Goal: Task Accomplishment & Management: Use online tool/utility

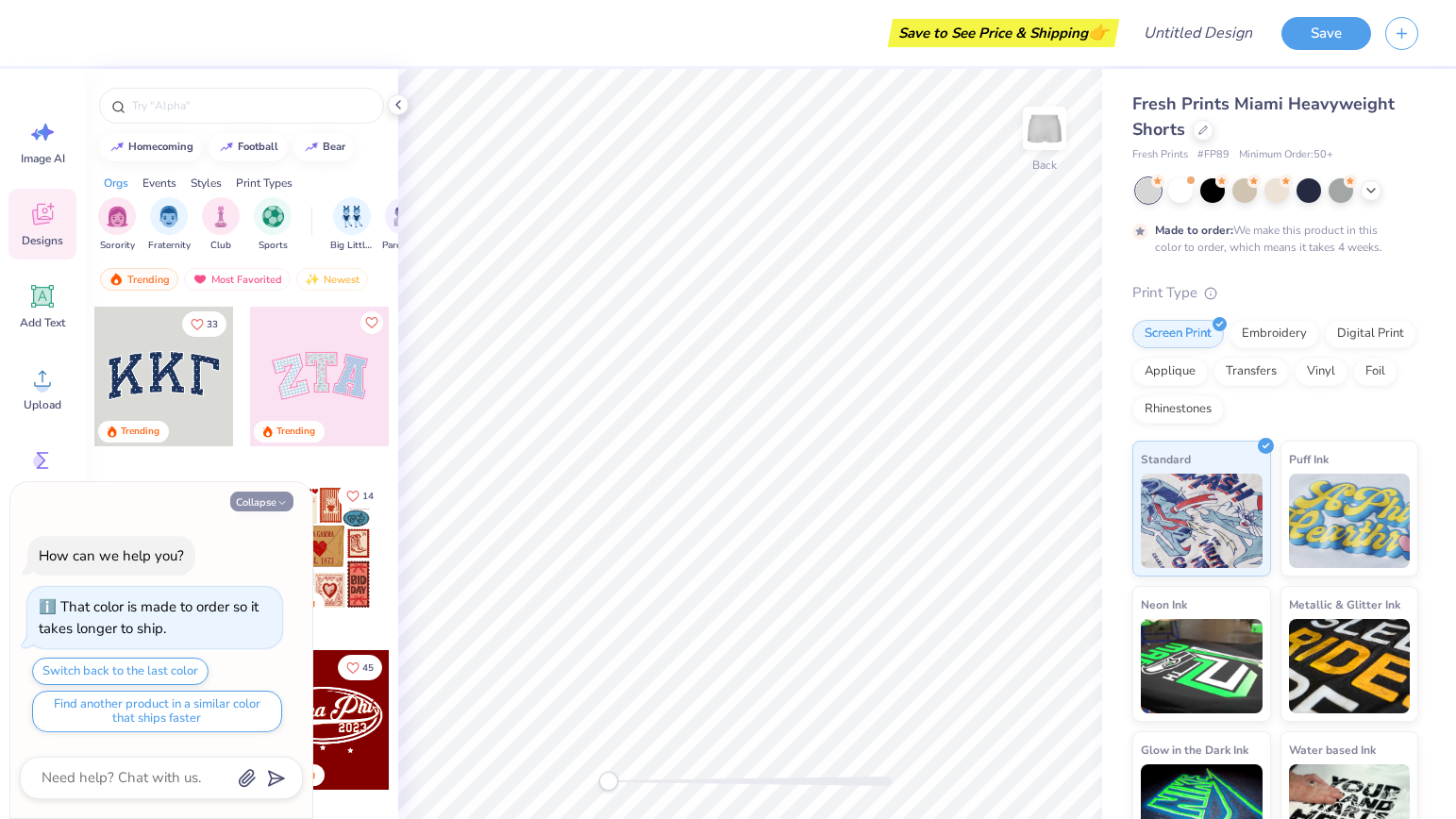
click at [244, 505] on button "Collapse" at bounding box center [262, 501] width 63 height 20
type textarea "x"
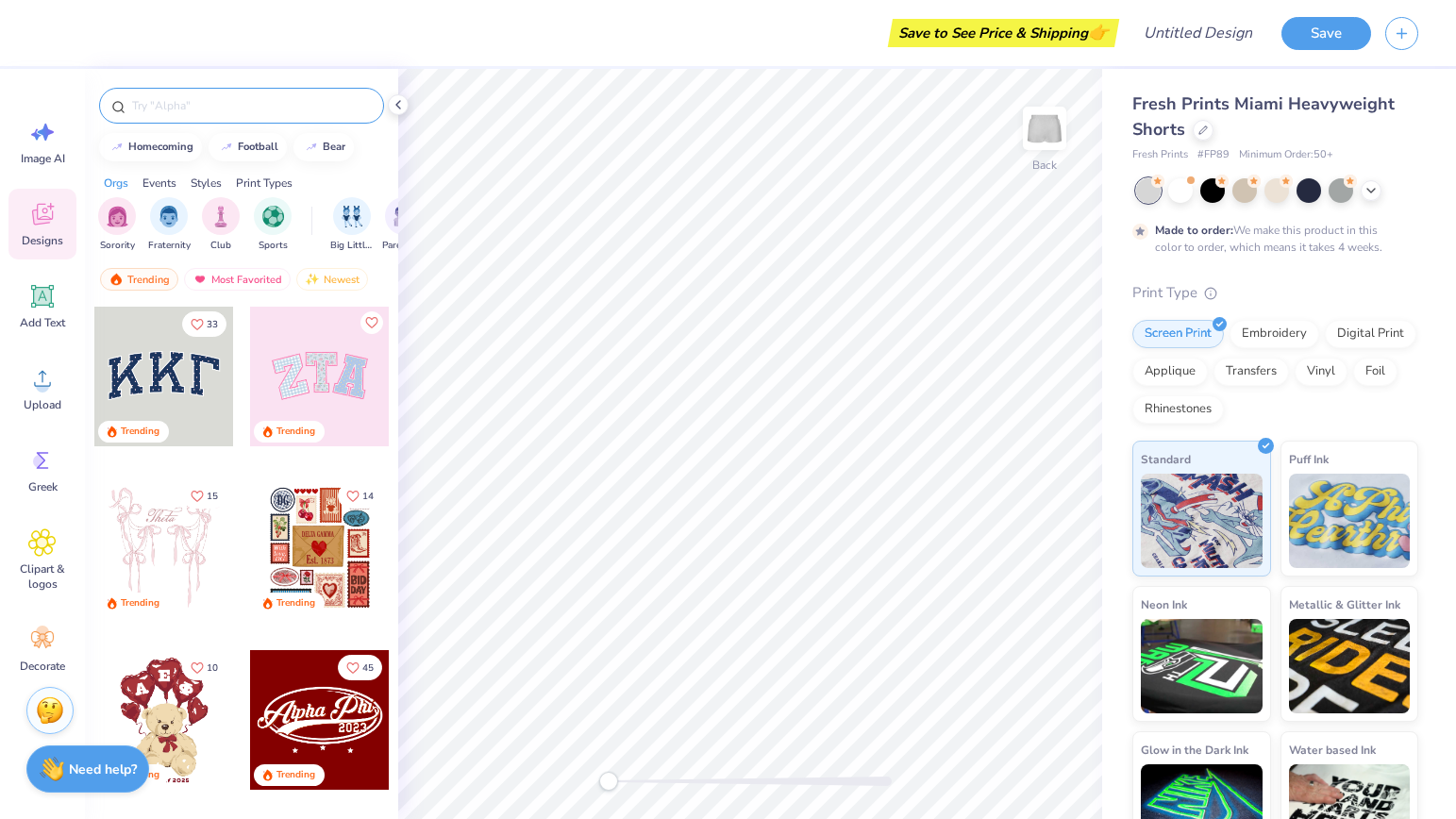
click at [195, 103] on input "text" at bounding box center [251, 106] width 241 height 19
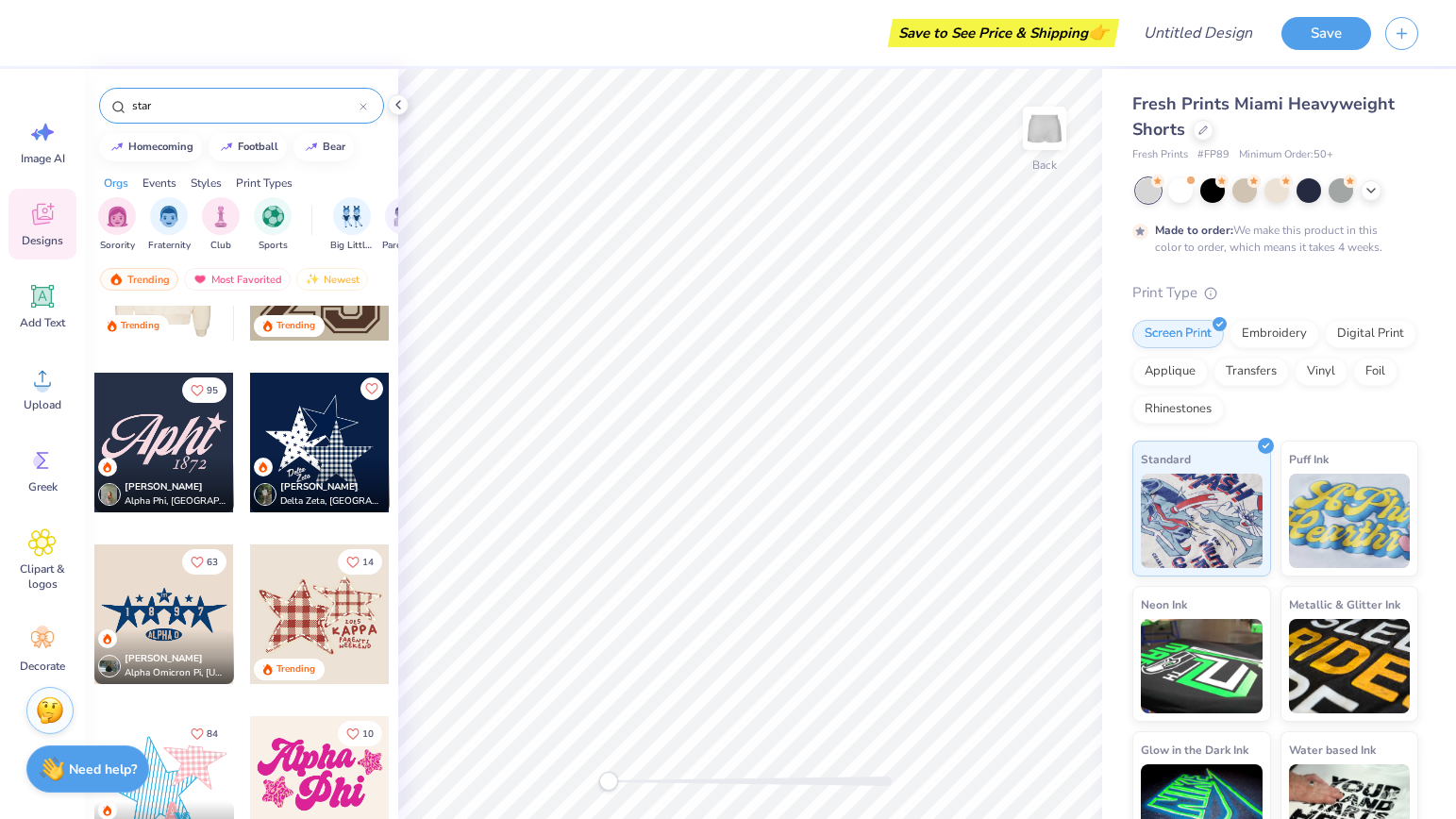
scroll to position [108, 0]
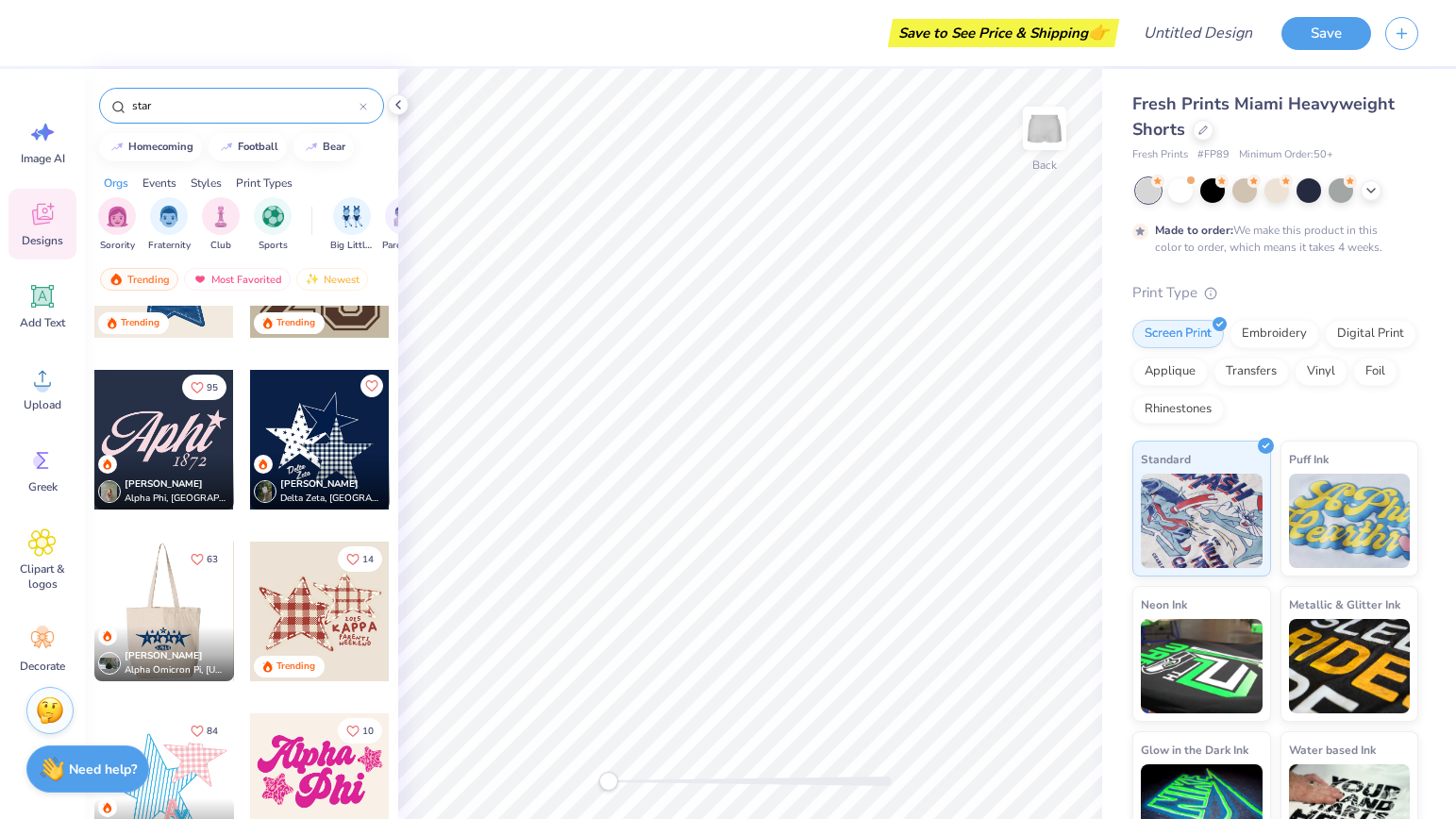
type input "star"
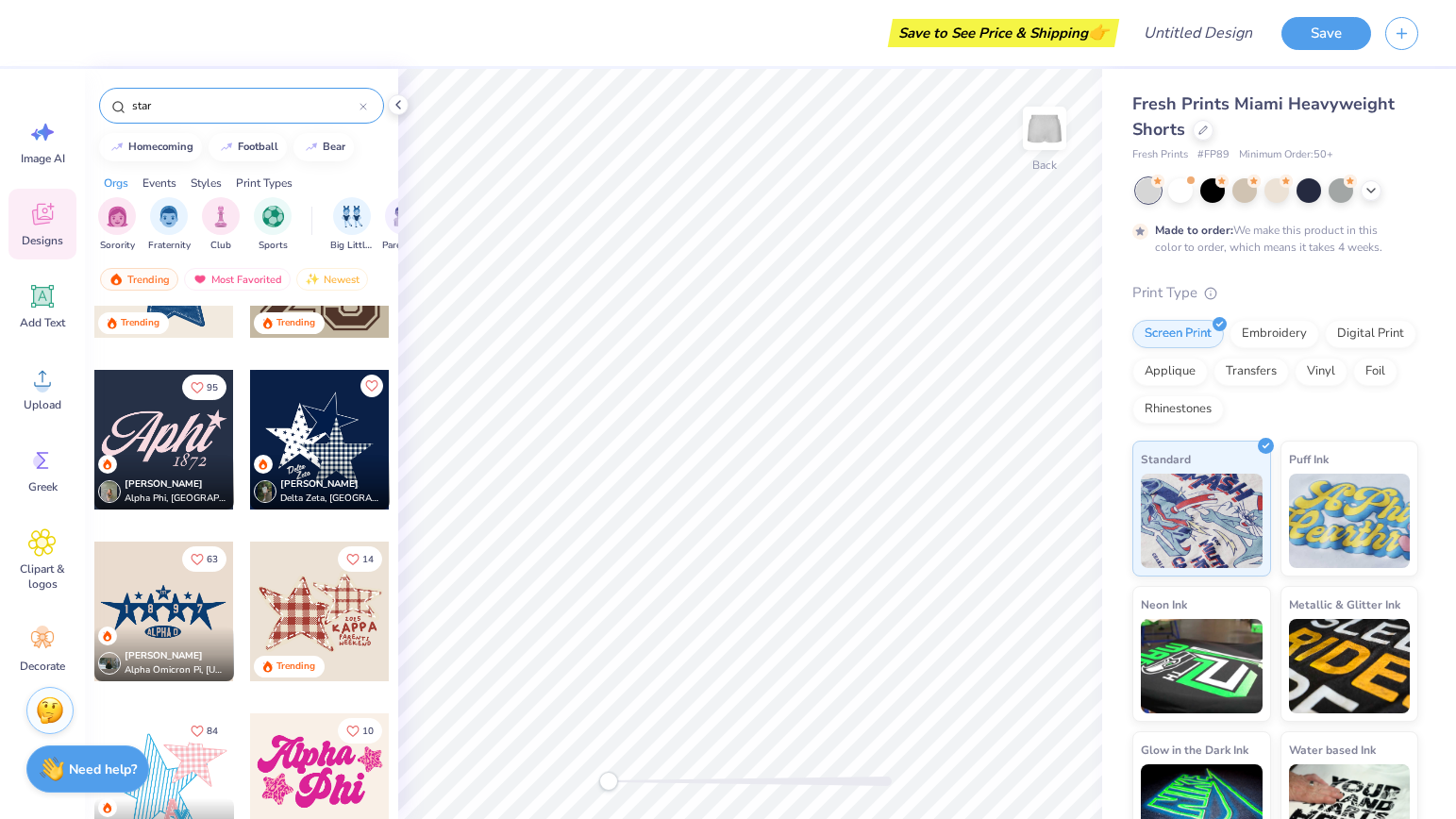
click at [94, 611] on div at bounding box center [24, 612] width 140 height 140
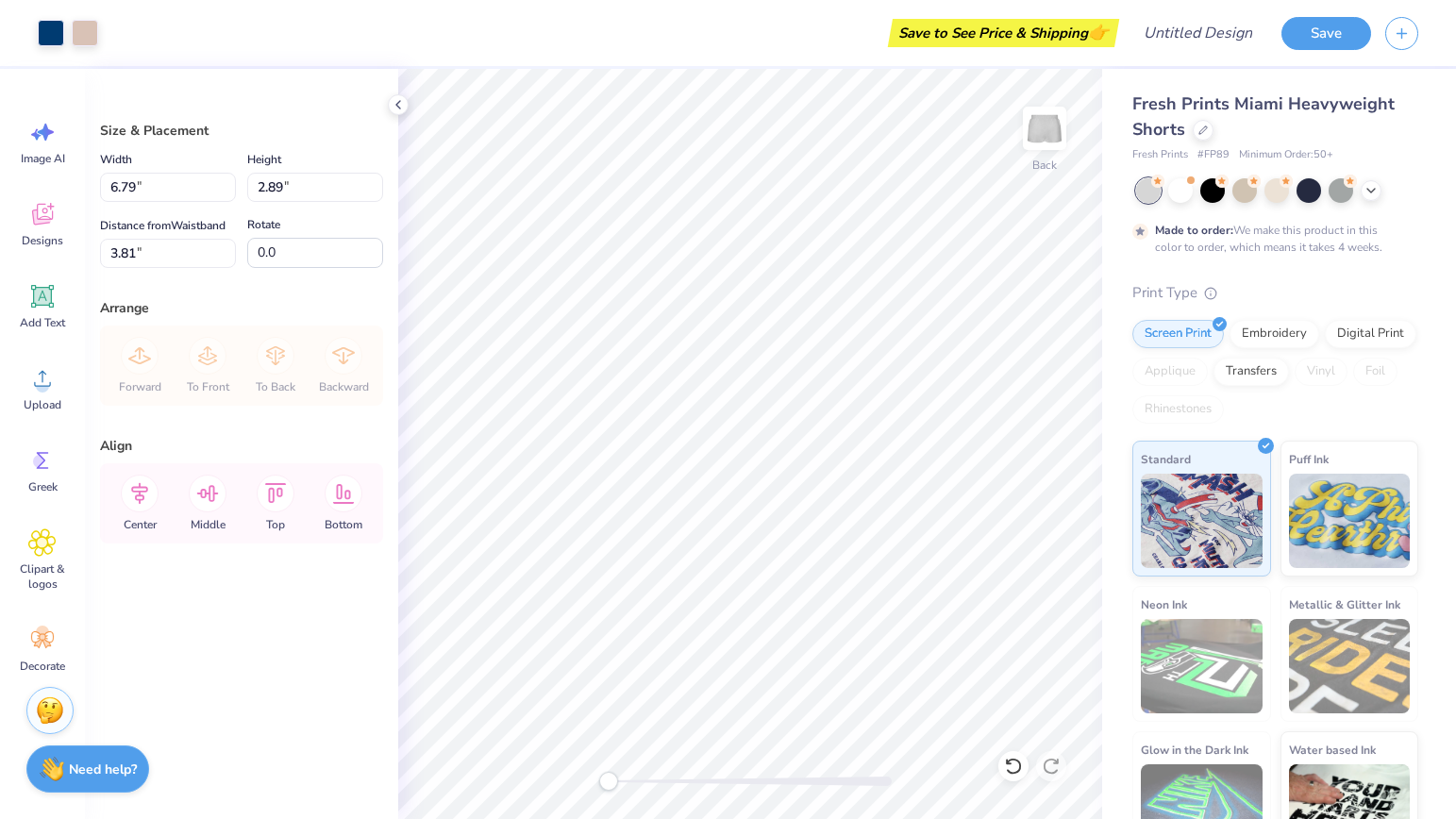
type input "4.56"
type input "1.94"
click at [43, 37] on div at bounding box center [51, 32] width 27 height 27
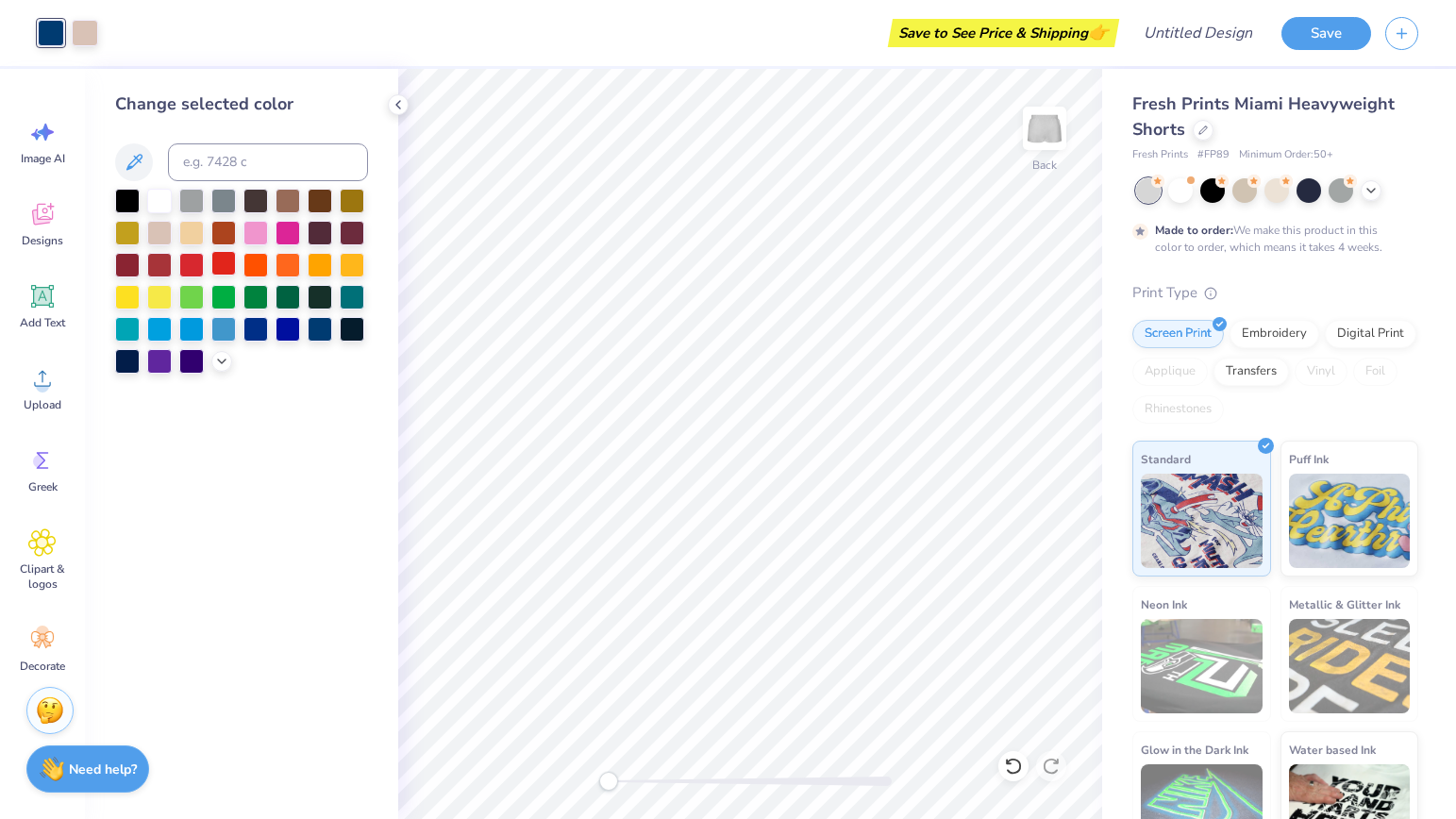
click at [221, 276] on div at bounding box center [224, 263] width 25 height 25
click at [196, 266] on div at bounding box center [192, 263] width 25 height 25
click at [190, 264] on div at bounding box center [192, 263] width 25 height 25
click at [221, 359] on icon at bounding box center [222, 360] width 15 height 15
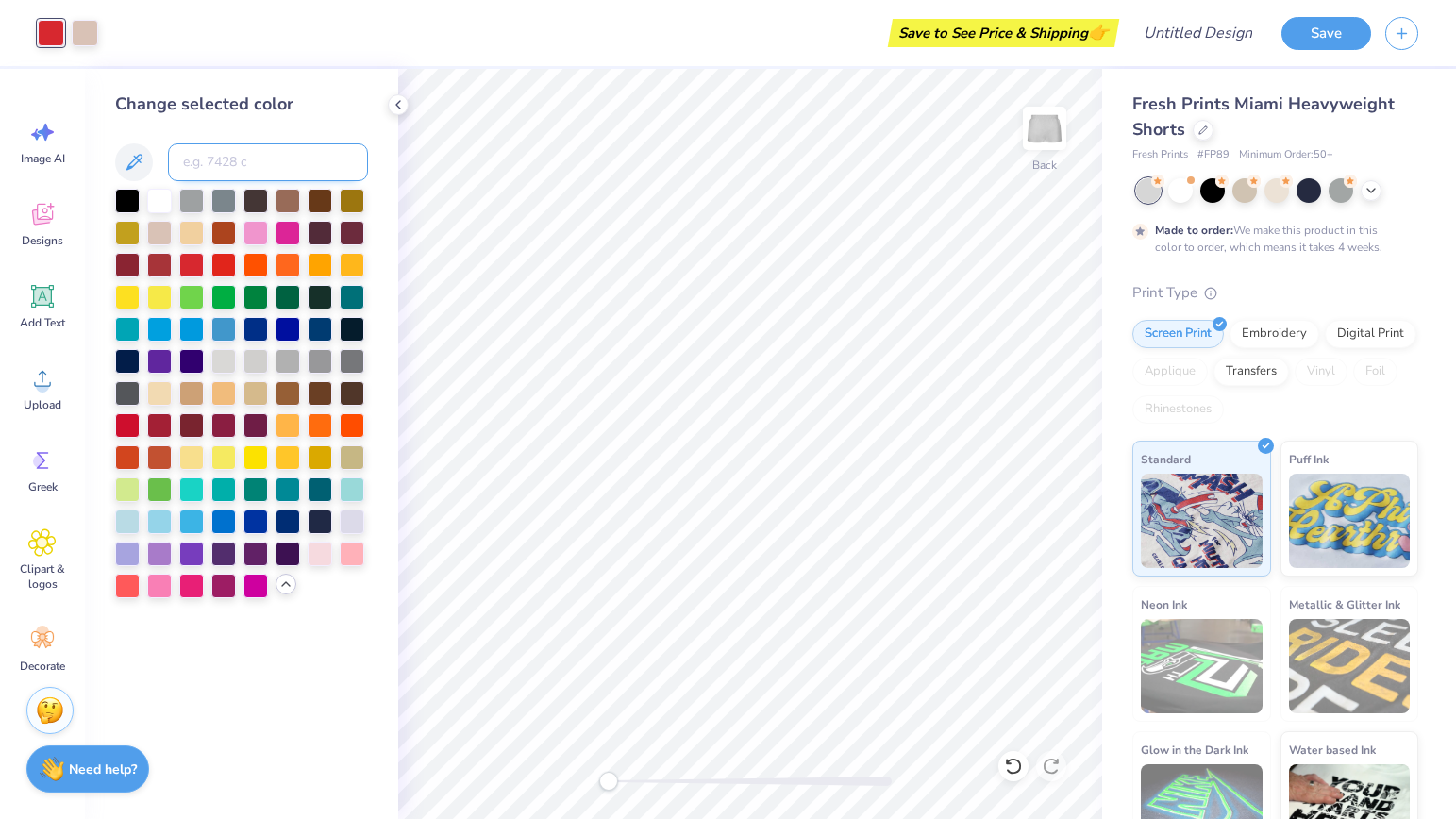
click at [182, 159] on input at bounding box center [267, 162] width 200 height 37
click at [125, 584] on div at bounding box center [127, 584] width 25 height 25
click at [324, 606] on div "Change selected color" at bounding box center [241, 444] width 313 height 750
click at [125, 426] on div at bounding box center [127, 424] width 25 height 25
click at [225, 266] on div at bounding box center [224, 263] width 25 height 25
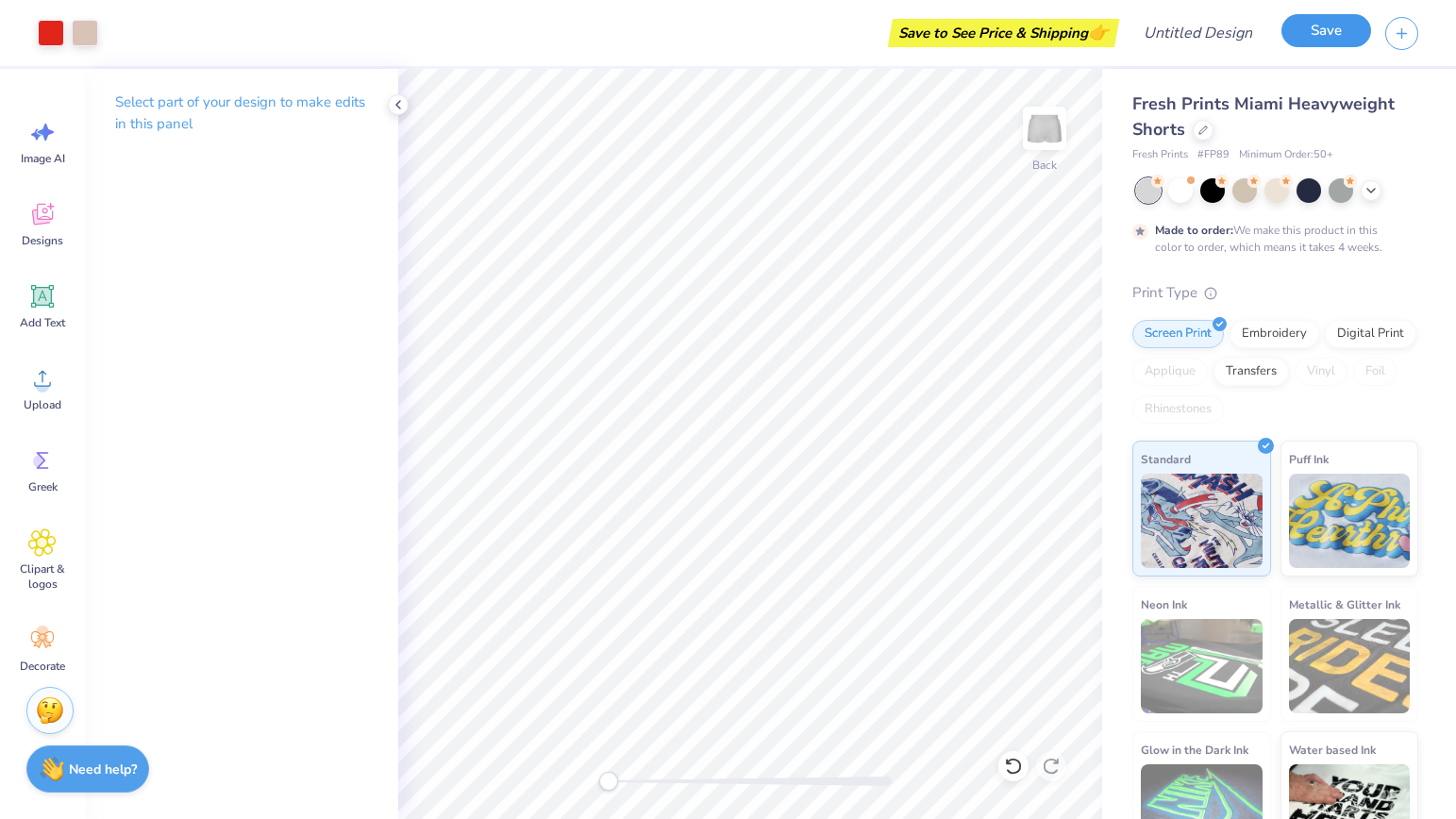
click at [968, 33] on button "Save" at bounding box center [1327, 31] width 90 height 33
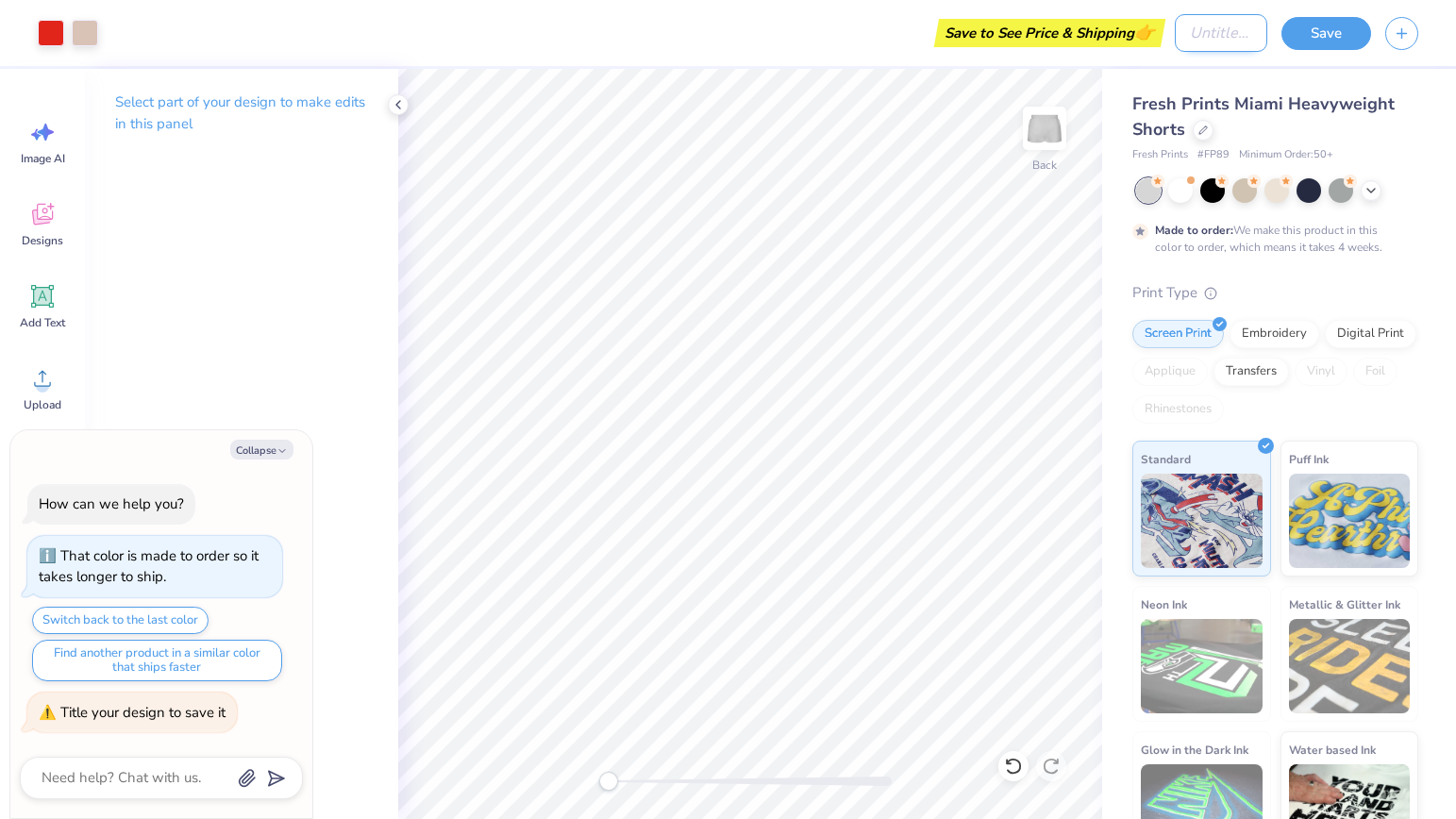
click at [968, 33] on input "Design Title" at bounding box center [1221, 33] width 93 height 37
type textarea "x"
type input "A"
type textarea "x"
type input "Al"
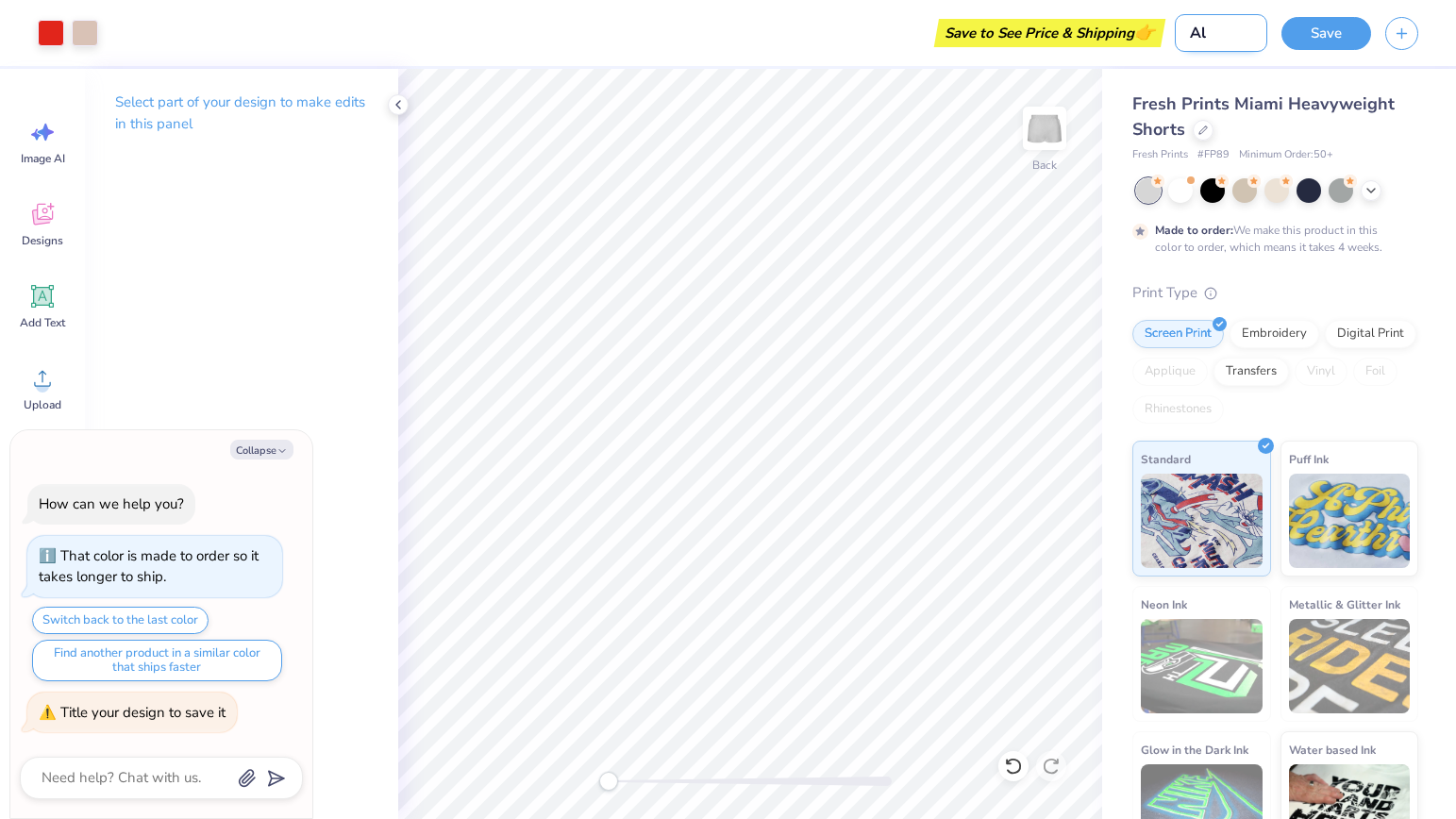
type textarea "x"
type input "Alp"
type textarea "x"
type input "Alph"
type textarea "x"
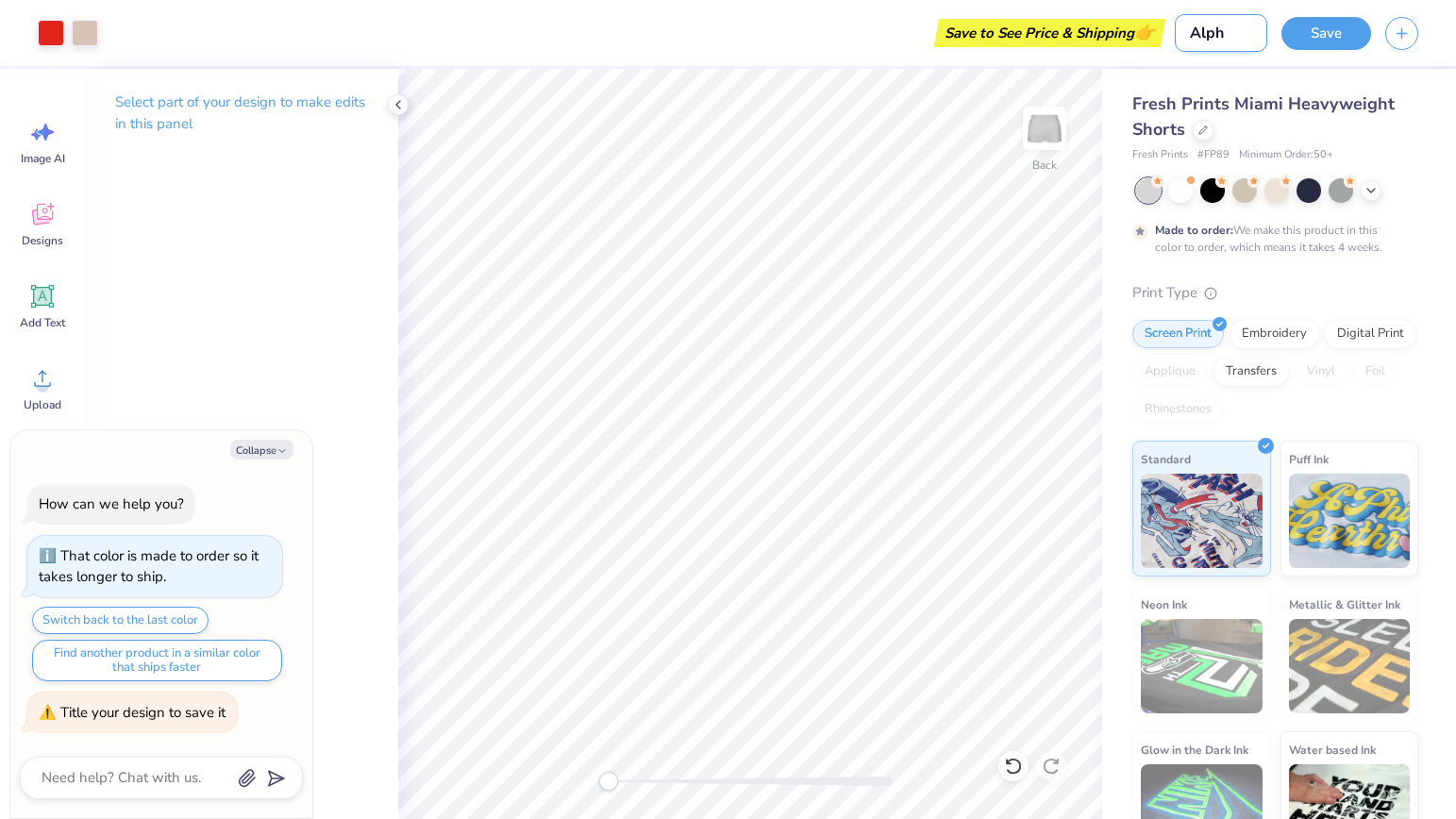
type input "Alpha"
type textarea "x"
type input "Alpha"
type textarea "x"
type input "Alpha O"
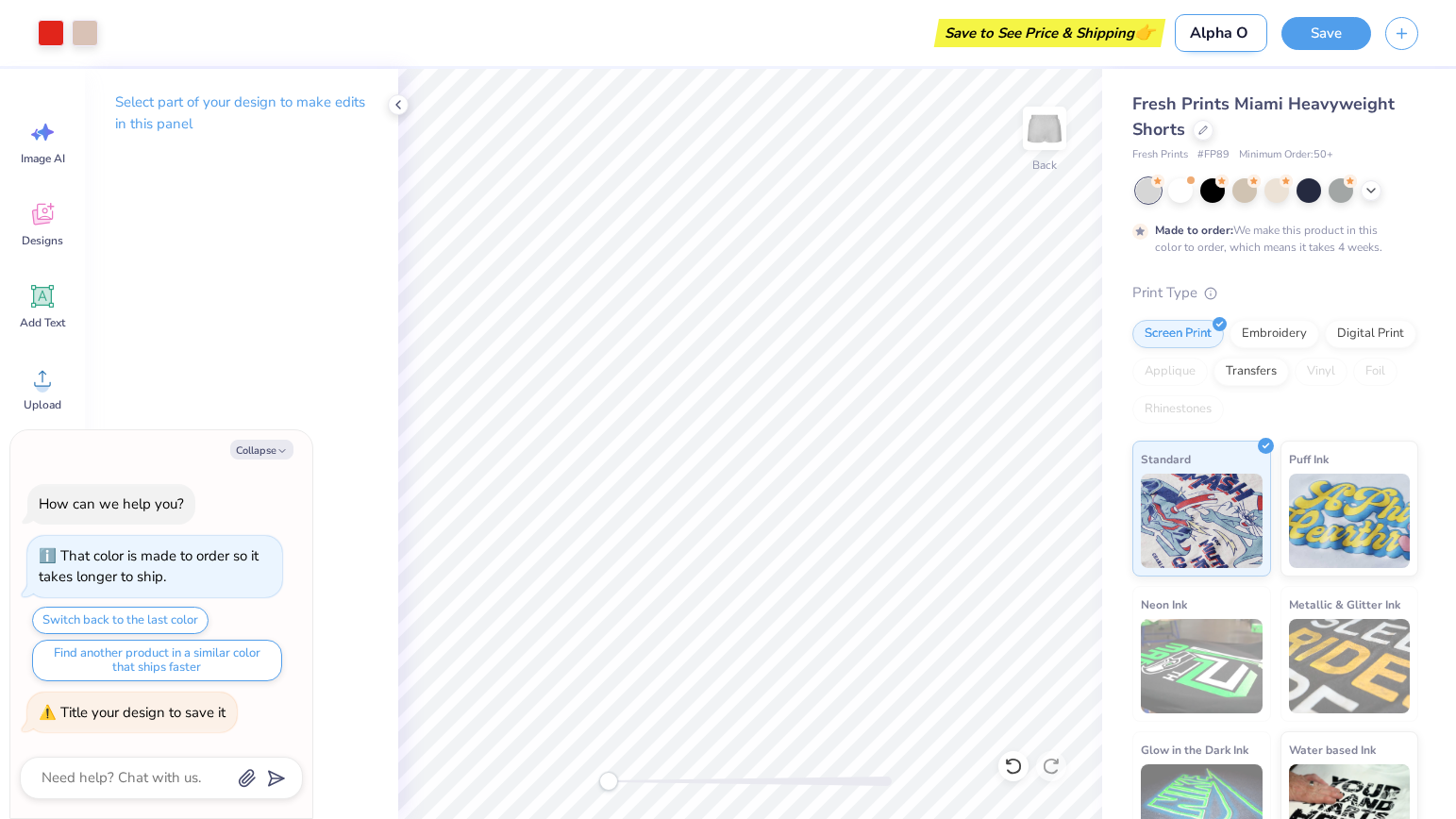
type textarea "x"
type input "Alpha O"
type textarea "x"
type input "Alpha O s"
type textarea "x"
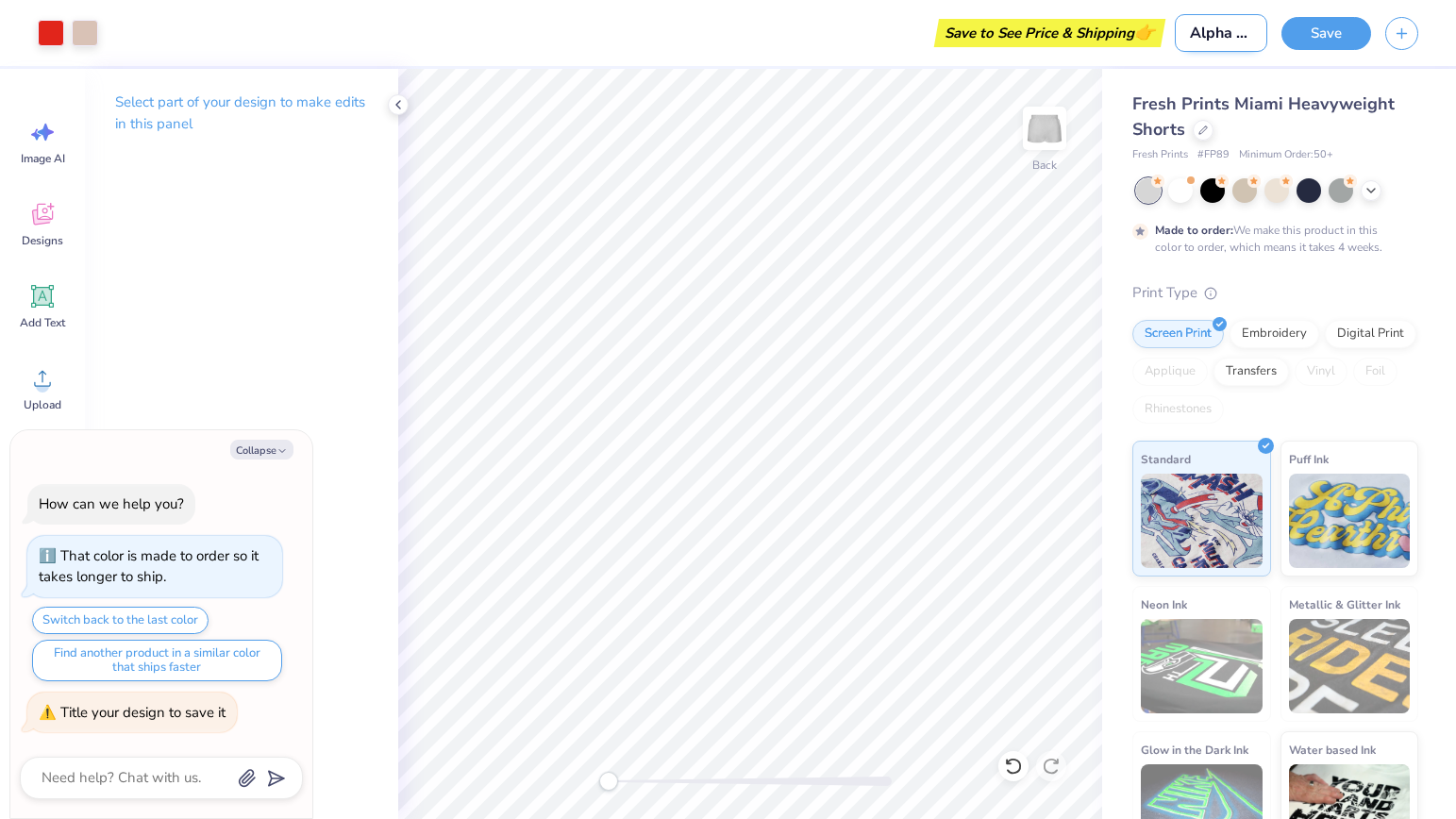
type input "Alpha O sh"
type textarea "x"
type input "Alpha O sho"
type textarea "x"
type input "Alpha O shor"
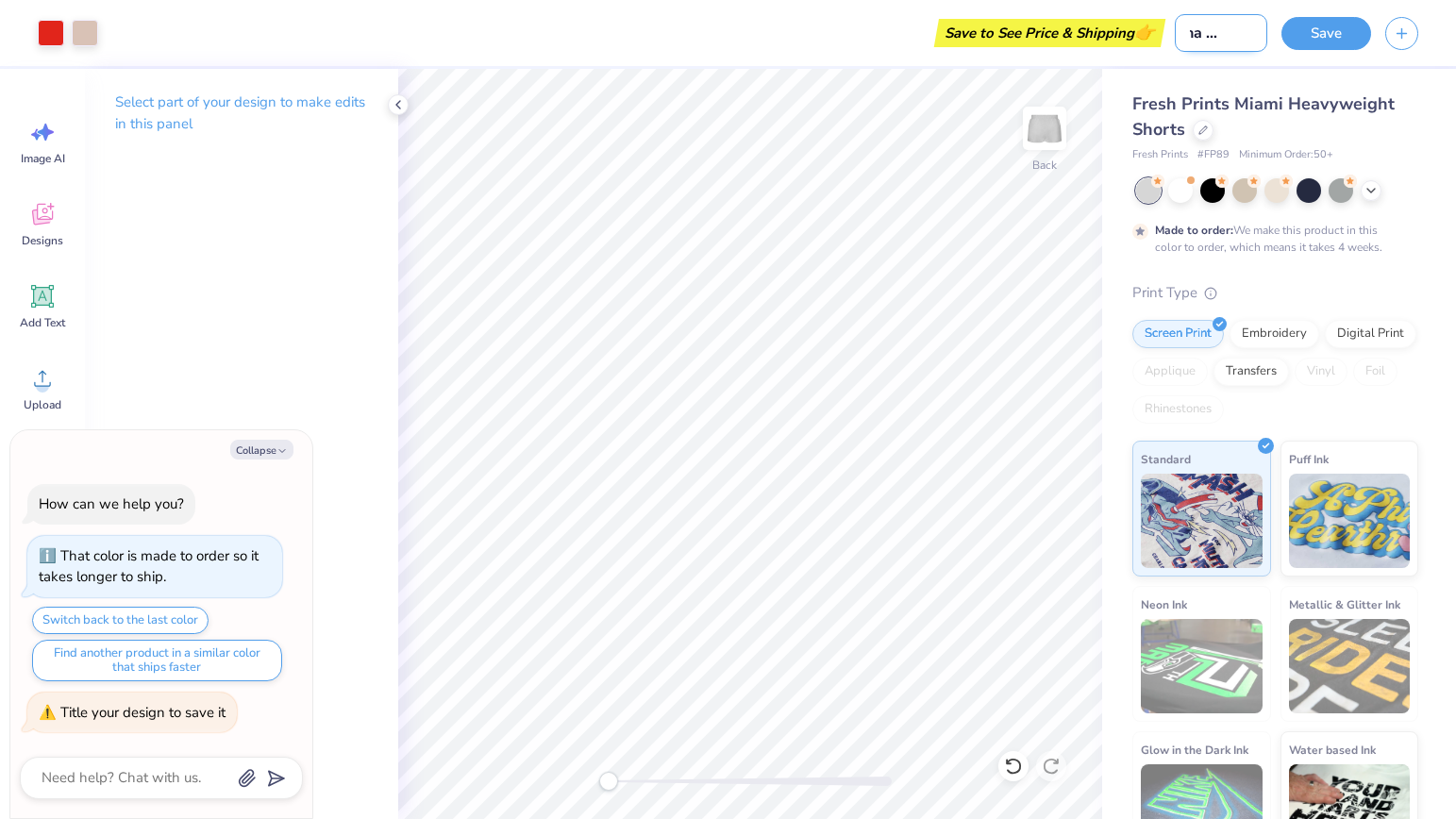
type textarea "x"
type input "Alpha O short"
type textarea "x"
type input "Alpha O shorts"
type textarea "x"
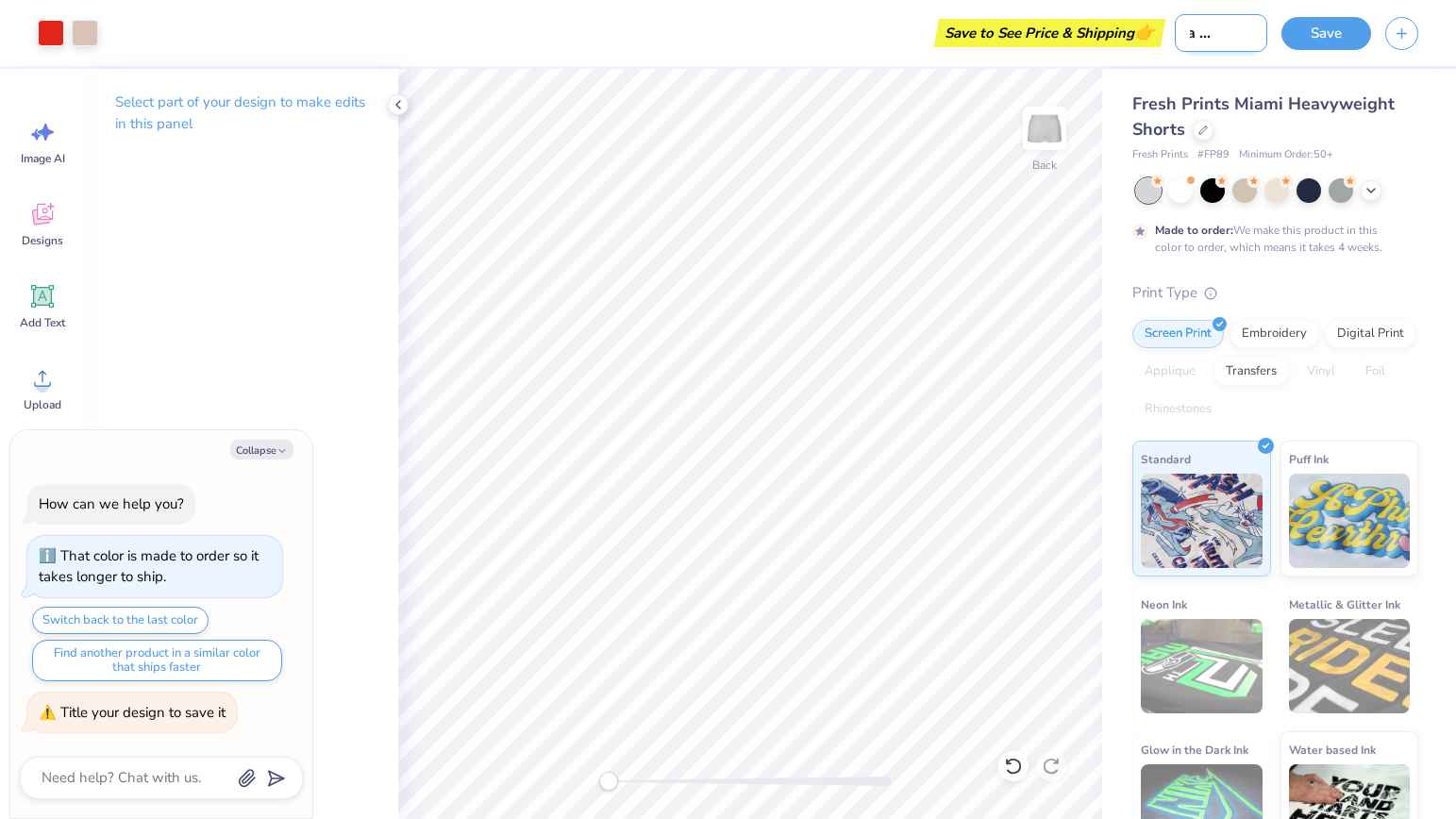
scroll to position [0, 43]
type input "Alpha O shorts"
click at [968, 33] on button "Save" at bounding box center [1327, 31] width 90 height 33
type textarea "x"
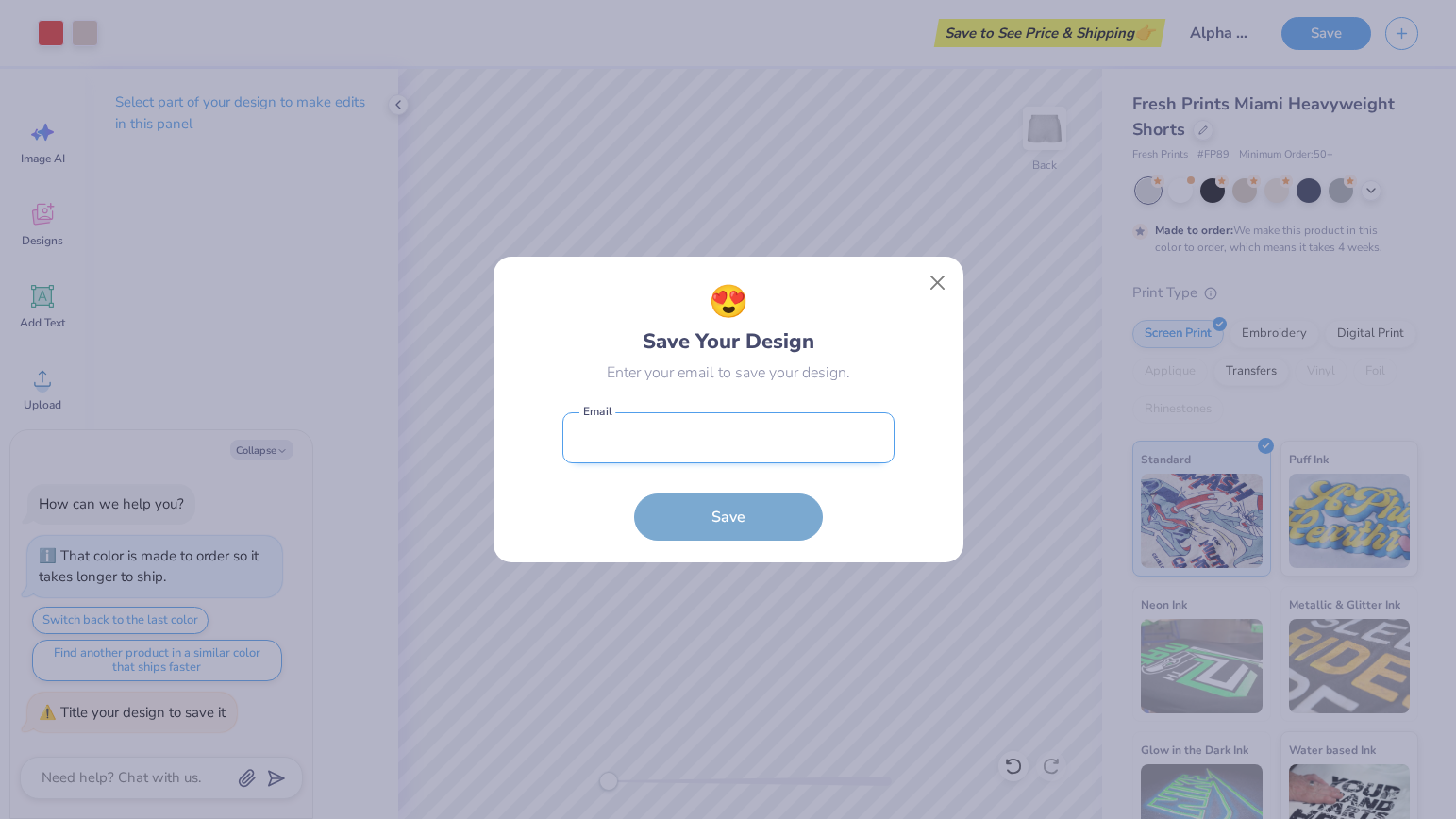
click at [708, 440] on input "email" at bounding box center [728, 439] width 332 height 52
type input "biancaalbite@gmail.com"
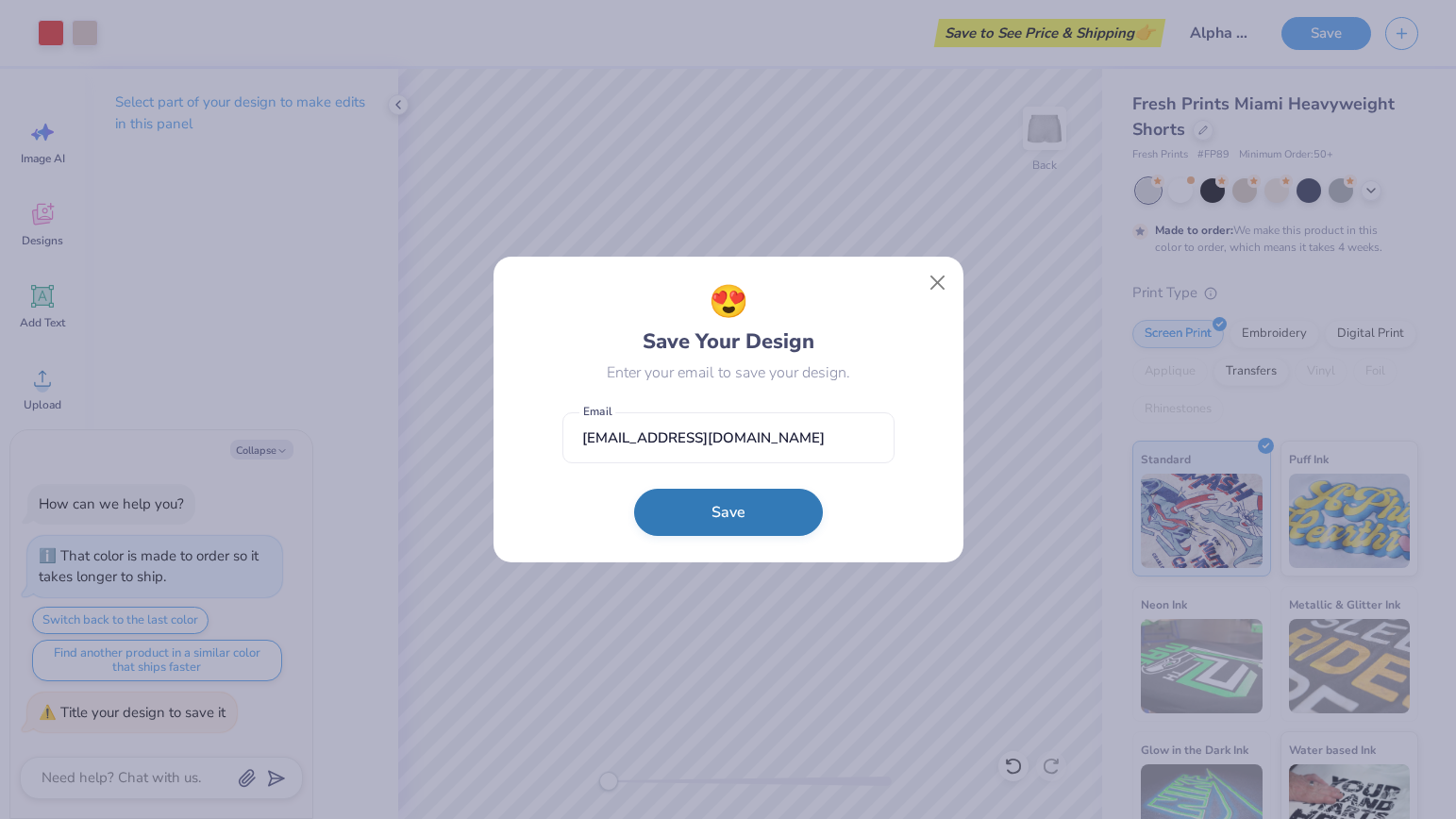
click at [718, 522] on button "Save" at bounding box center [728, 512] width 189 height 47
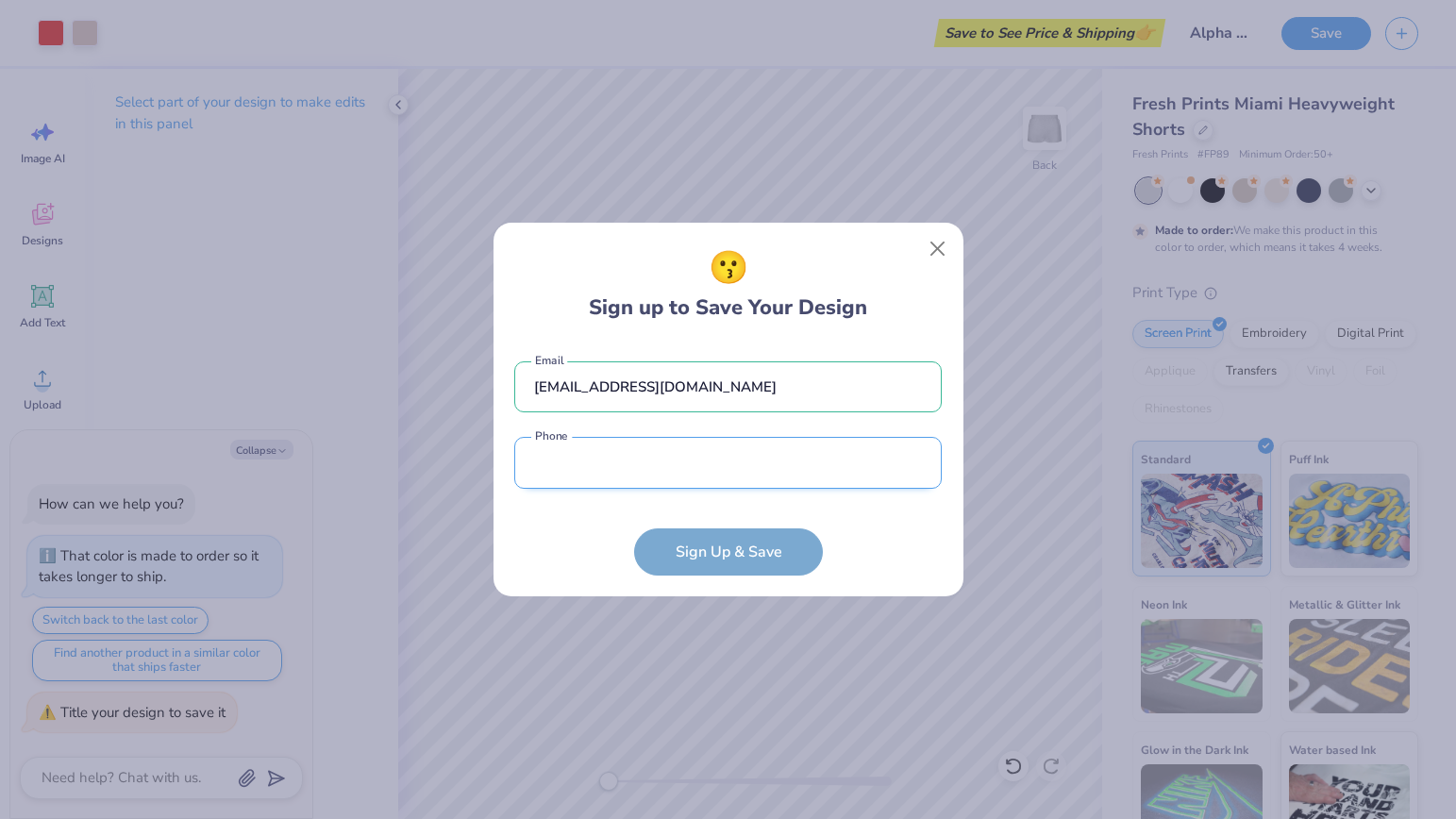
click at [681, 467] on input "tel" at bounding box center [728, 463] width 427 height 52
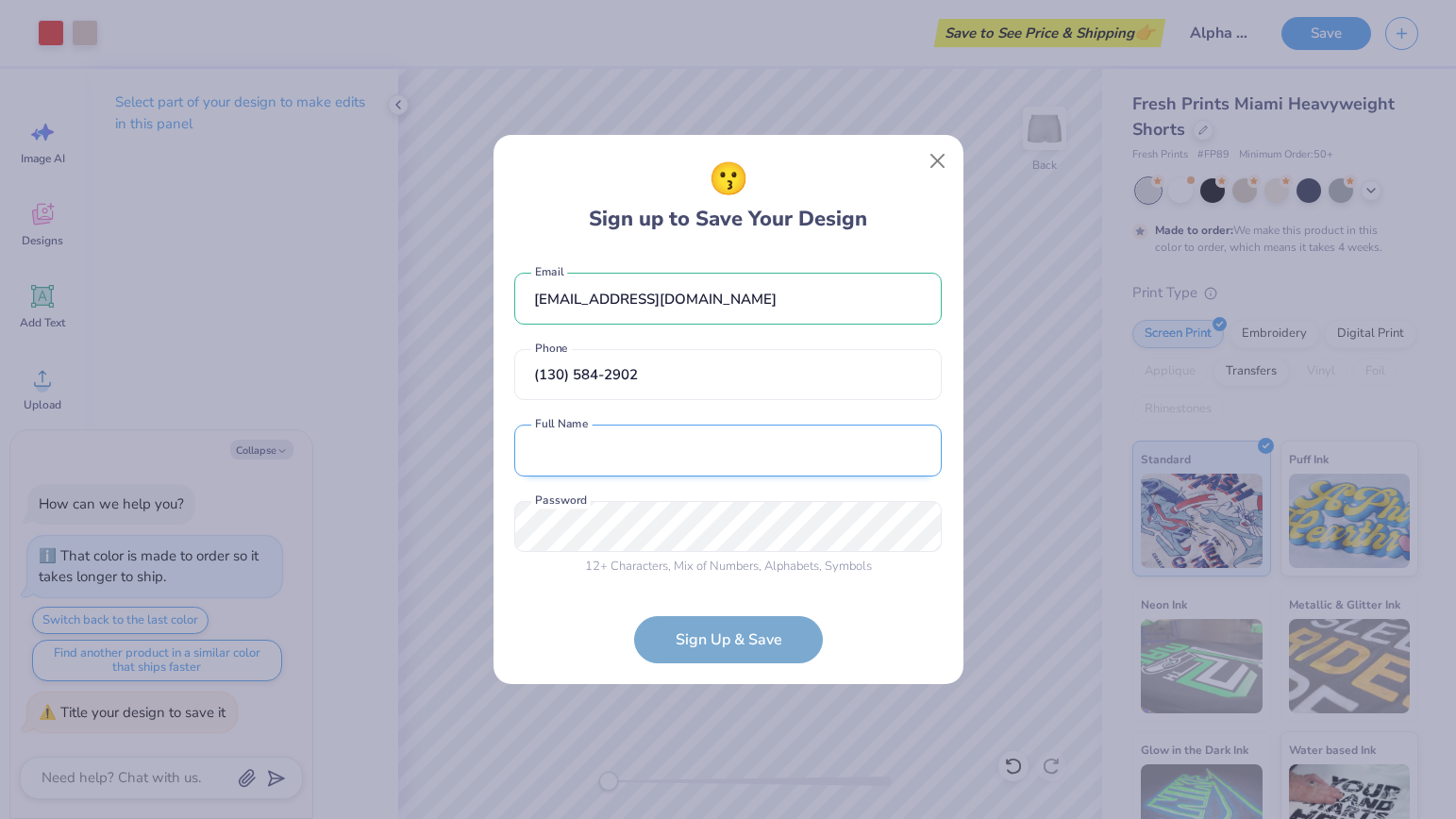
click at [665, 456] on input "text" at bounding box center [728, 450] width 427 height 52
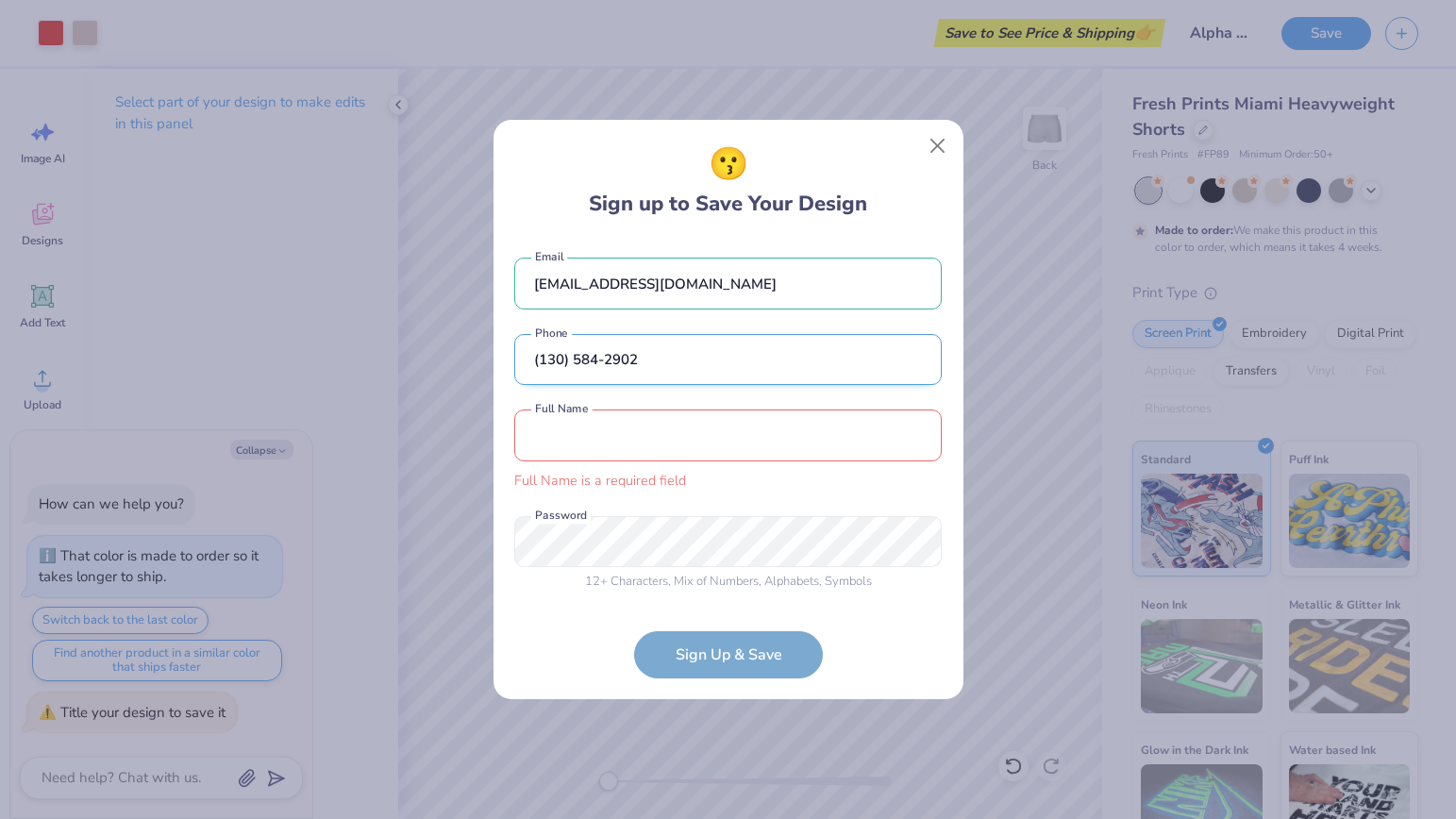
click at [550, 377] on input "(130) 584-2902" at bounding box center [728, 360] width 427 height 52
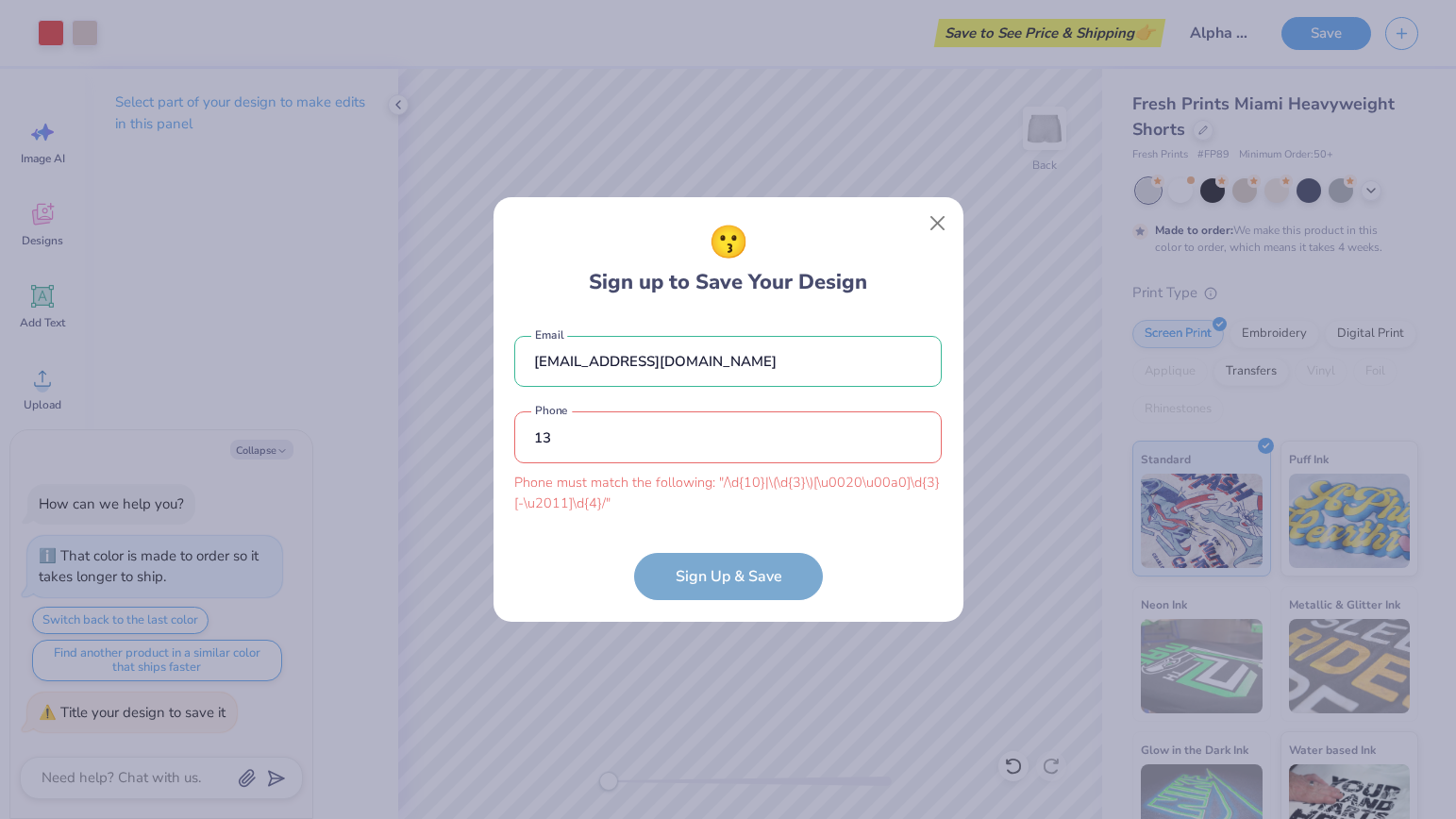
type input "1"
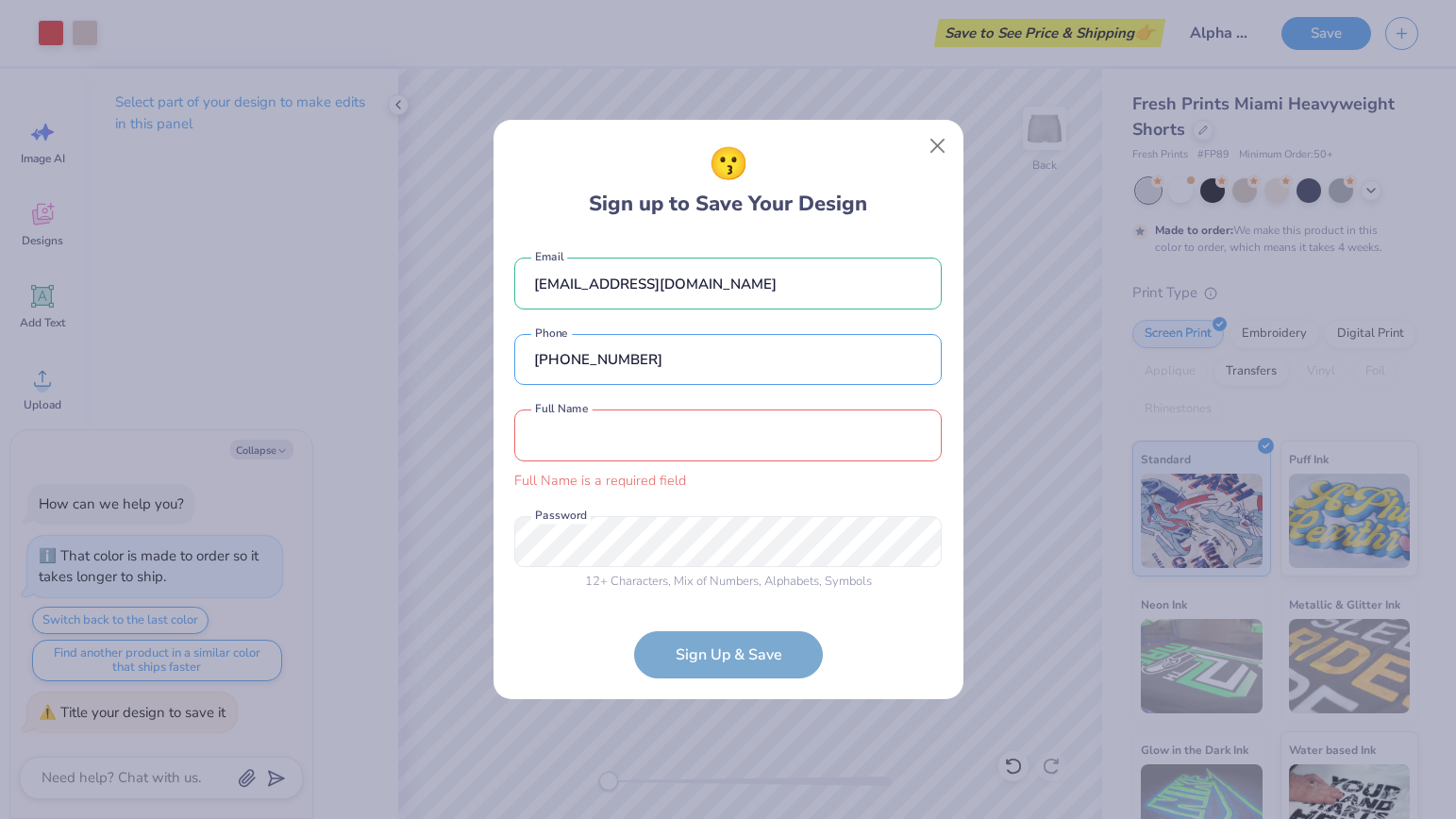
type input "(305) 842-9023"
click at [674, 430] on input "text" at bounding box center [728, 436] width 427 height 52
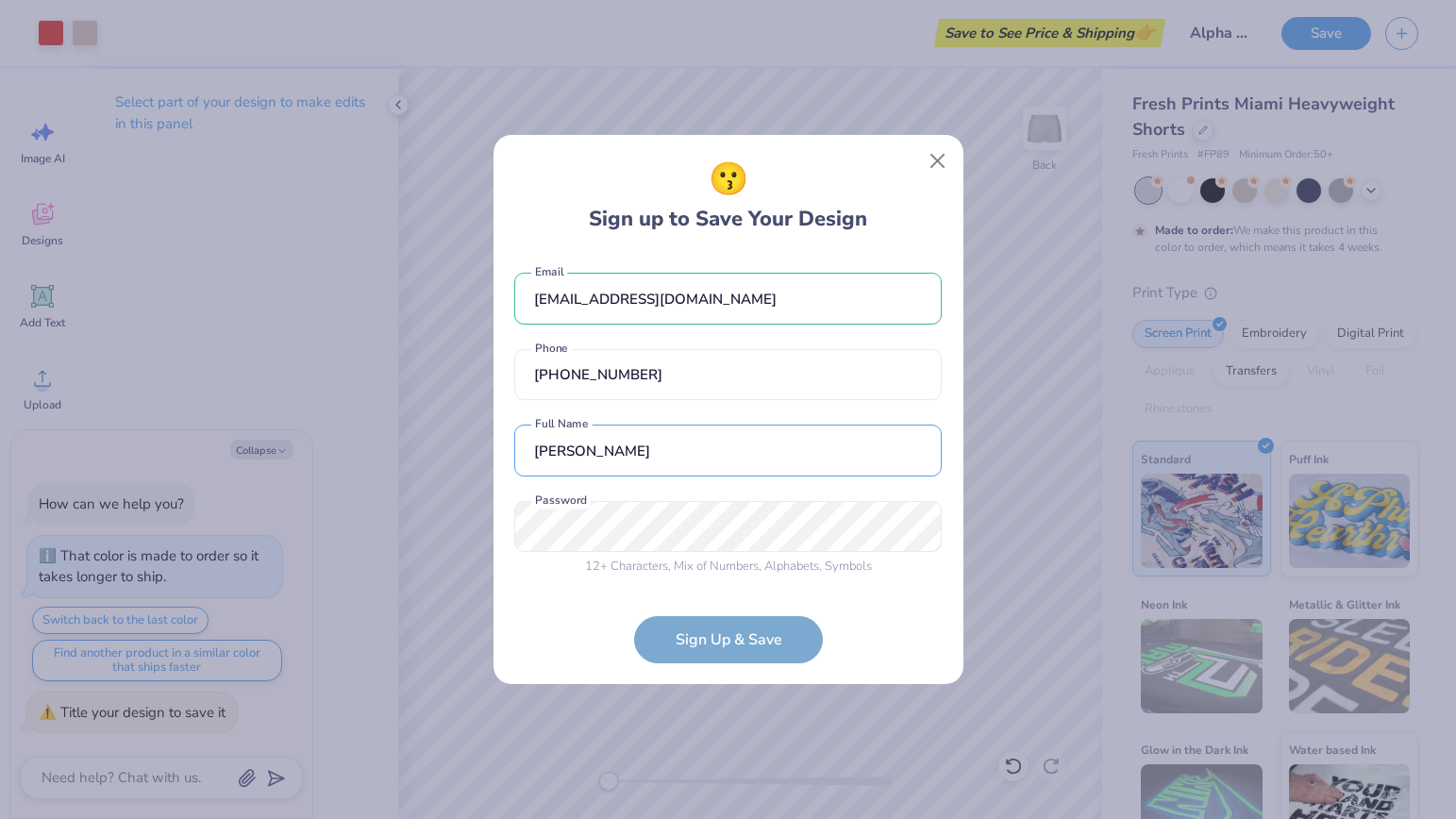
type input "Bianca Albite"
click at [732, 642] on form "biancaalbite@gmail.com Email (305) 842-9023 Phone Bianca Albite Full Name 12 + …" at bounding box center [728, 459] width 427 height 410
click at [358, 508] on div "😗 Sign up to Save Your Design biancaalbite@gmail.com Email (305) 842-9023 Phone…" at bounding box center [728, 409] width 1456 height 819
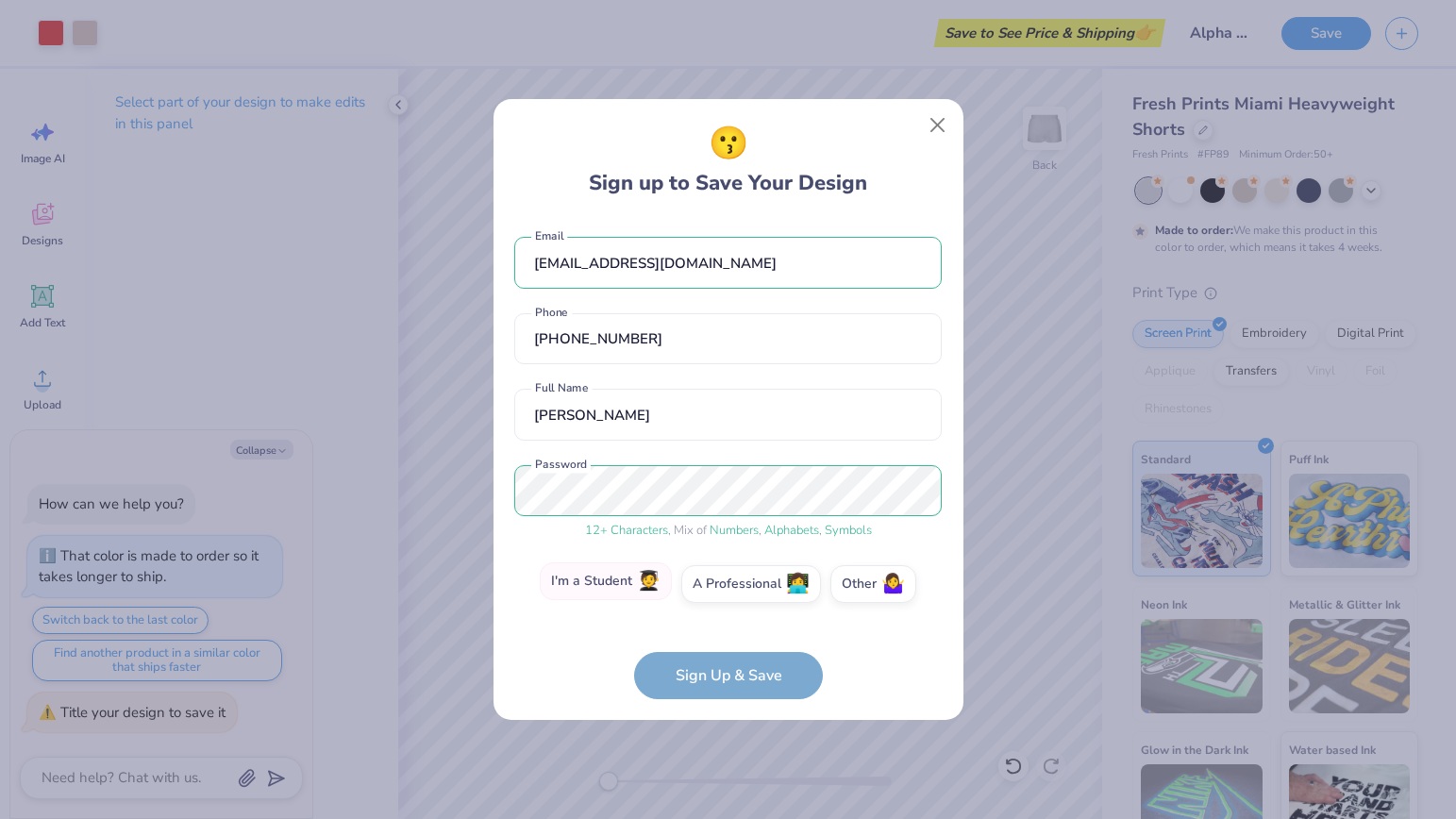
click at [603, 584] on label "I'm a Student 🧑‍🎓" at bounding box center [606, 580] width 132 height 37
click at [722, 584] on input "I'm a Student 🧑‍🎓" at bounding box center [728, 588] width 12 height 12
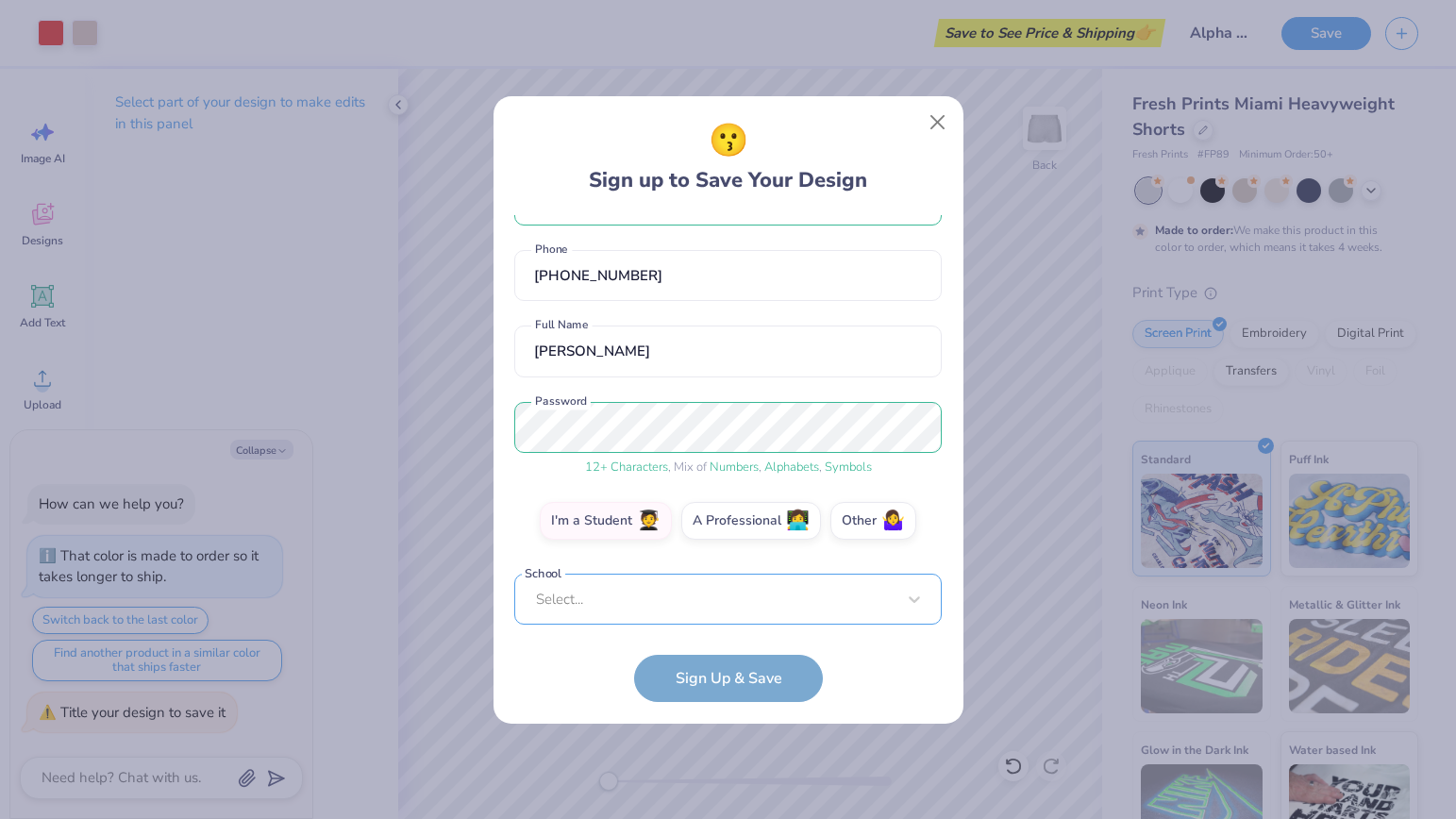
click at [666, 602] on div "Select..." at bounding box center [728, 600] width 427 height 52
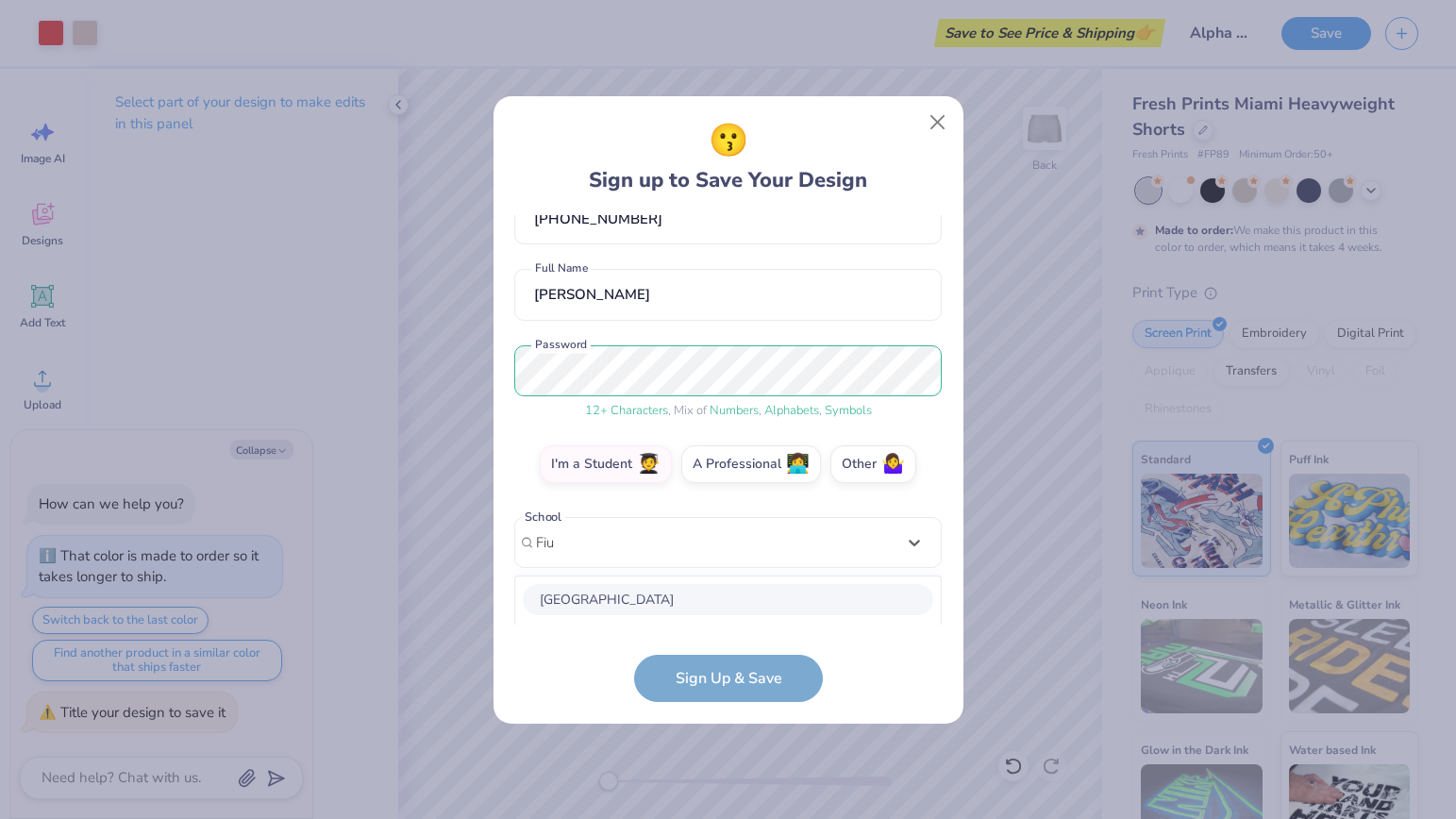
scroll to position [353, 0]
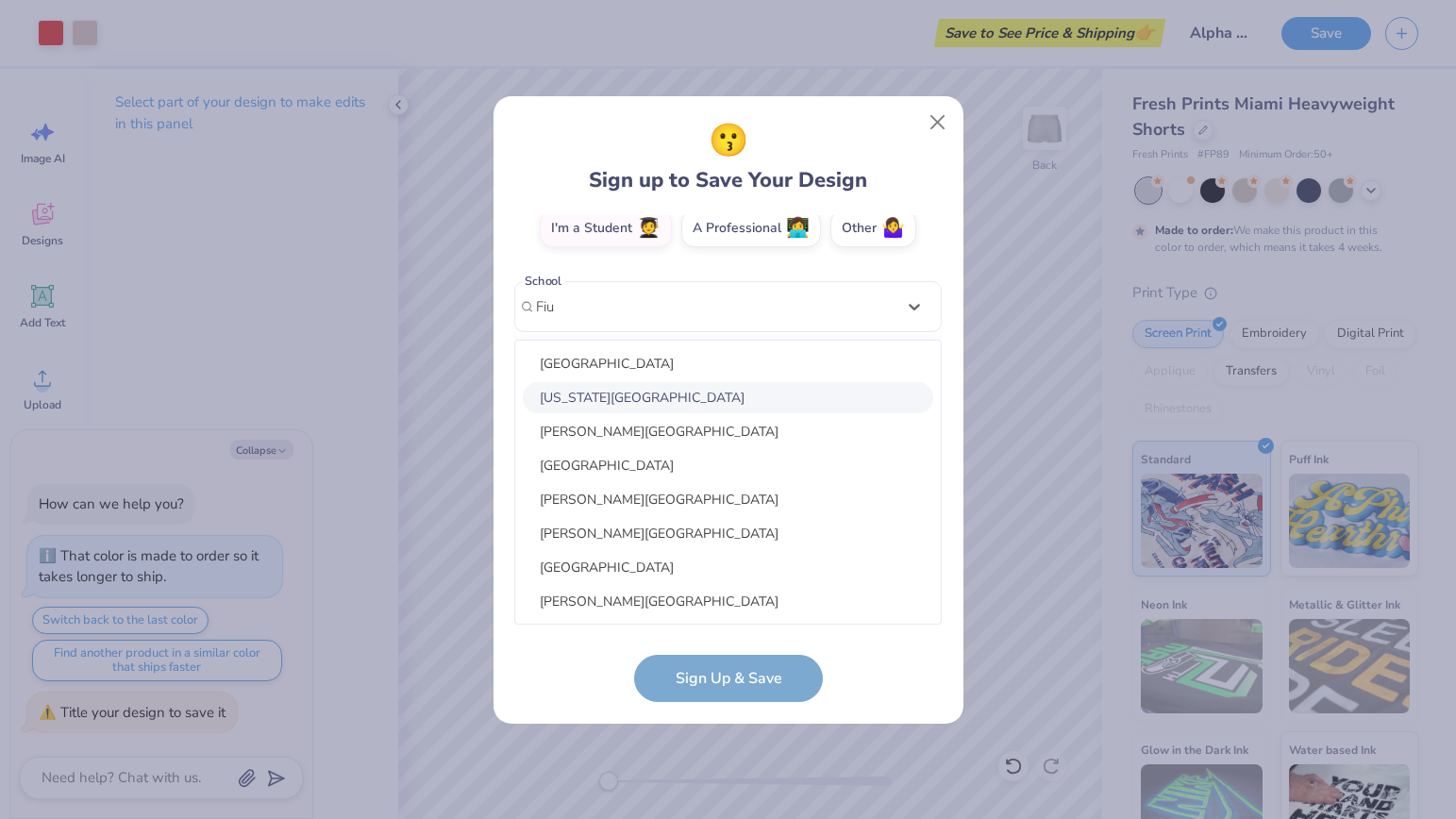
click at [622, 399] on div "Florida International University" at bounding box center [728, 398] width 411 height 32
type input "Fiu"
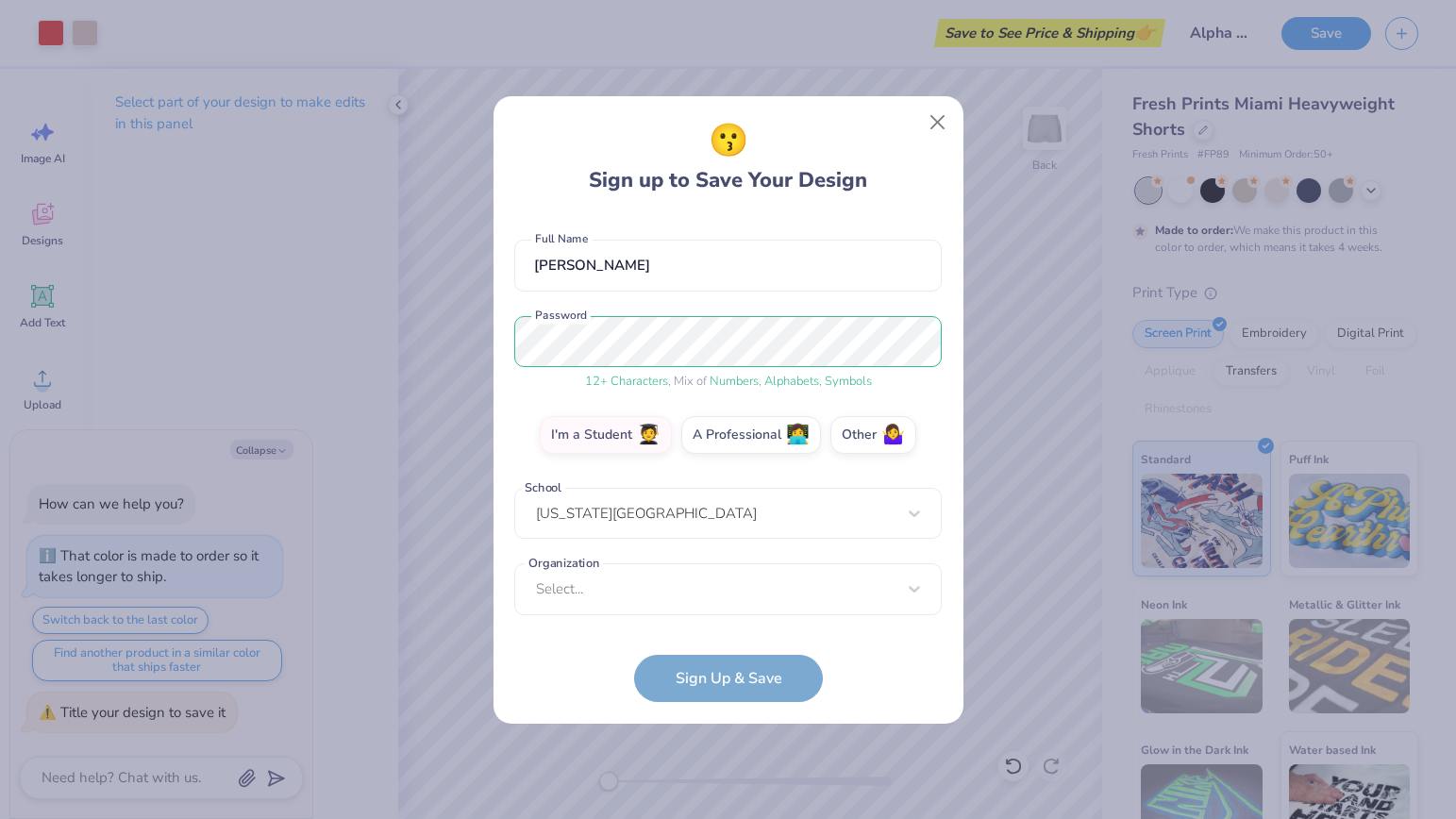
scroll to position [146, 0]
click at [635, 601] on div "Select..." at bounding box center [728, 590] width 427 height 52
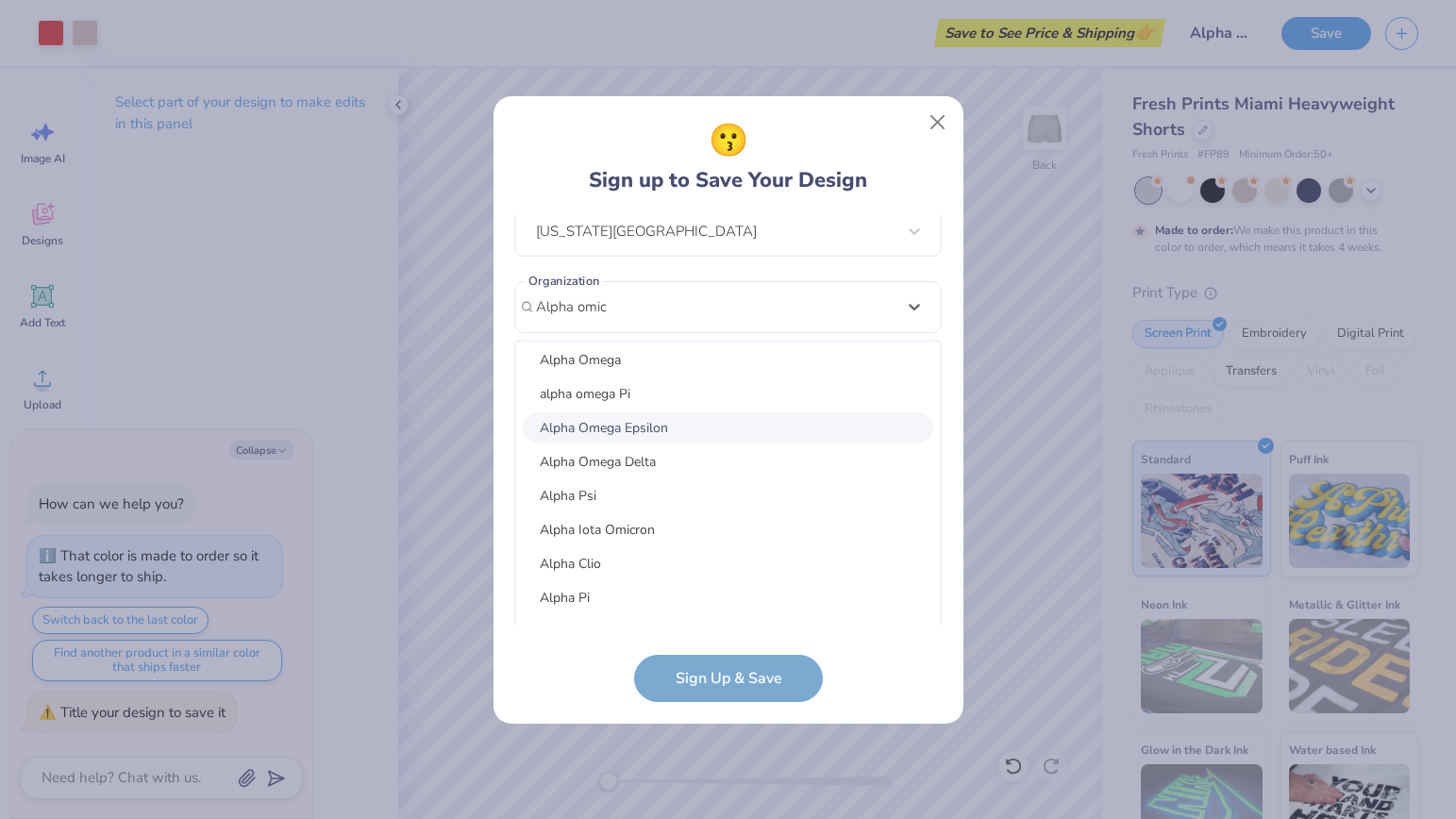
scroll to position [0, 0]
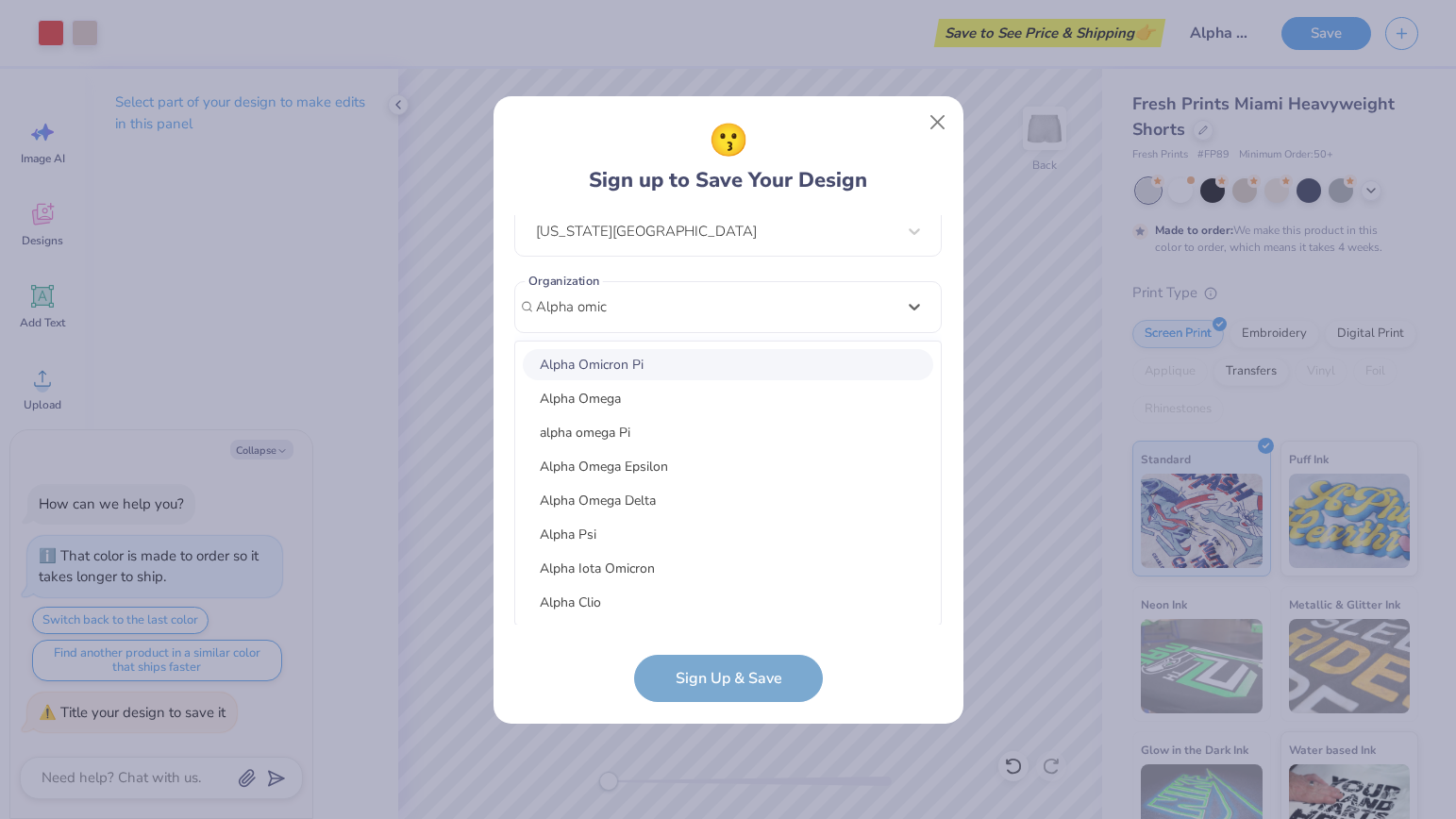
click at [633, 364] on div "Alpha Omicron Pi" at bounding box center [728, 365] width 411 height 32
type input "Alpha omic"
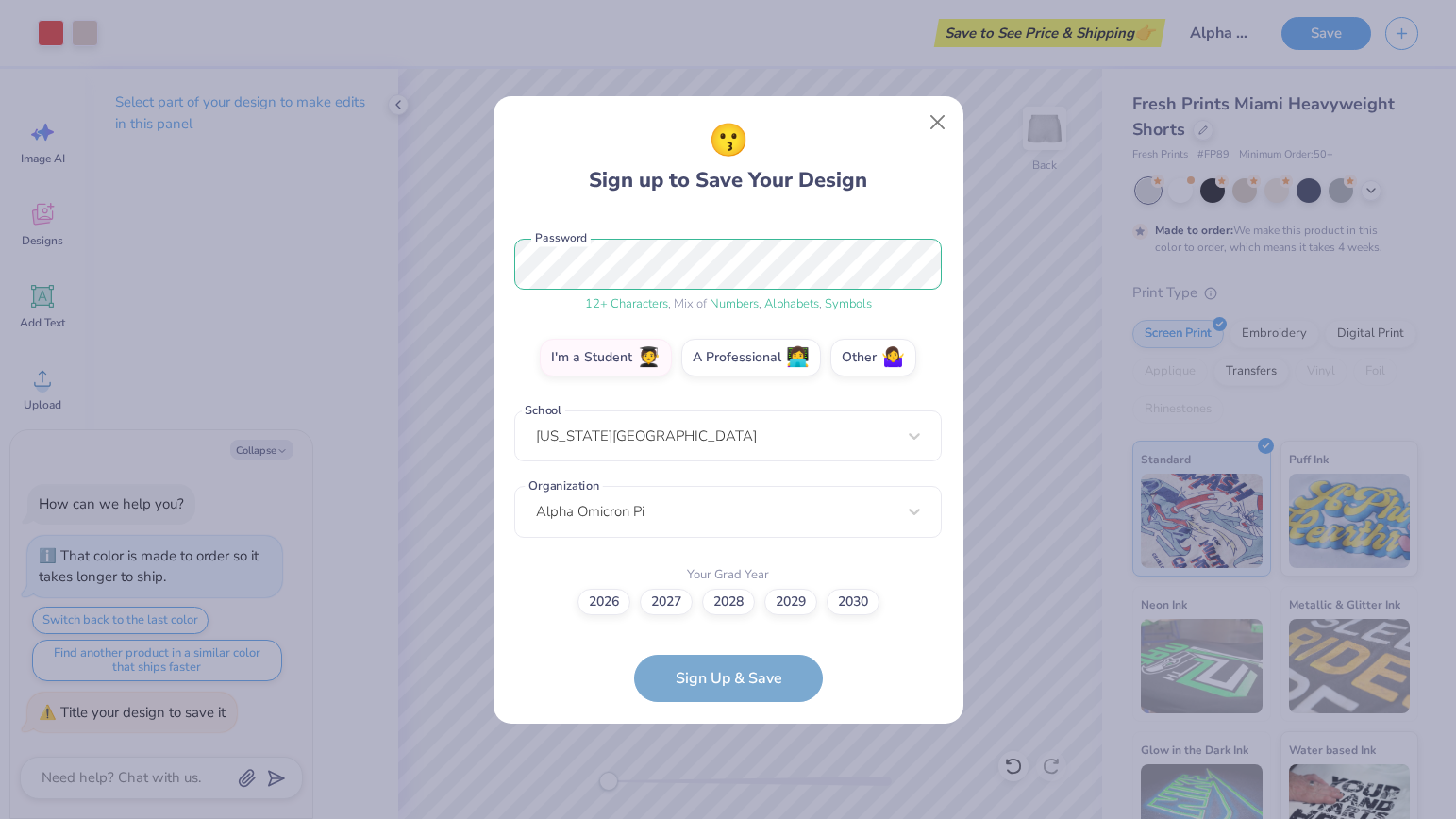
scroll to position [223, 0]
click at [735, 608] on label "2028" at bounding box center [728, 601] width 53 height 27
click at [735, 818] on input "2028" at bounding box center [728, 826] width 12 height 12
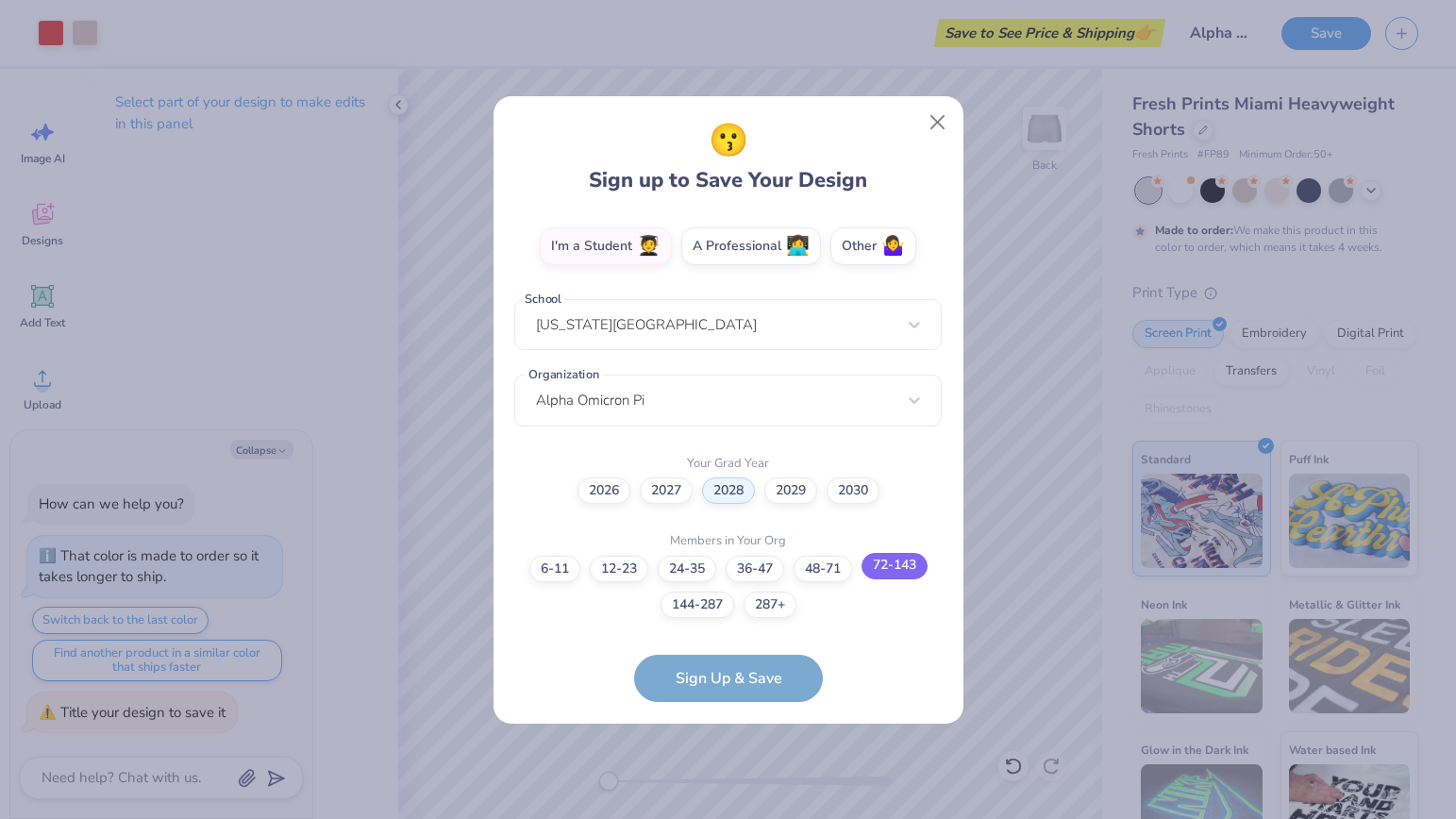
click at [893, 569] on label "72-143" at bounding box center [895, 566] width 66 height 27
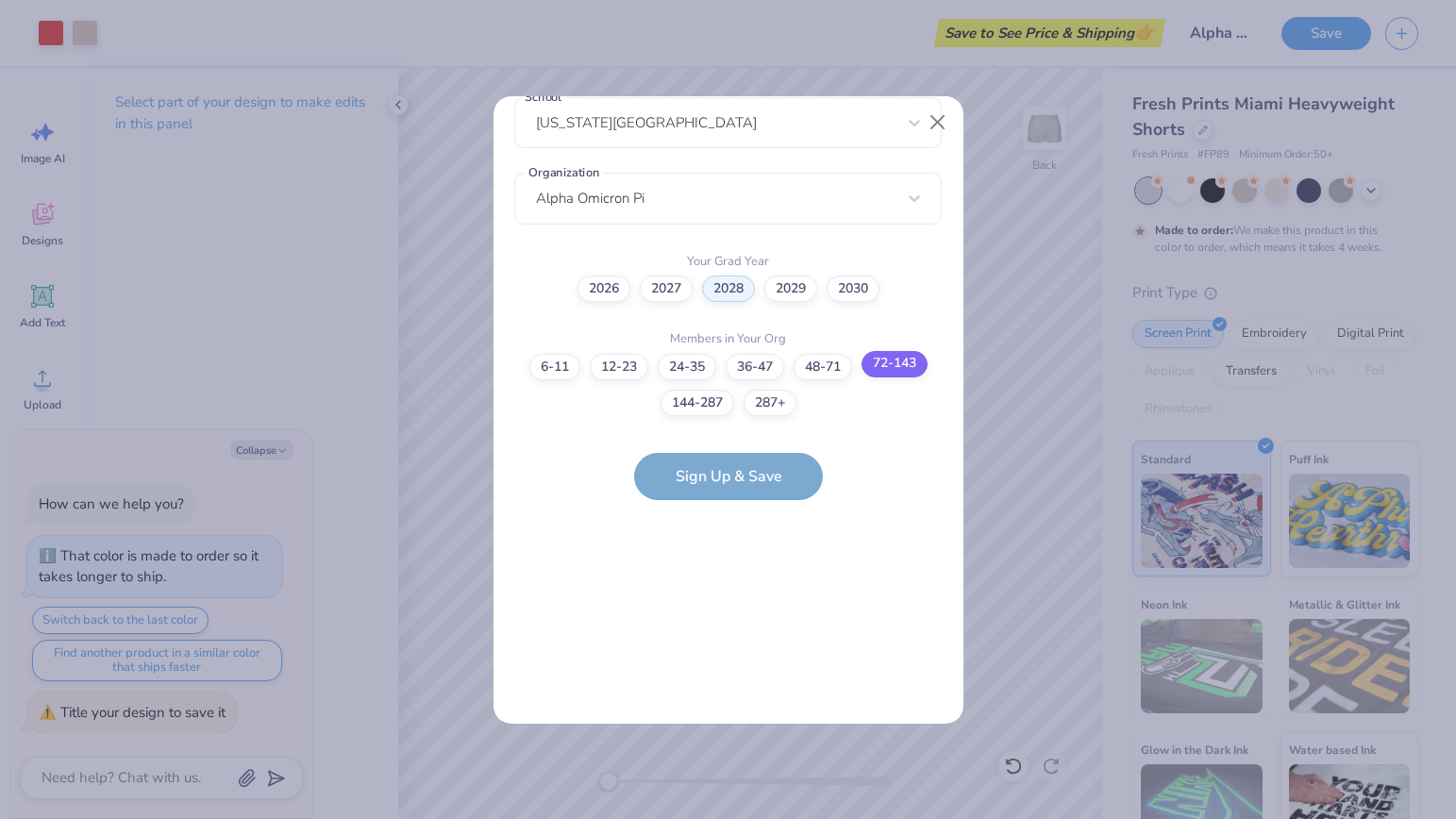
scroll to position [0, 0]
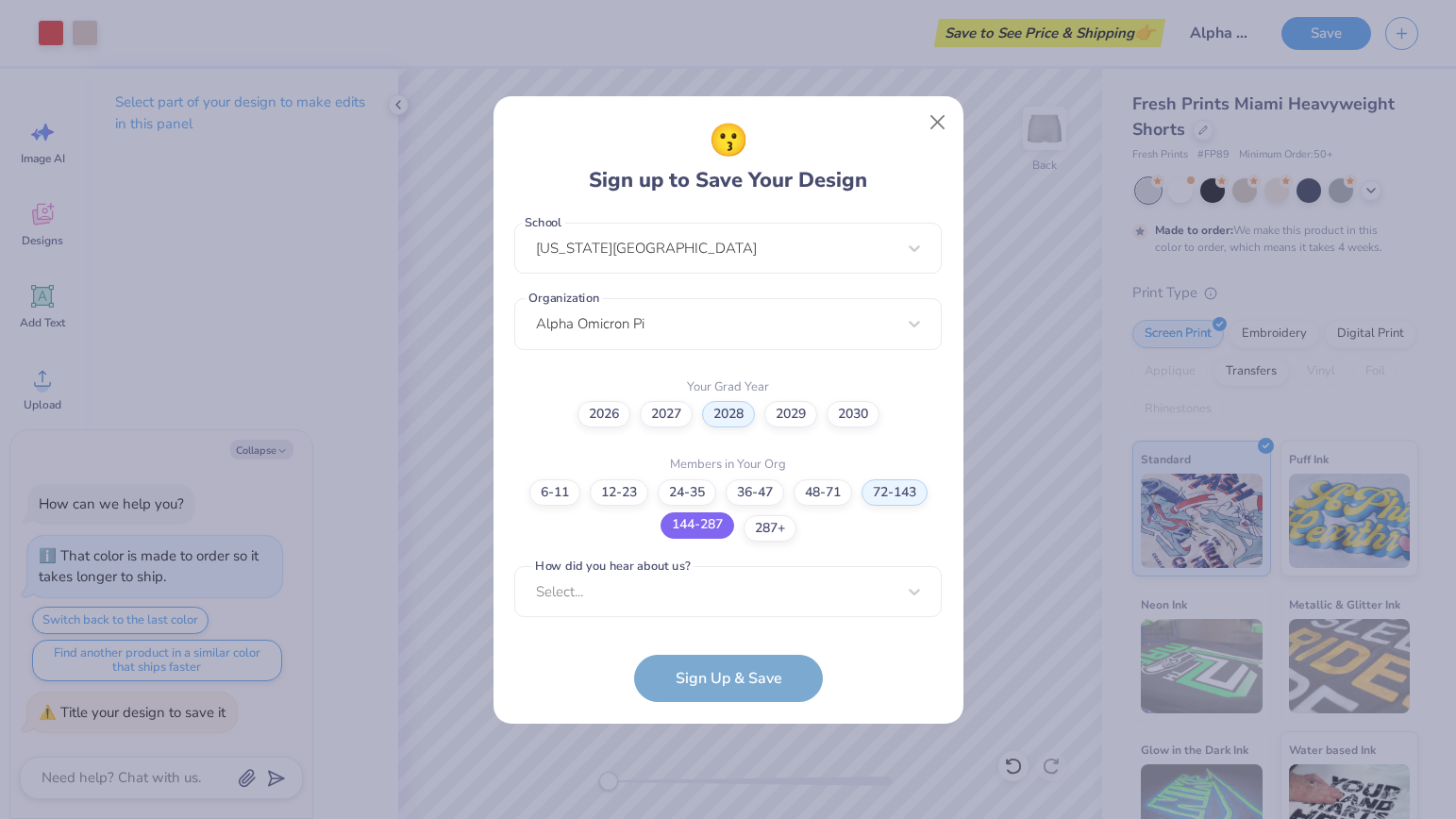
click at [706, 518] on label "144-287" at bounding box center [697, 526] width 74 height 27
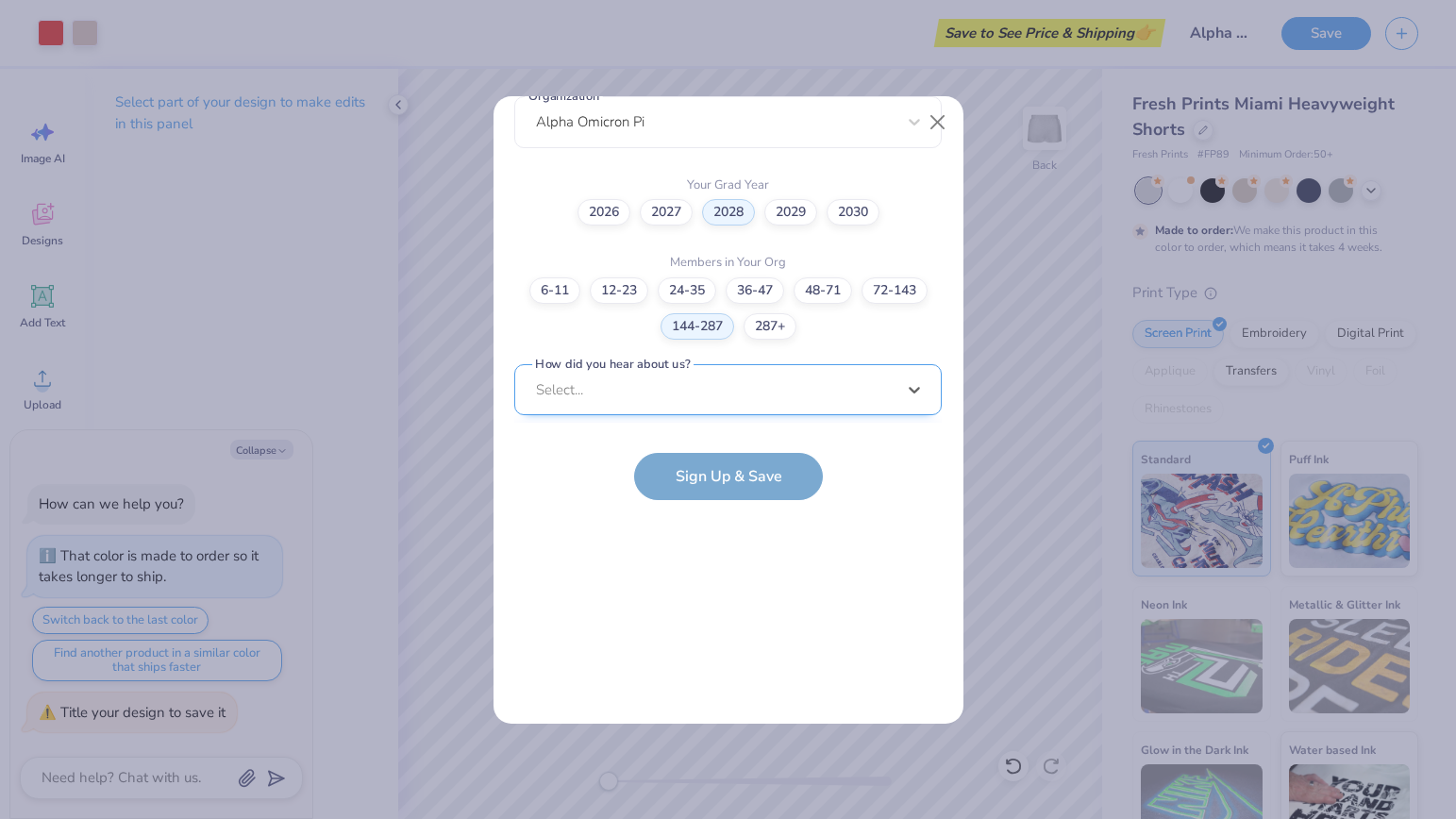
click at [702, 376] on div "option Word of Mouth focused, 8 of 15. 15 results available. Use Up and Down to…" at bounding box center [728, 536] width 427 height 345
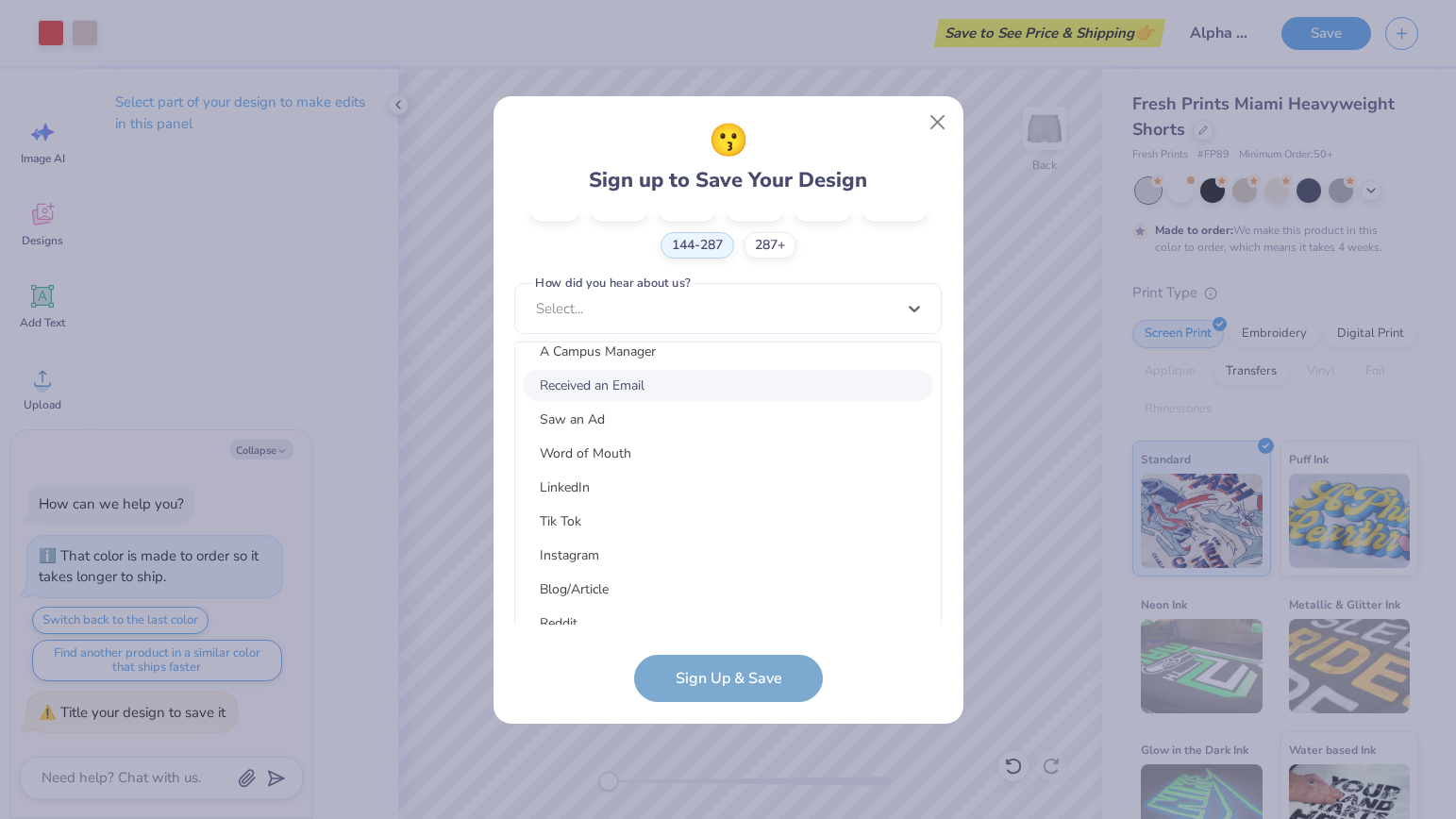
scroll to position [171, 0]
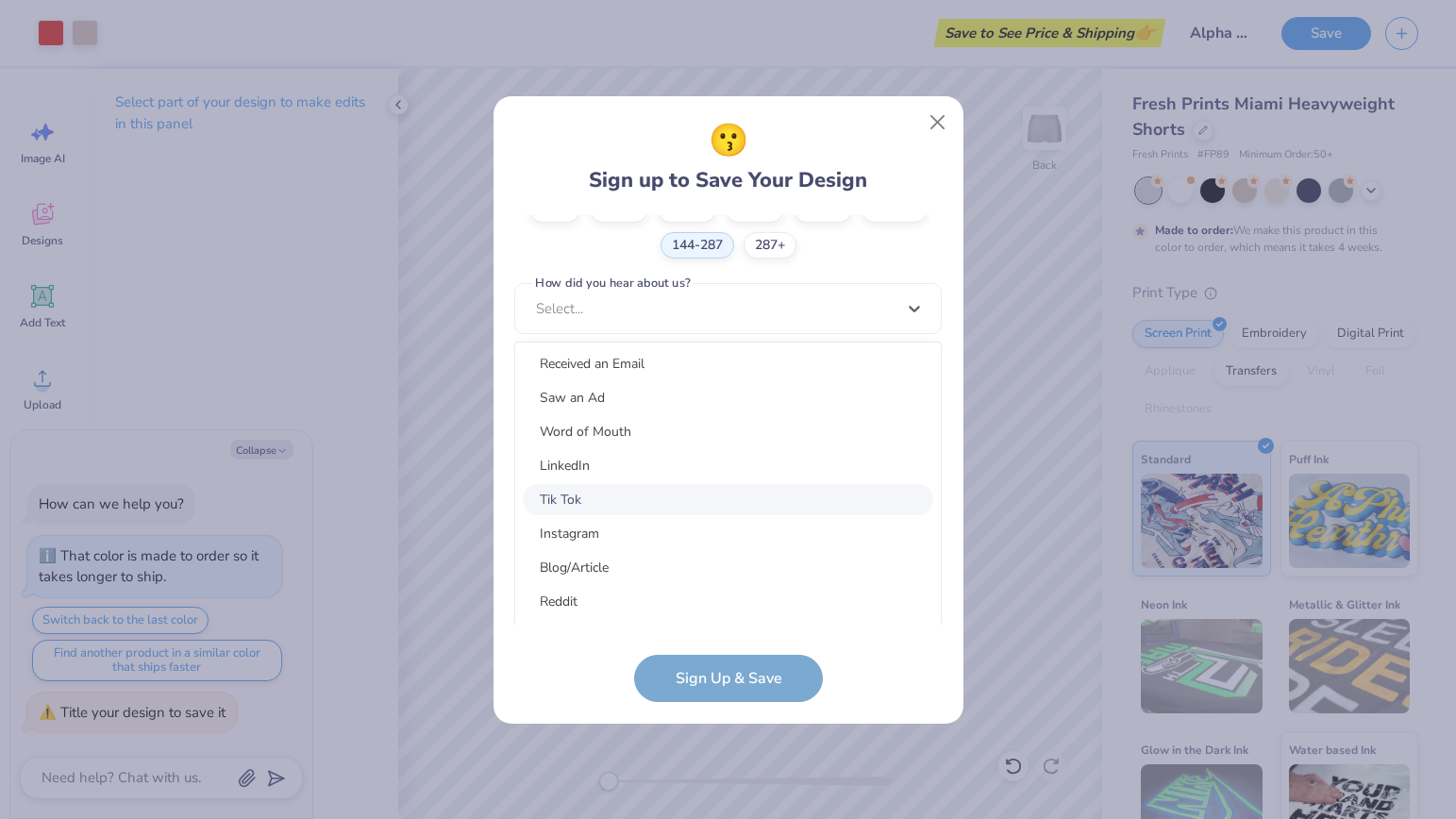
click at [592, 502] on div "Tik Tok" at bounding box center [728, 500] width 411 height 32
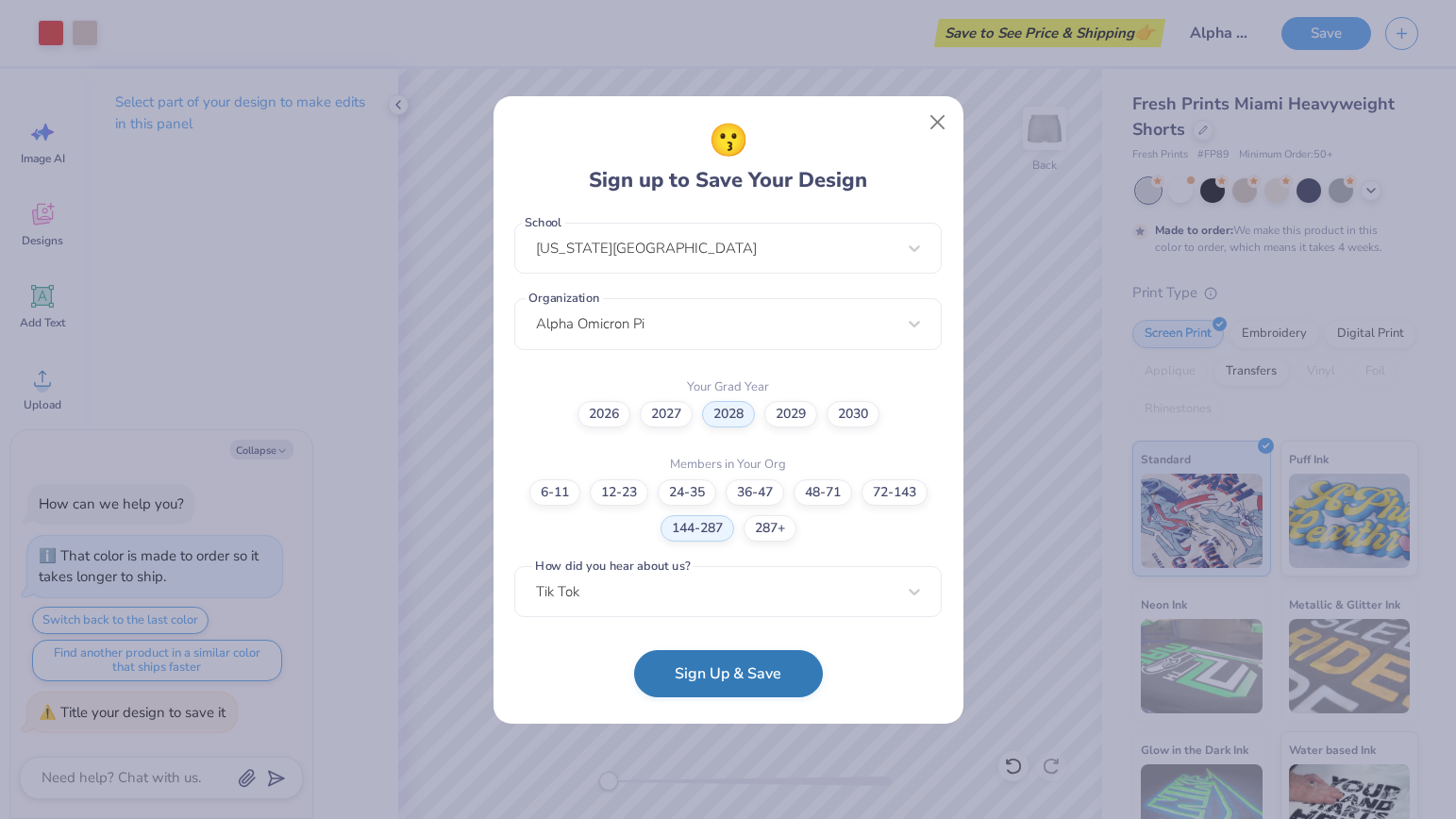
click at [691, 678] on button "Sign Up & Save" at bounding box center [728, 673] width 189 height 47
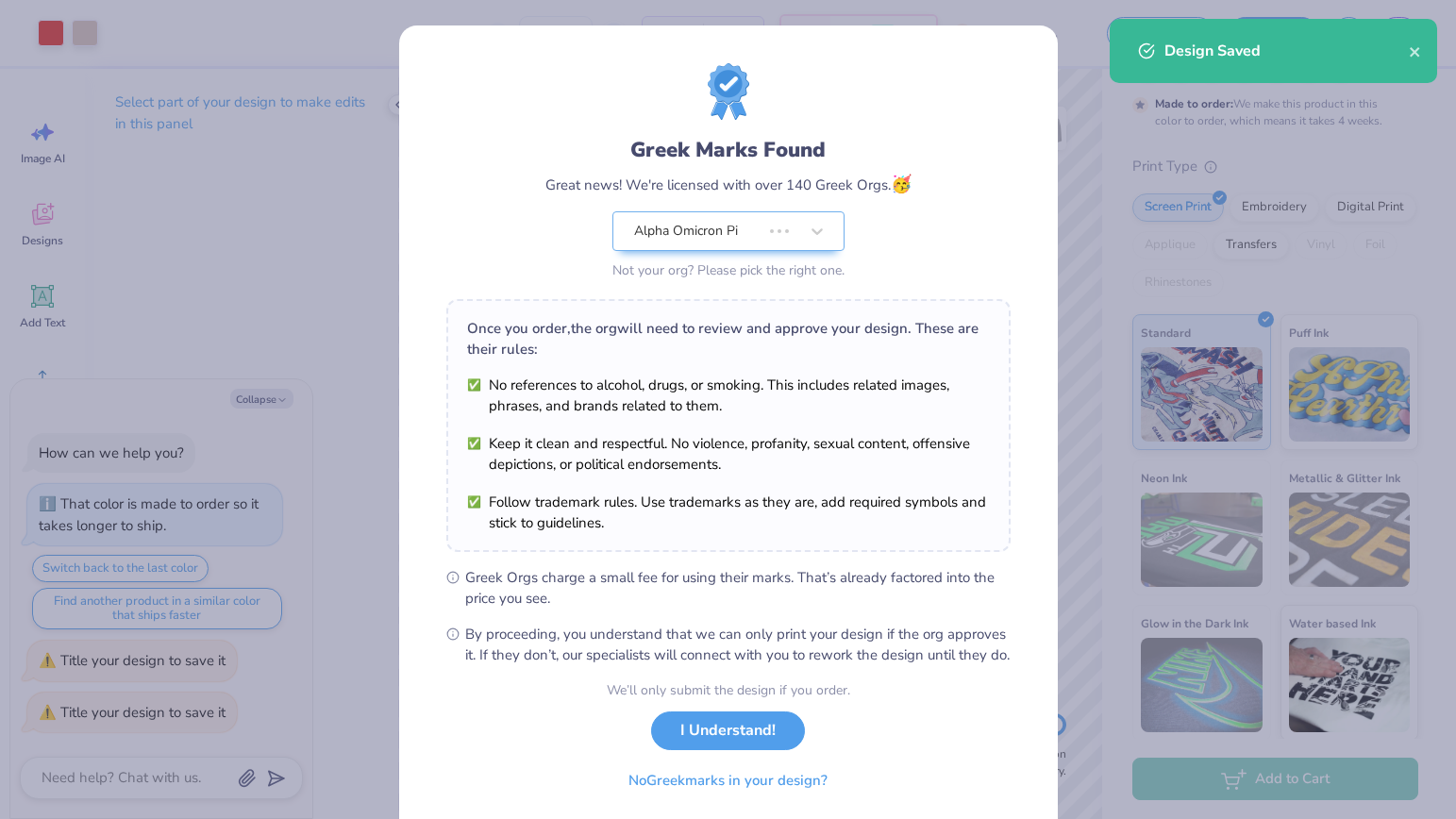
scroll to position [160, 0]
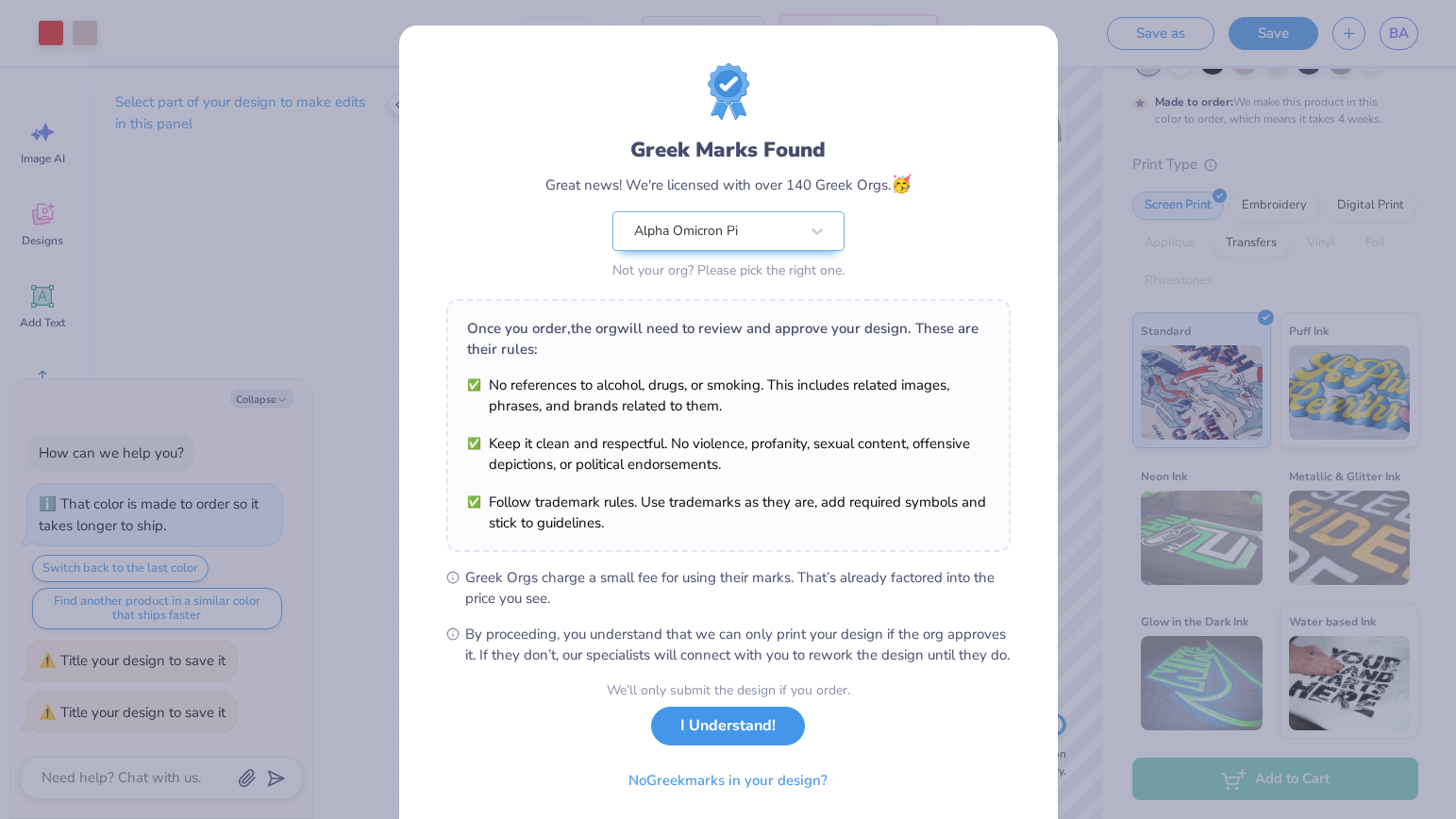
click at [741, 741] on button "I Understand!" at bounding box center [728, 726] width 154 height 38
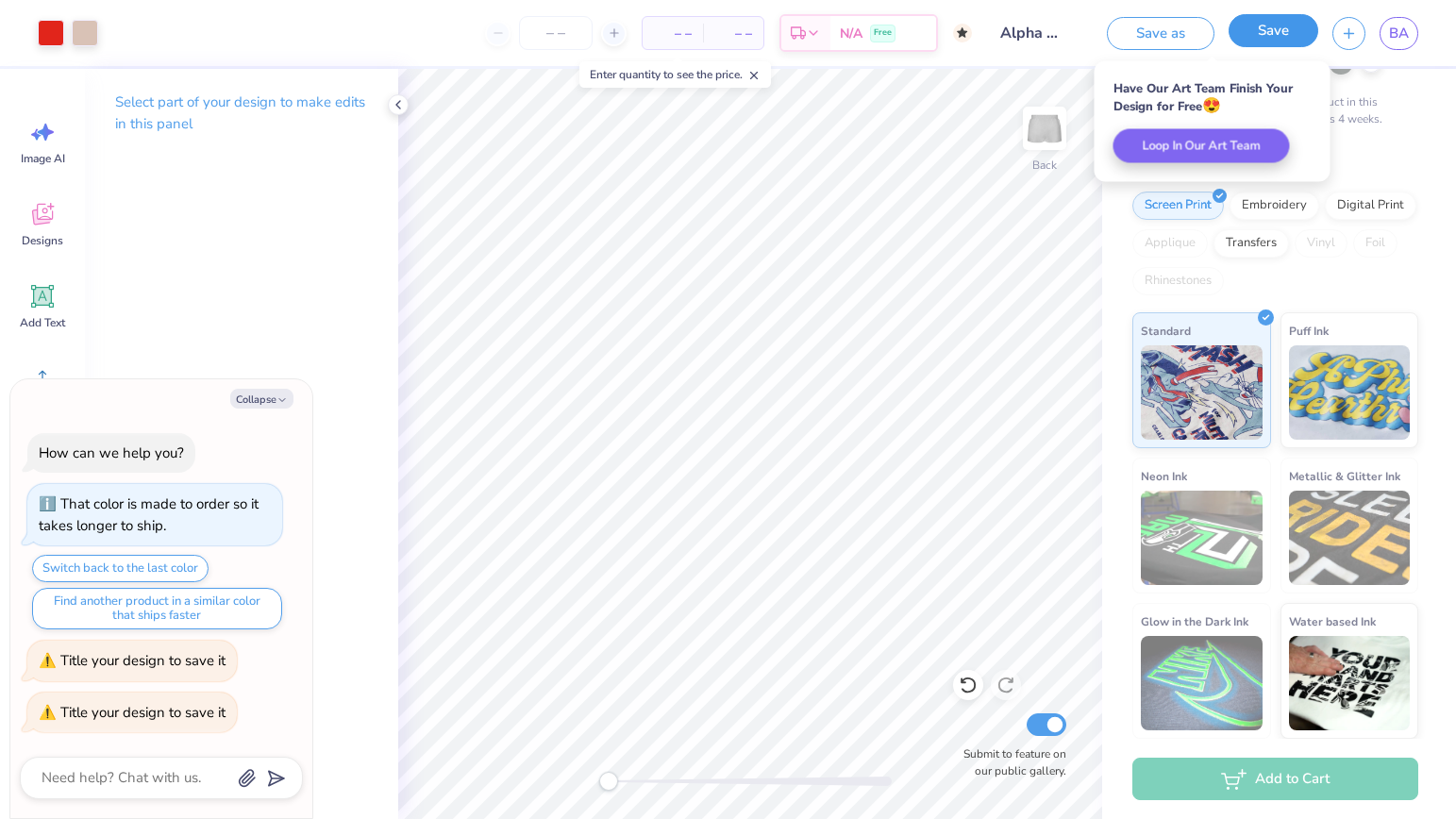
click at [968, 42] on button "Save" at bounding box center [1274, 31] width 90 height 33
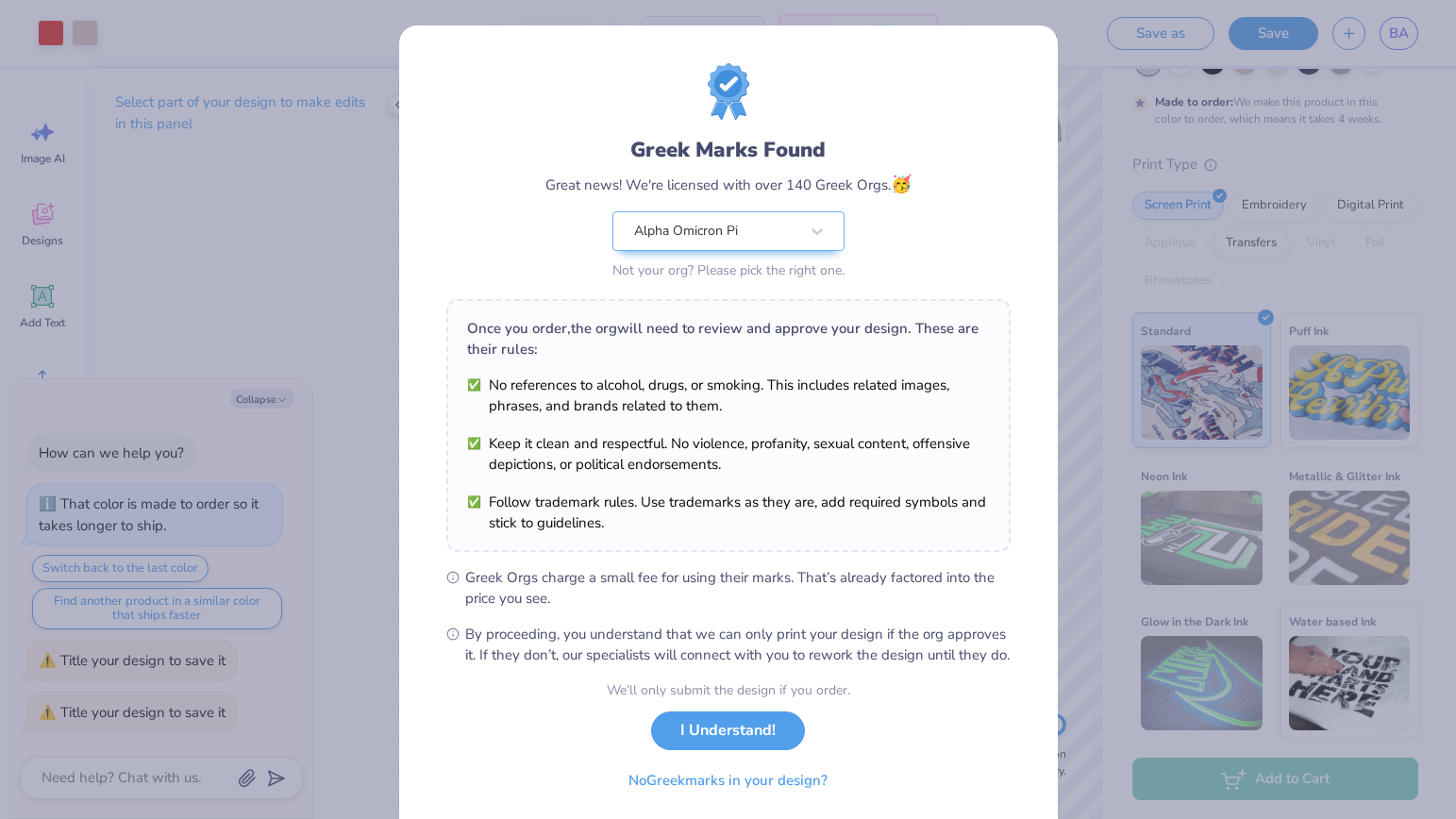
scroll to position [64, 0]
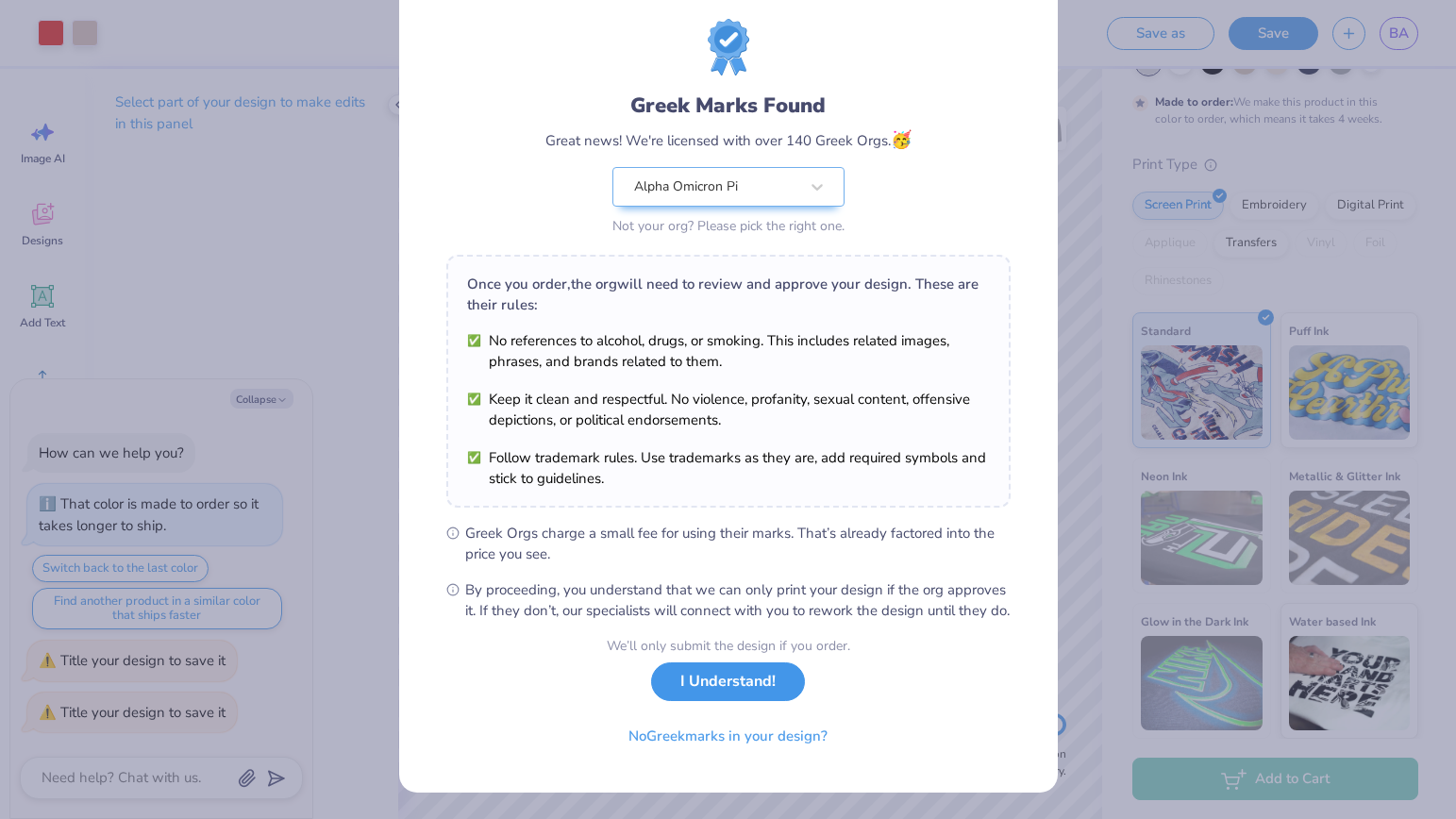
click at [695, 691] on button "I Understand!" at bounding box center [728, 682] width 154 height 38
type textarea "x"
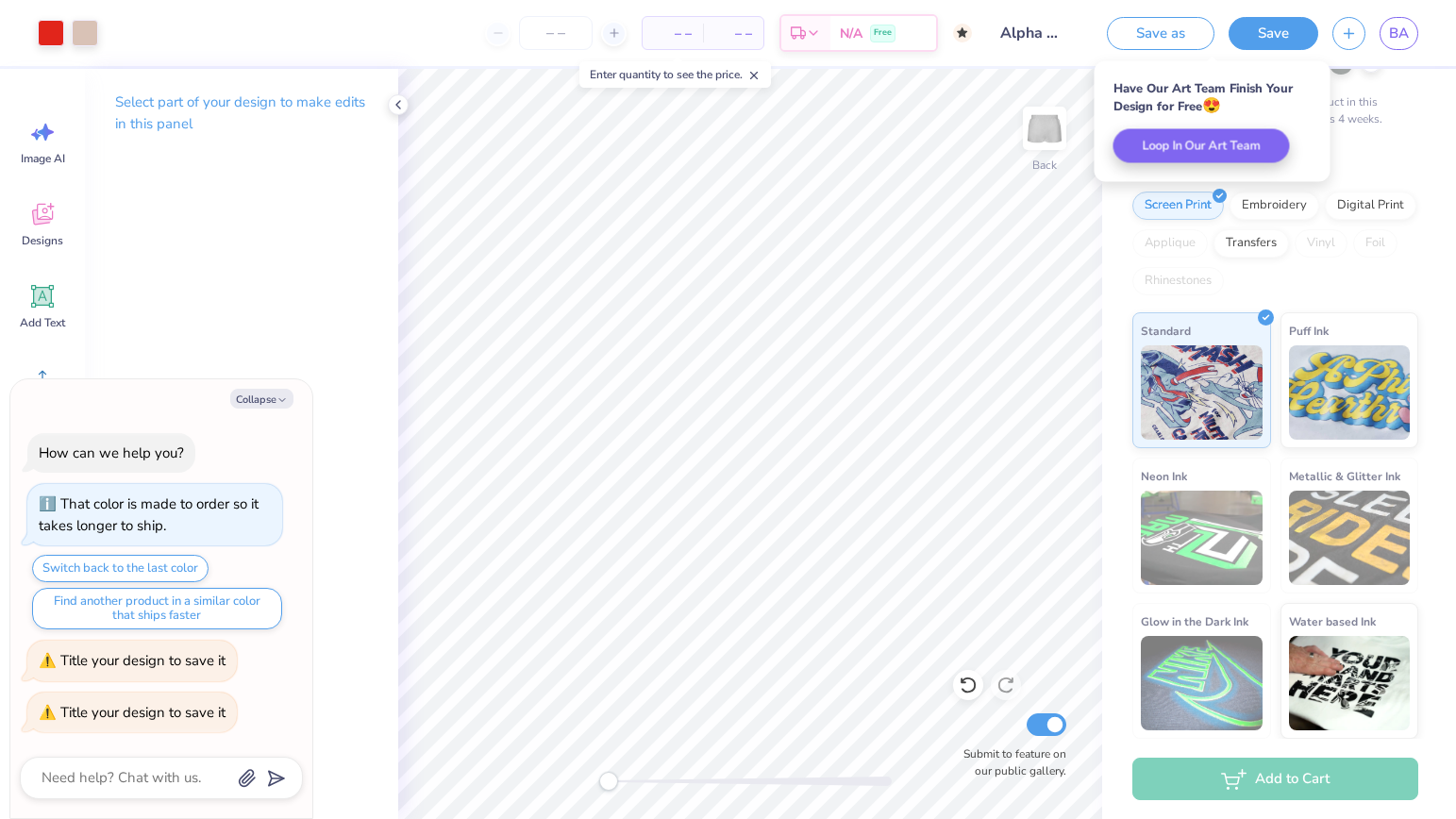
scroll to position [0, 0]
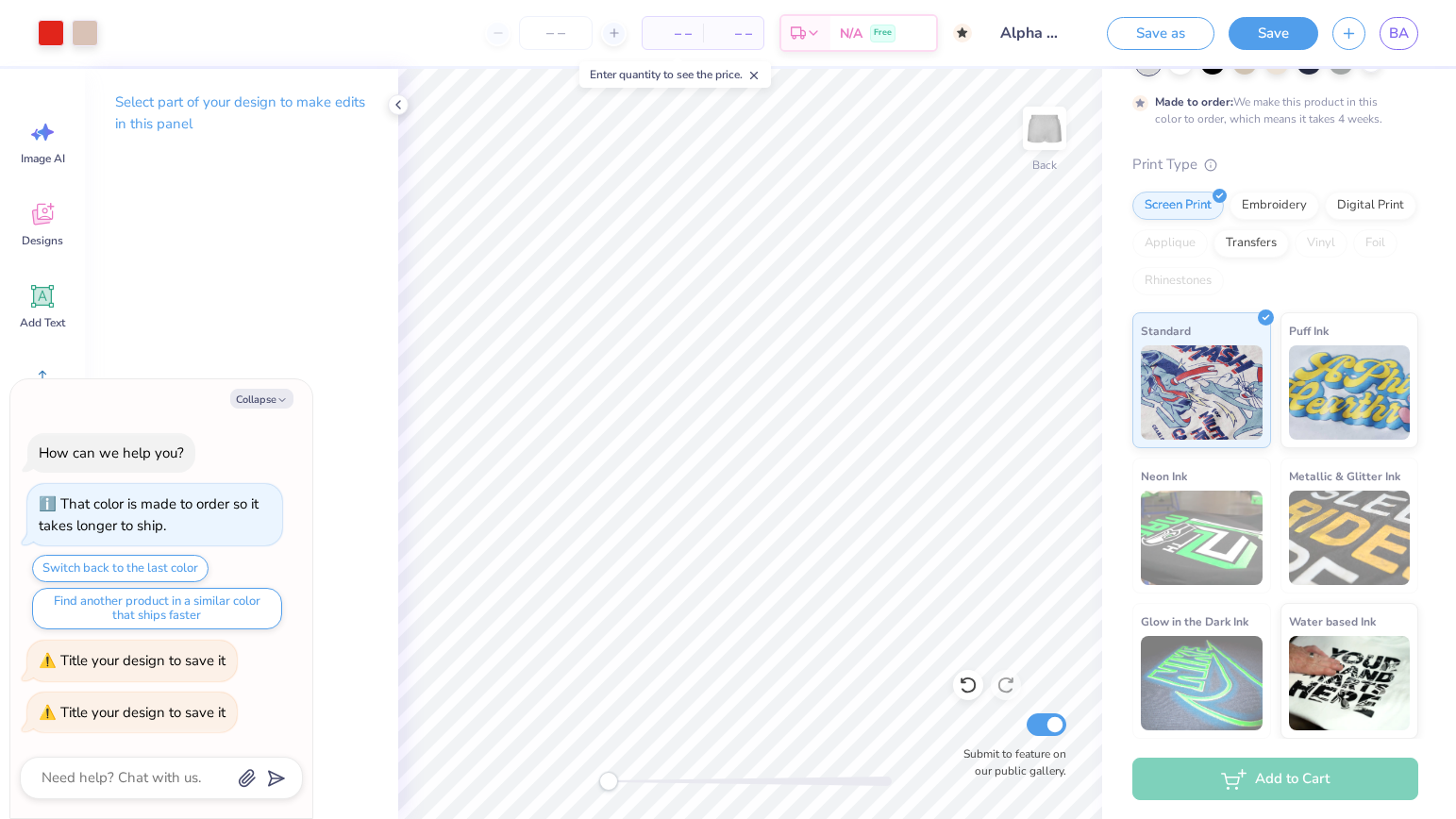
click at [228, 321] on div "Select part of your design to make edits in this panel" at bounding box center [241, 444] width 313 height 750
click at [968, 23] on span "BA" at bounding box center [1399, 34] width 20 height 22
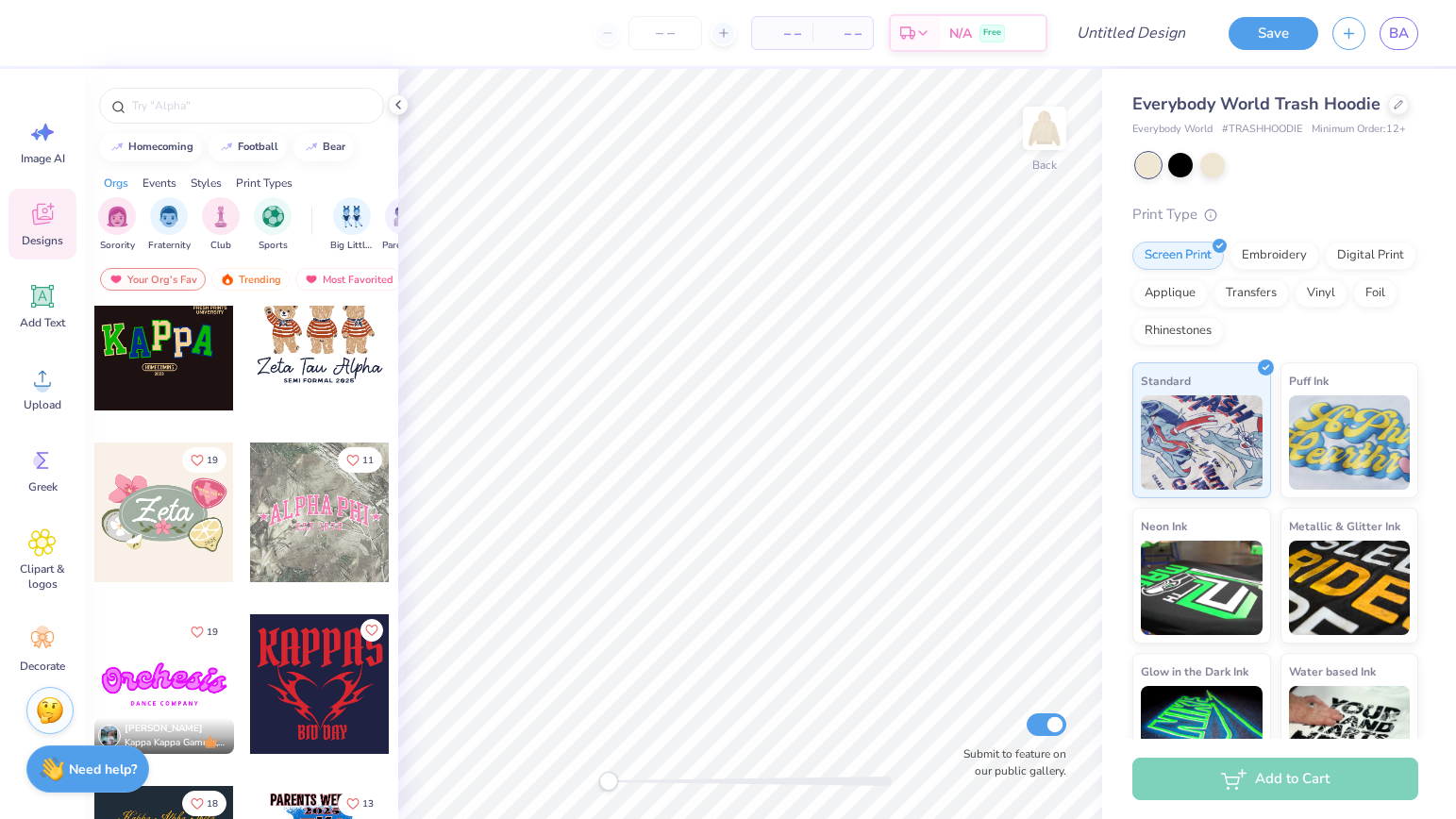
scroll to position [946, 0]
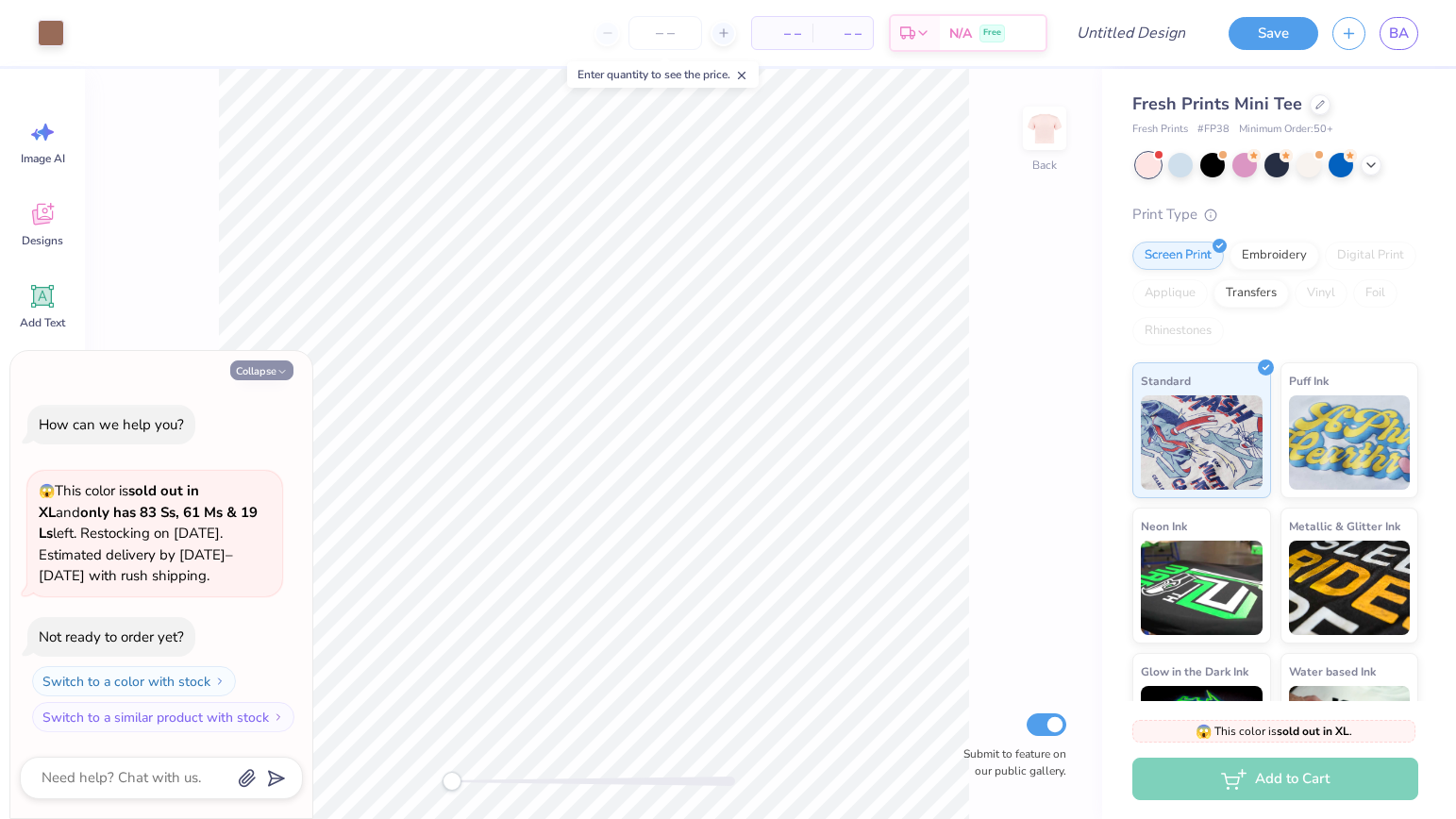
click at [259, 377] on button "Collapse" at bounding box center [262, 370] width 63 height 20
type textarea "x"
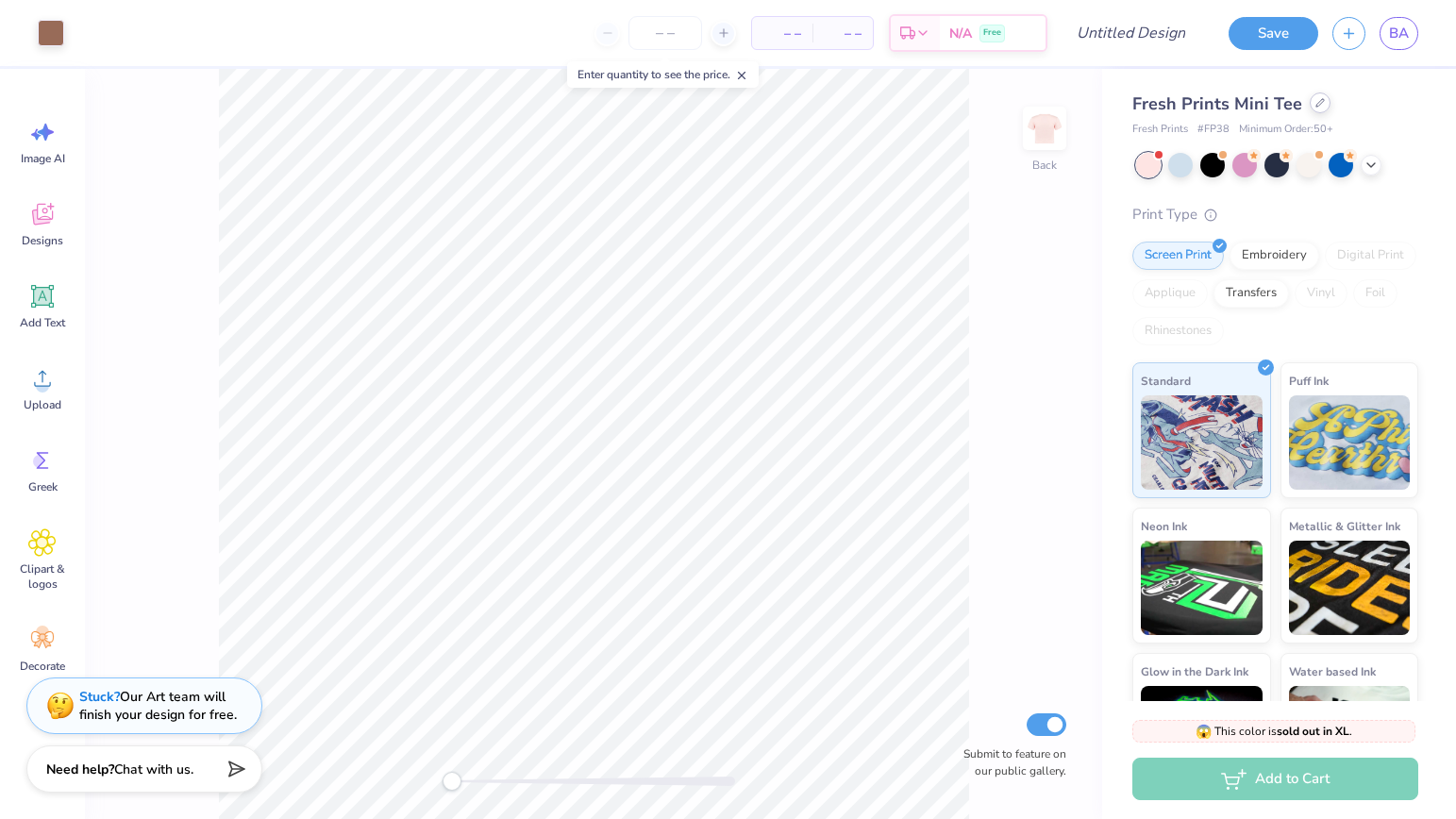
click at [1316, 101] on icon at bounding box center [1321, 102] width 10 height 10
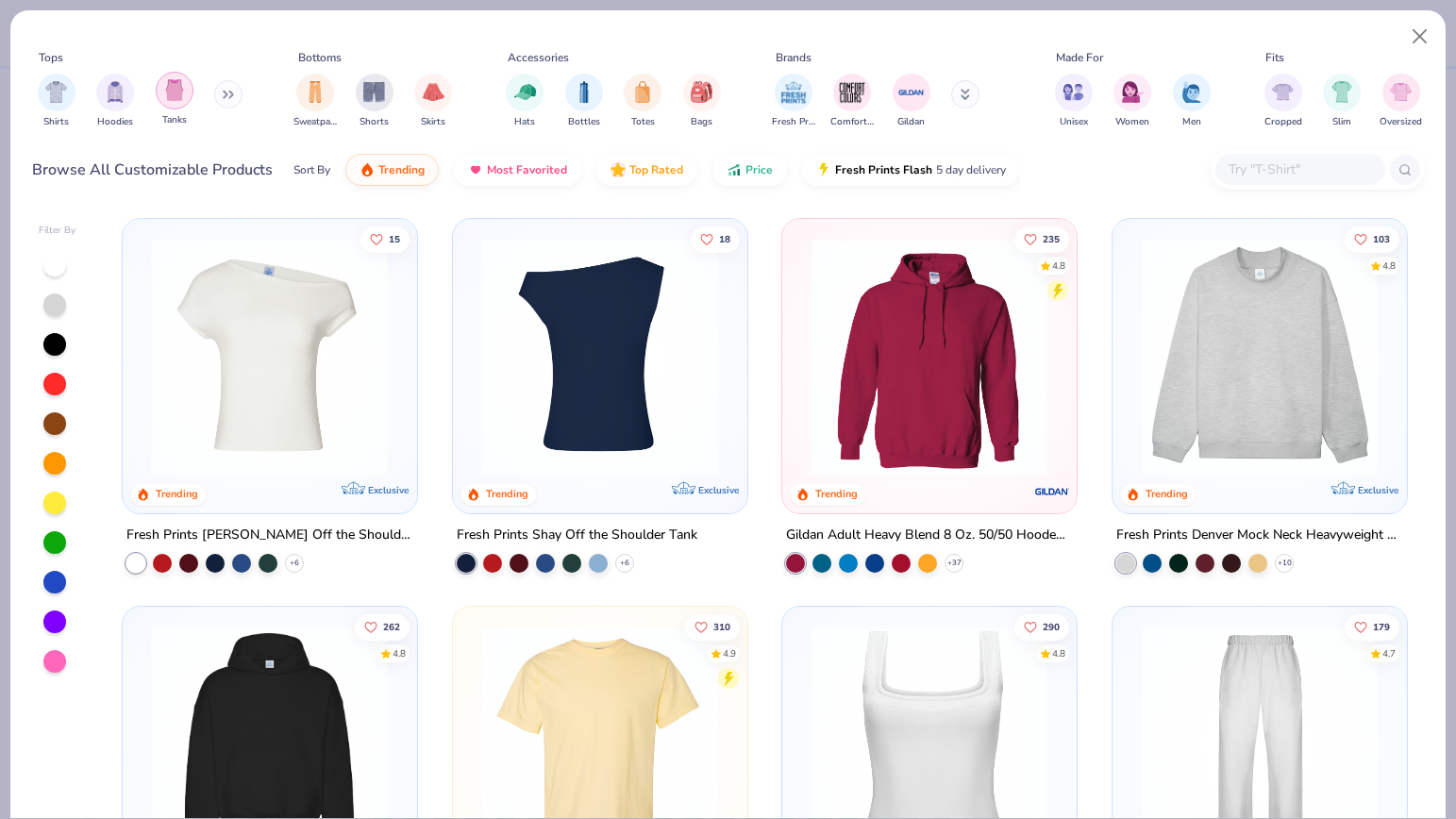
click at [181, 100] on img "filter for Tanks" at bounding box center [174, 90] width 21 height 22
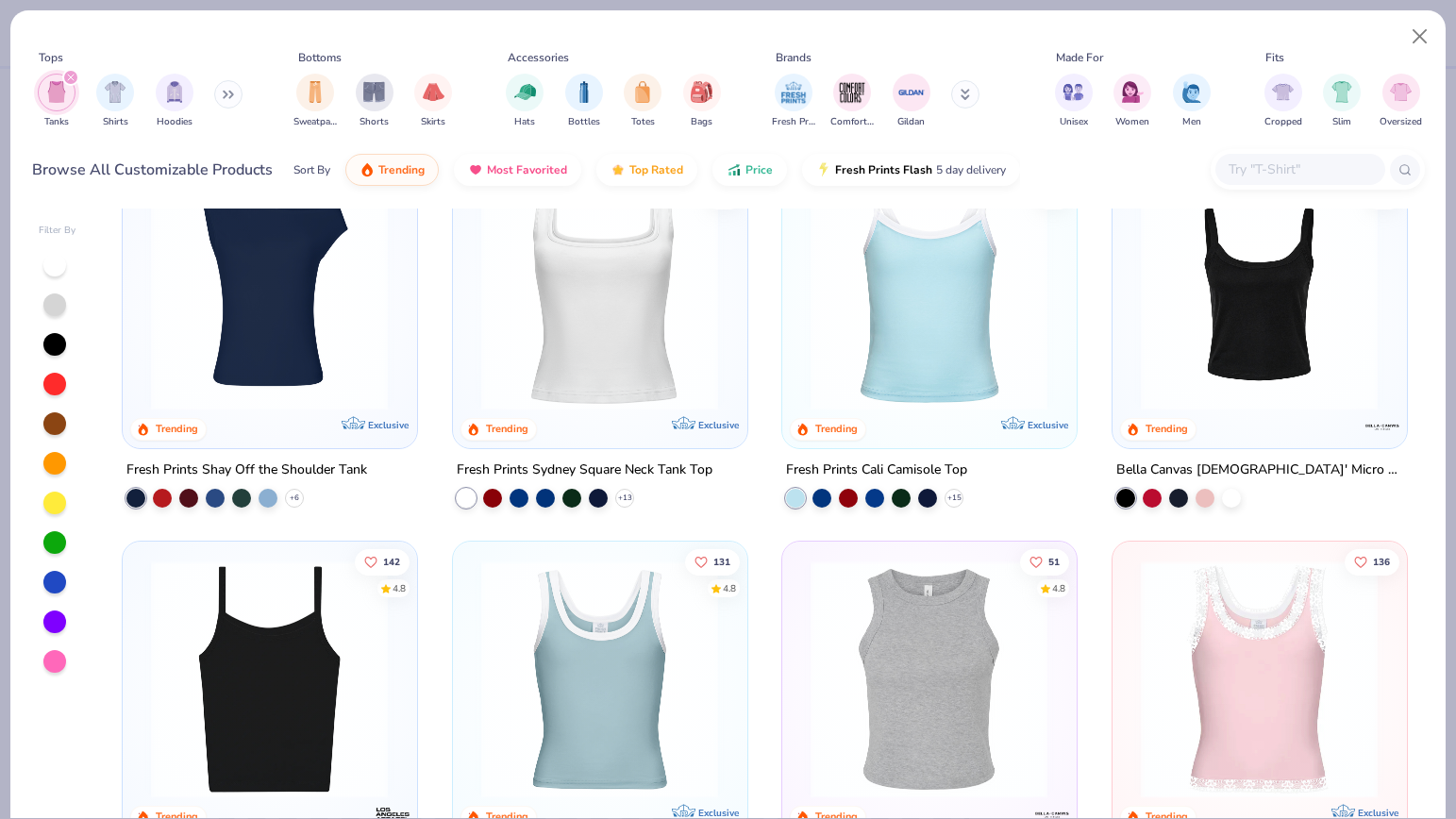
scroll to position [118, 0]
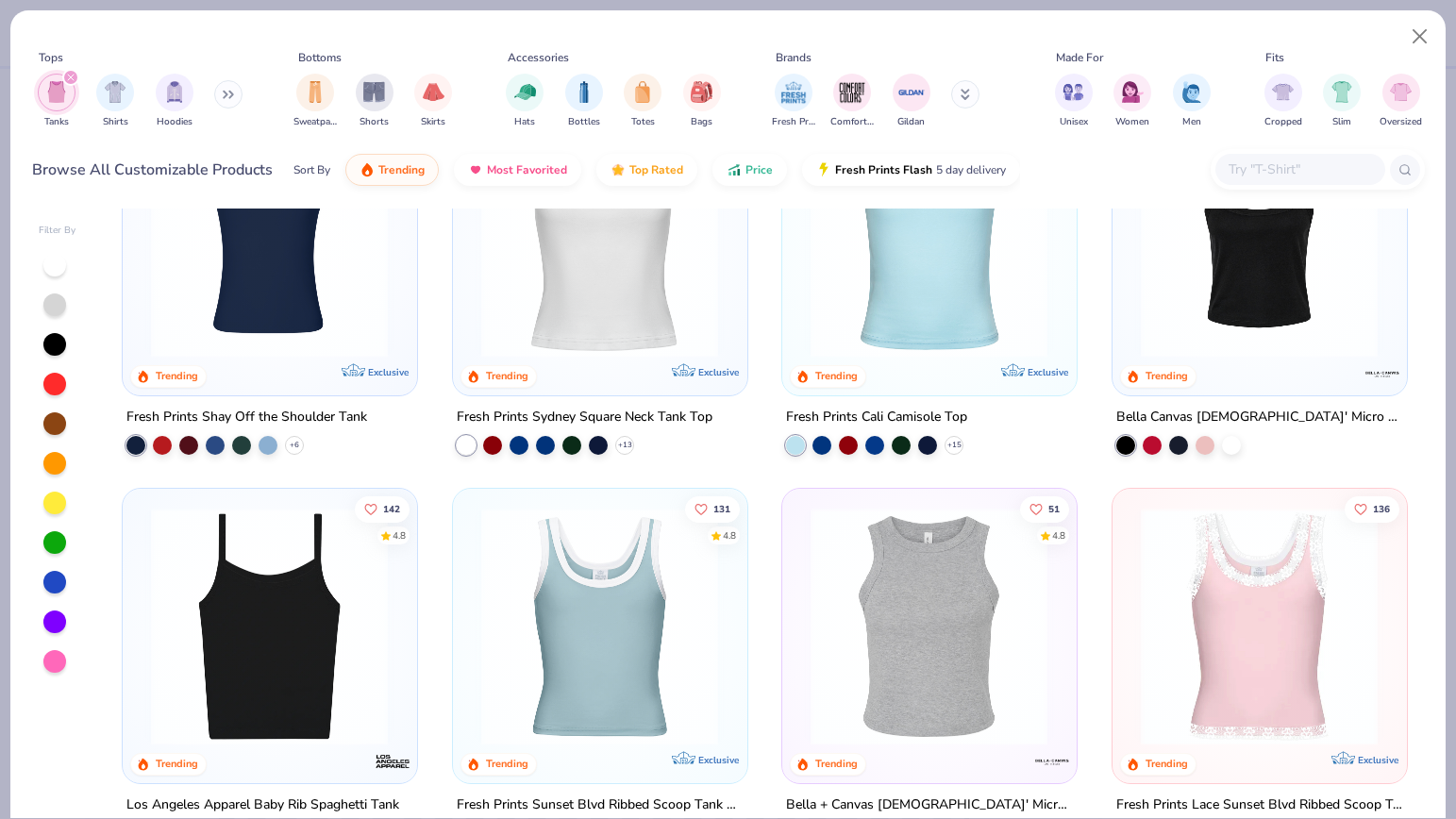
click at [628, 320] on img at bounding box center [600, 239] width 256 height 238
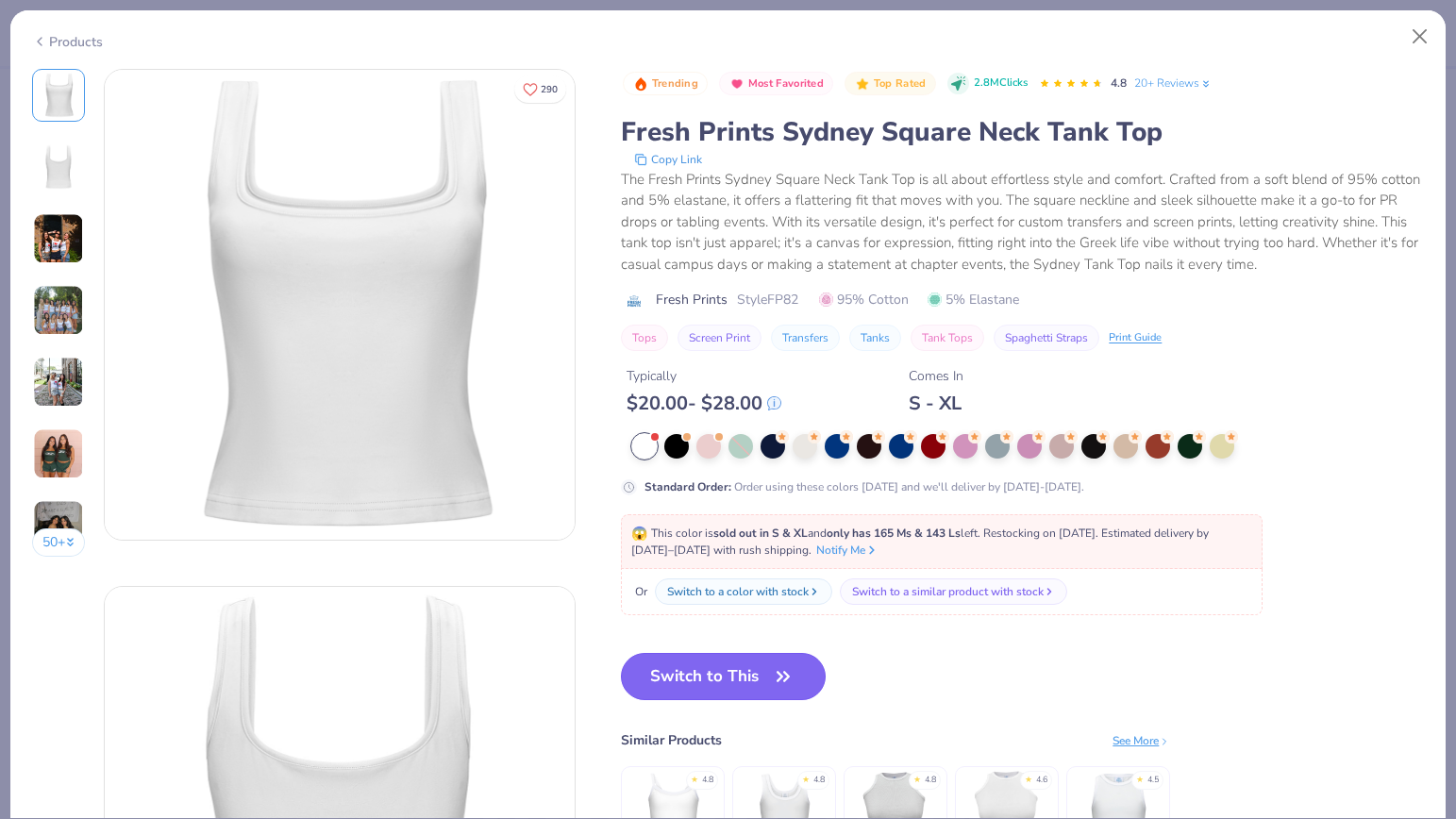
click at [702, 683] on button "Switch to This" at bounding box center [723, 676] width 205 height 47
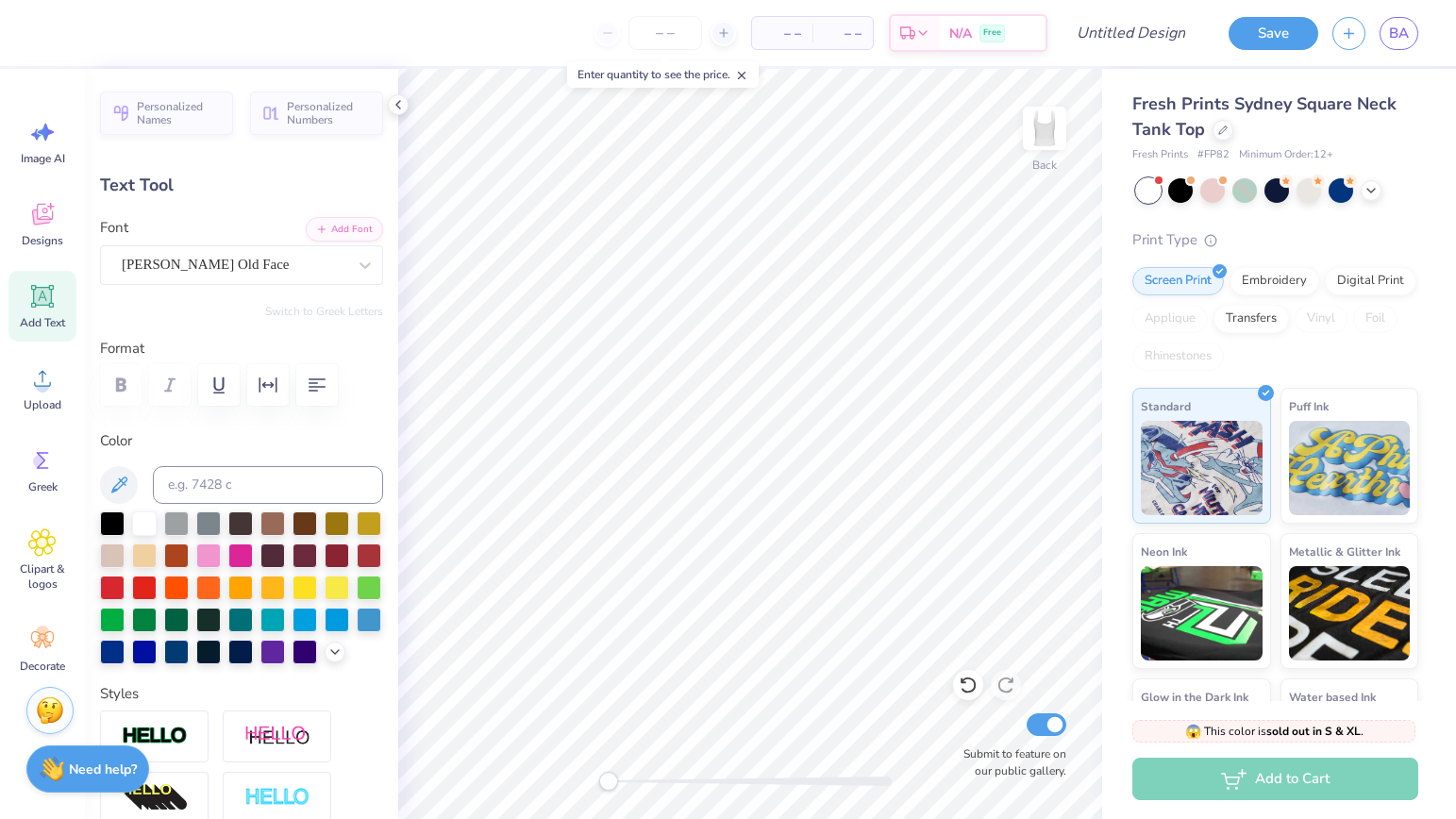
scroll to position [0, 4]
type textarea "PI THETA ‘ 9 7"
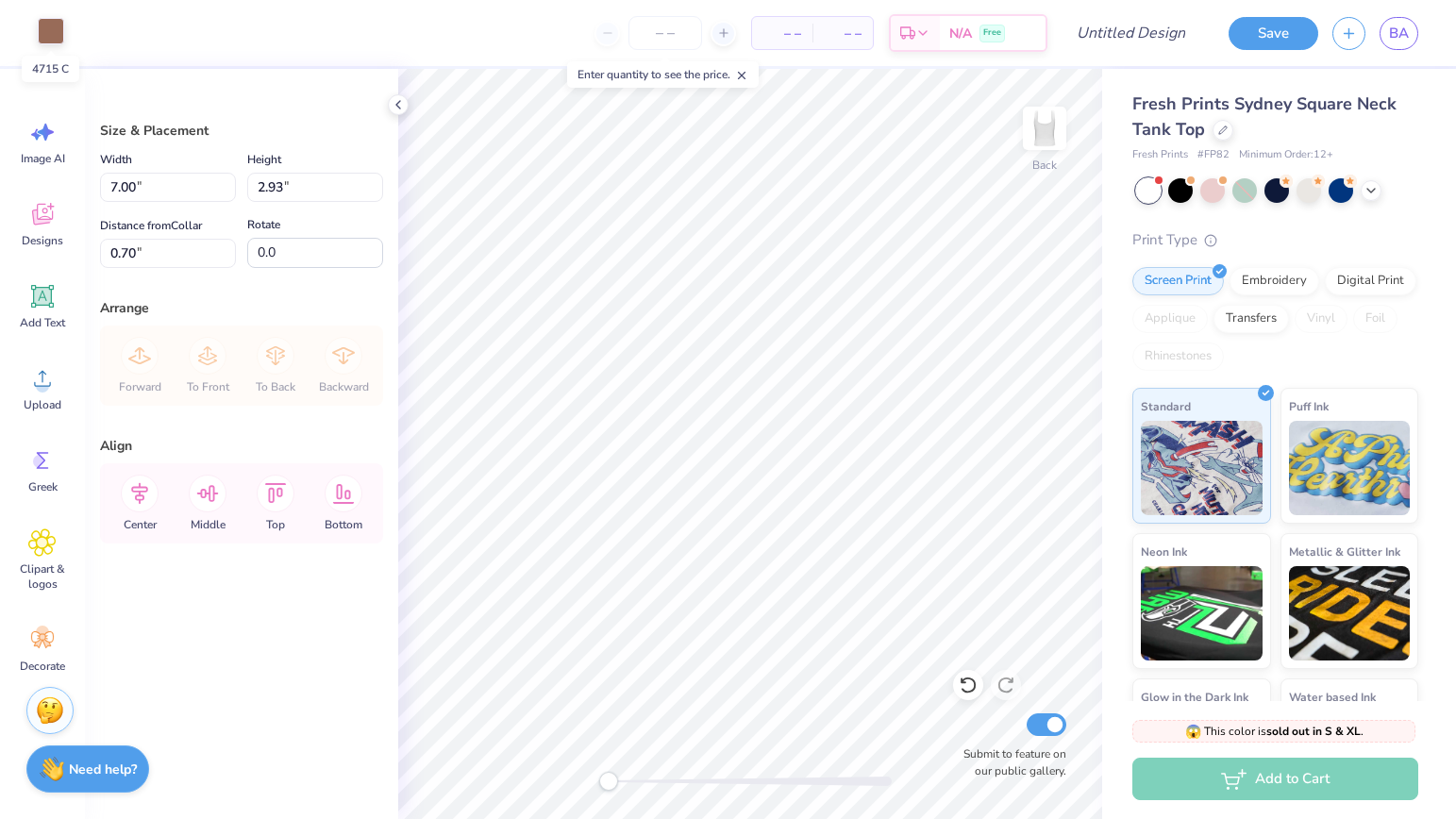
click at [54, 38] on div at bounding box center [51, 32] width 27 height 27
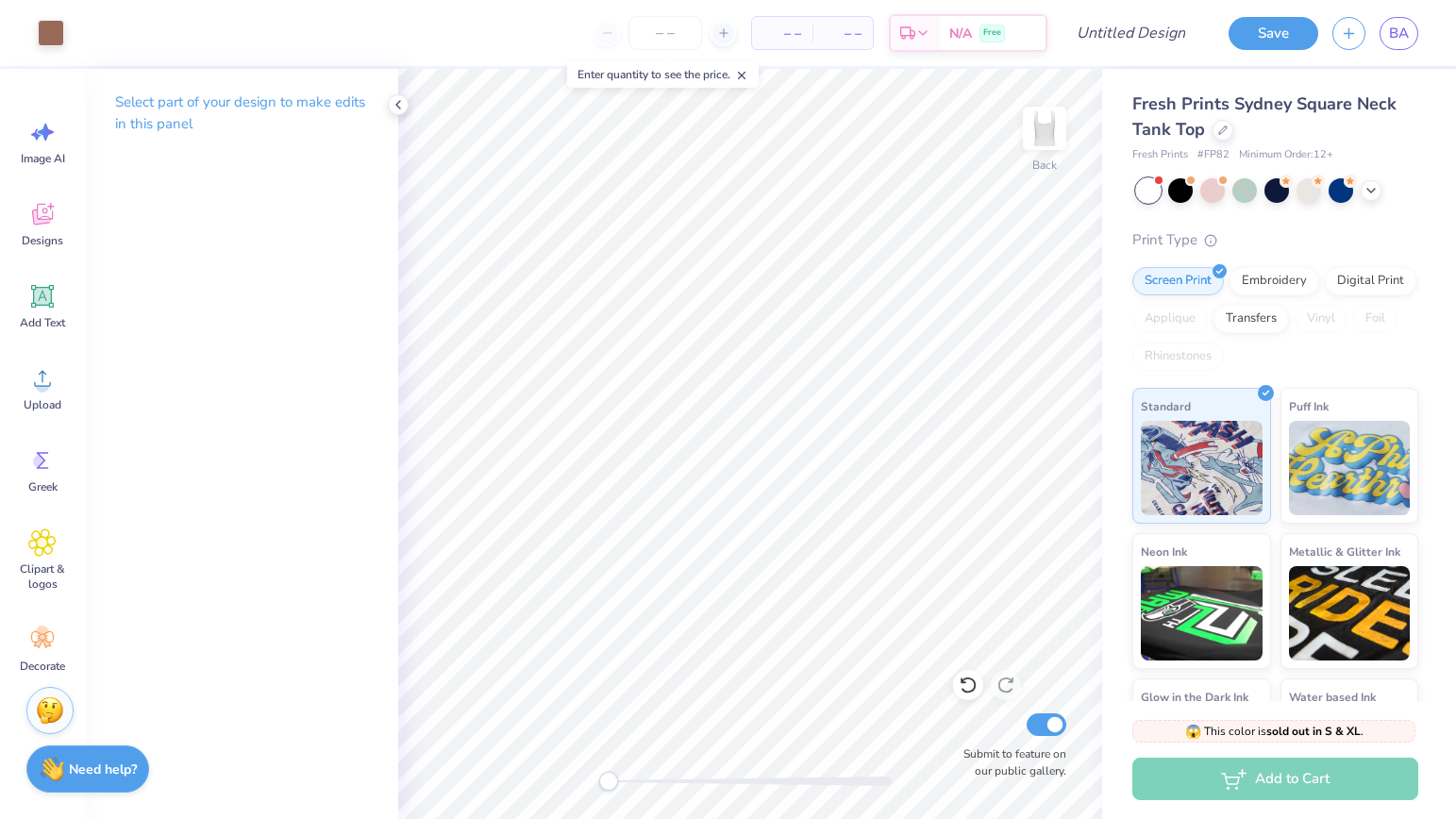
click at [748, 78] on icon at bounding box center [742, 76] width 13 height 13
click at [659, 30] on input "number" at bounding box center [665, 33] width 74 height 34
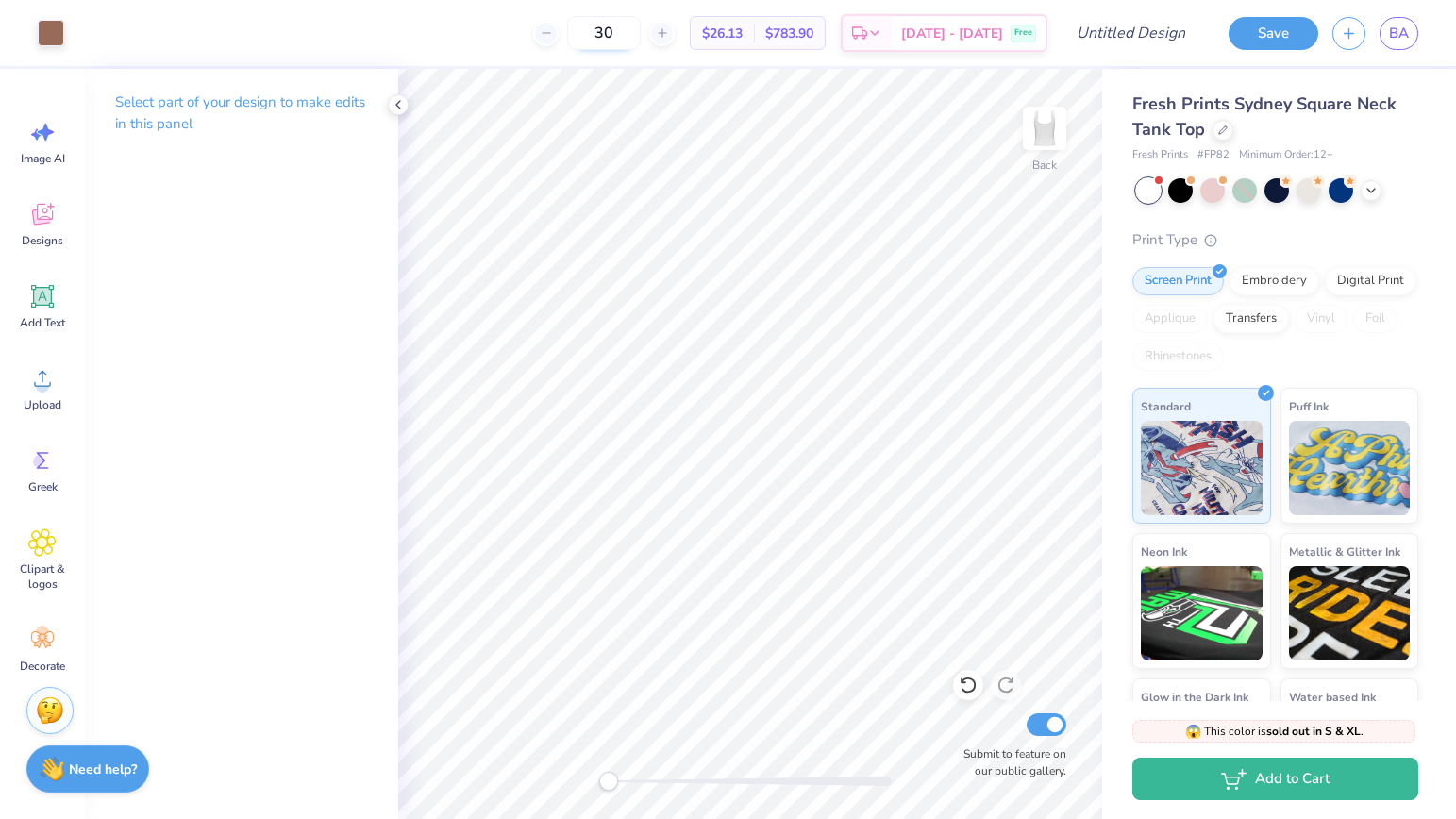
type input "3"
type input "9"
type input "1"
type input "2"
type input "3"
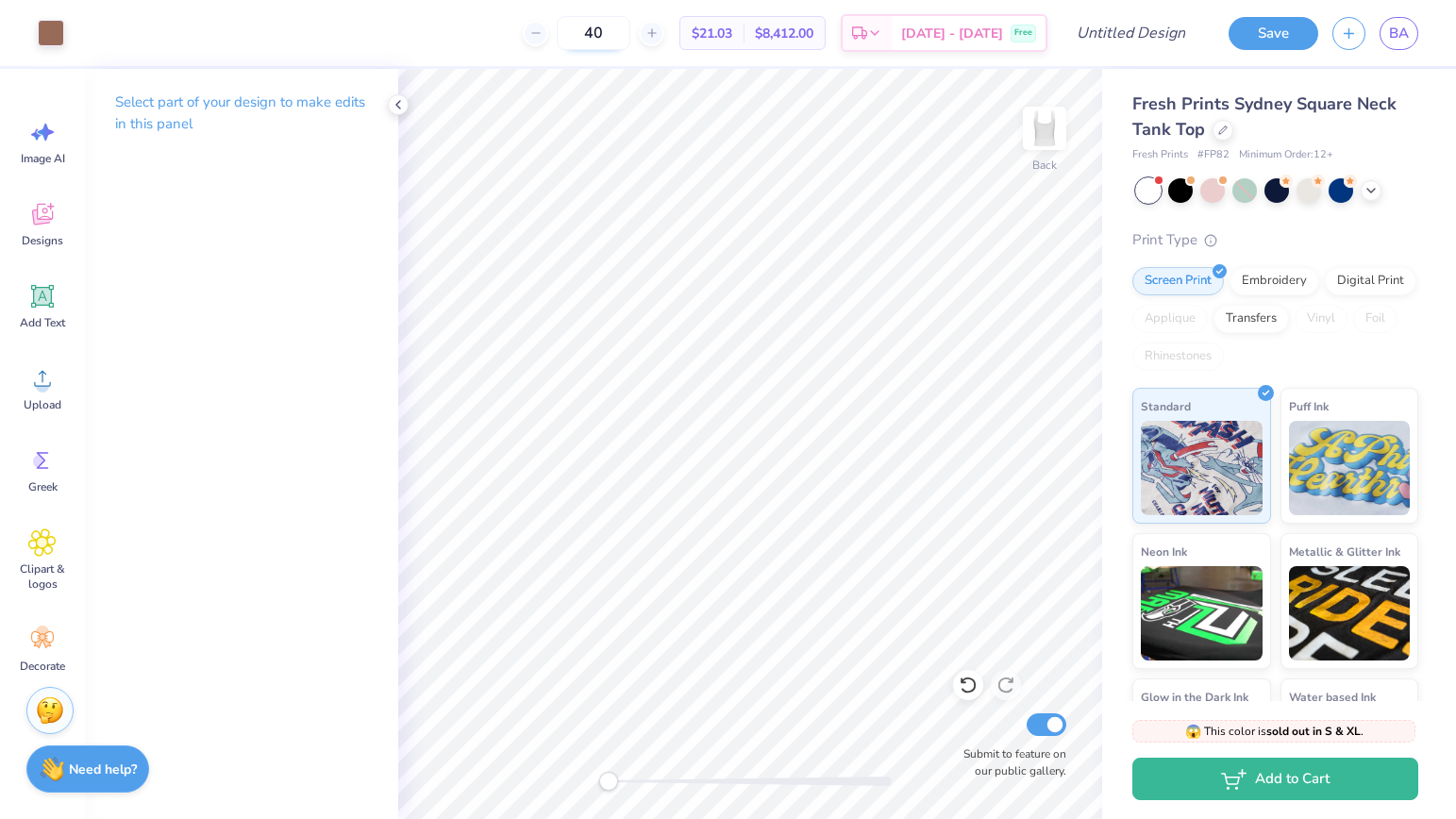
type input "4"
type input "6"
type input "130"
click at [1054, 730] on input "Submit to feature on our public gallery." at bounding box center [1046, 725] width 39 height 23
checkbox input "false"
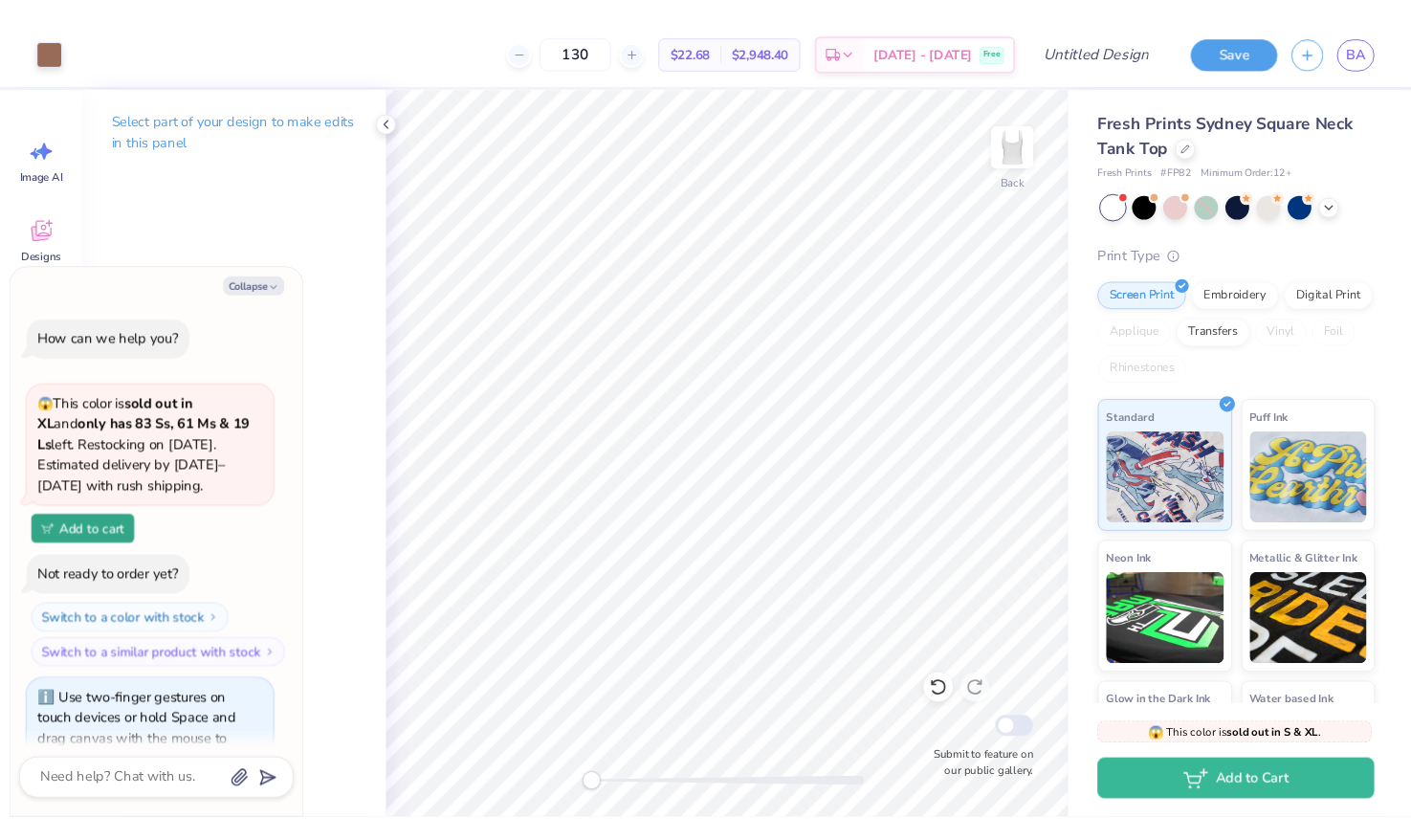
scroll to position [47, 0]
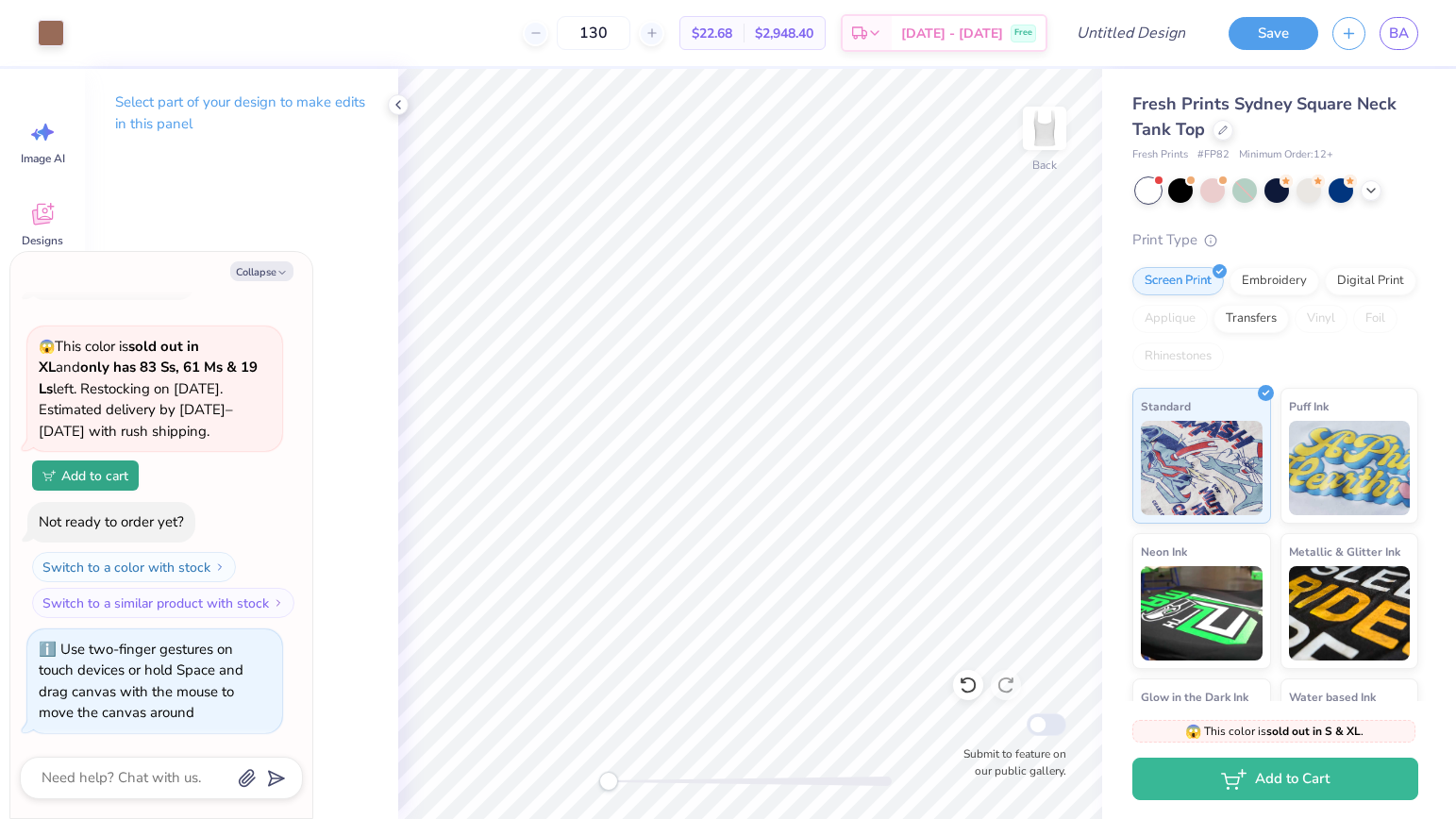
click at [554, 773] on div "Back Submit to feature on our public gallery." at bounding box center [750, 444] width 704 height 750
click at [972, 683] on icon at bounding box center [968, 686] width 19 height 19
click at [1010, 680] on icon at bounding box center [1006, 687] width 16 height 17
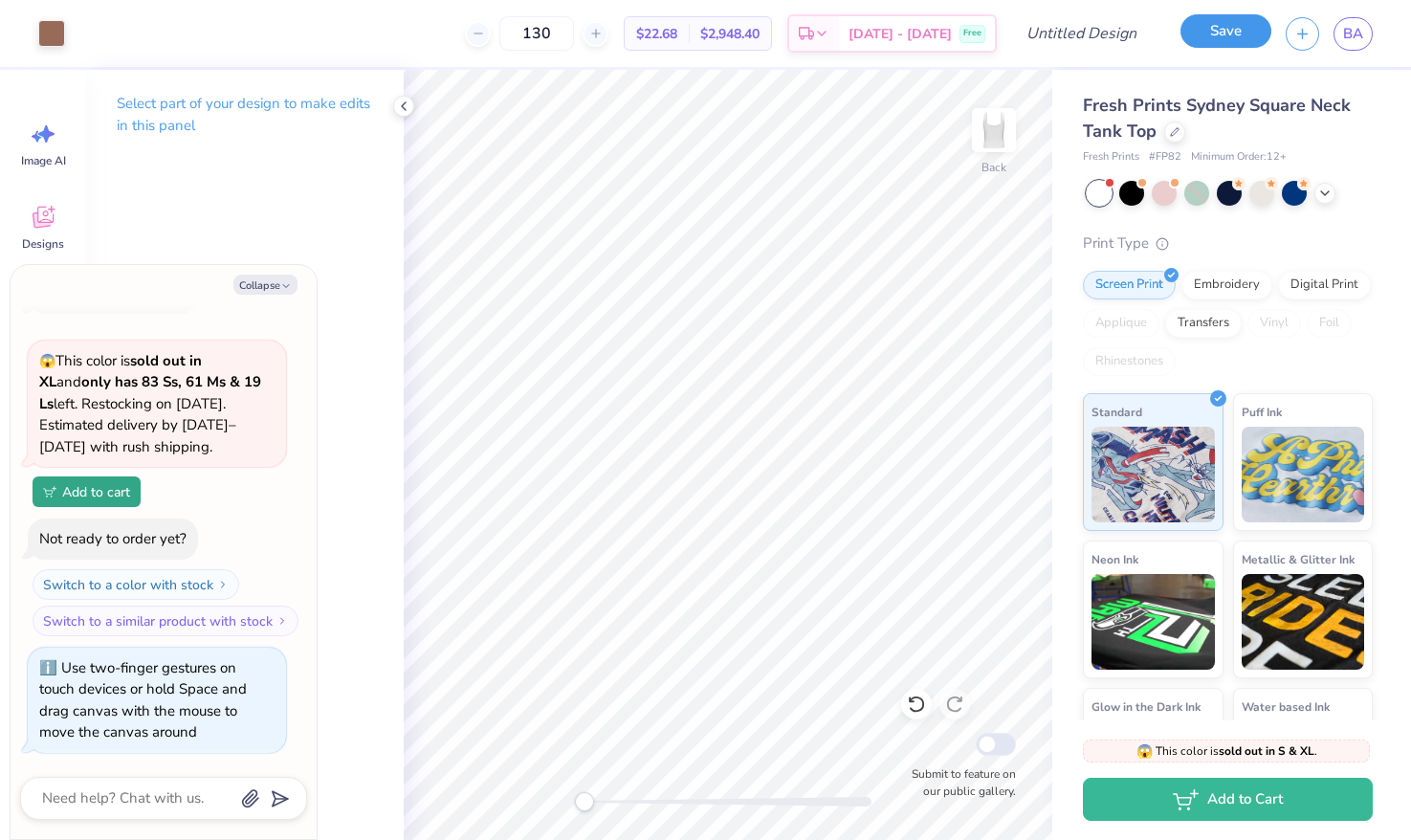
click at [1209, 39] on button "Save" at bounding box center [1226, 31] width 91 height 33
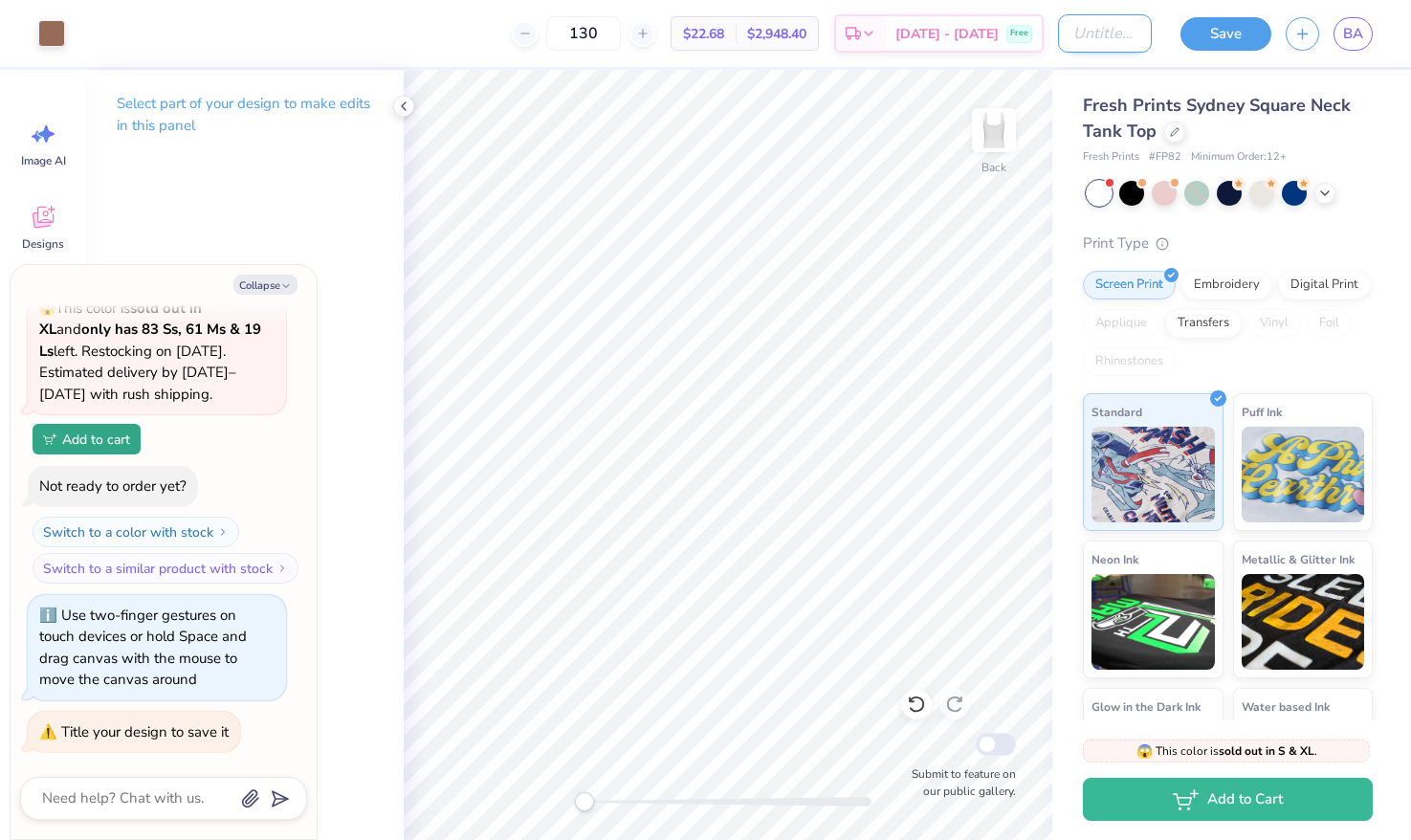
type textarea "x"
click at [1074, 50] on input "Design Title" at bounding box center [1105, 33] width 94 height 38
type input "a"
type textarea "x"
type input "al"
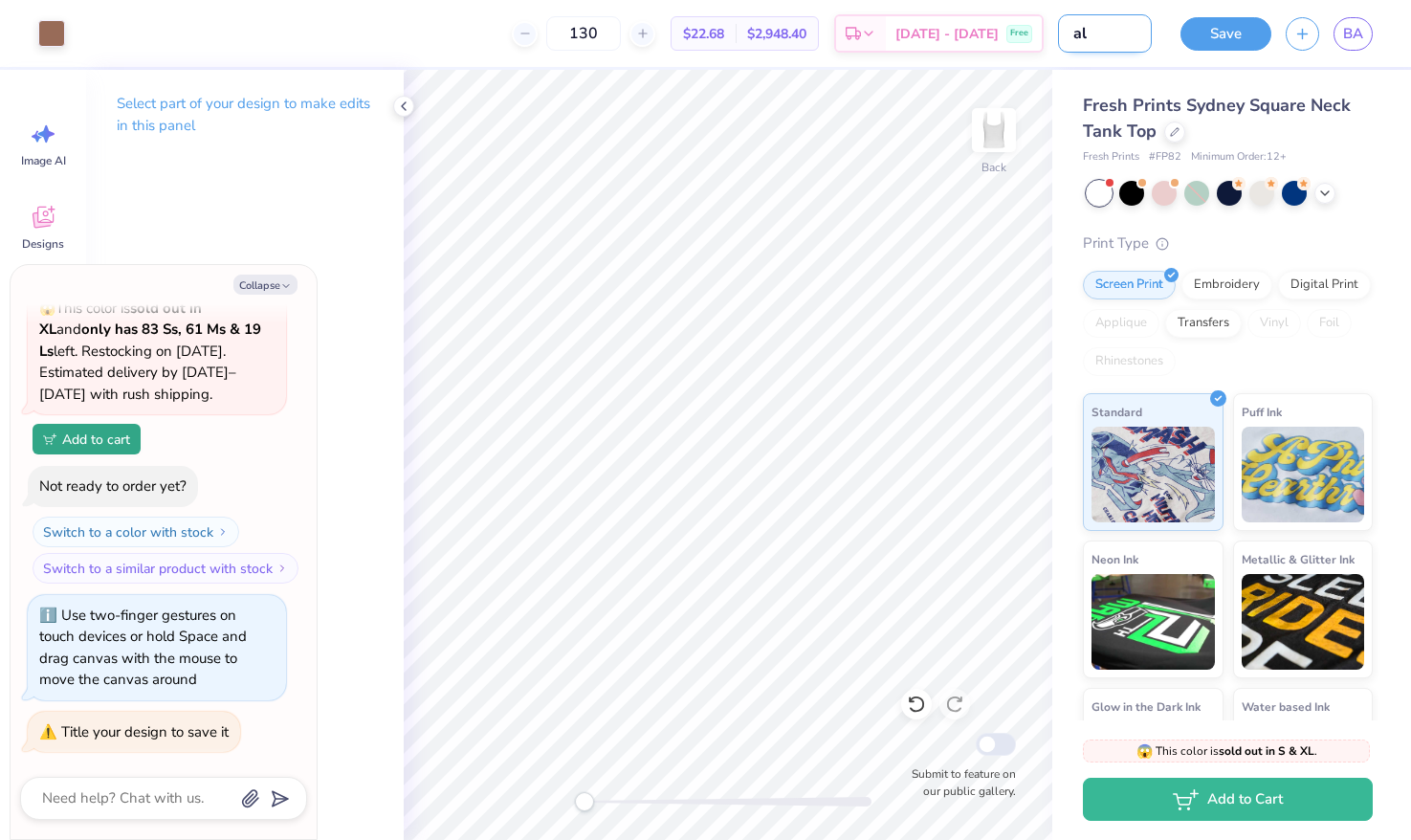
type textarea "x"
type input "alp"
type textarea "x"
type input "alph"
type textarea "x"
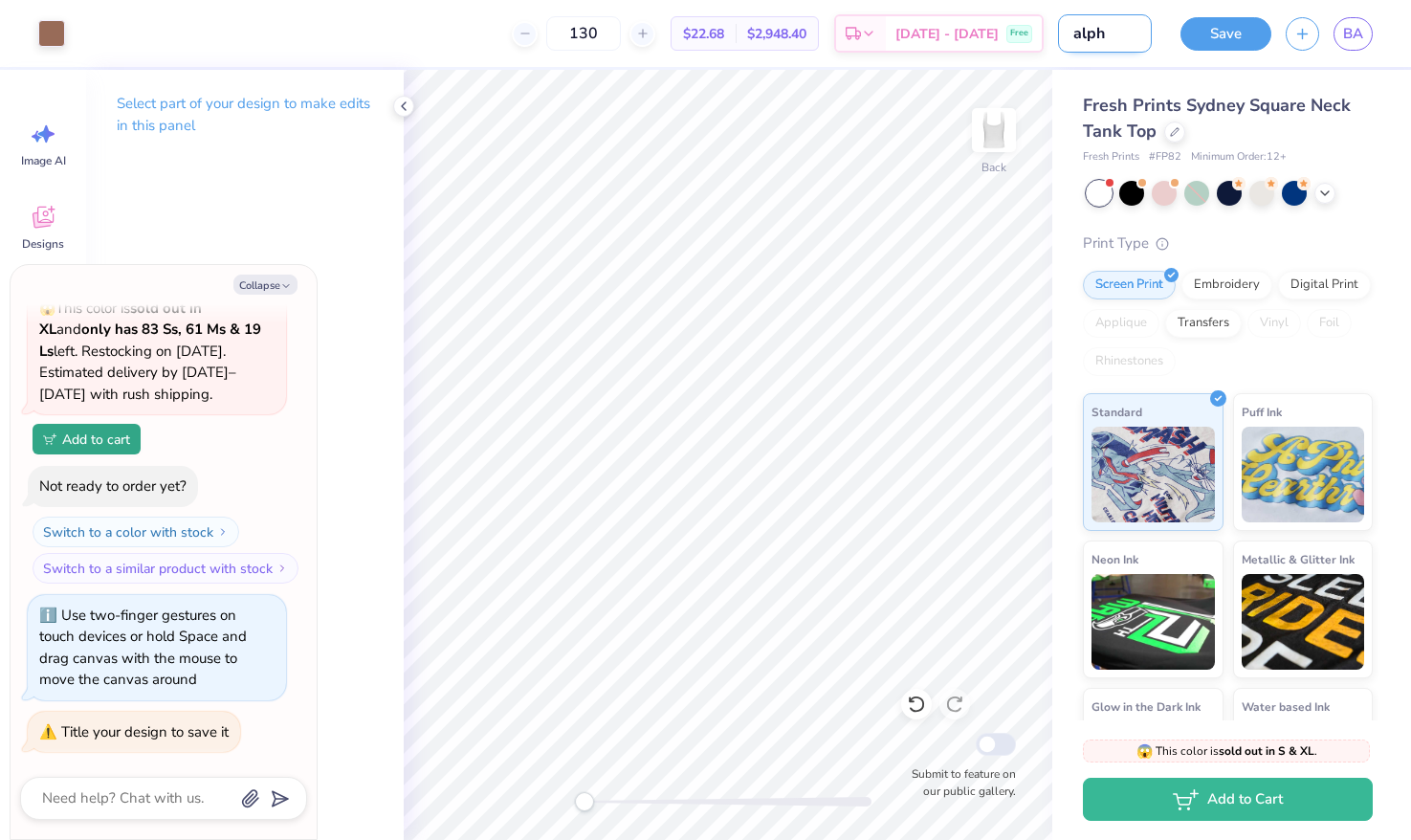
type input "alpha"
type textarea "x"
type input "alpha"
type textarea "x"
type input "alpha f"
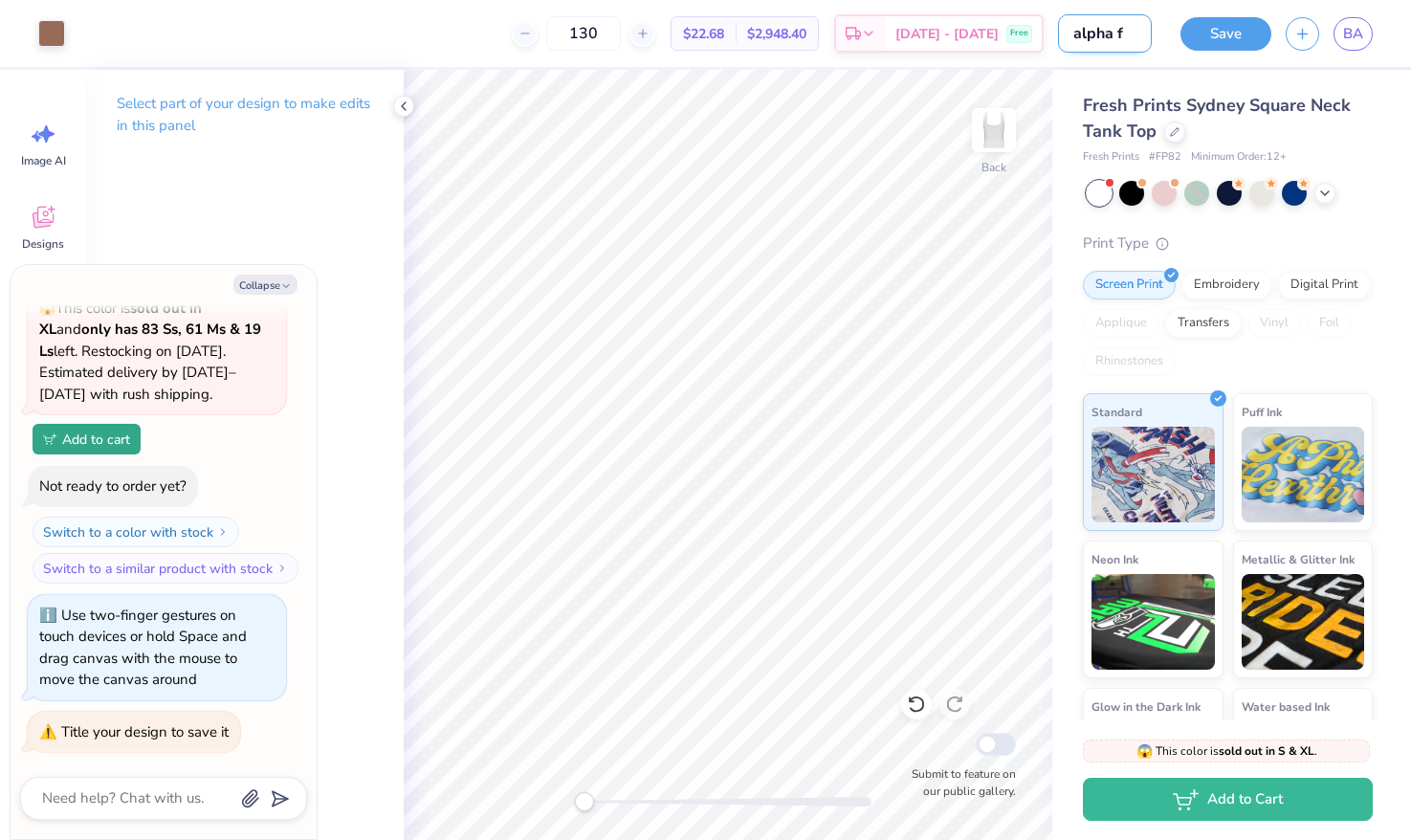
type textarea "x"
type input "alpha fa"
type textarea "x"
type input "alpha fan"
type textarea "x"
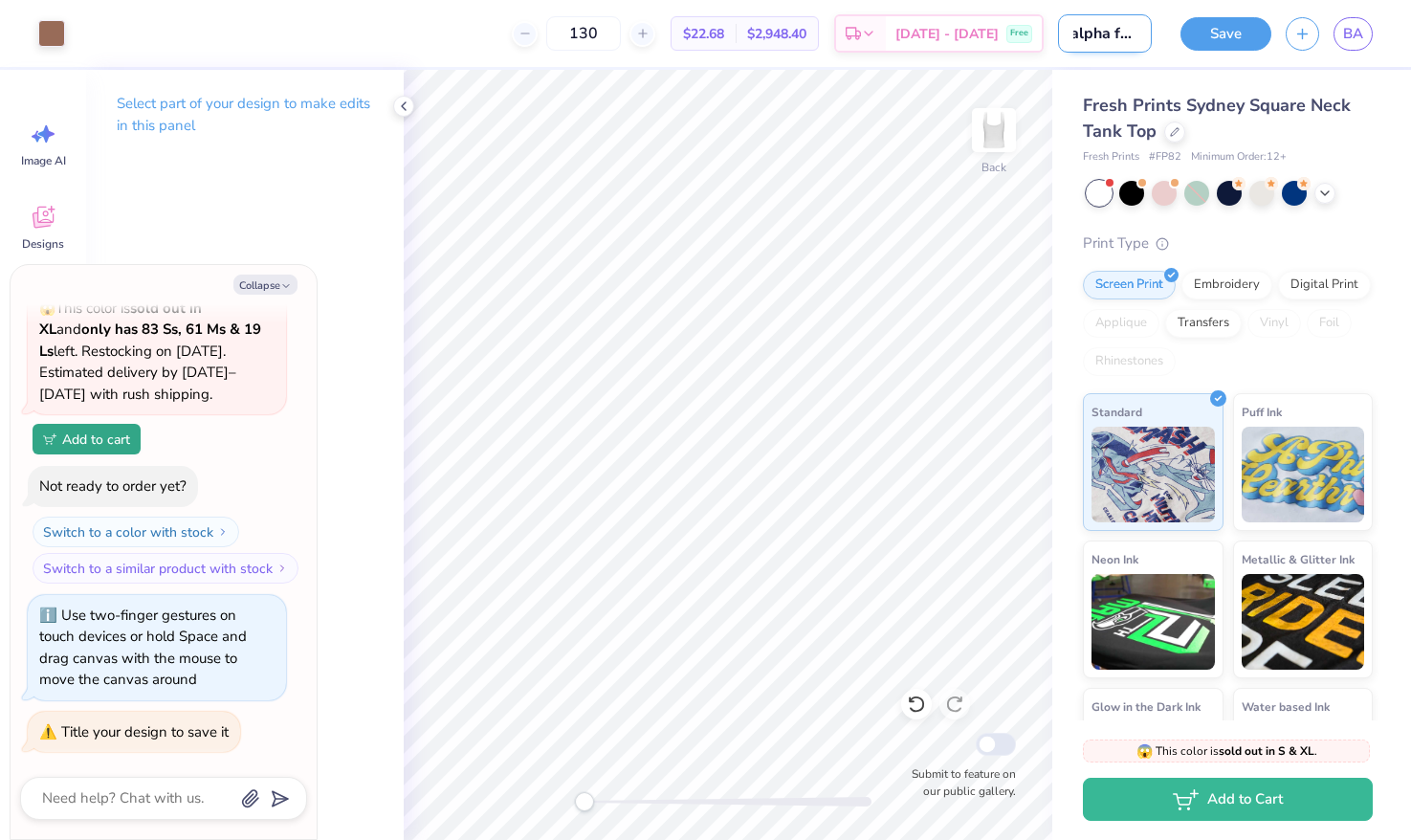
type input "alpha fanc"
type textarea "x"
type input "alpha fancy"
type textarea "x"
type input "alpha fancy"
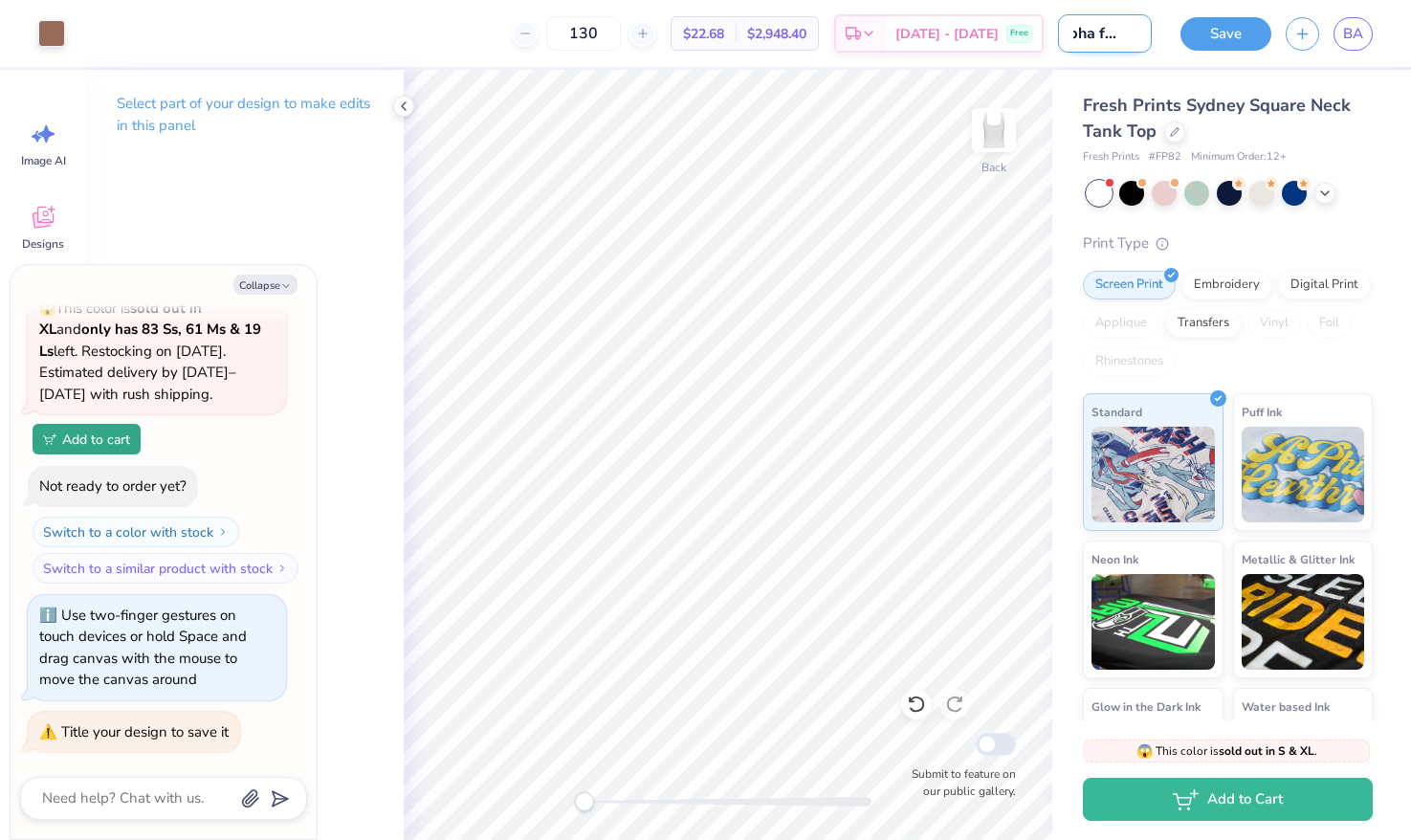
type textarea "x"
type input "alpha fancy t"
type textarea "x"
type input "alpha fancy ta"
type textarea "x"
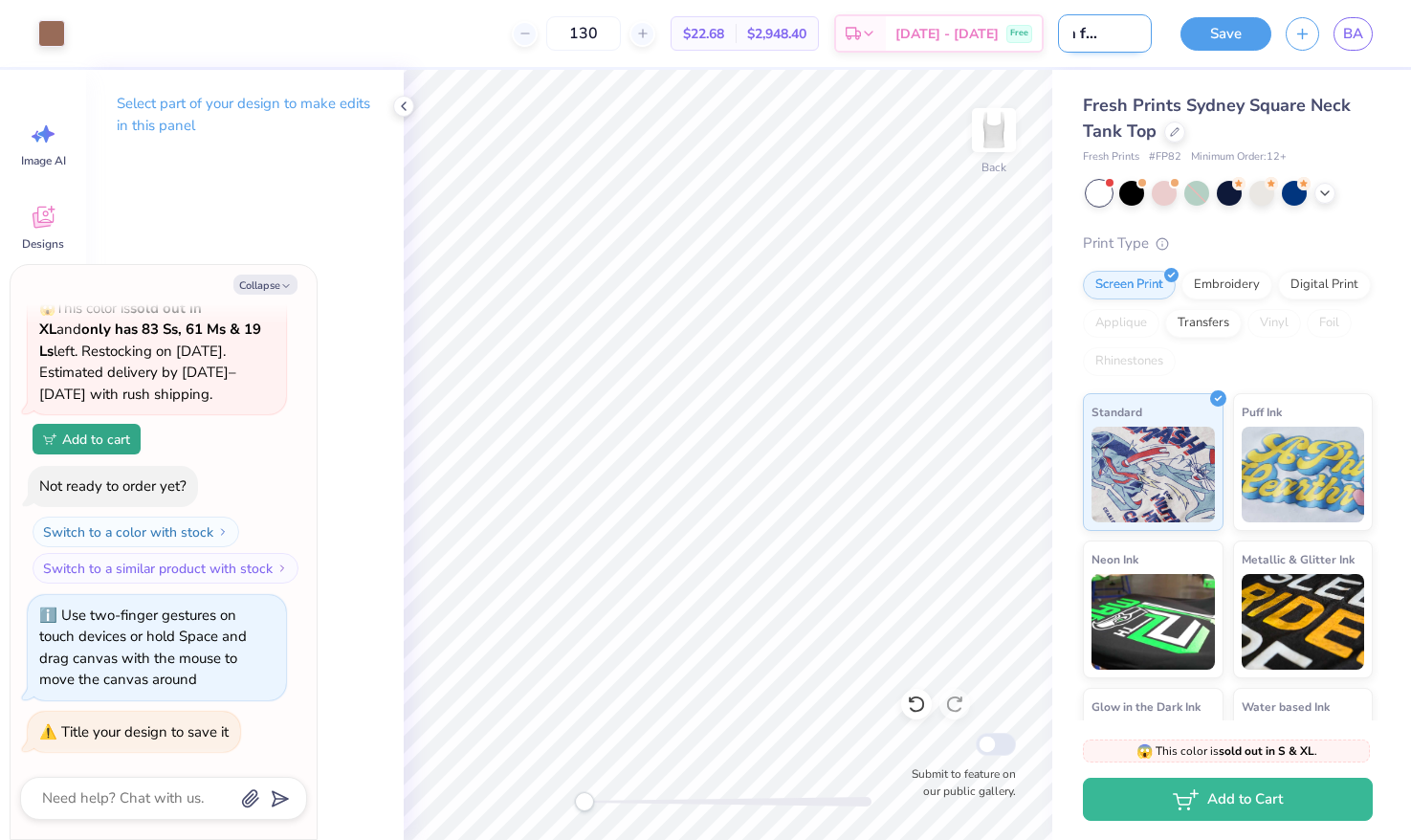
type input "alpha fancy tan"
type textarea "x"
type input "alpha fancy tank"
type textarea "x"
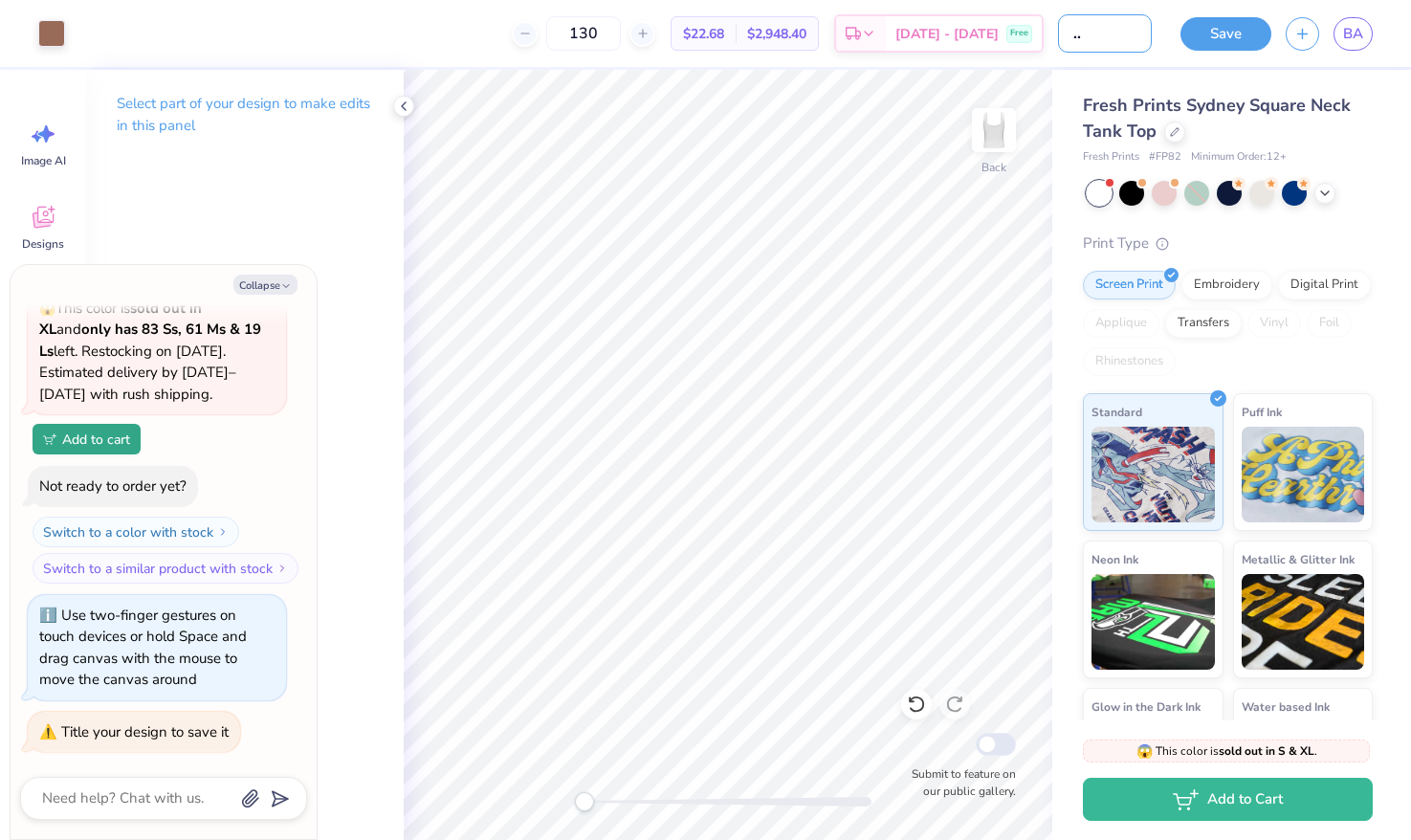
type input "alpha fancy tank"
click at [1200, 34] on button "Save" at bounding box center [1226, 34] width 91 height 33
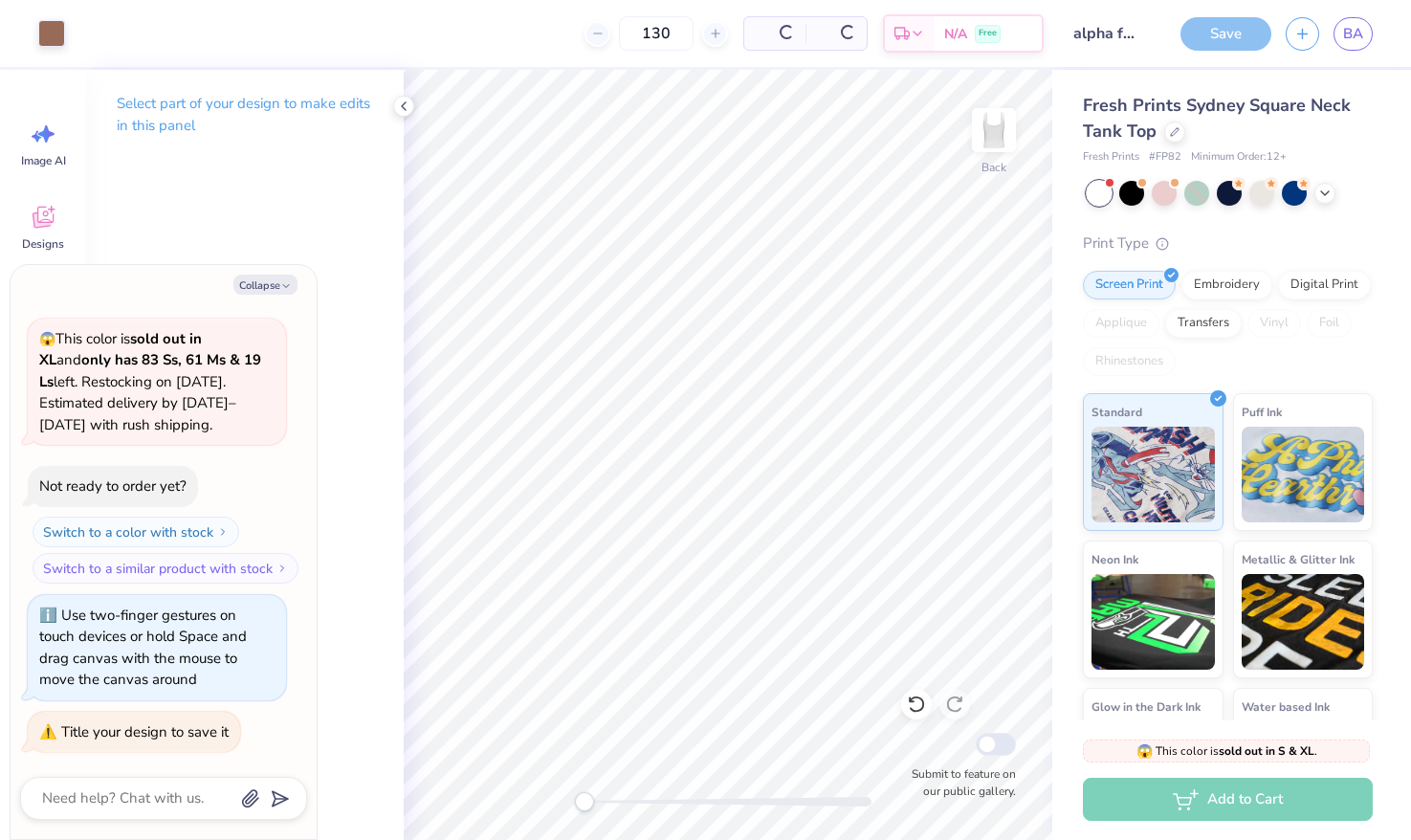
scroll to position [69, 0]
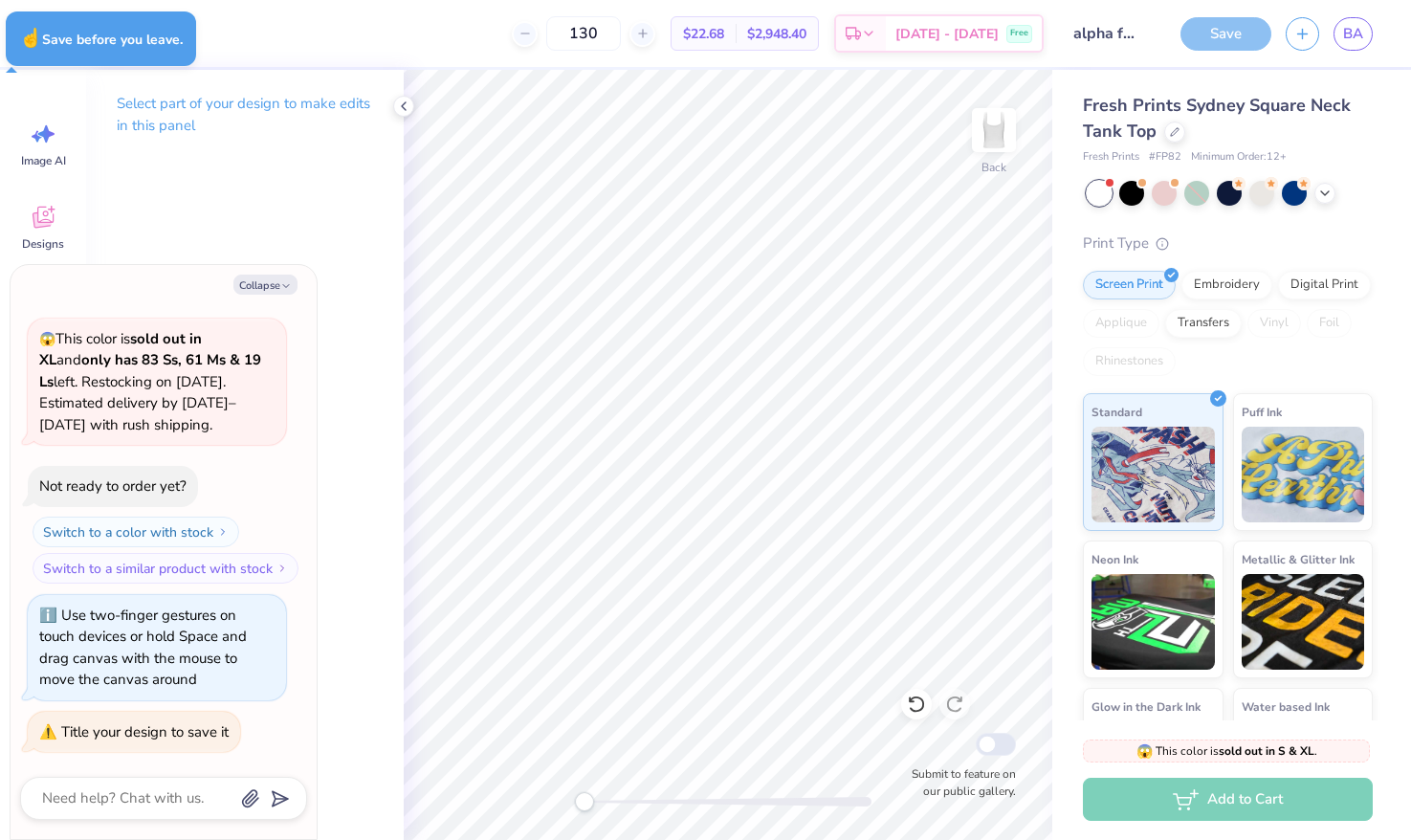
type textarea "x"
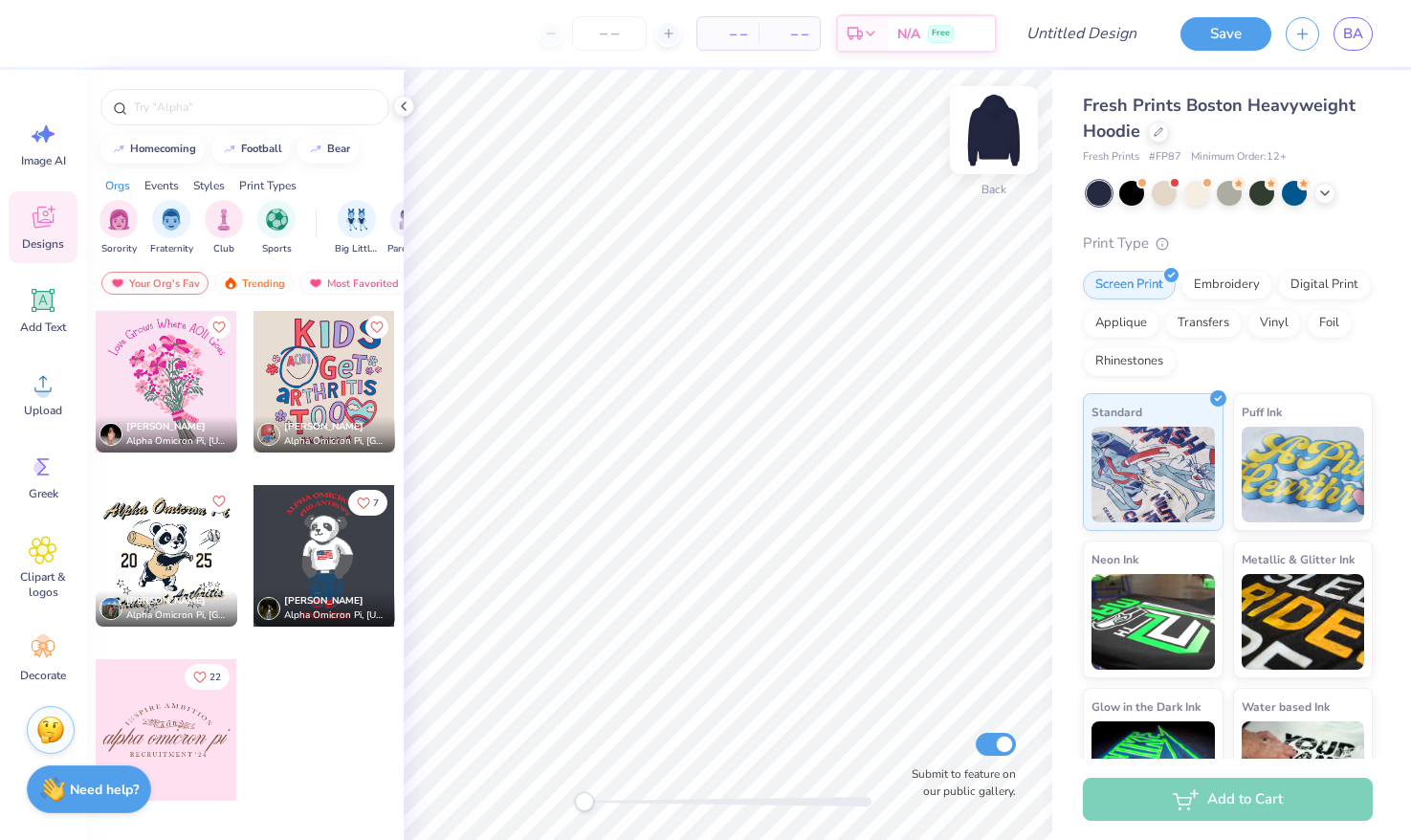
click at [990, 130] on img at bounding box center [993, 130] width 77 height 77
click at [177, 110] on input "text" at bounding box center [254, 108] width 245 height 19
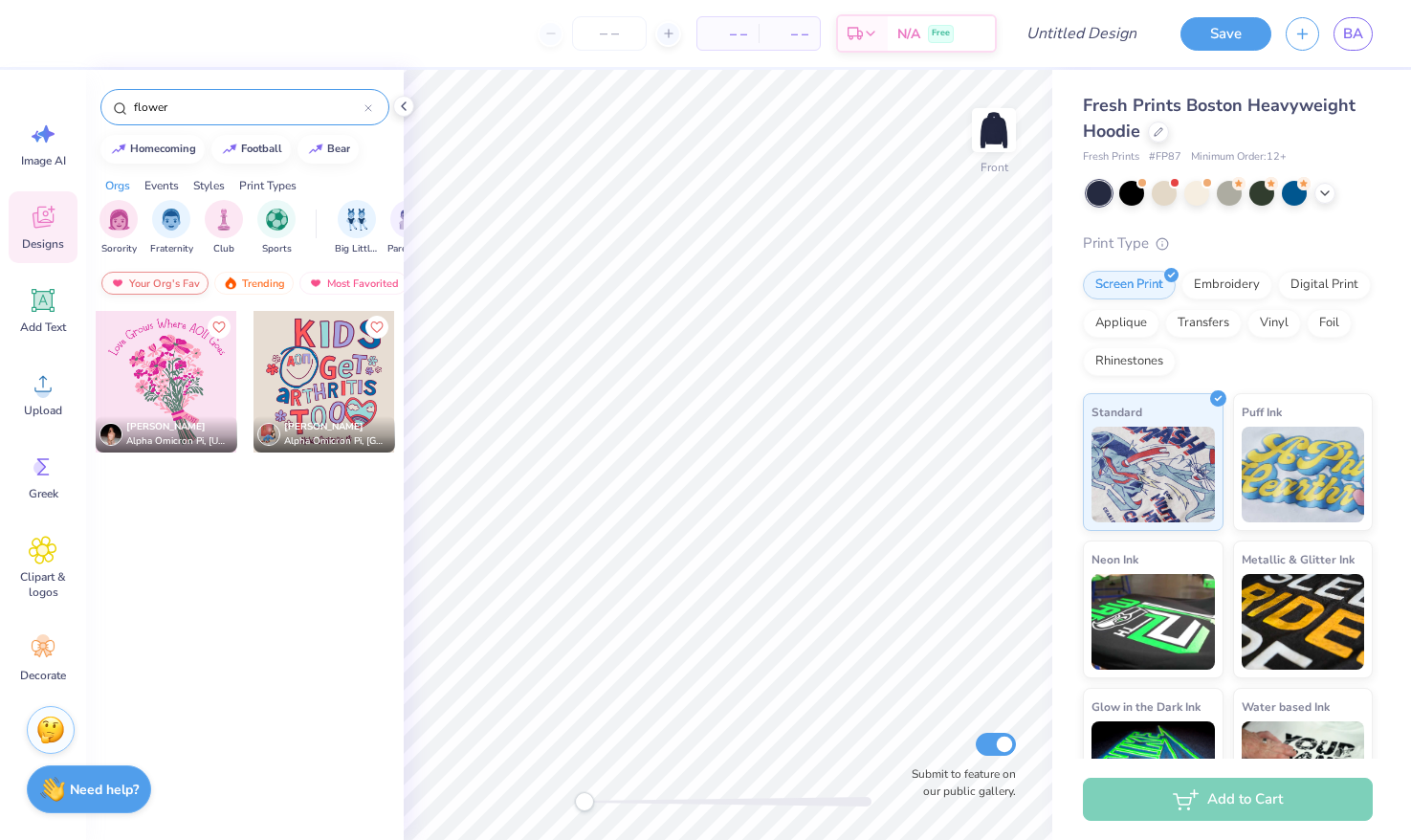
type input "flower"
click at [187, 280] on div "Your Org's Fav" at bounding box center [154, 284] width 107 height 23
click at [177, 286] on div "Your Org's Fav" at bounding box center [154, 284] width 107 height 23
click at [240, 287] on div "Trending" at bounding box center [254, 284] width 80 height 23
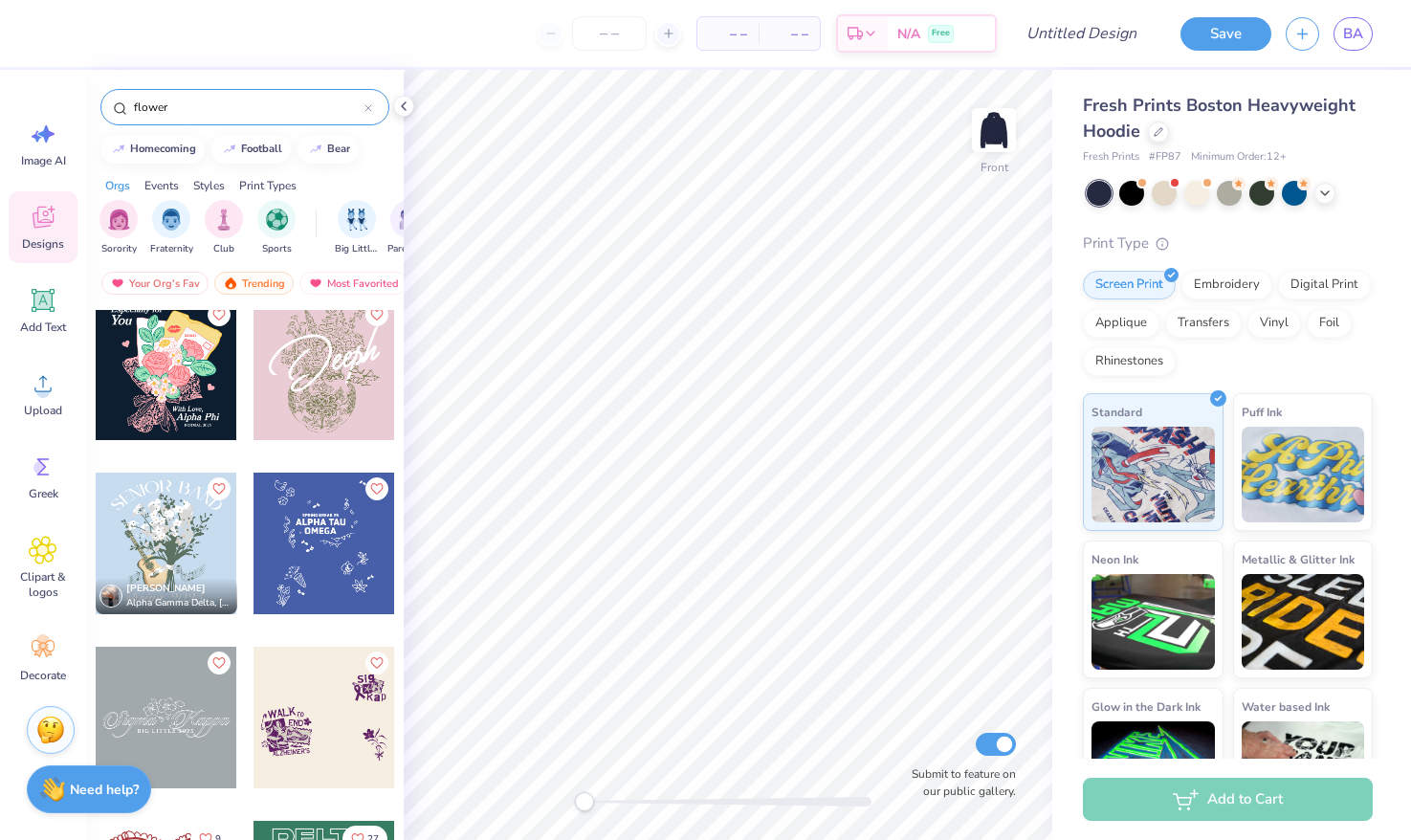
scroll to position [1562, 0]
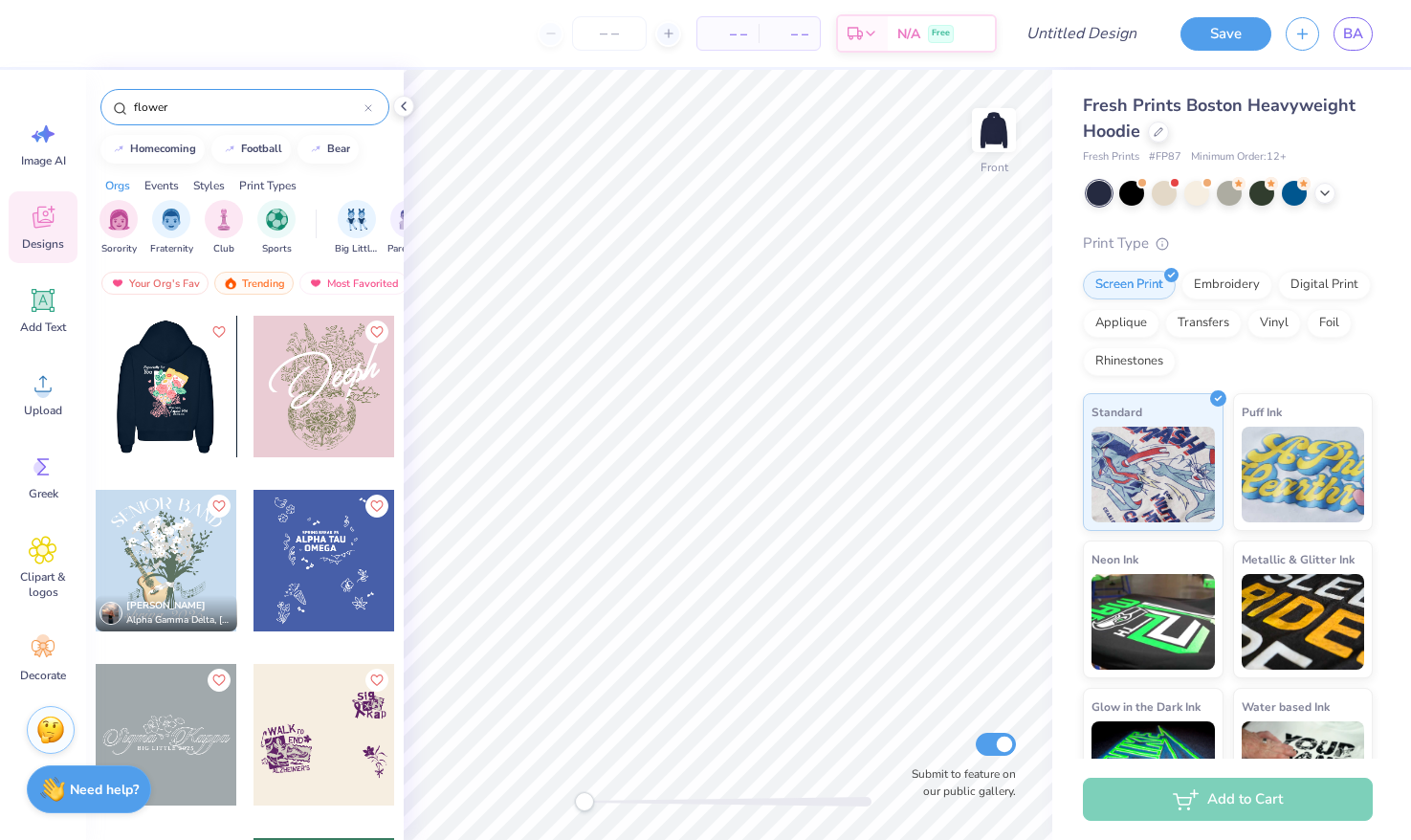
click at [178, 389] on div at bounding box center [166, 386] width 142 height 142
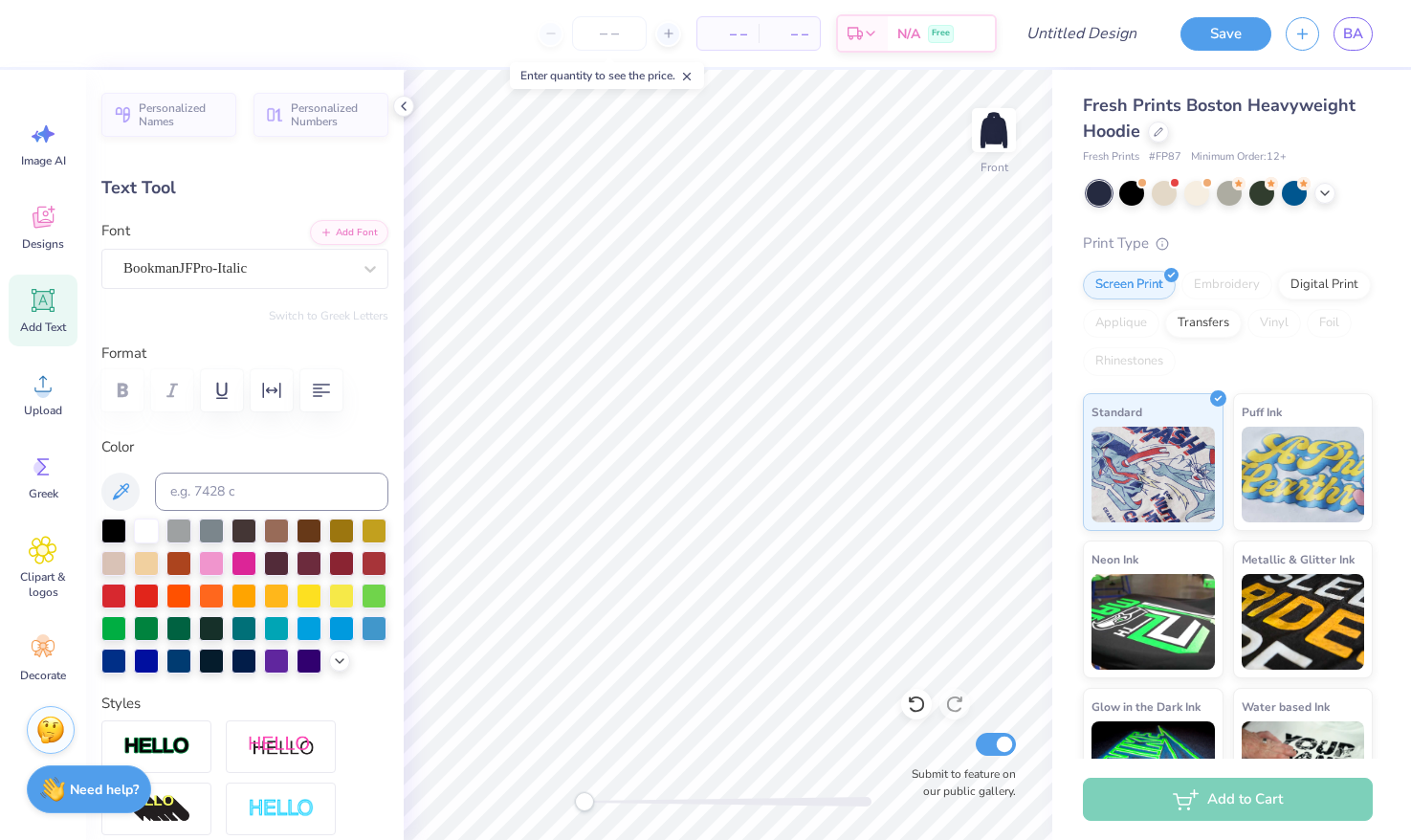
scroll to position [0, 1]
type textarea "Alpha O"
type input "3.00"
type input "0.34"
type input "19.96"
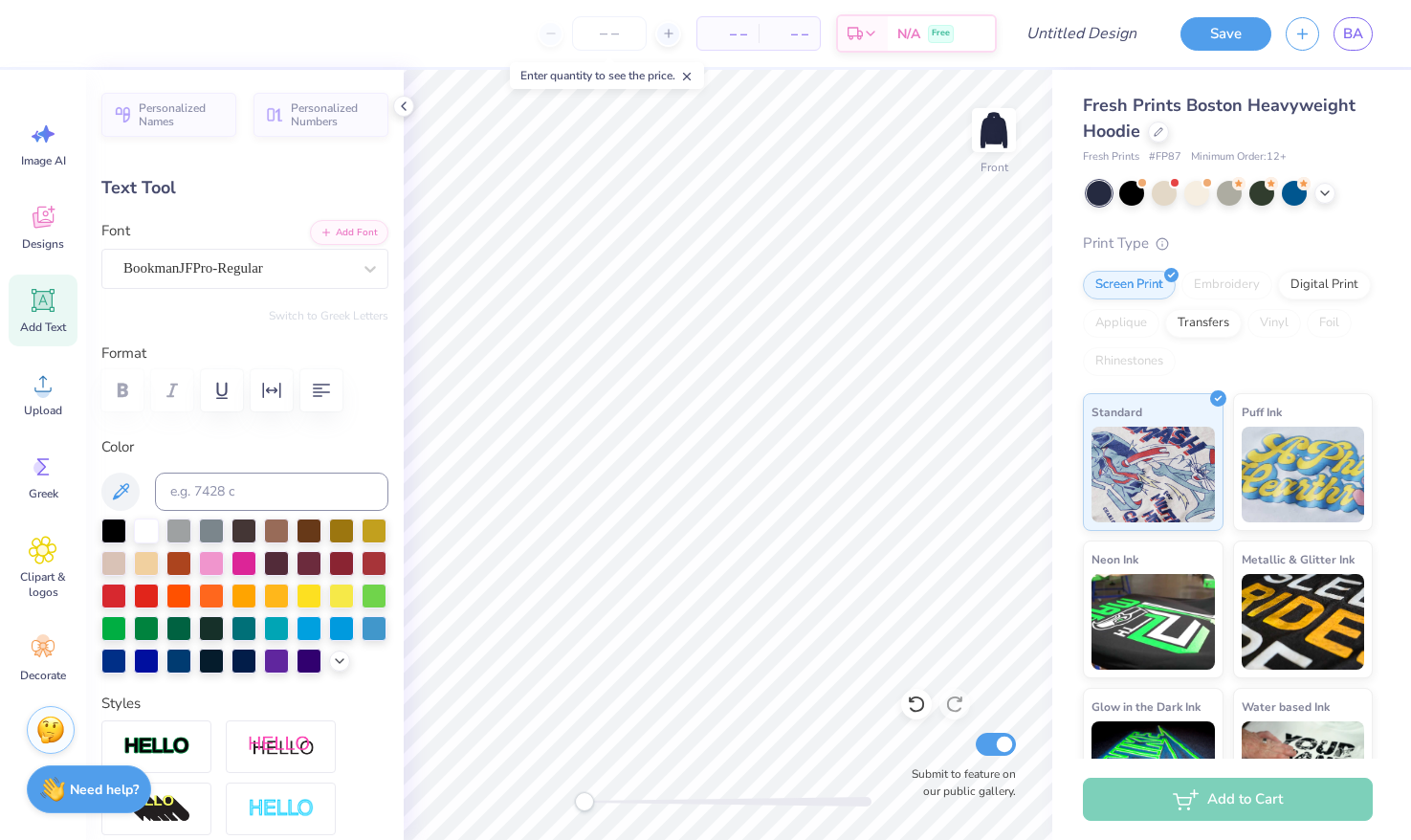
scroll to position [0, 3]
type textarea "PI THETA '97"
click at [984, 131] on img at bounding box center [993, 130] width 77 height 77
click at [49, 230] on icon at bounding box center [44, 218] width 29 height 29
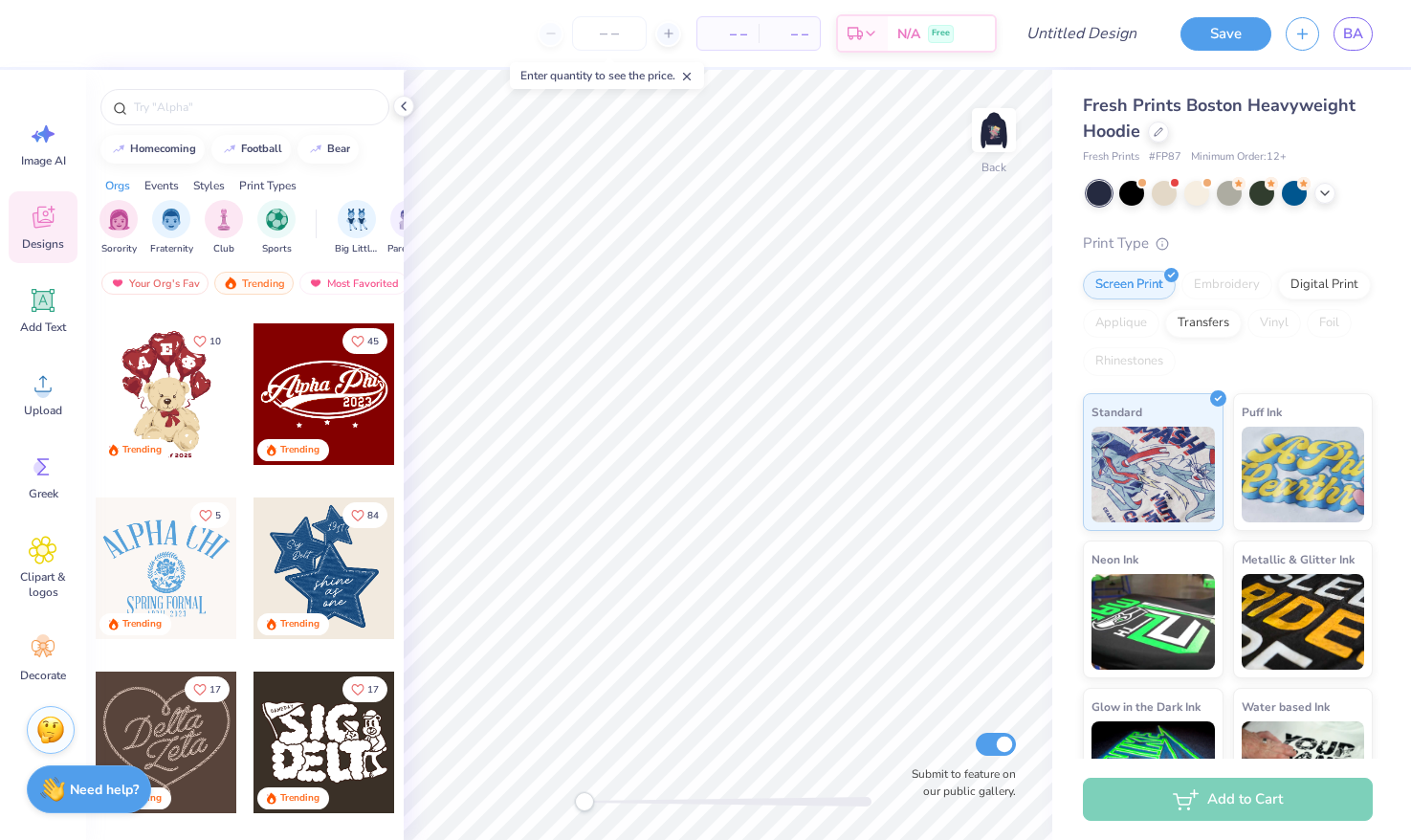
scroll to position [340, 0]
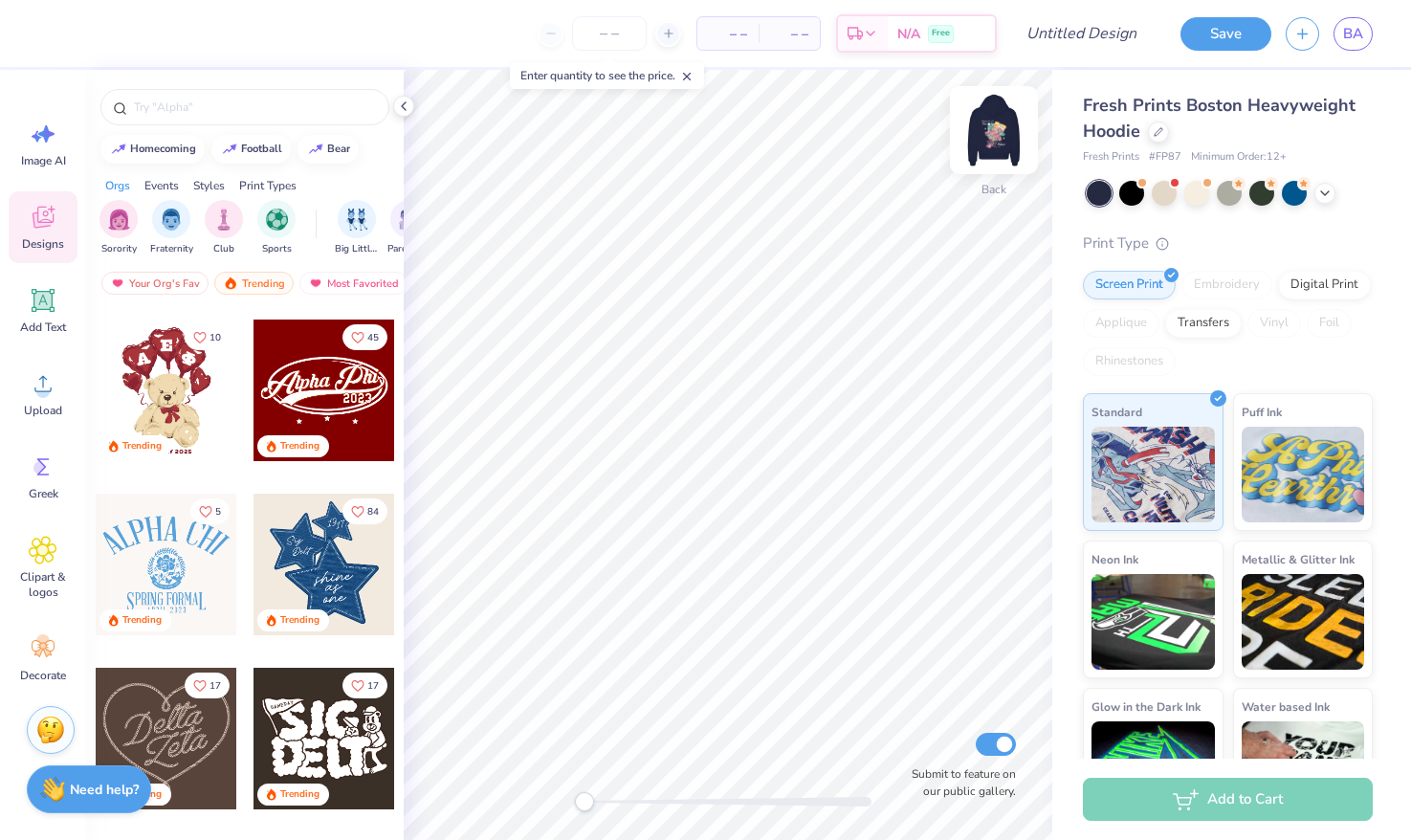
click at [994, 136] on img at bounding box center [993, 130] width 77 height 77
click at [994, 136] on img at bounding box center [993, 129] width 38 height 38
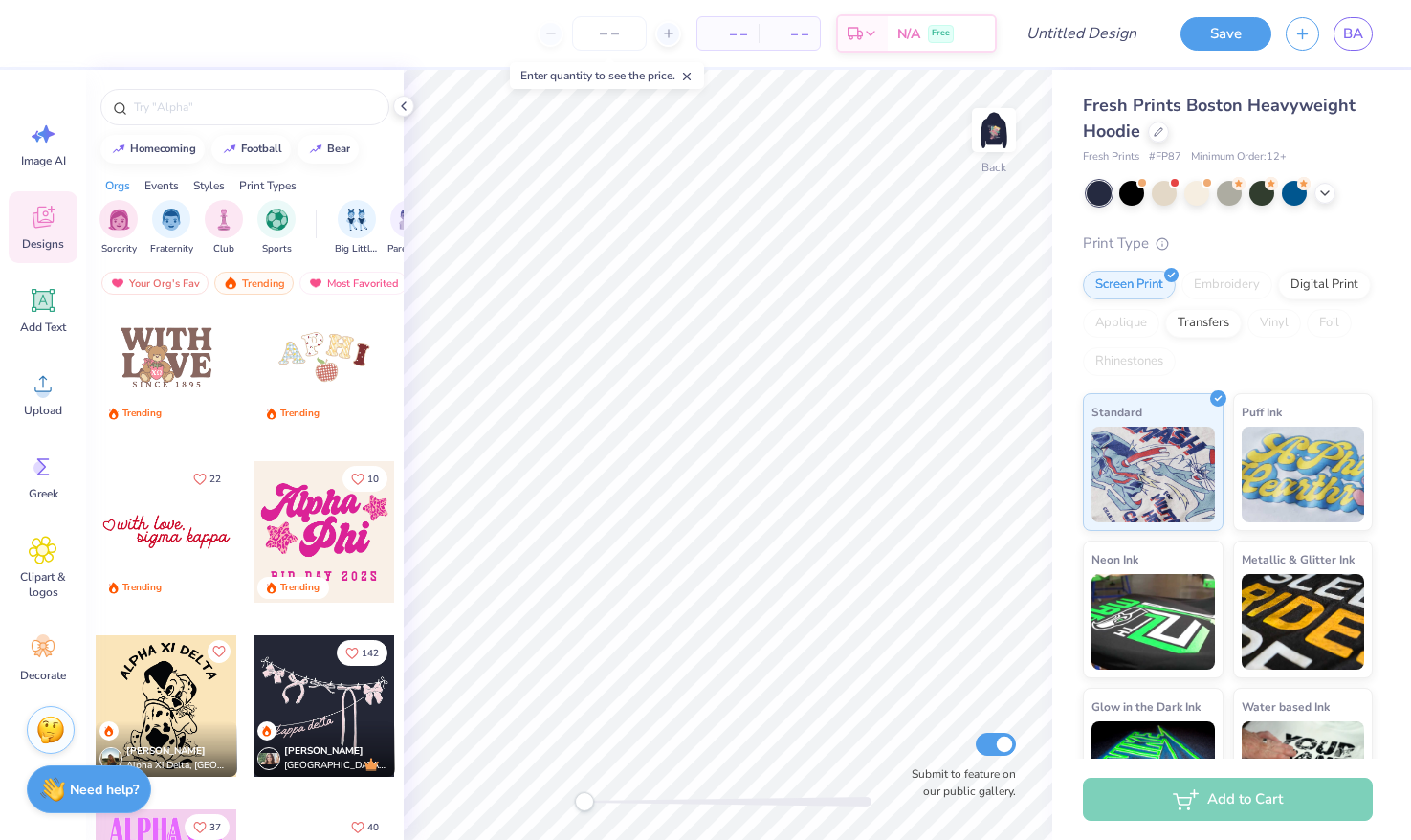
scroll to position [3684, 0]
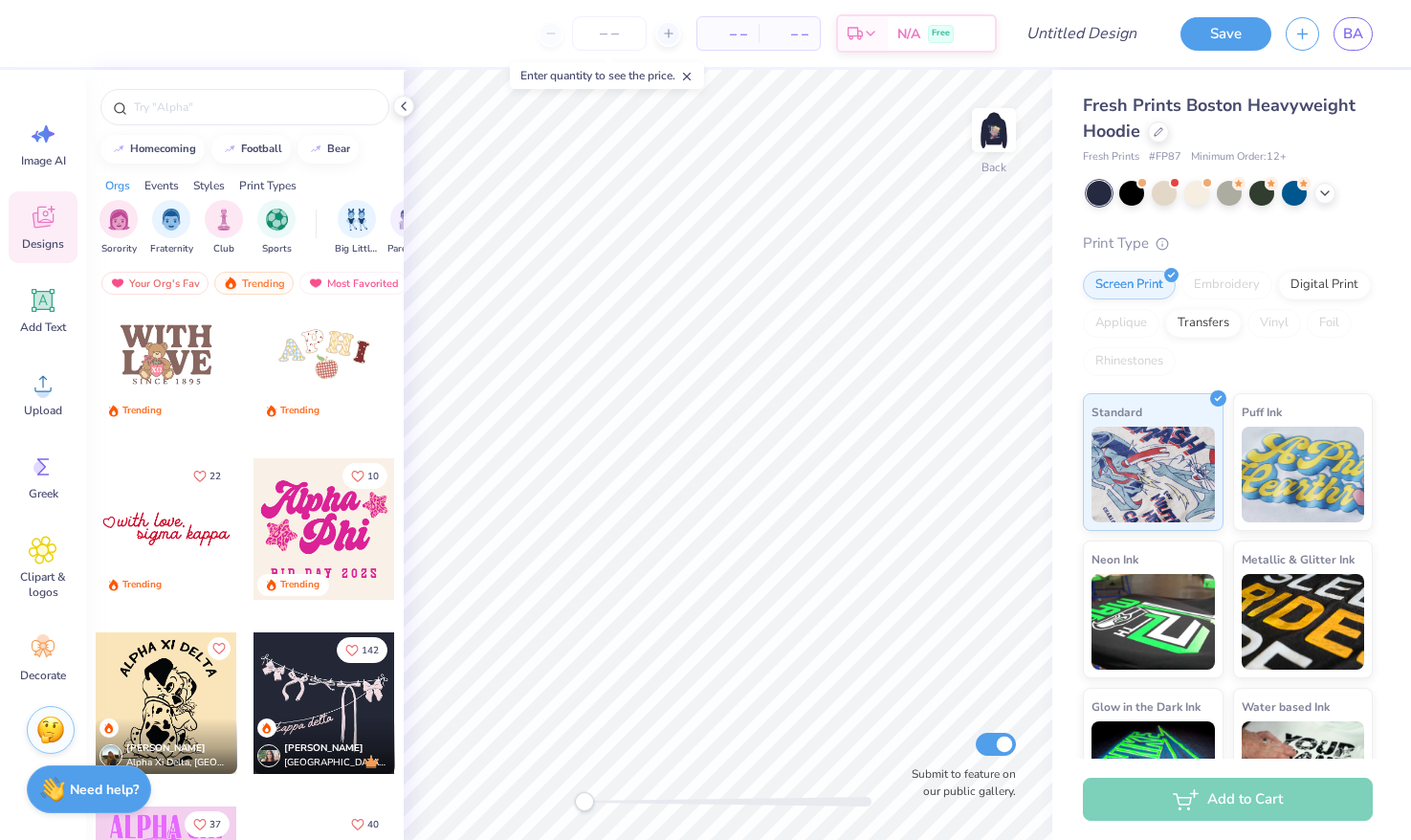
click at [159, 535] on div at bounding box center [167, 529] width 142 height 142
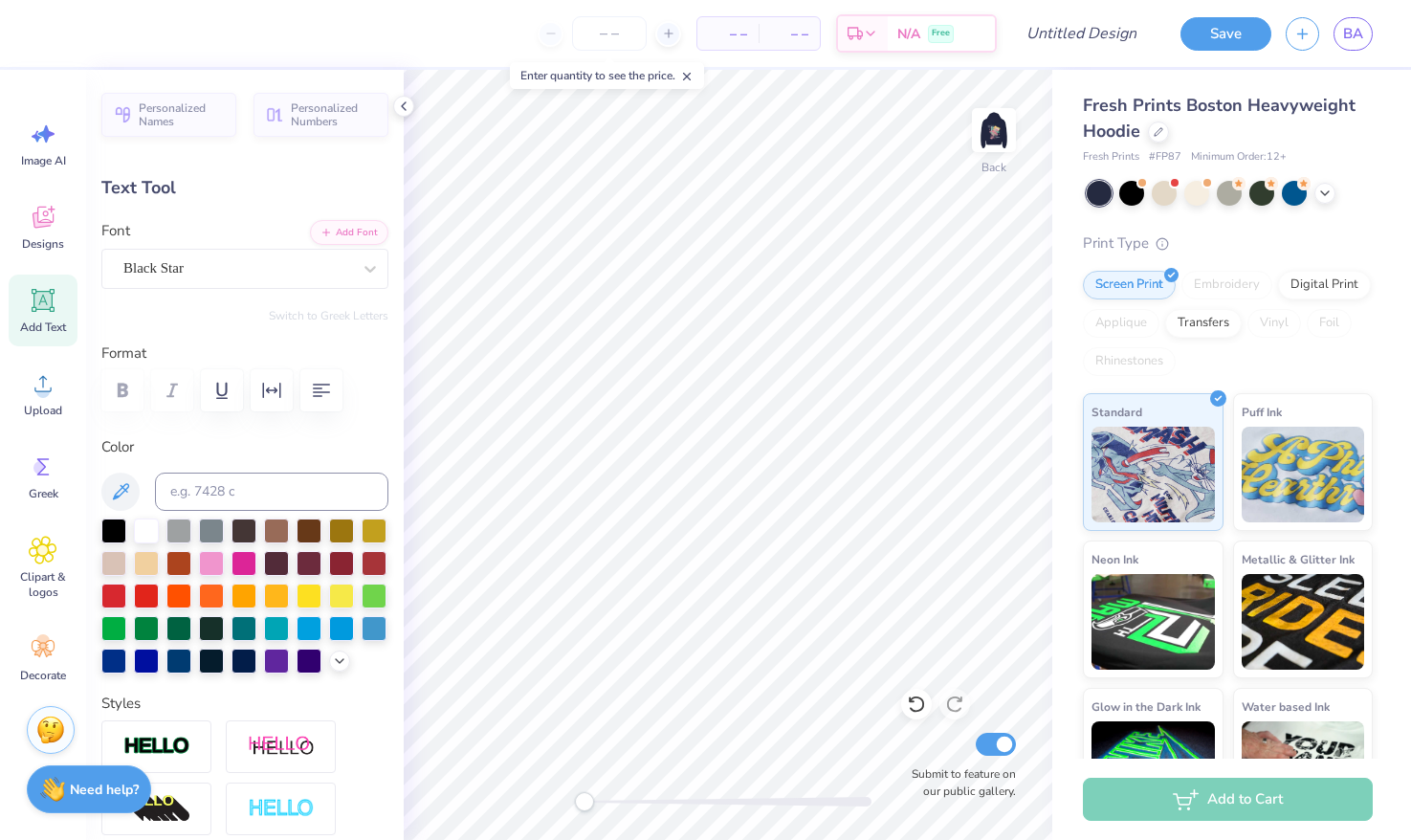
scroll to position [0, 1]
type textarea "alpha o"
type input "4.72"
type input "1.74"
type input "3.79"
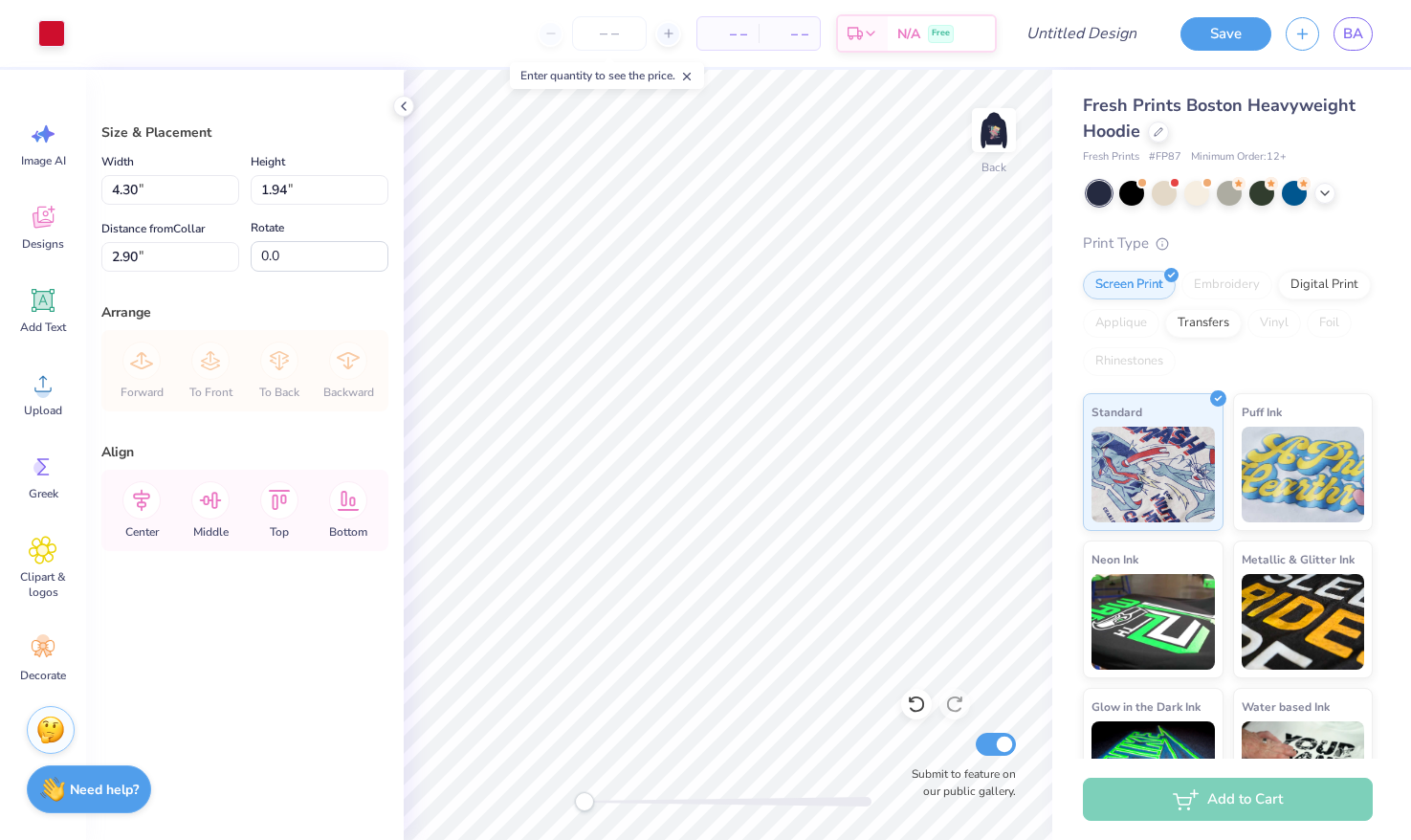
type input "4.30"
type input "1.94"
type input "2.90"
type input "3.60"
type input "1.62"
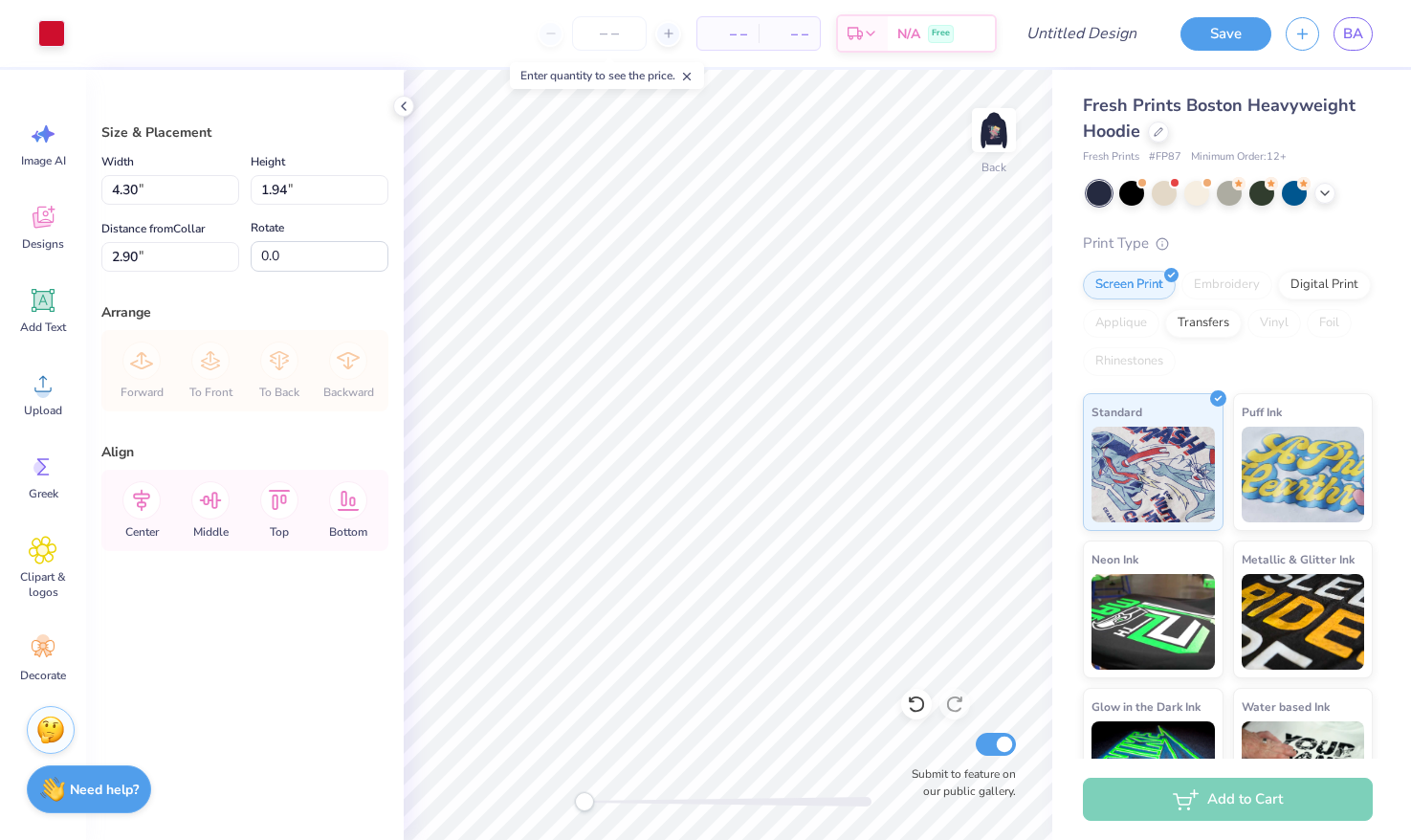
type input "2.87"
type input "10.30"
type input "4.65"
type input "6.51"
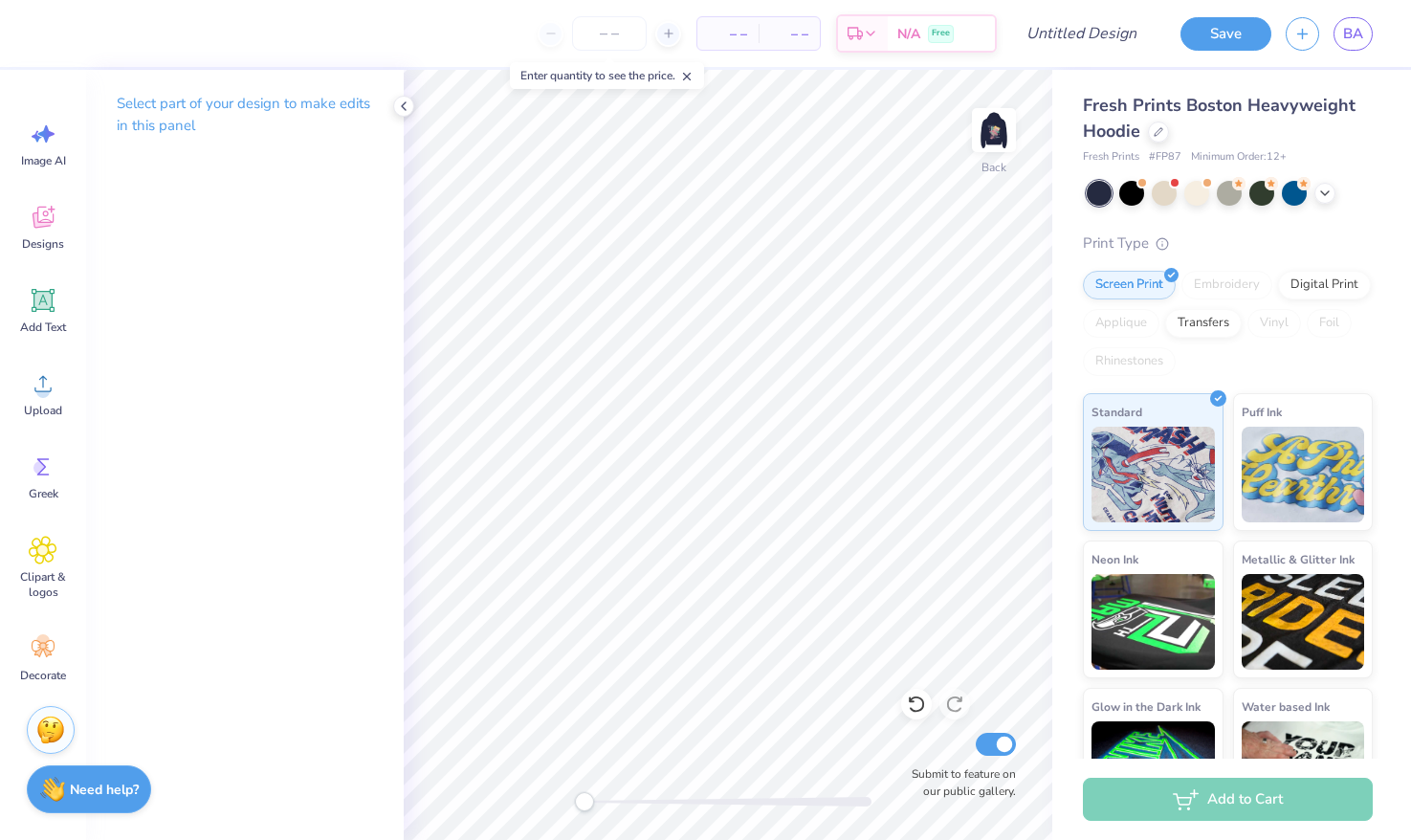
click at [143, 386] on div "Select part of your design to make edits in this panel" at bounding box center [245, 454] width 318 height 770
click at [41, 222] on icon at bounding box center [44, 218] width 21 height 22
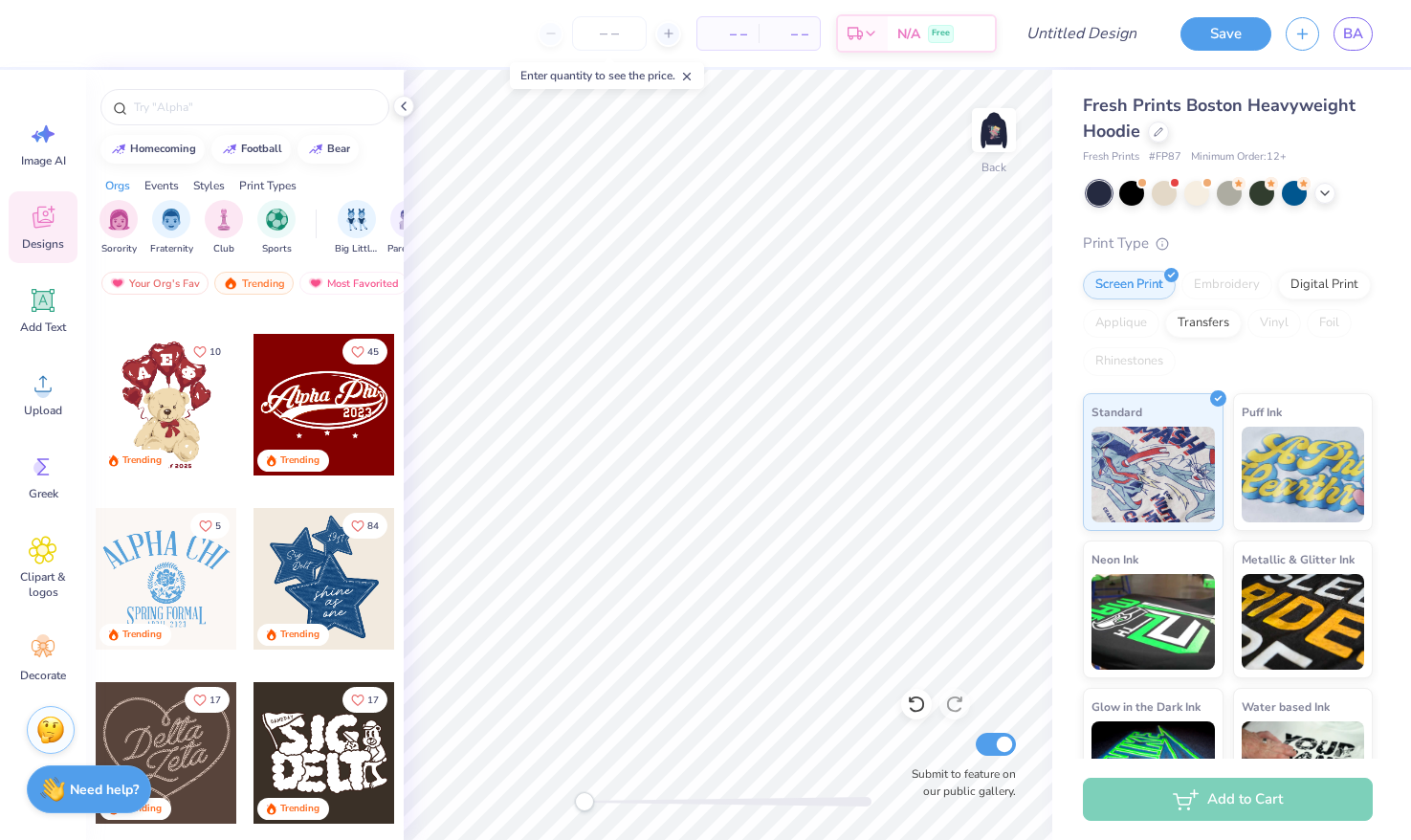
scroll to position [342, 0]
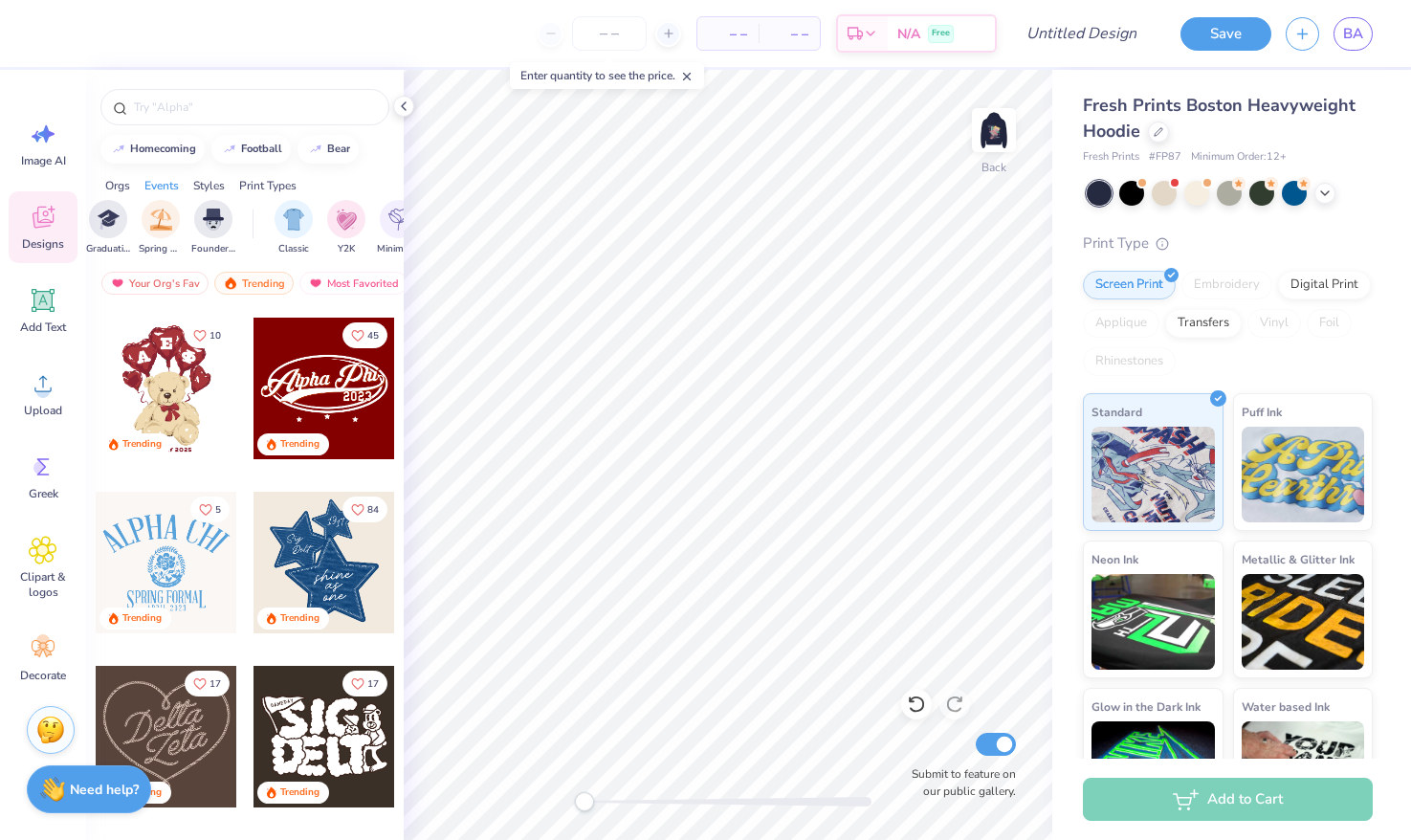
click at [216, 182] on div "Styles" at bounding box center [209, 185] width 32 height 17
click at [224, 219] on img "filter for Handdrawn" at bounding box center [233, 218] width 21 height 22
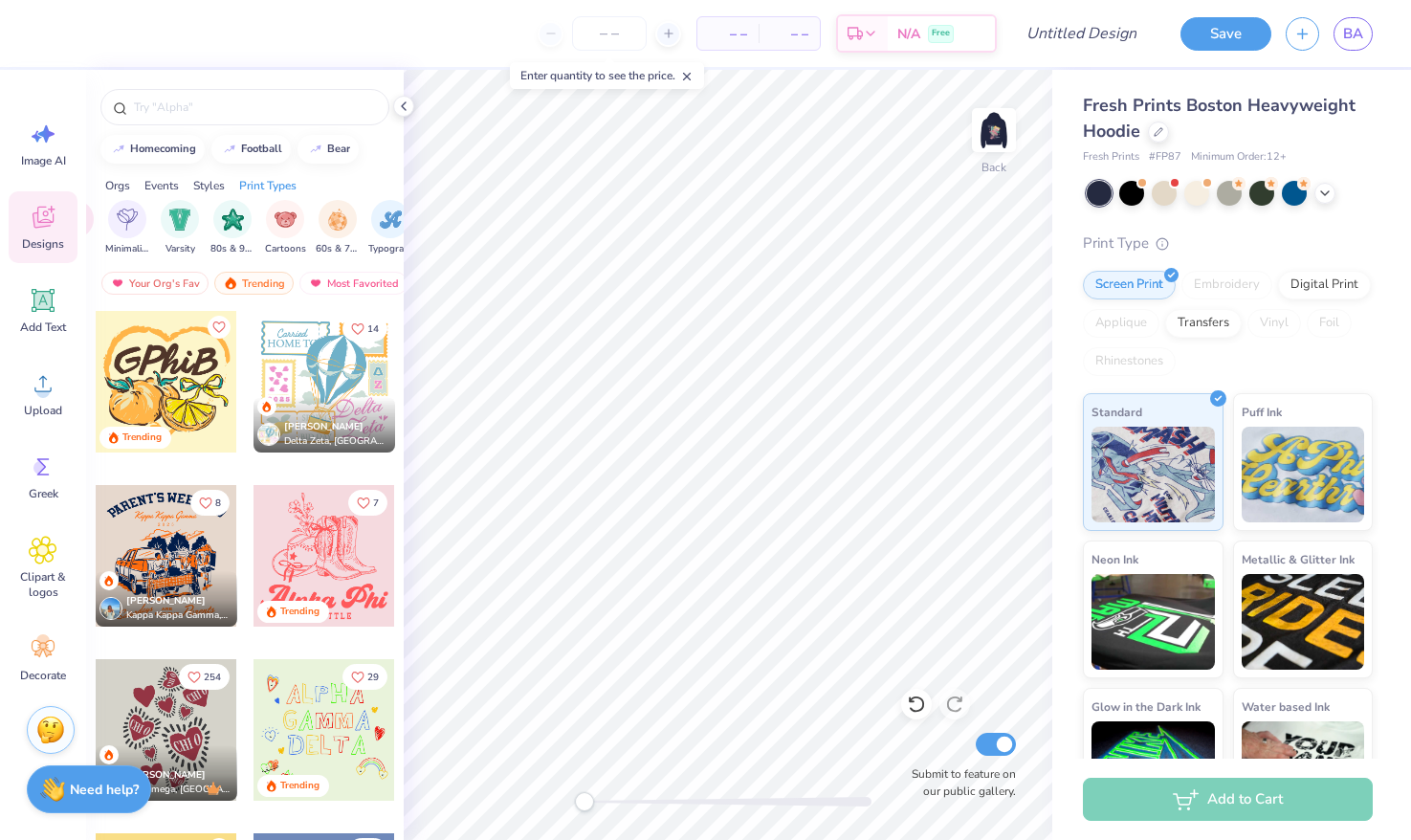
scroll to position [814, 0]
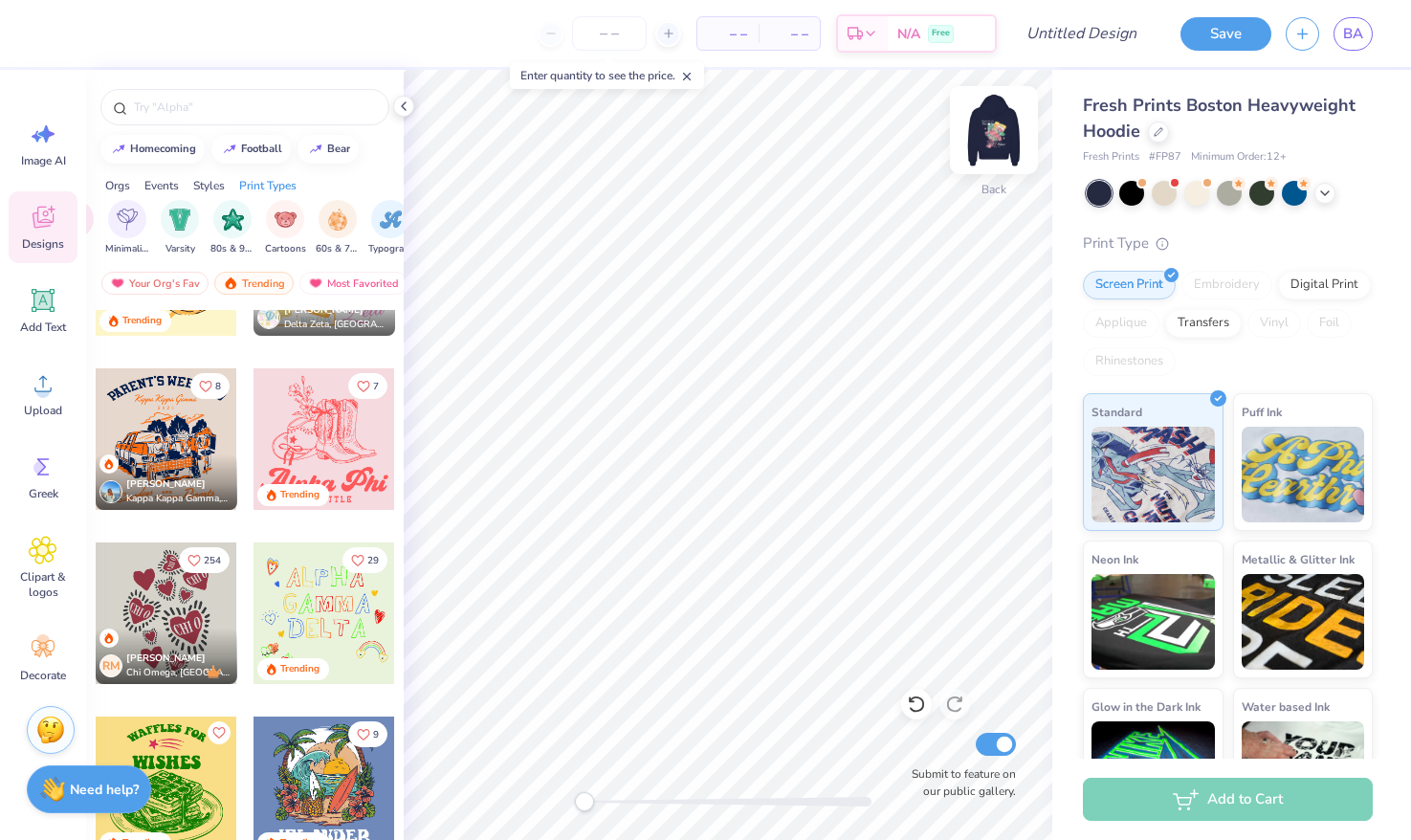
click at [976, 129] on img at bounding box center [993, 130] width 77 height 77
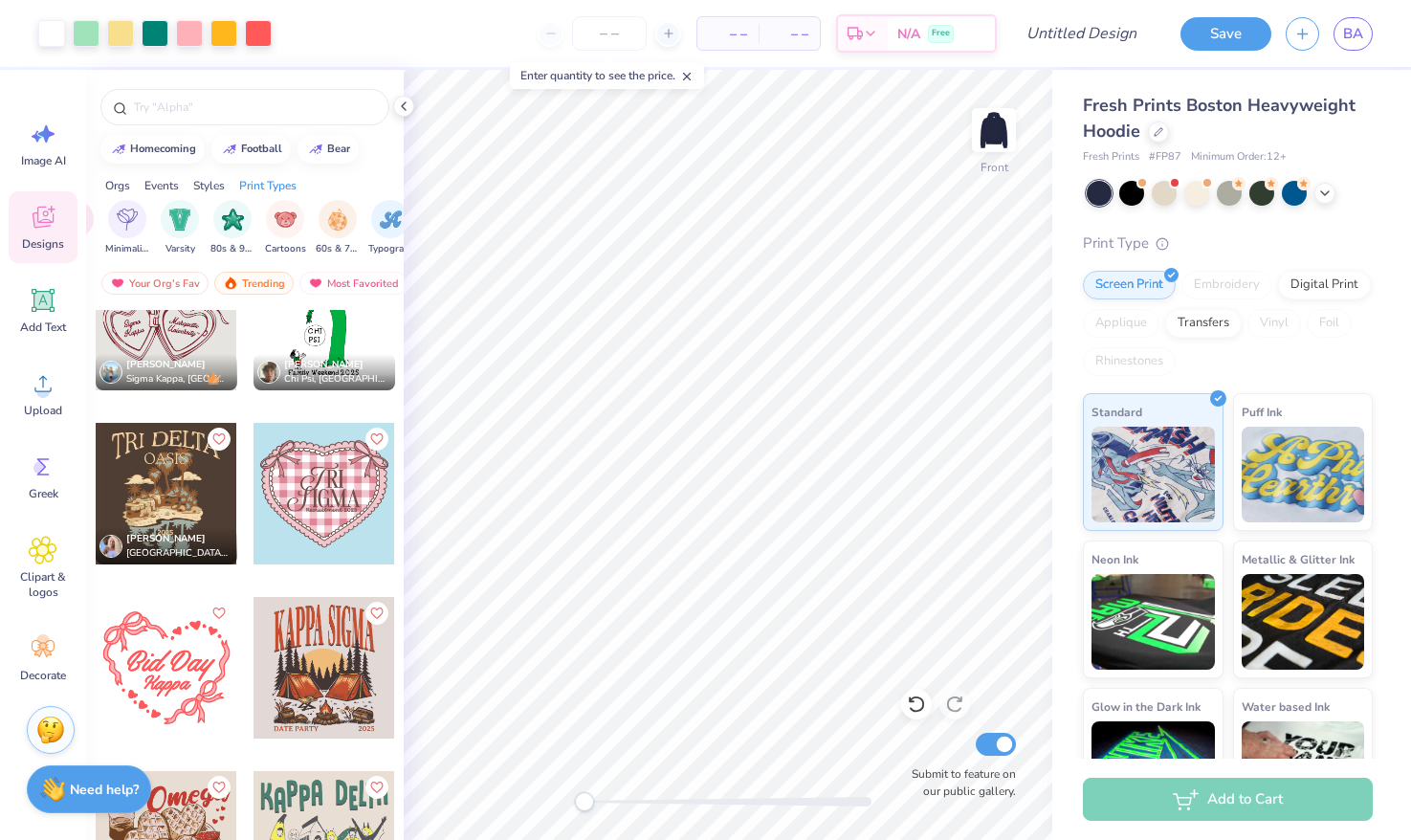
scroll to position [1639, 0]
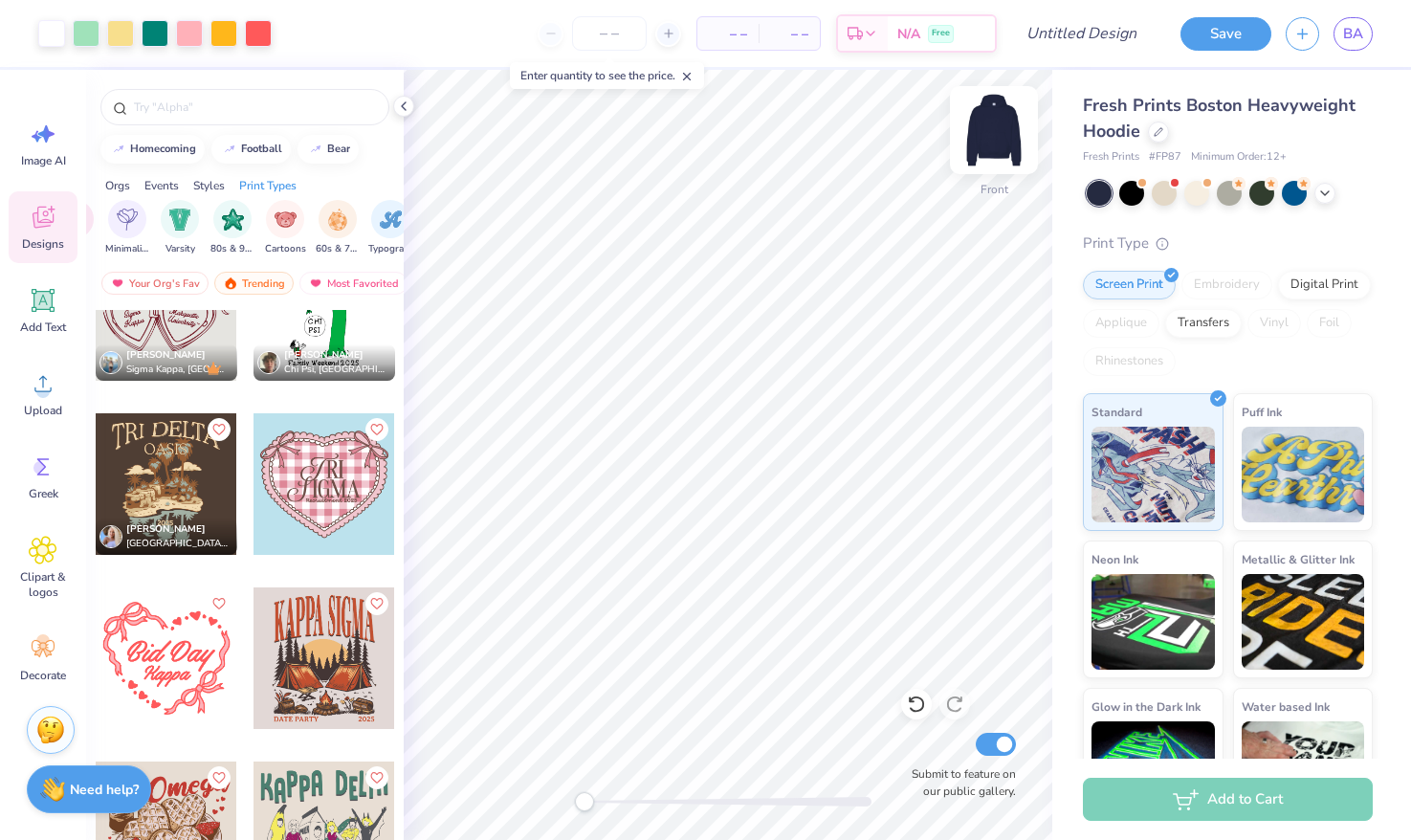
click at [1011, 141] on img at bounding box center [993, 130] width 77 height 77
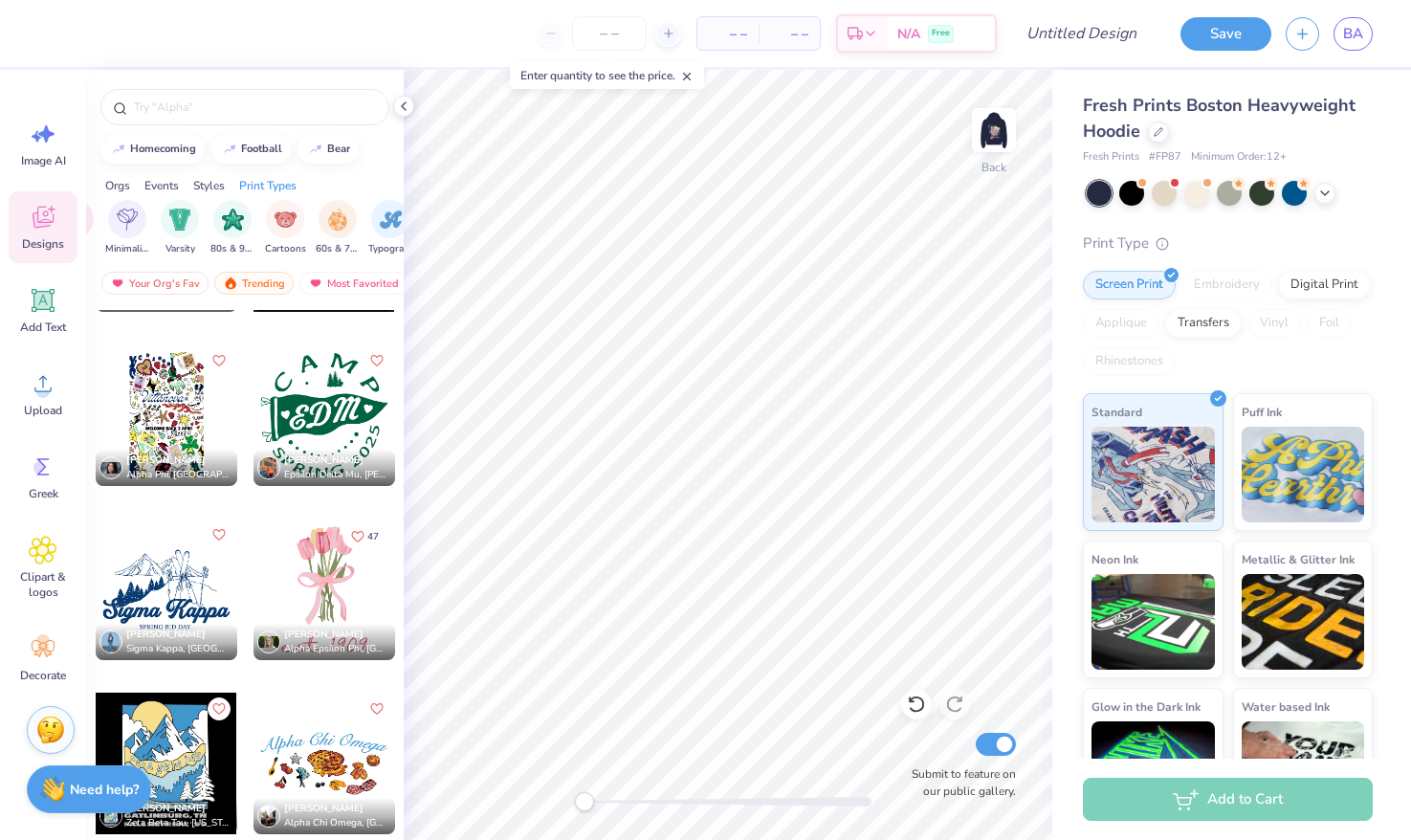
scroll to position [7634, 0]
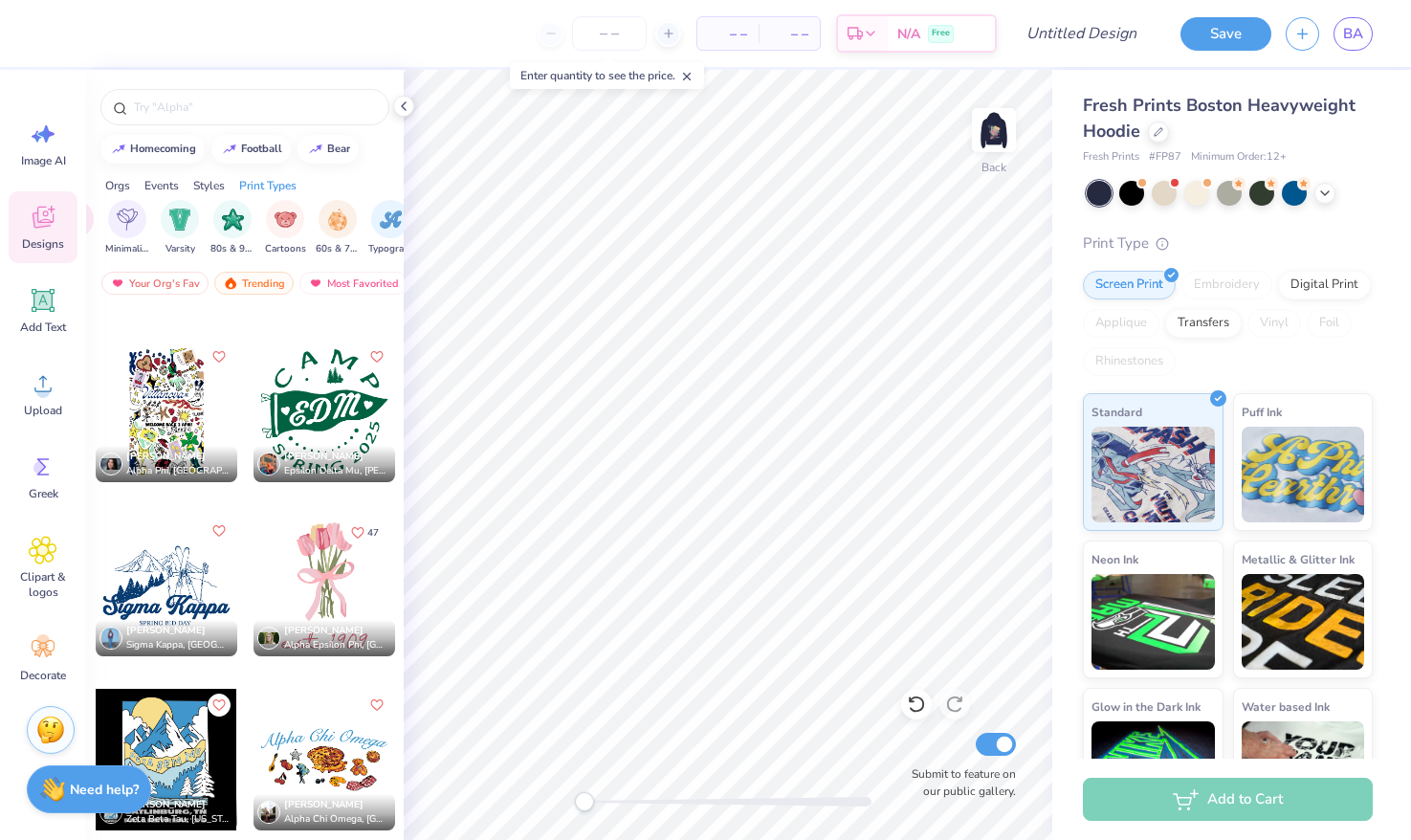
click at [319, 566] on div at bounding box center [324, 586] width 142 height 142
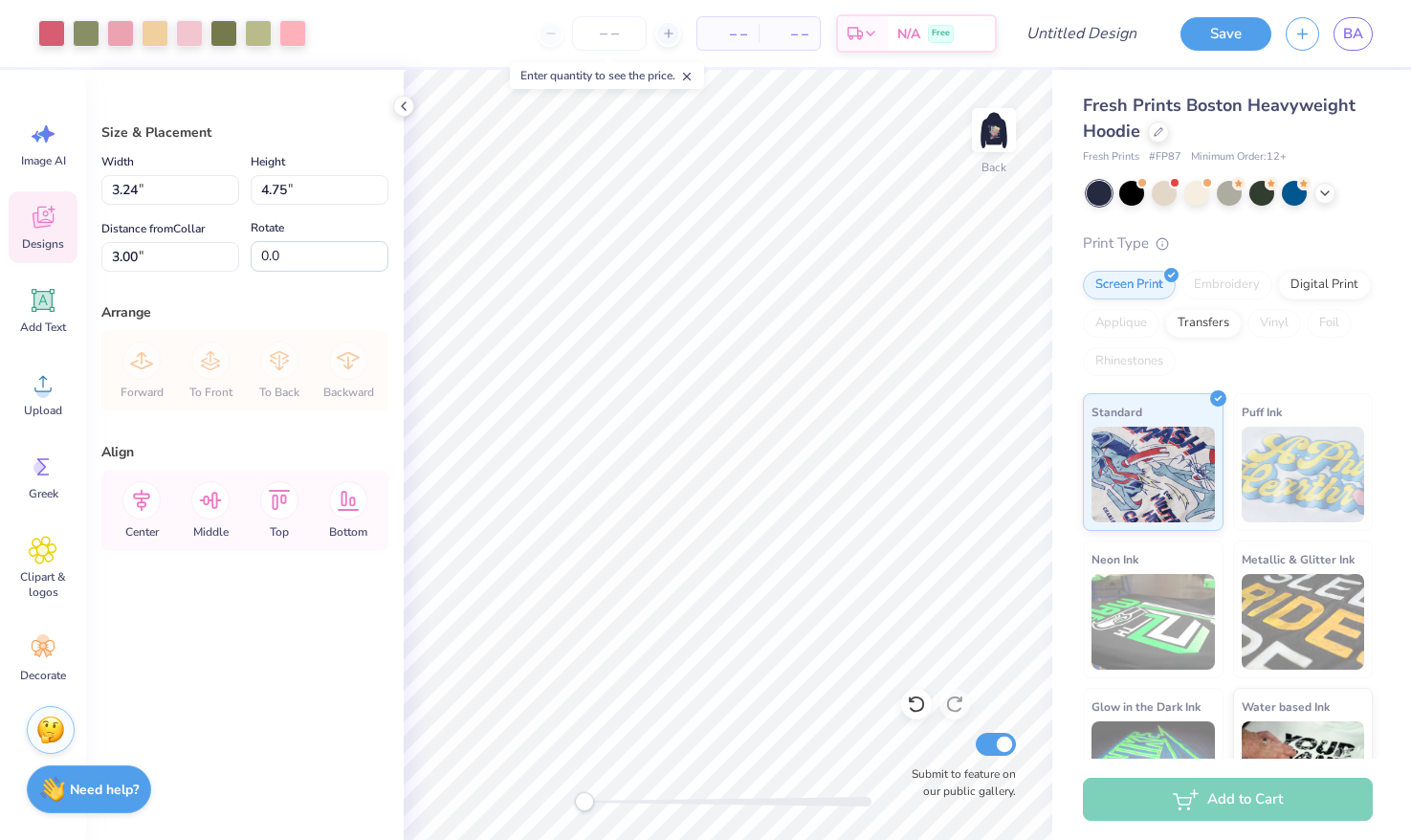
click at [59, 207] on div "Designs" at bounding box center [43, 227] width 69 height 72
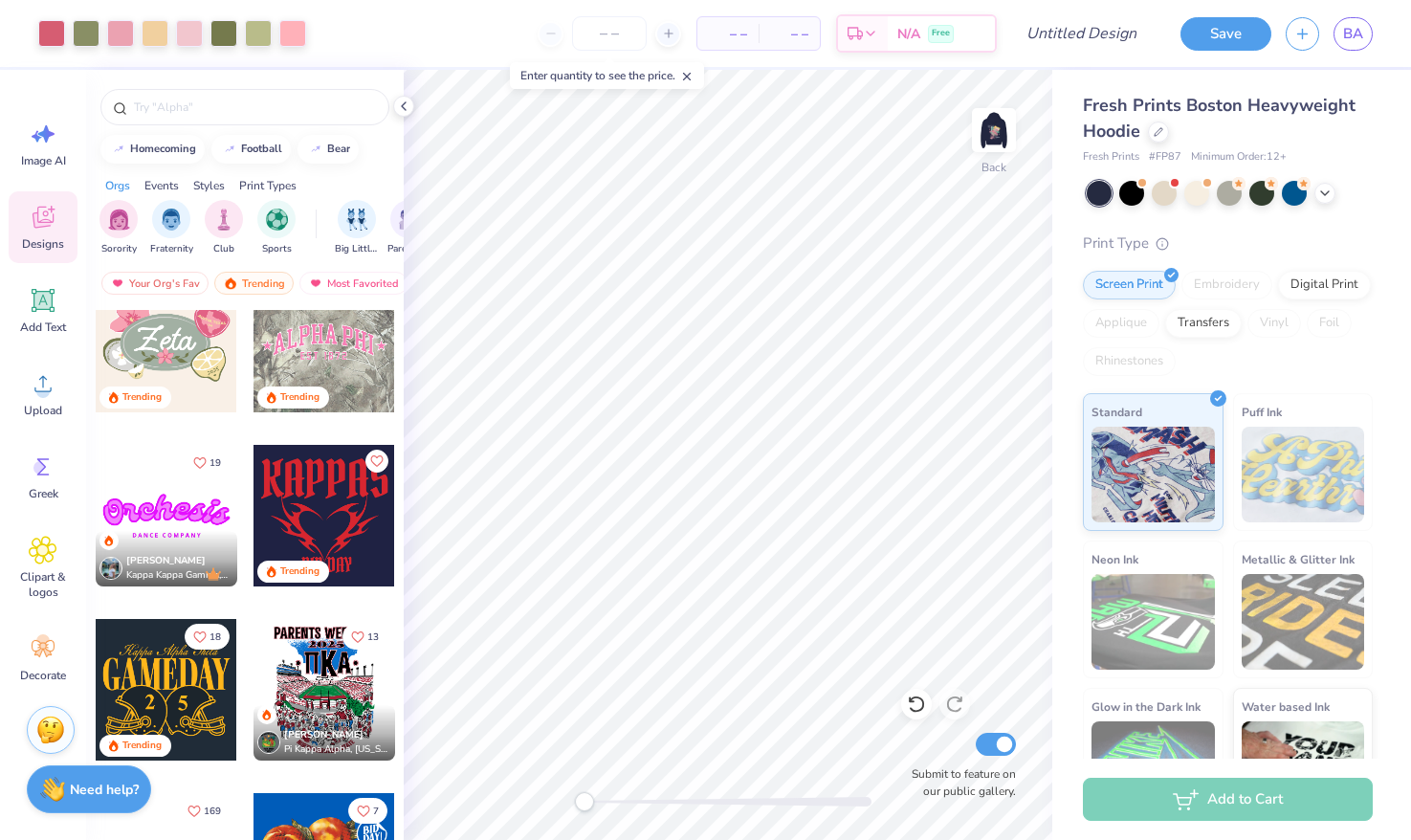
scroll to position [1078, 0]
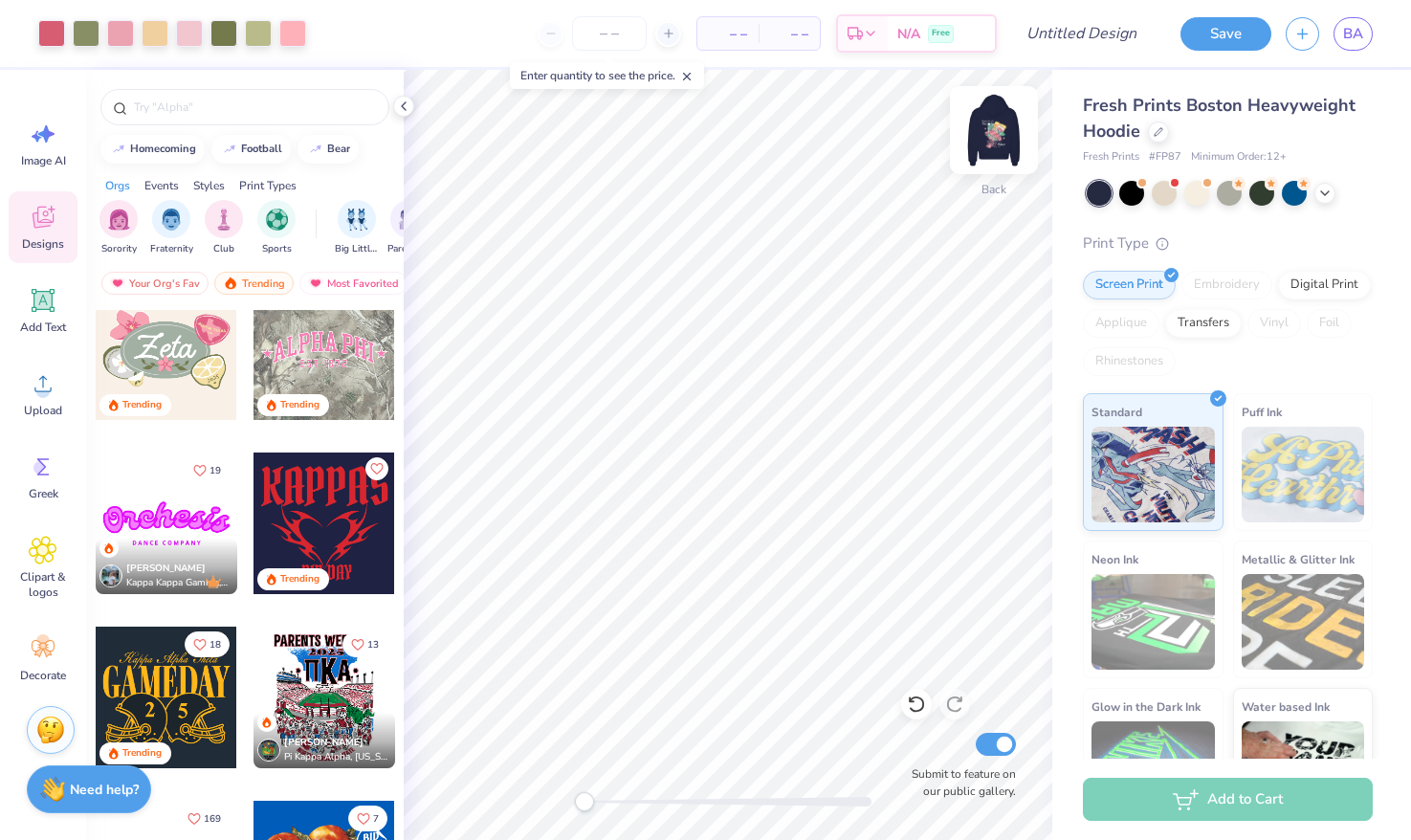
click at [993, 130] on img at bounding box center [993, 130] width 77 height 77
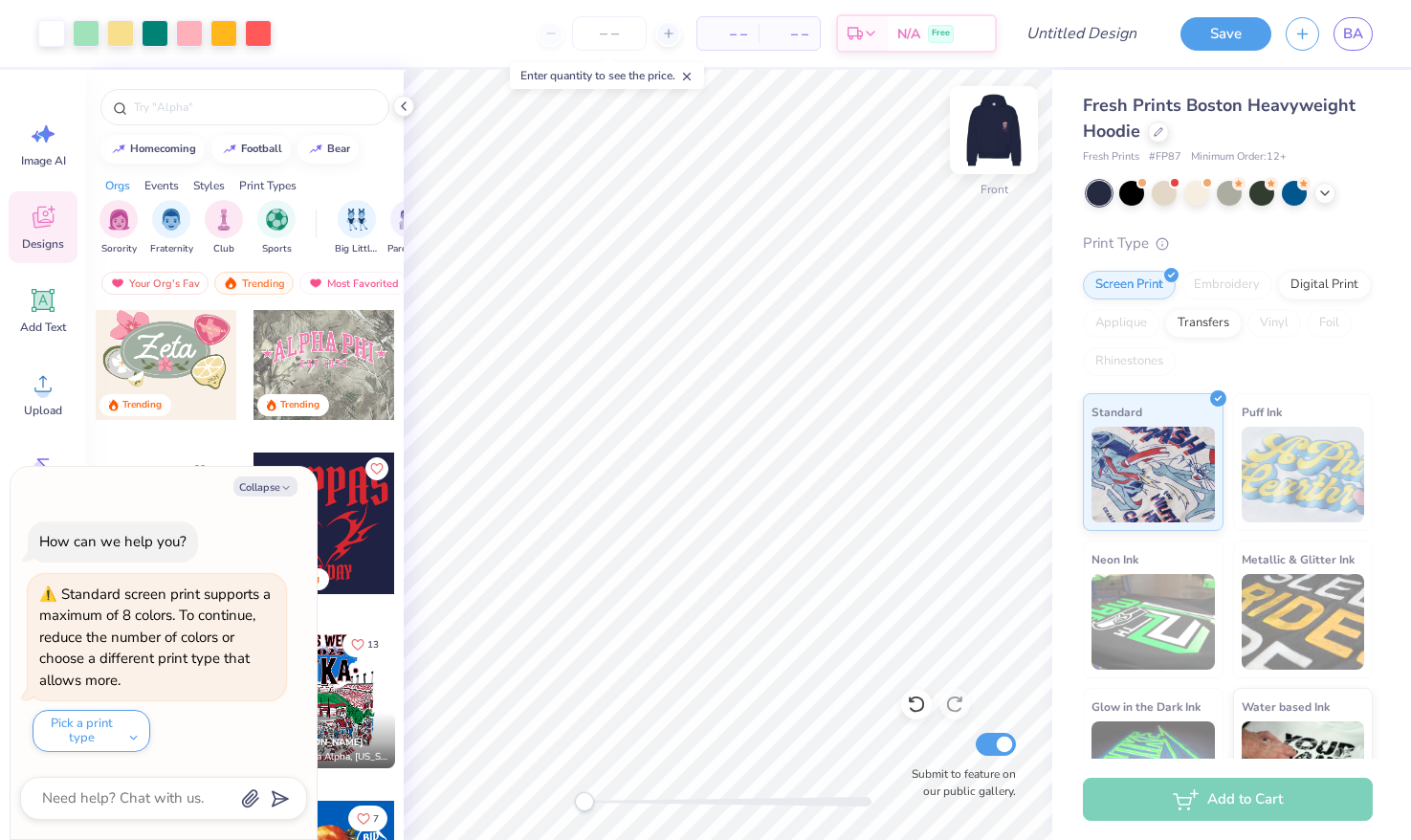
click at [993, 133] on img at bounding box center [993, 130] width 77 height 77
click at [1009, 126] on img at bounding box center [993, 130] width 77 height 77
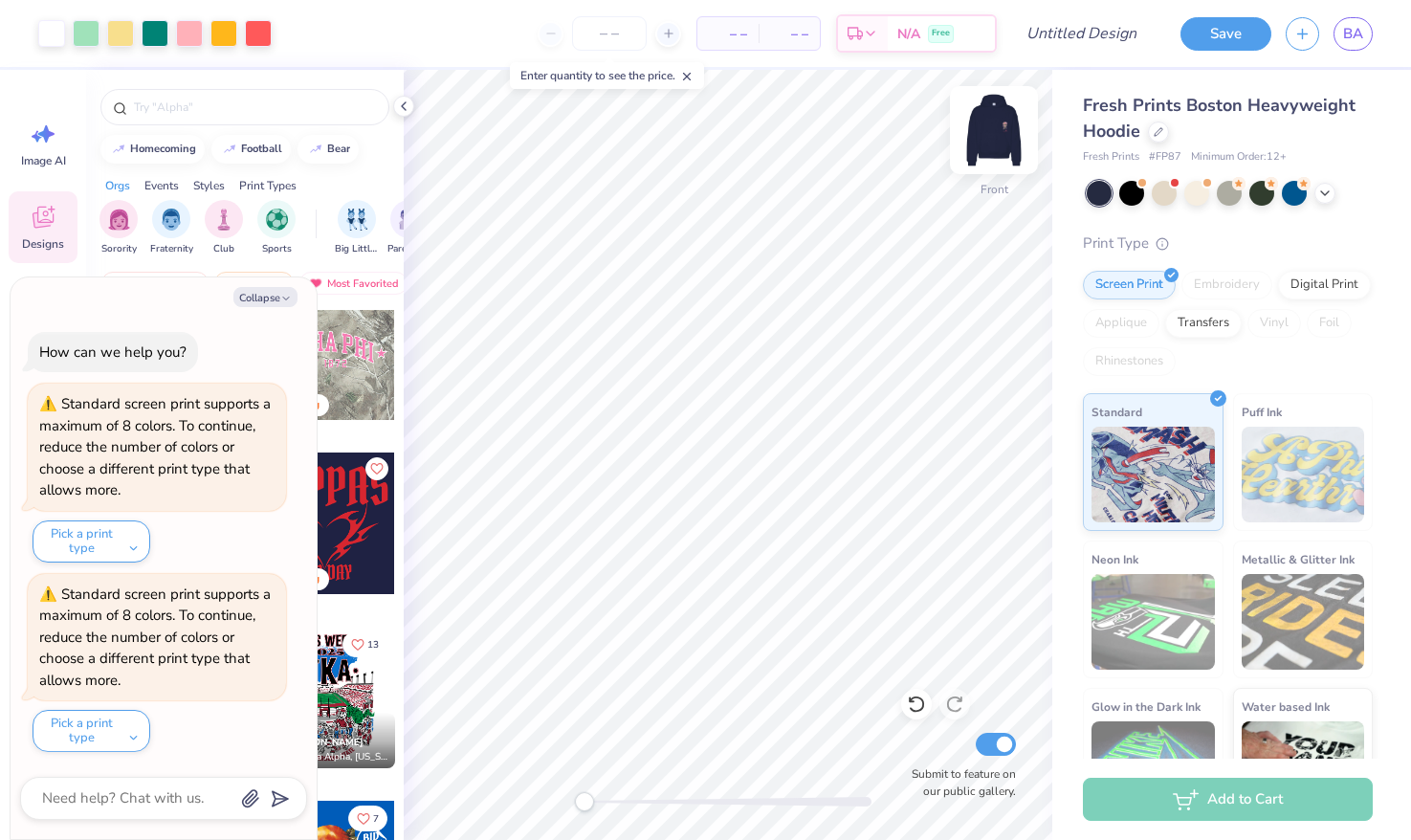
click at [1006, 126] on img at bounding box center [993, 130] width 77 height 77
click at [287, 315] on div "Collapse How can we help you? Standard screen print supports a maximum of 8 col…" at bounding box center [163, 558] width 306 height 562
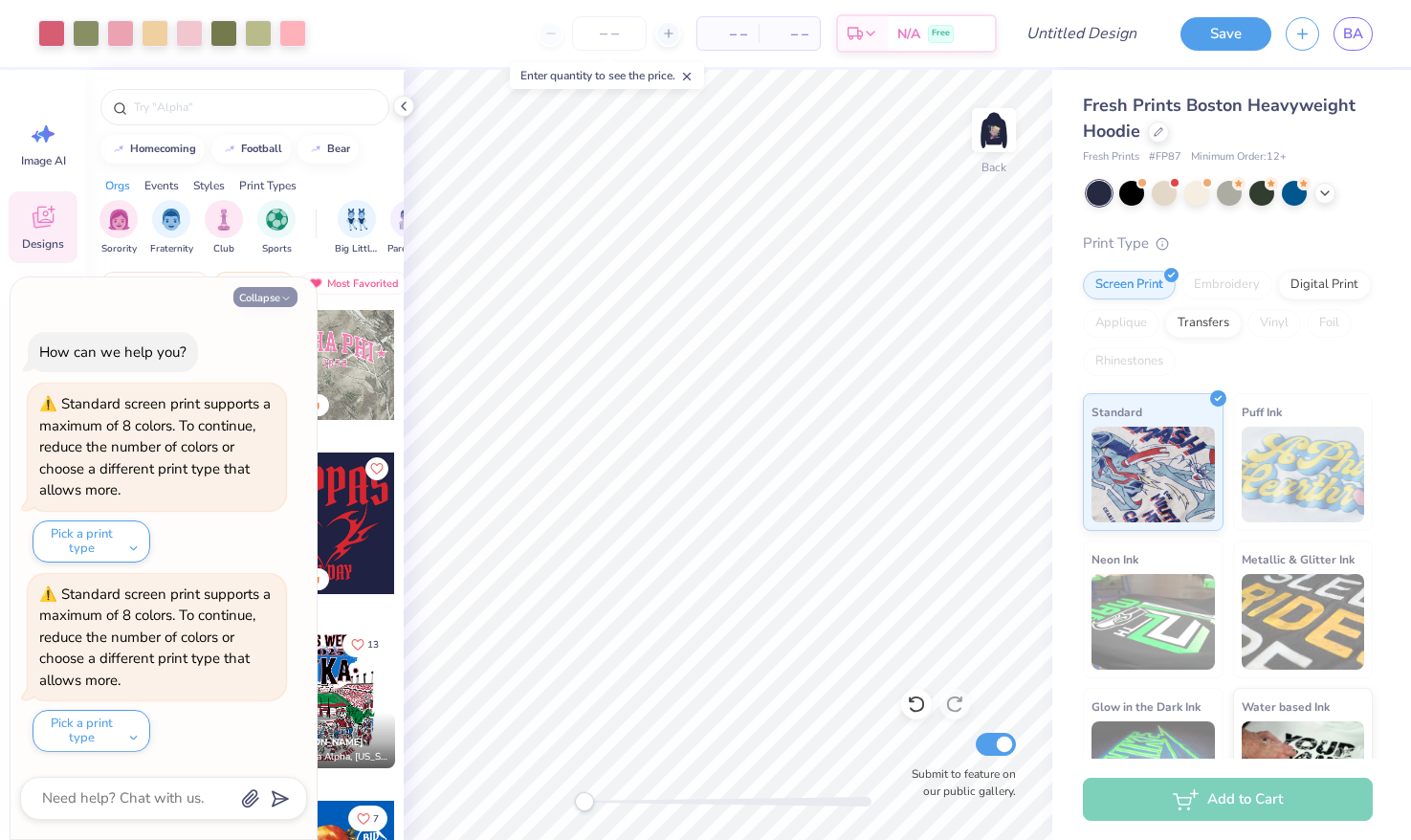
click at [281, 299] on icon "button" at bounding box center [286, 299] width 12 height 12
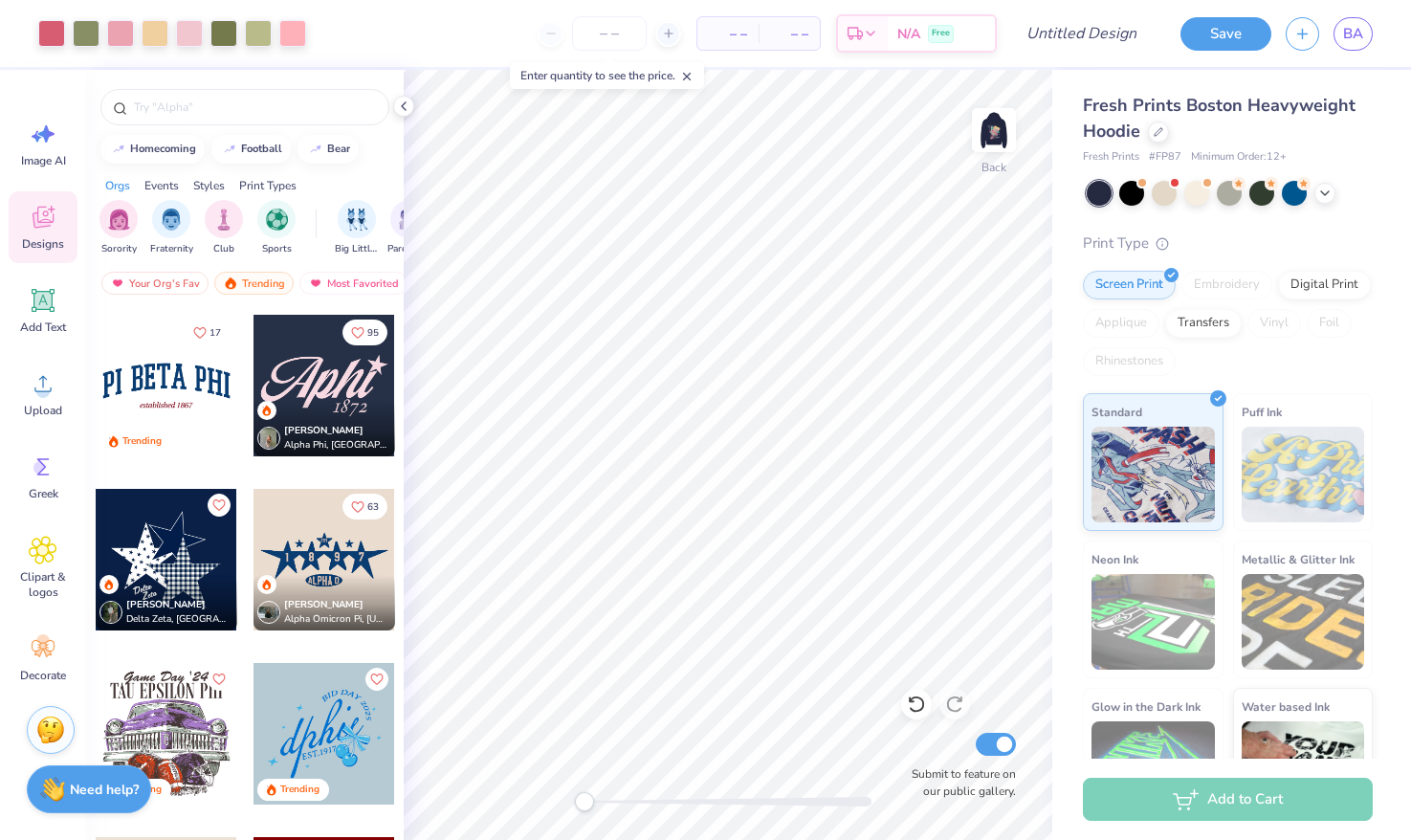
scroll to position [2633, 0]
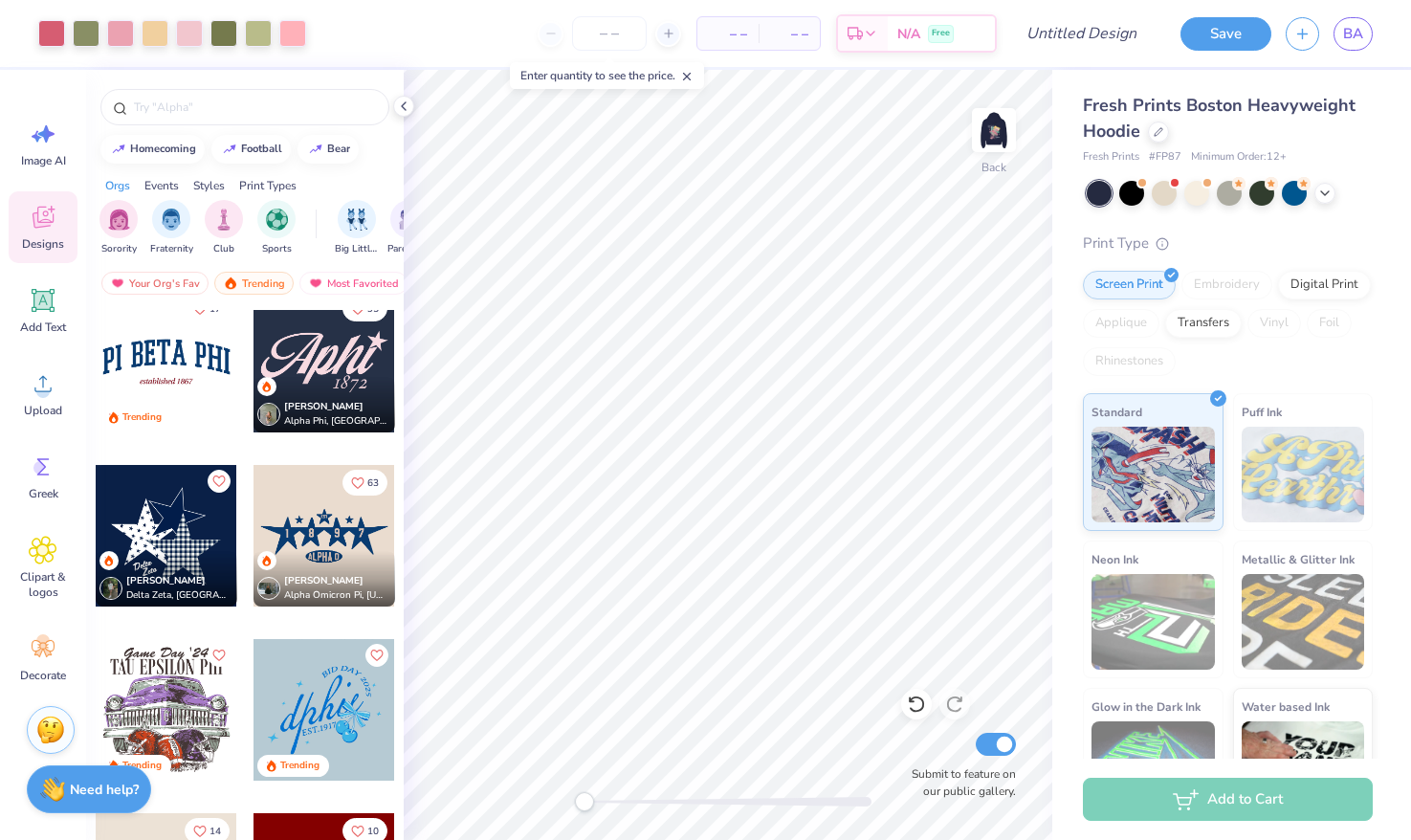
click at [333, 366] on div at bounding box center [324, 362] width 142 height 142
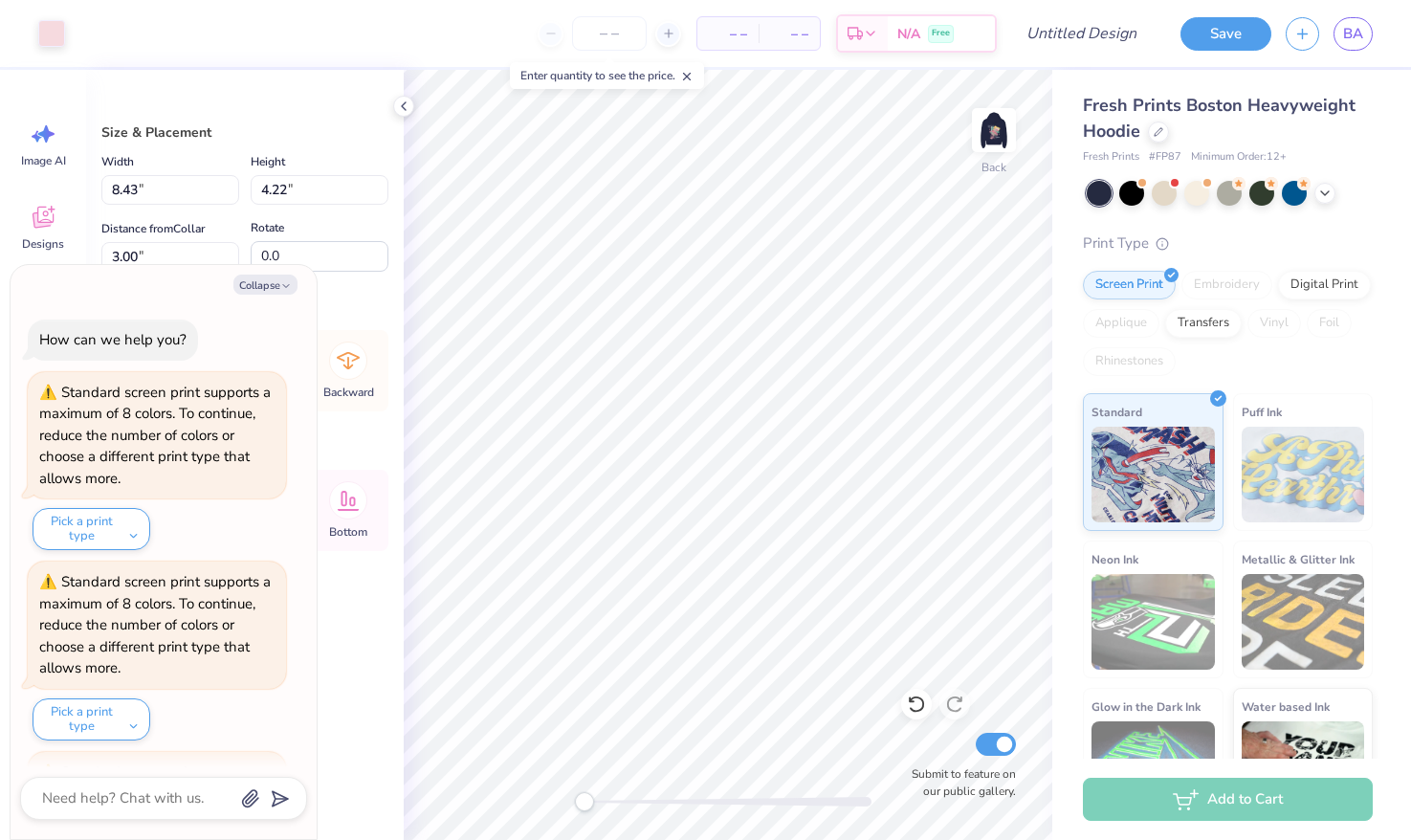
scroll to position [178, 0]
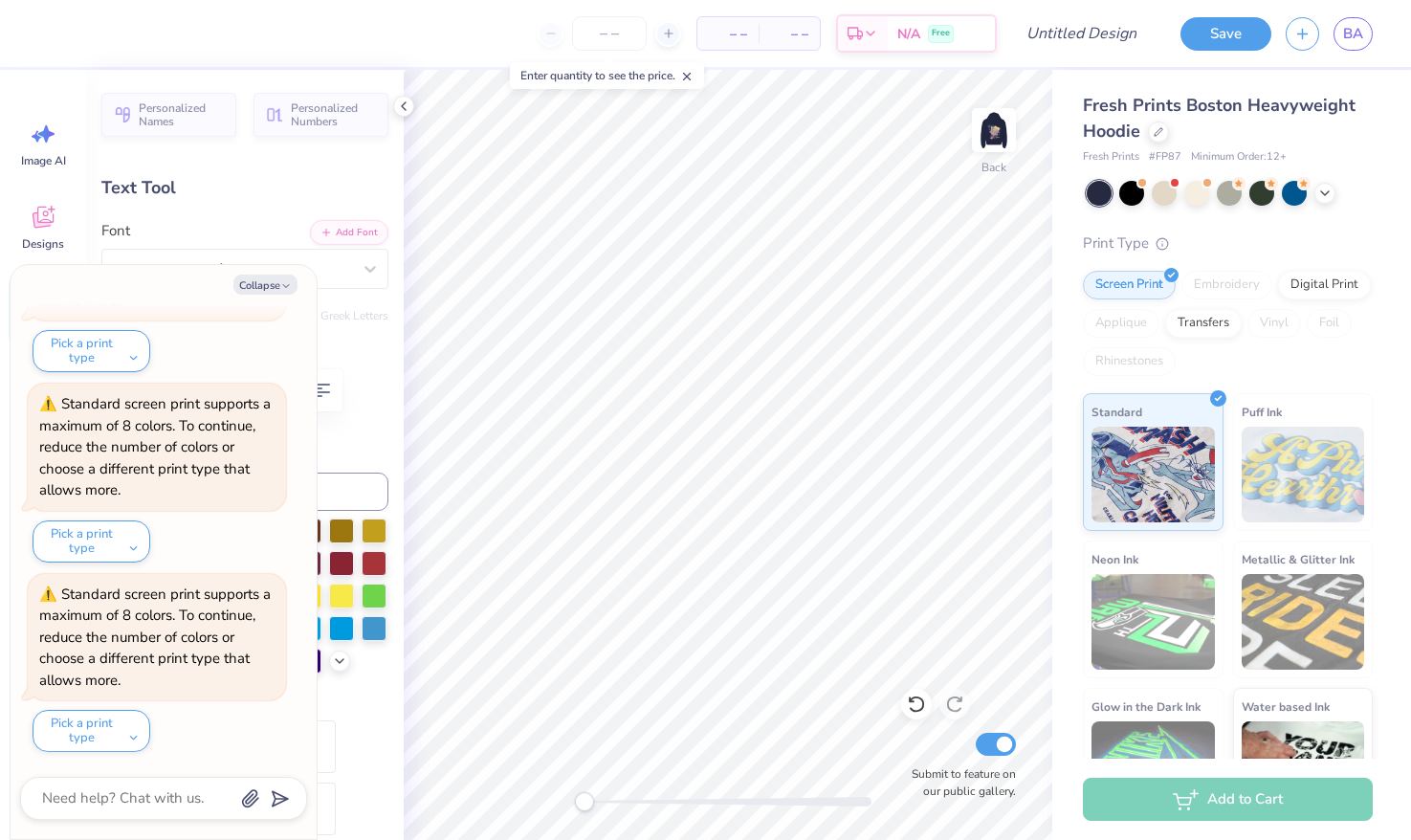
type textarea "x"
type input "8.01"
type input "3.41"
type input "3.10"
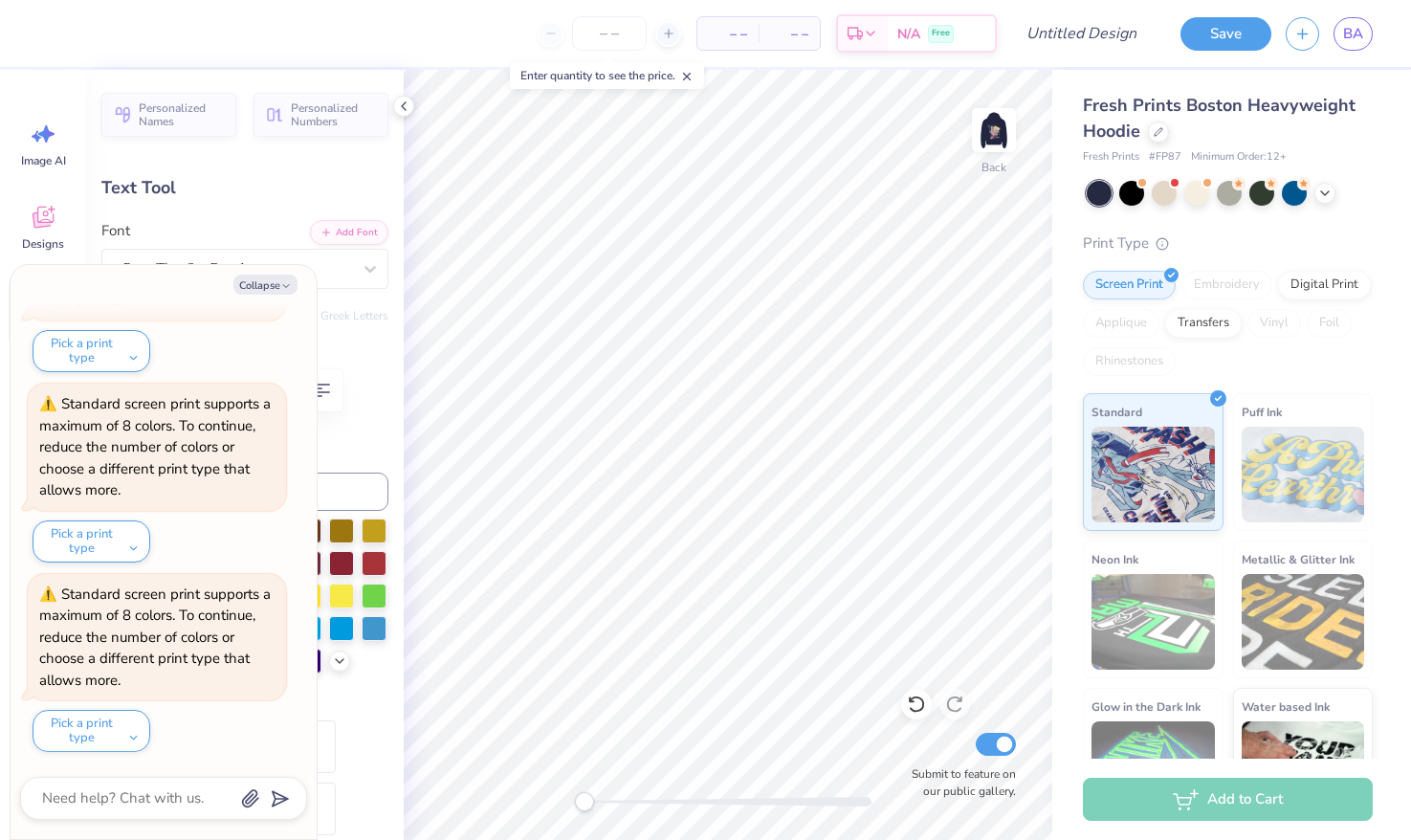
type textarea "x"
type textarea "Api"
type textarea "x"
type textarea "Apii"
type textarea "x"
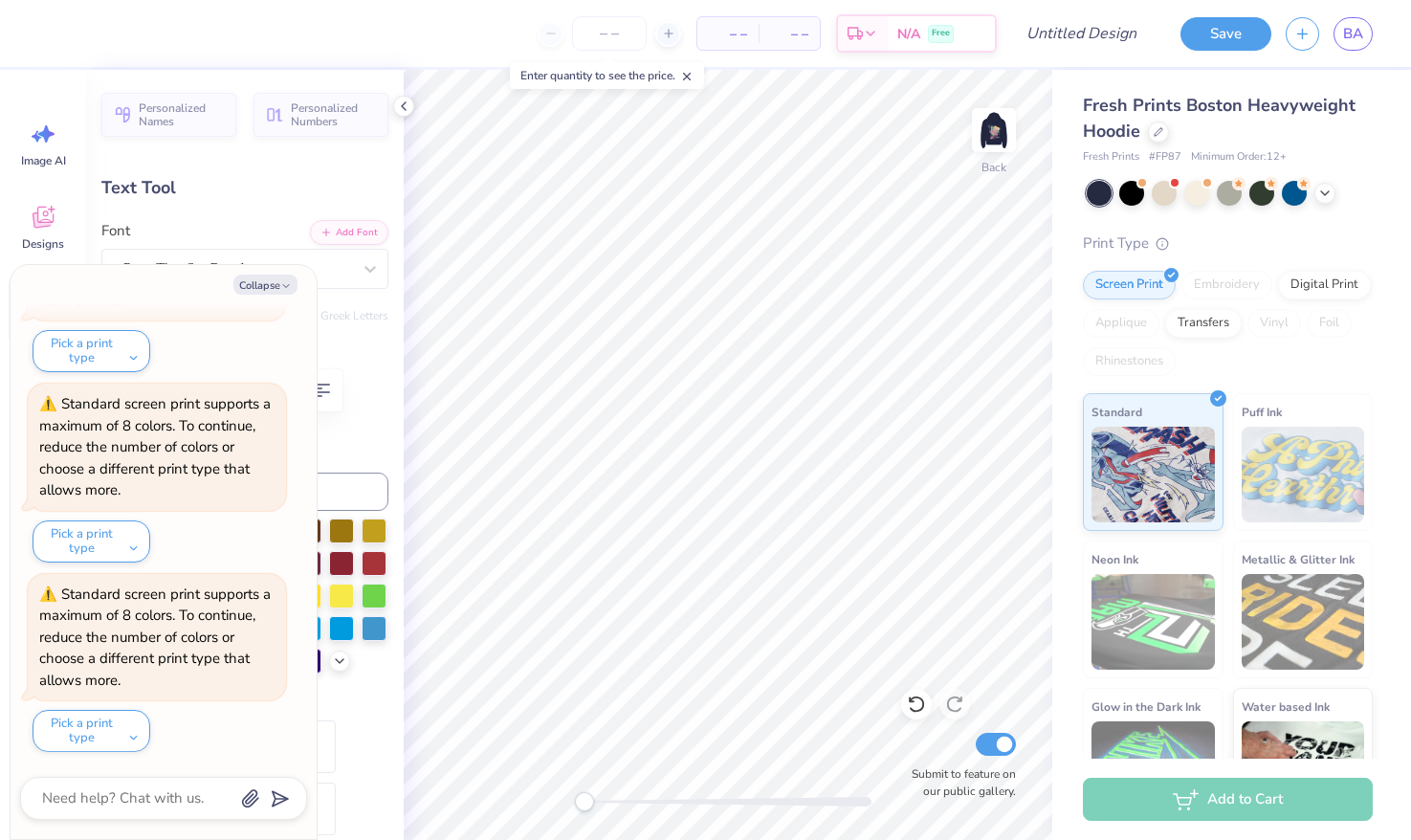
type textarea "Aii"
type textarea "x"
type textarea "Aoii"
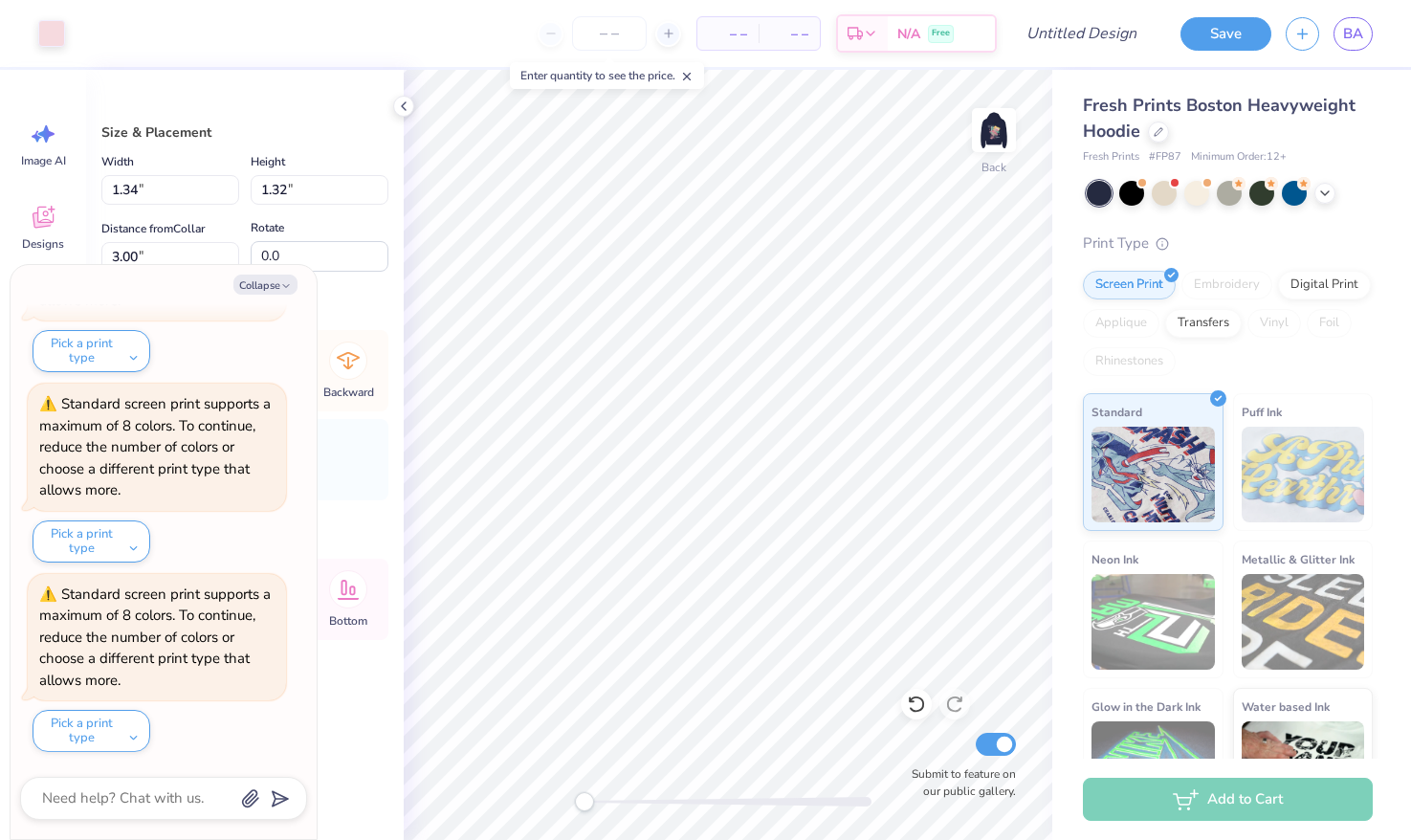
type textarea "x"
type input "0.89"
type input "0.87"
type textarea "x"
type input "1.00"
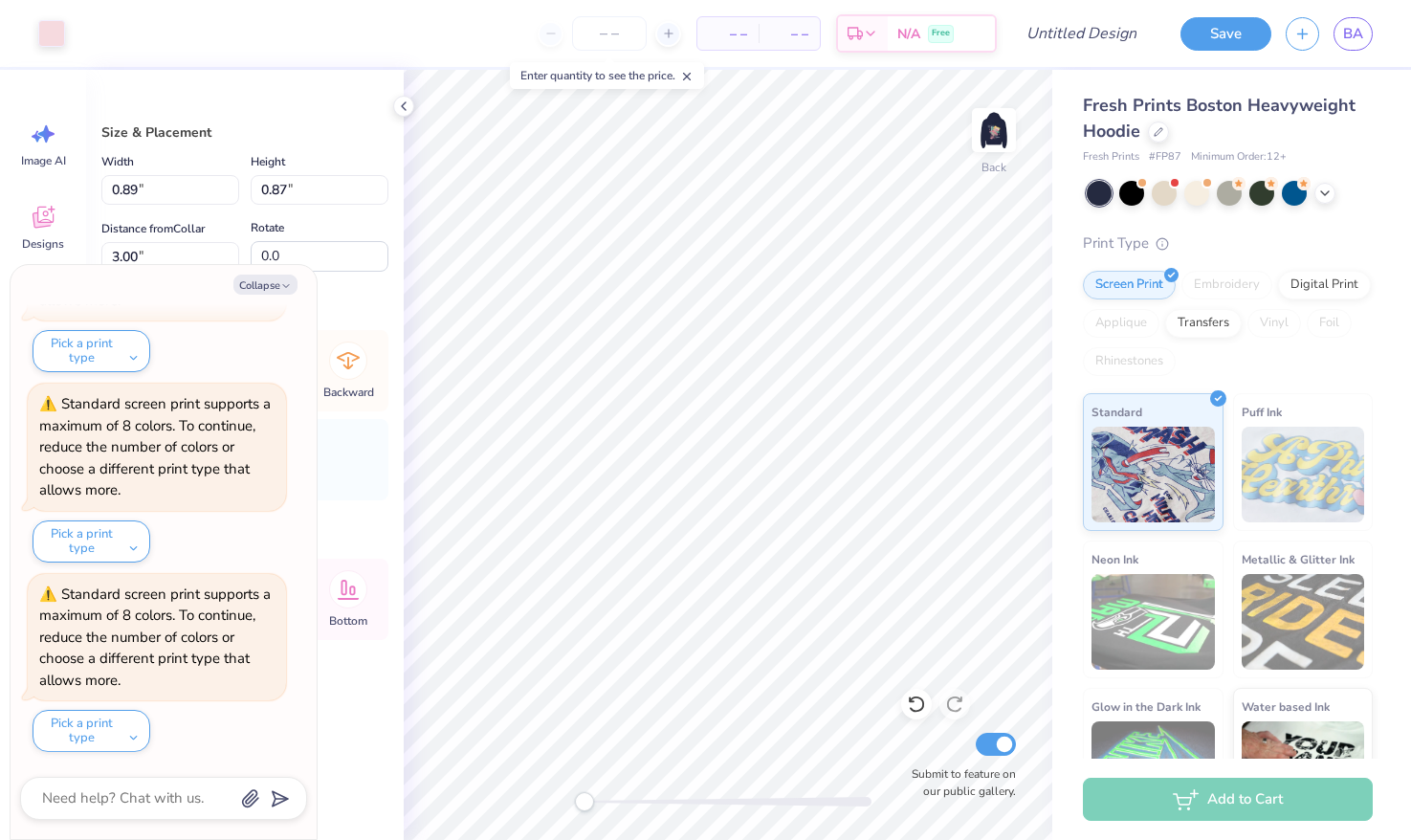
type input "0.98"
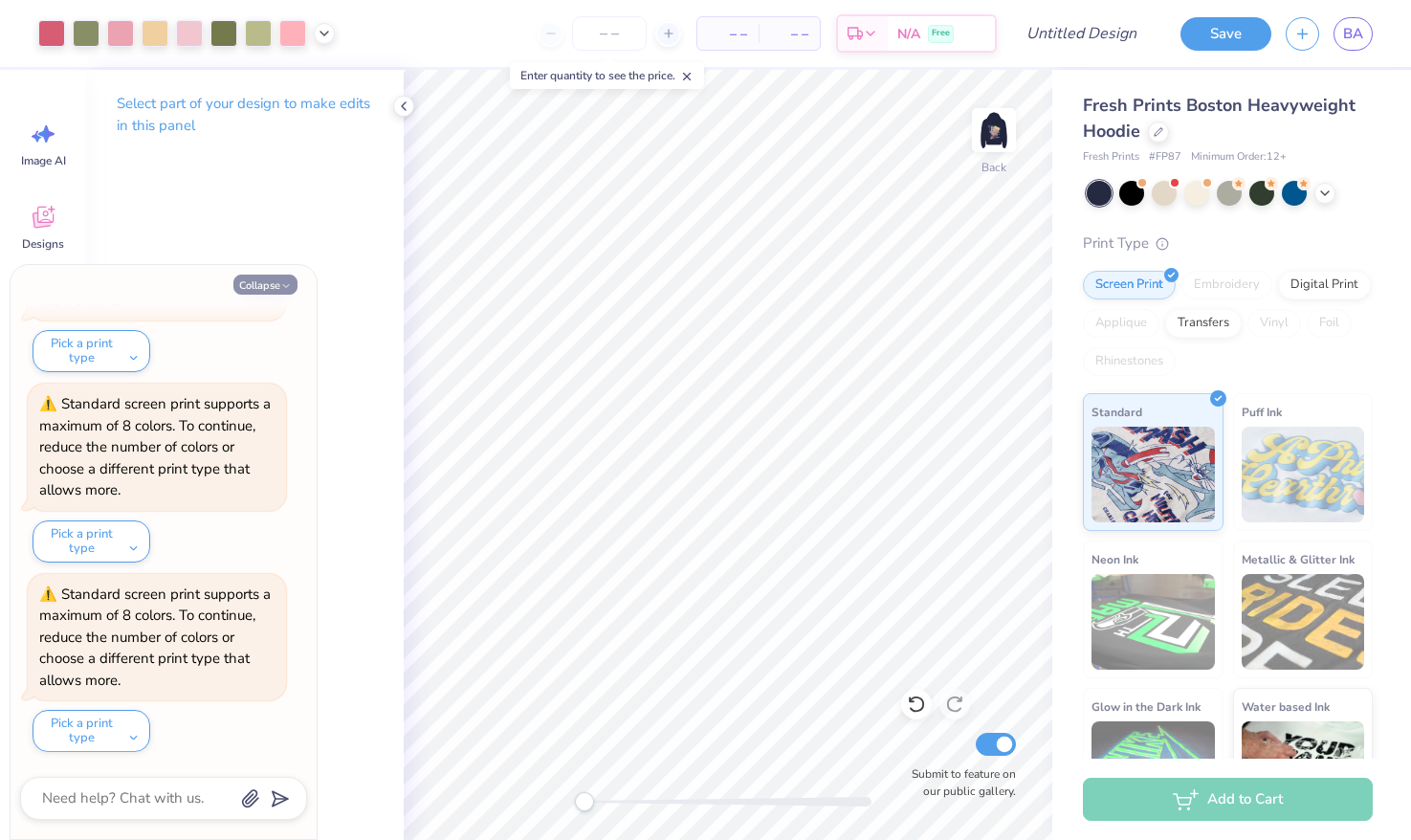
click at [287, 276] on button "Collapse" at bounding box center [265, 285] width 64 height 20
type textarea "x"
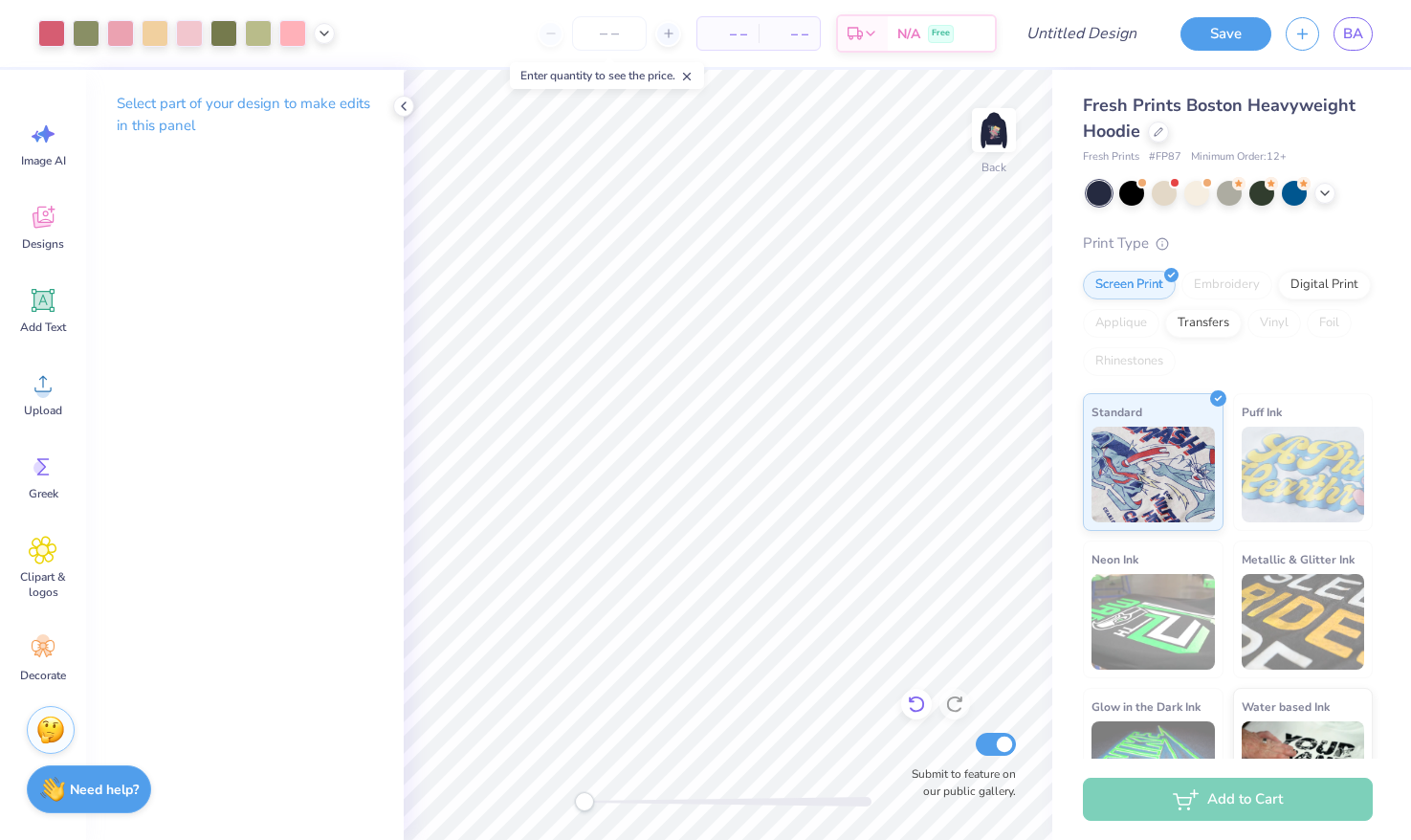
click at [910, 709] on icon at bounding box center [917, 704] width 19 height 19
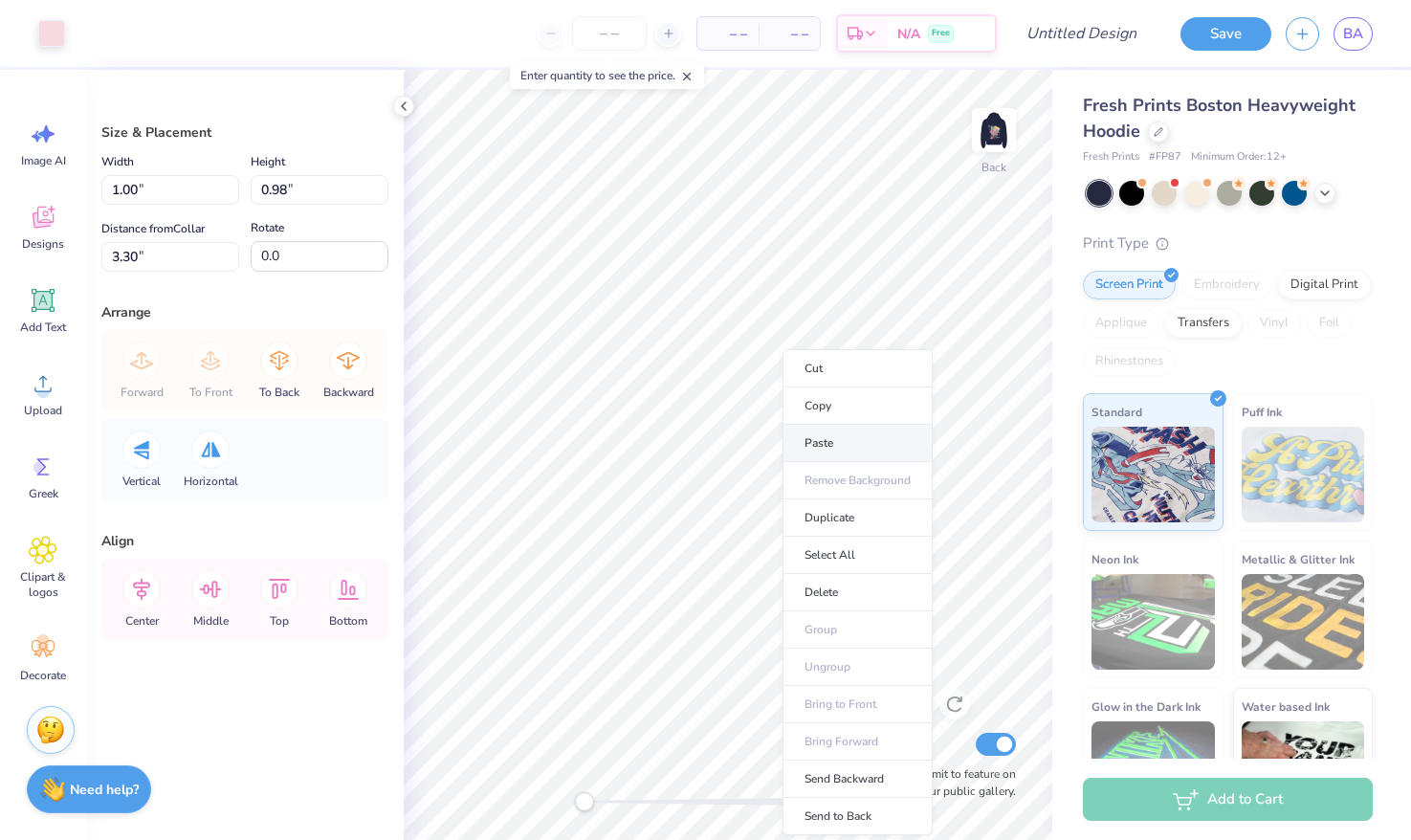
click at [820, 441] on li "Paste" at bounding box center [857, 444] width 151 height 37
type input "5.89"
type input "-30.1"
type input "-30.8"
click at [53, 35] on div at bounding box center [51, 32] width 27 height 27
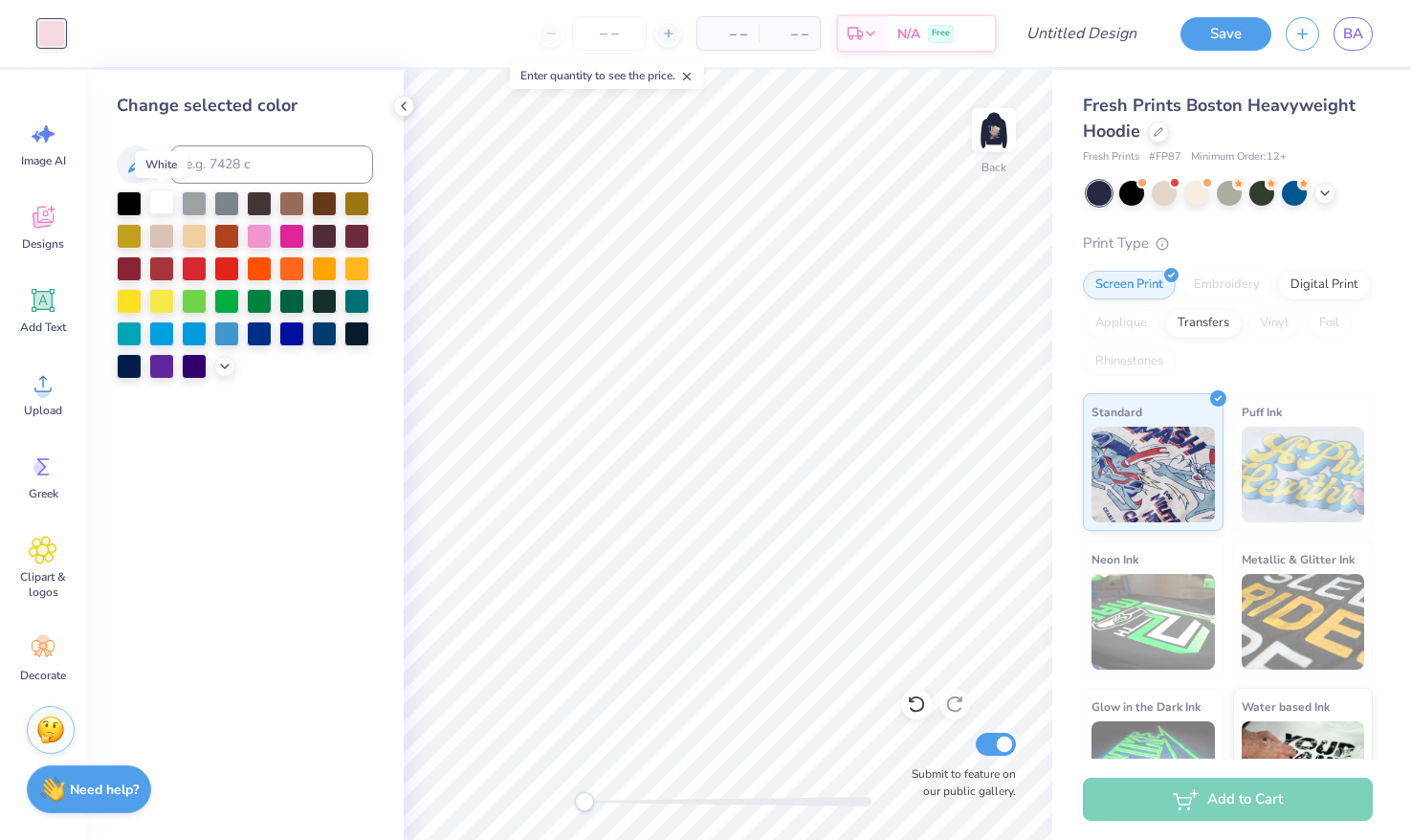
click at [164, 201] on div at bounding box center [162, 202] width 25 height 25
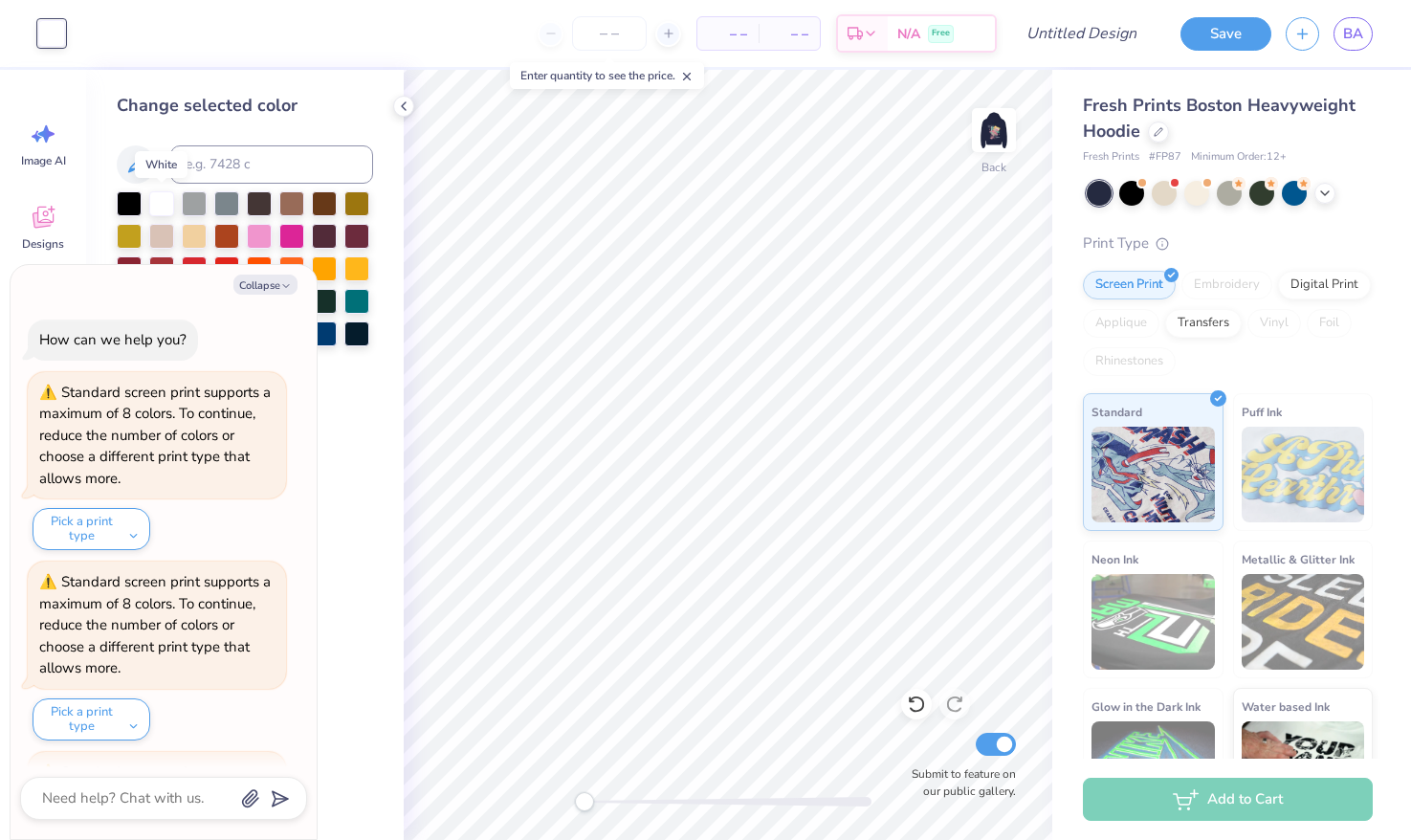
scroll to position [367, 0]
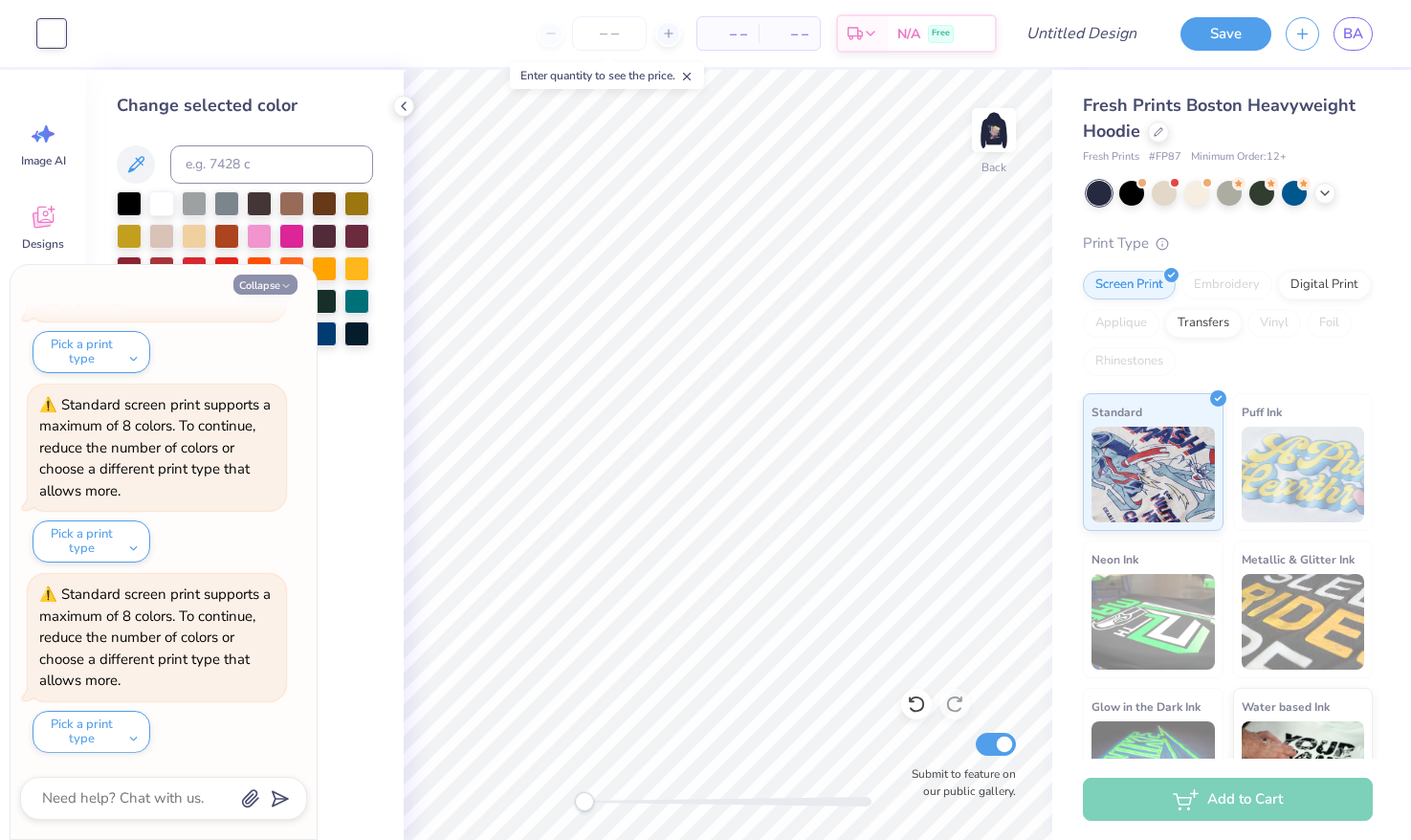
click at [262, 294] on button "Collapse" at bounding box center [265, 285] width 64 height 20
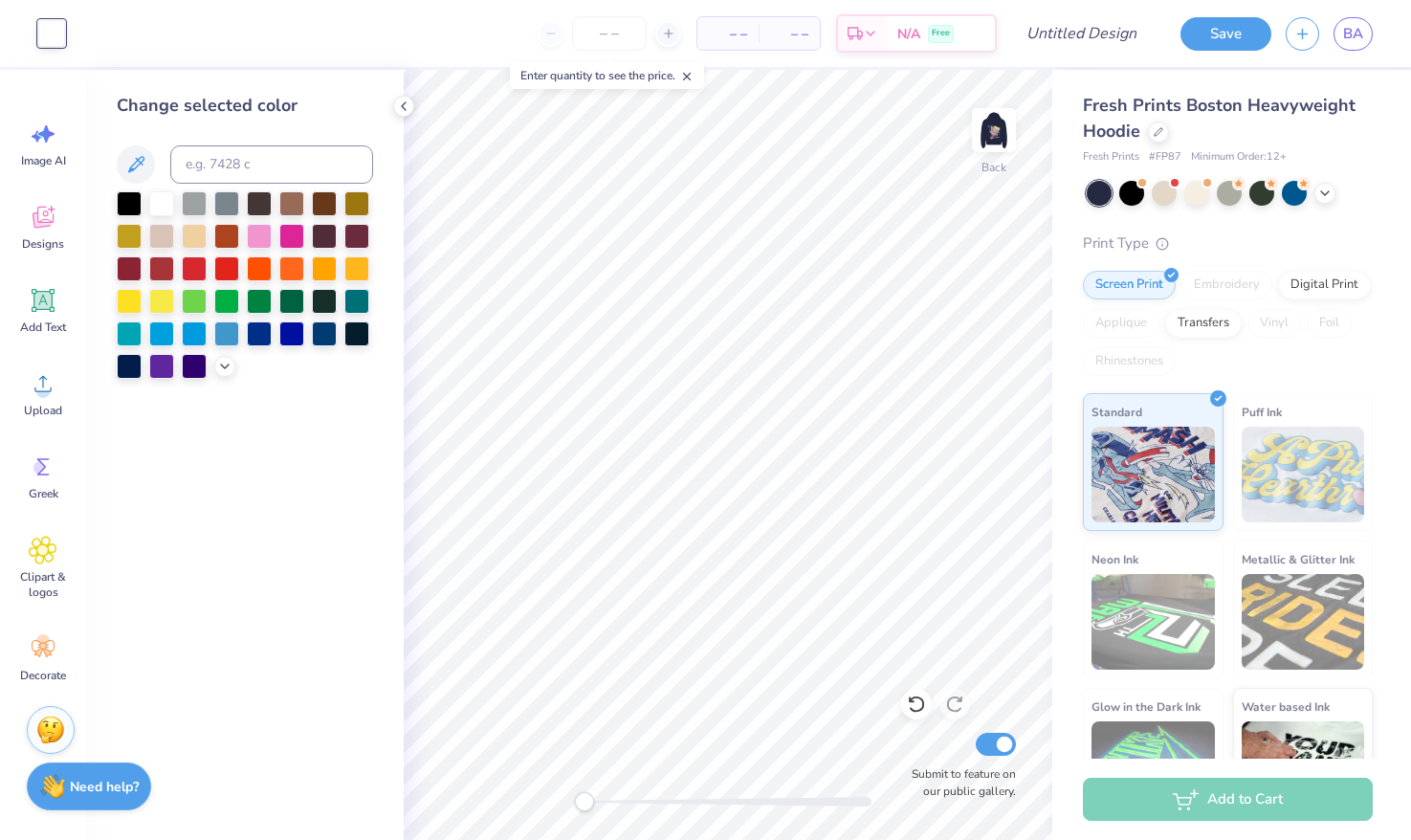
click at [117, 791] on strong "Need help?" at bounding box center [104, 787] width 69 height 18
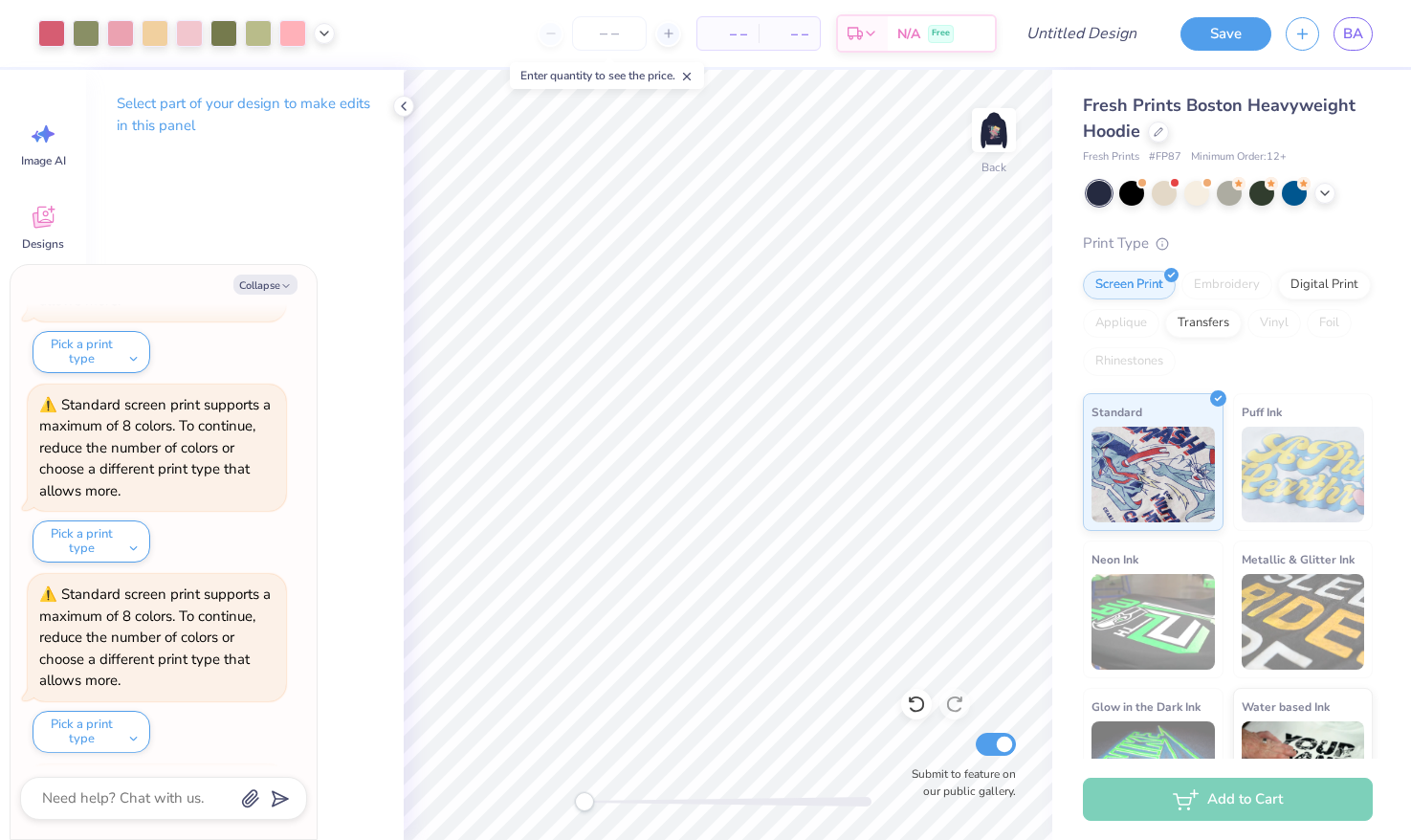
scroll to position [557, 0]
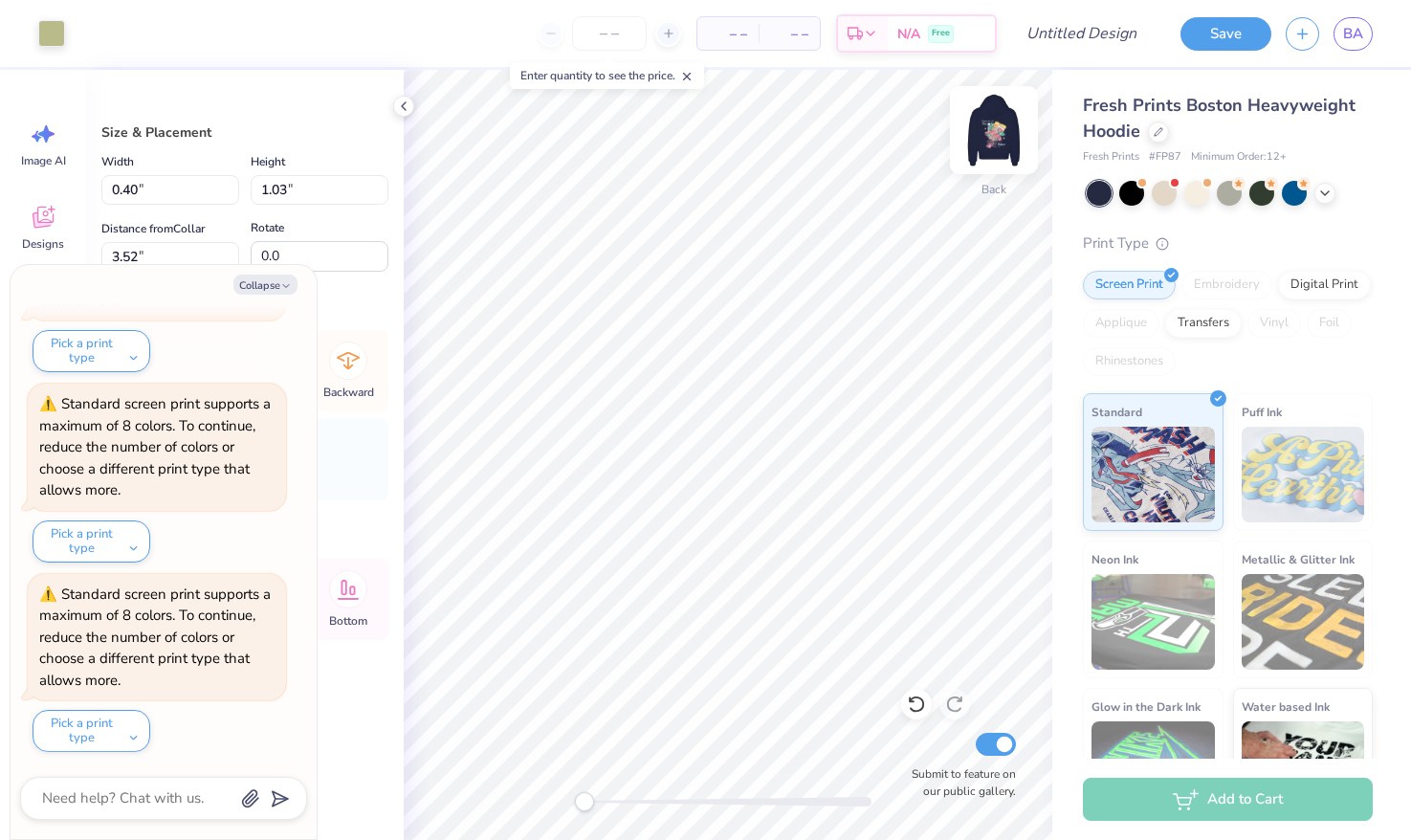
type textarea "x"
type input "2.00"
type input "1.20"
type input "2.71"
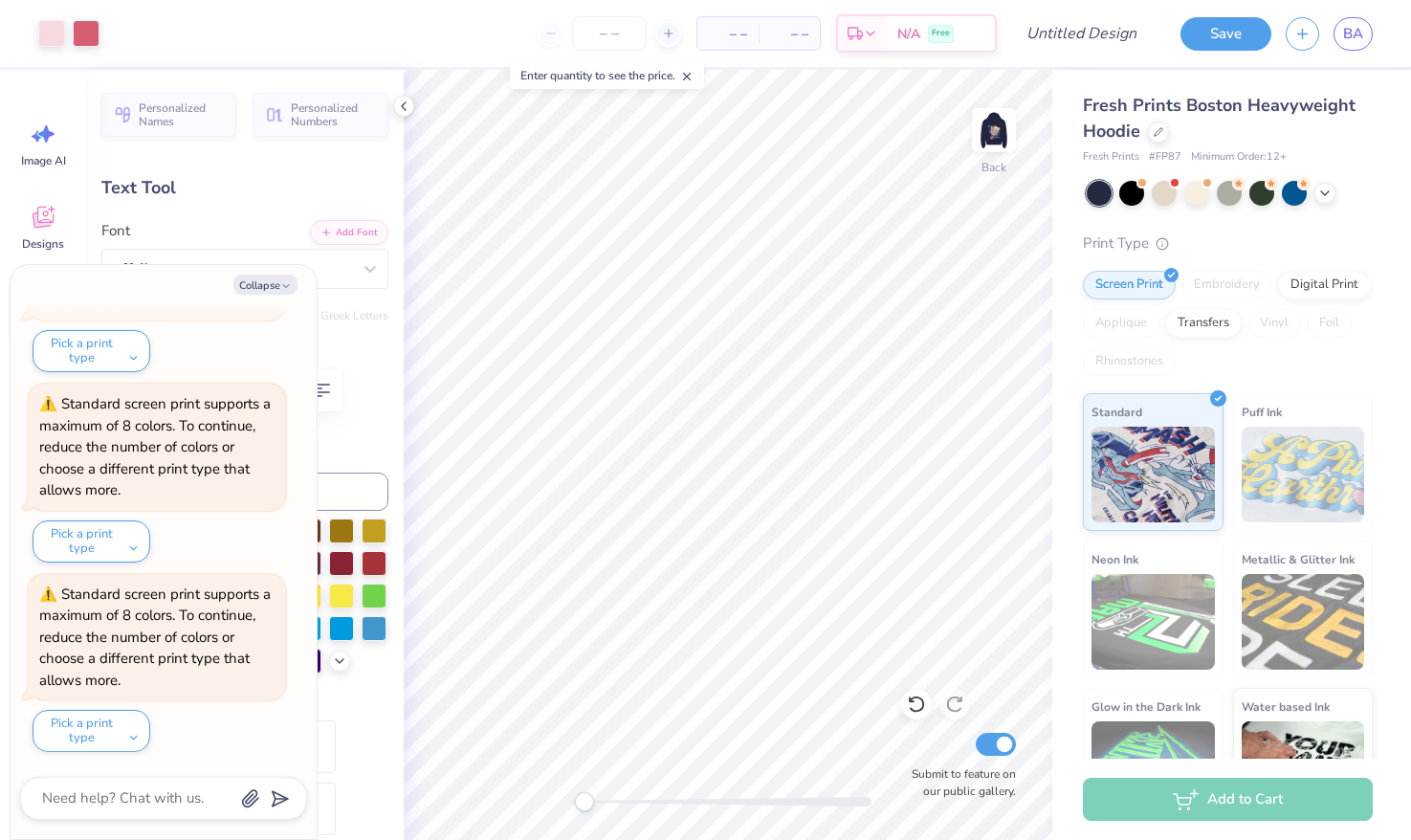
type textarea "x"
type input "6.75"
click at [50, 41] on div at bounding box center [51, 32] width 27 height 27
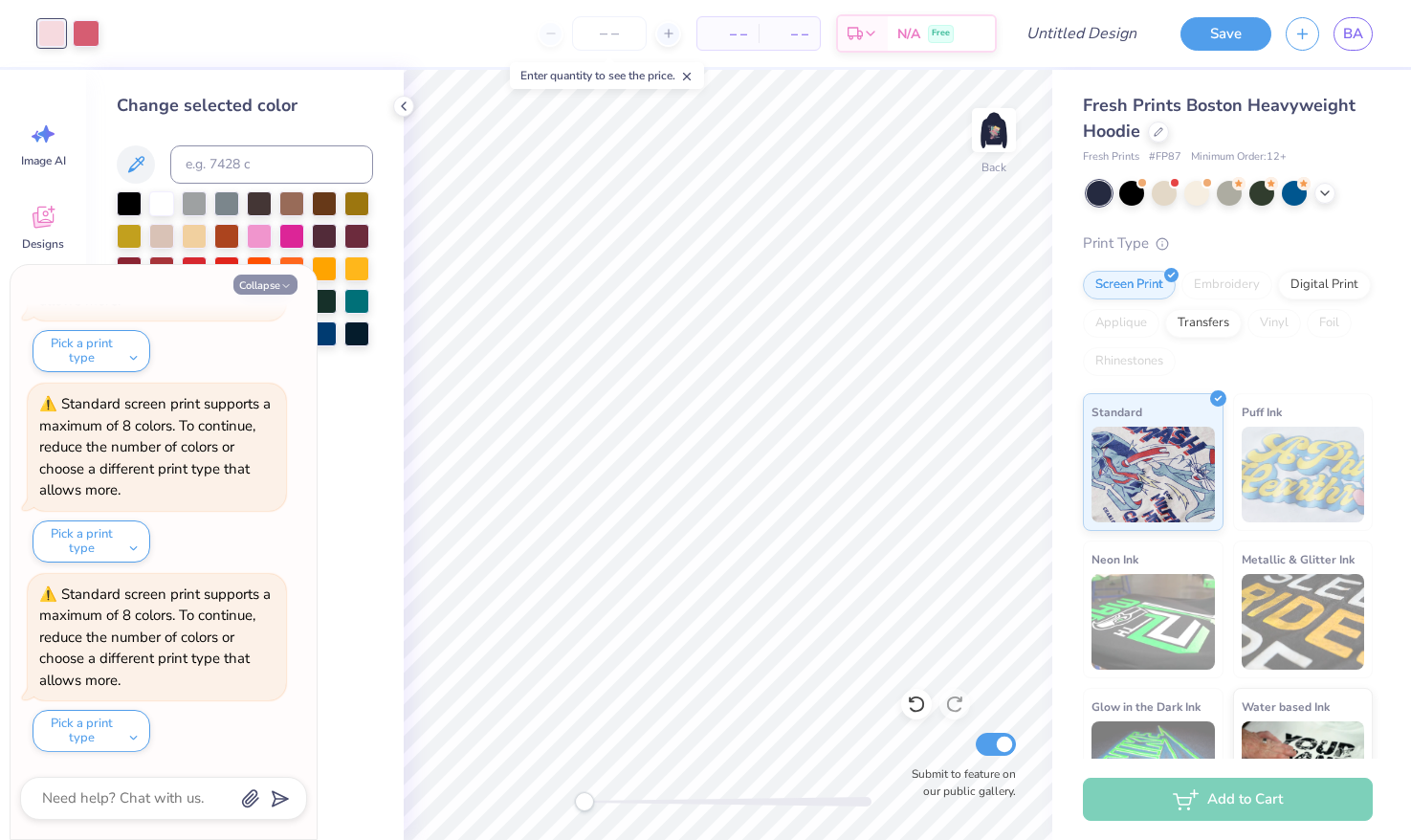
click at [242, 277] on button "Collapse" at bounding box center [265, 285] width 64 height 20
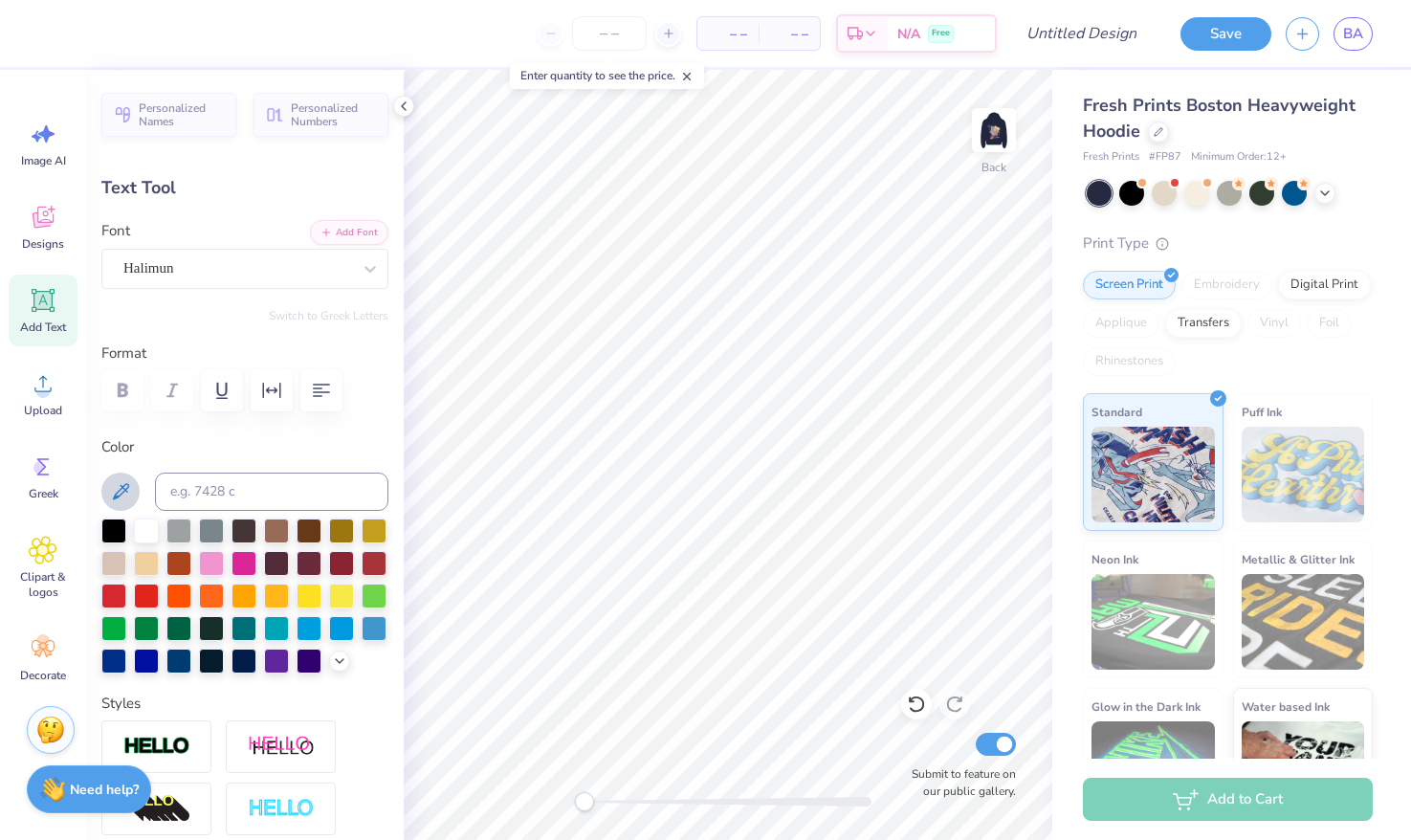
click at [129, 488] on icon at bounding box center [120, 492] width 23 height 23
click at [45, 37] on div at bounding box center [51, 32] width 27 height 27
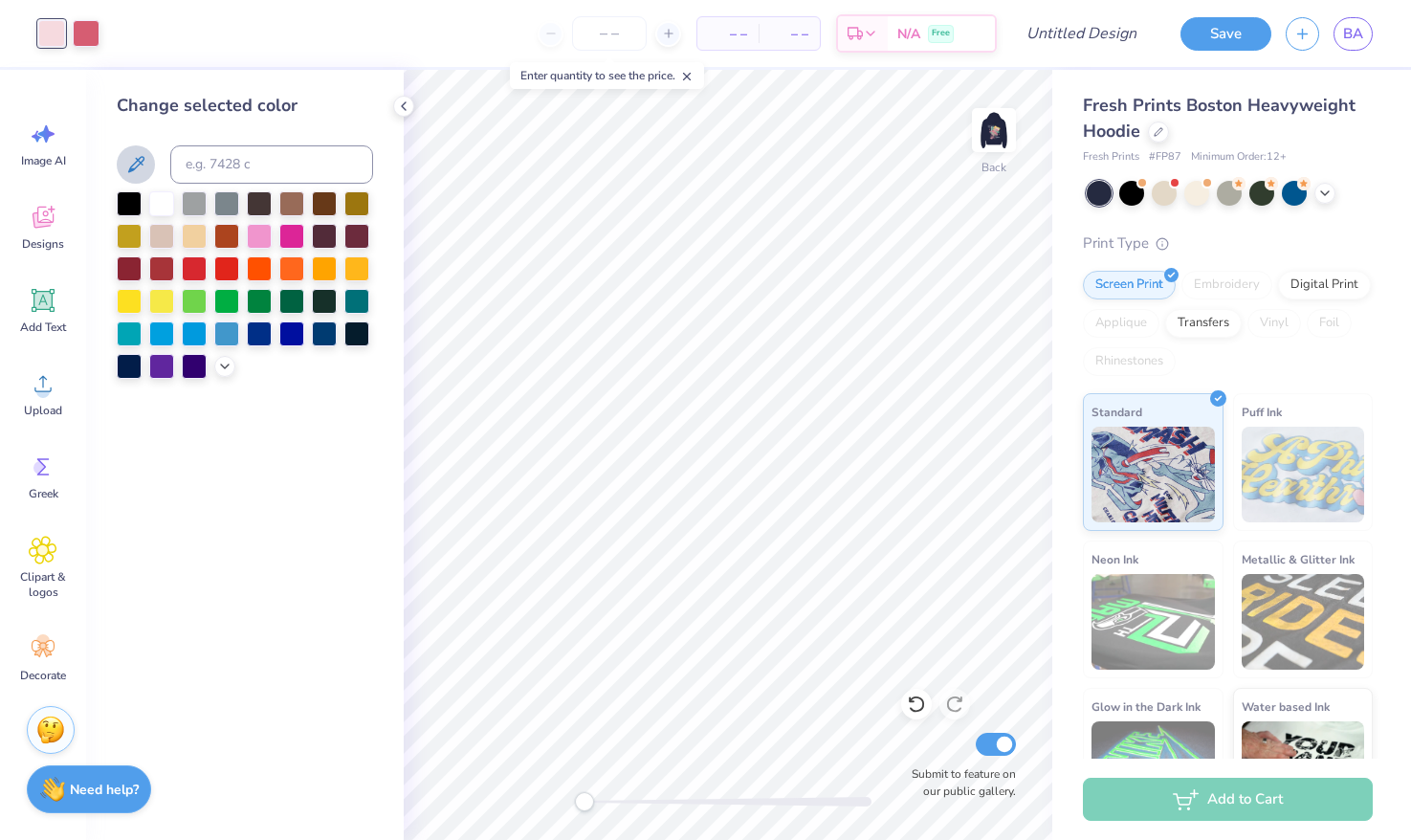
click at [139, 155] on icon at bounding box center [136, 165] width 23 height 23
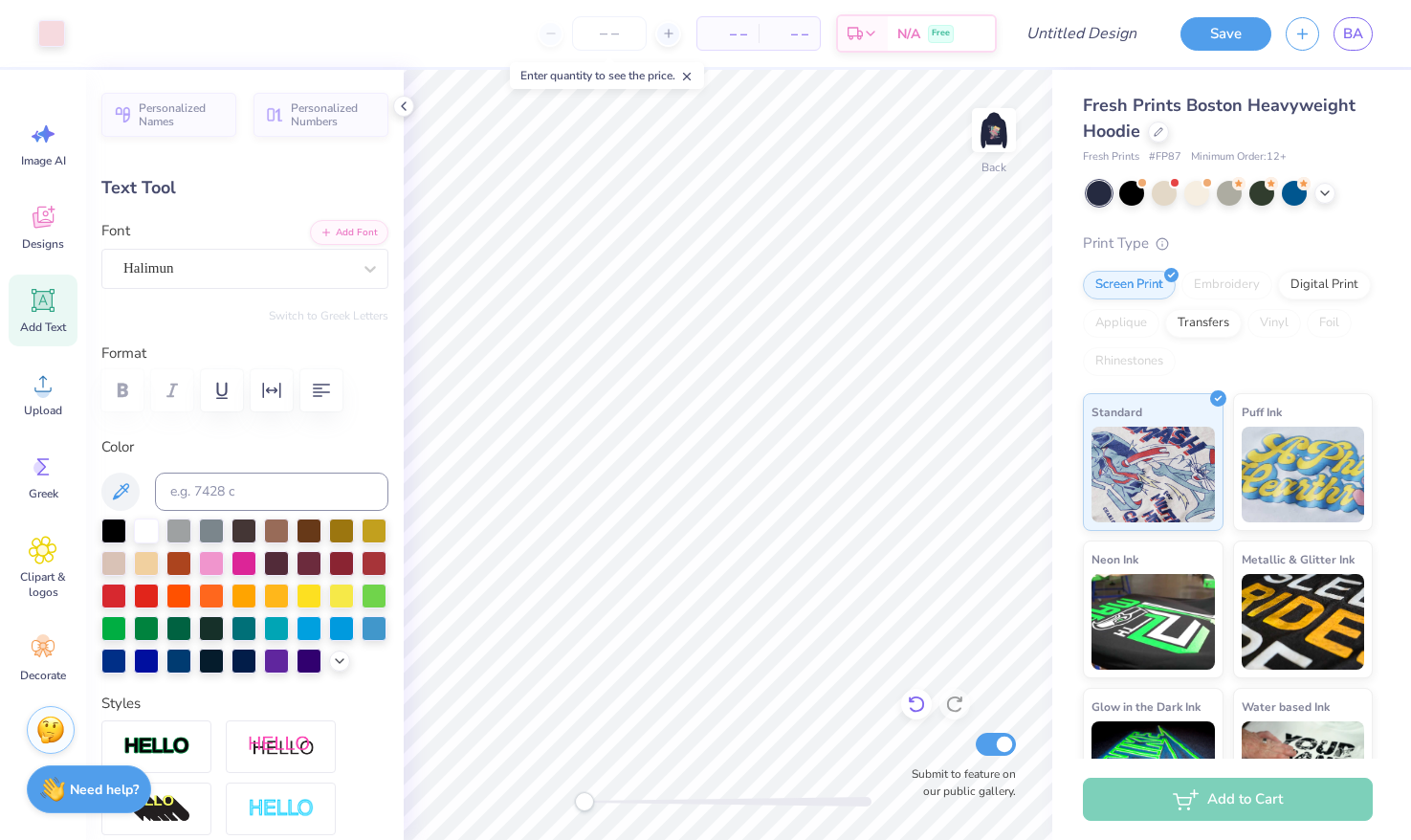
click at [908, 705] on icon at bounding box center [917, 704] width 19 height 19
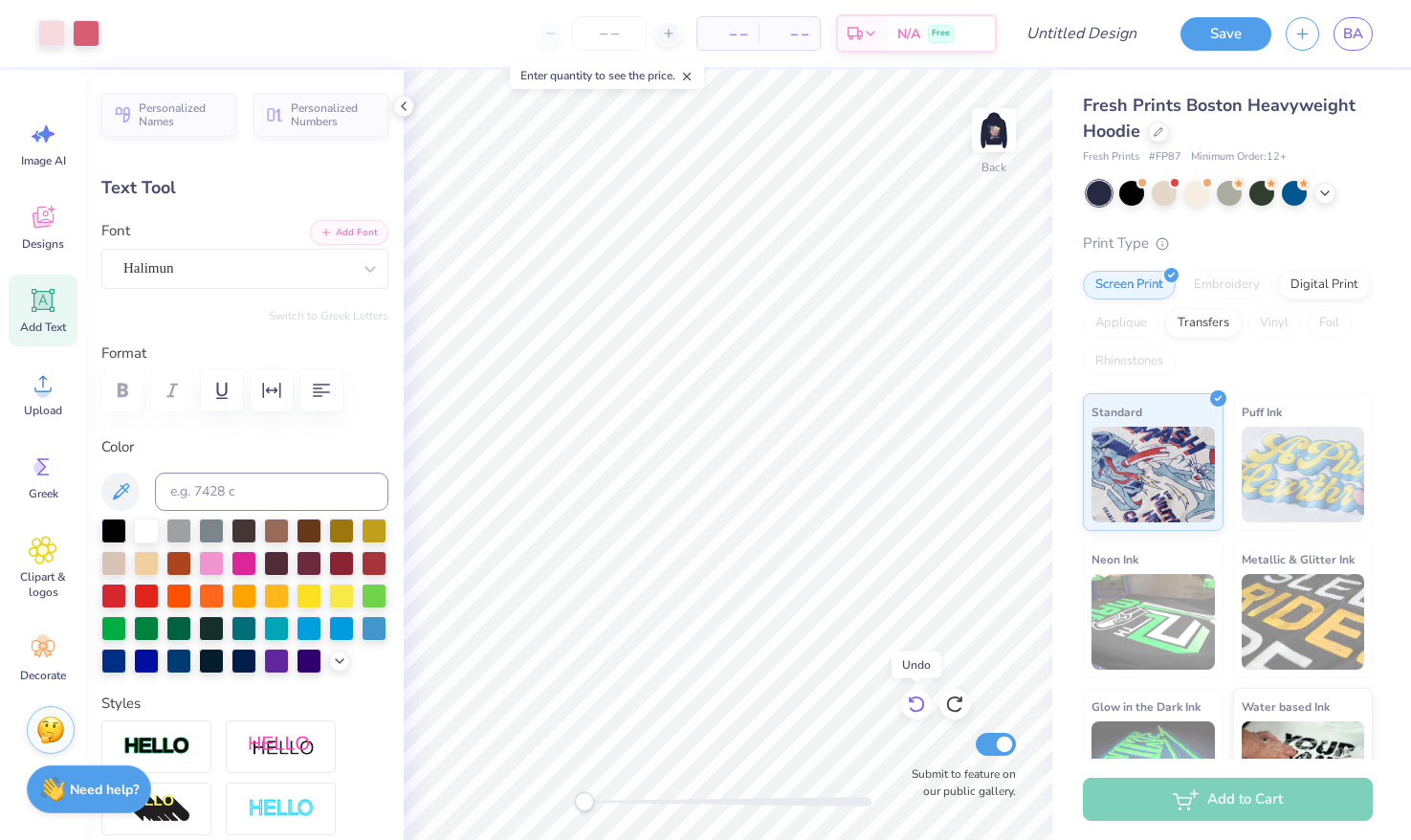
click at [917, 706] on icon at bounding box center [917, 704] width 19 height 19
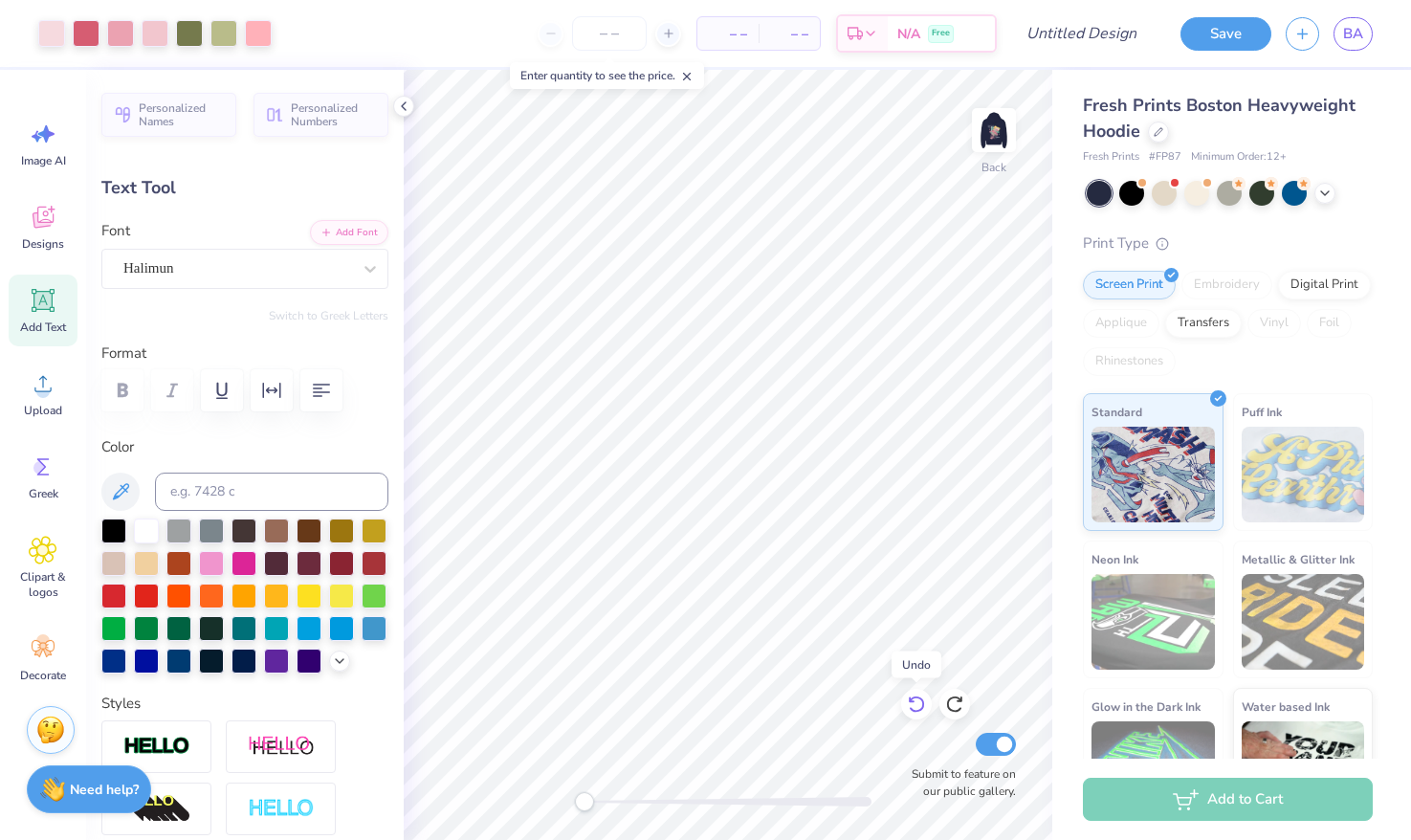
click at [917, 706] on icon at bounding box center [917, 704] width 19 height 19
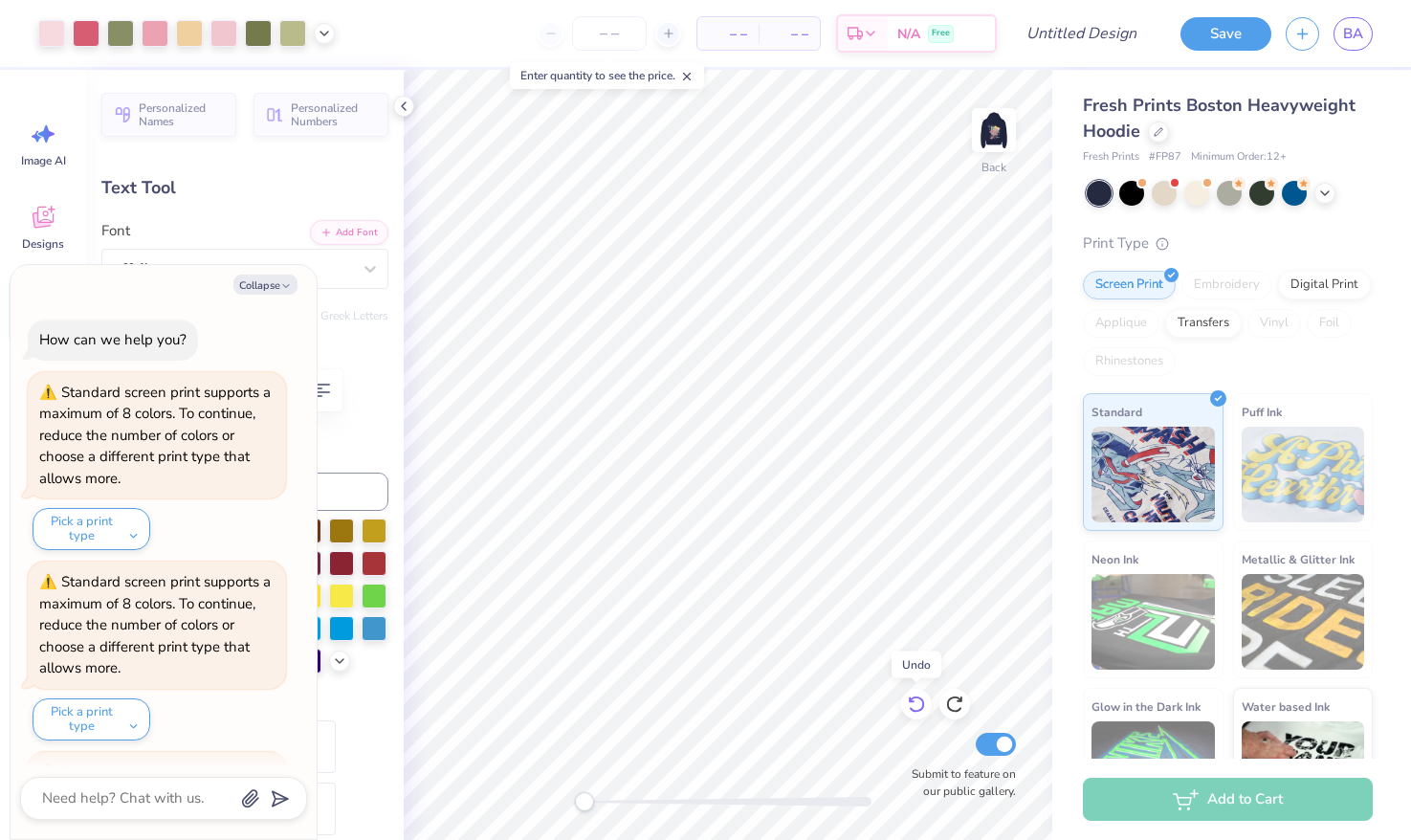
click at [917, 706] on icon at bounding box center [917, 704] width 19 height 19
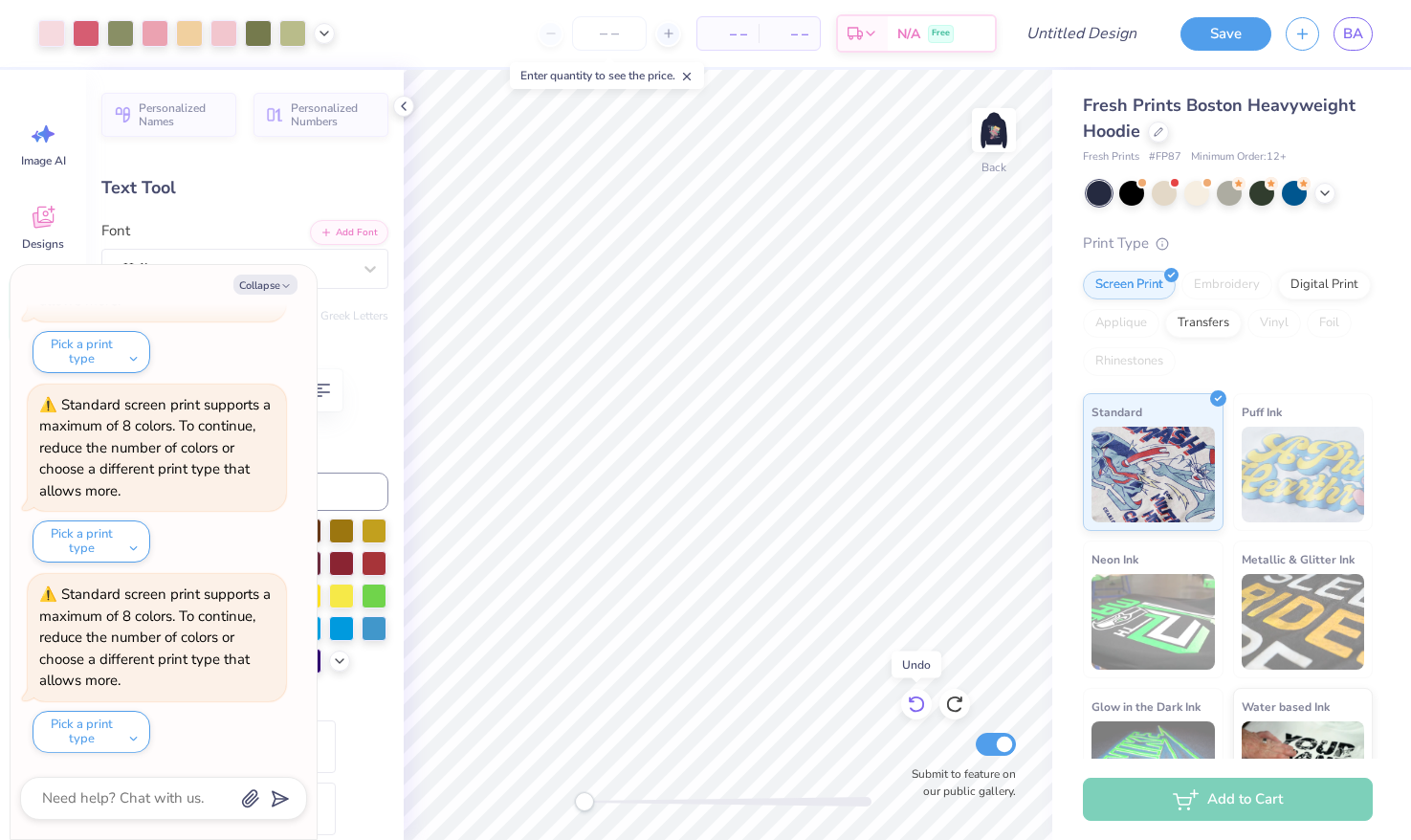
click at [917, 706] on icon at bounding box center [917, 704] width 19 height 19
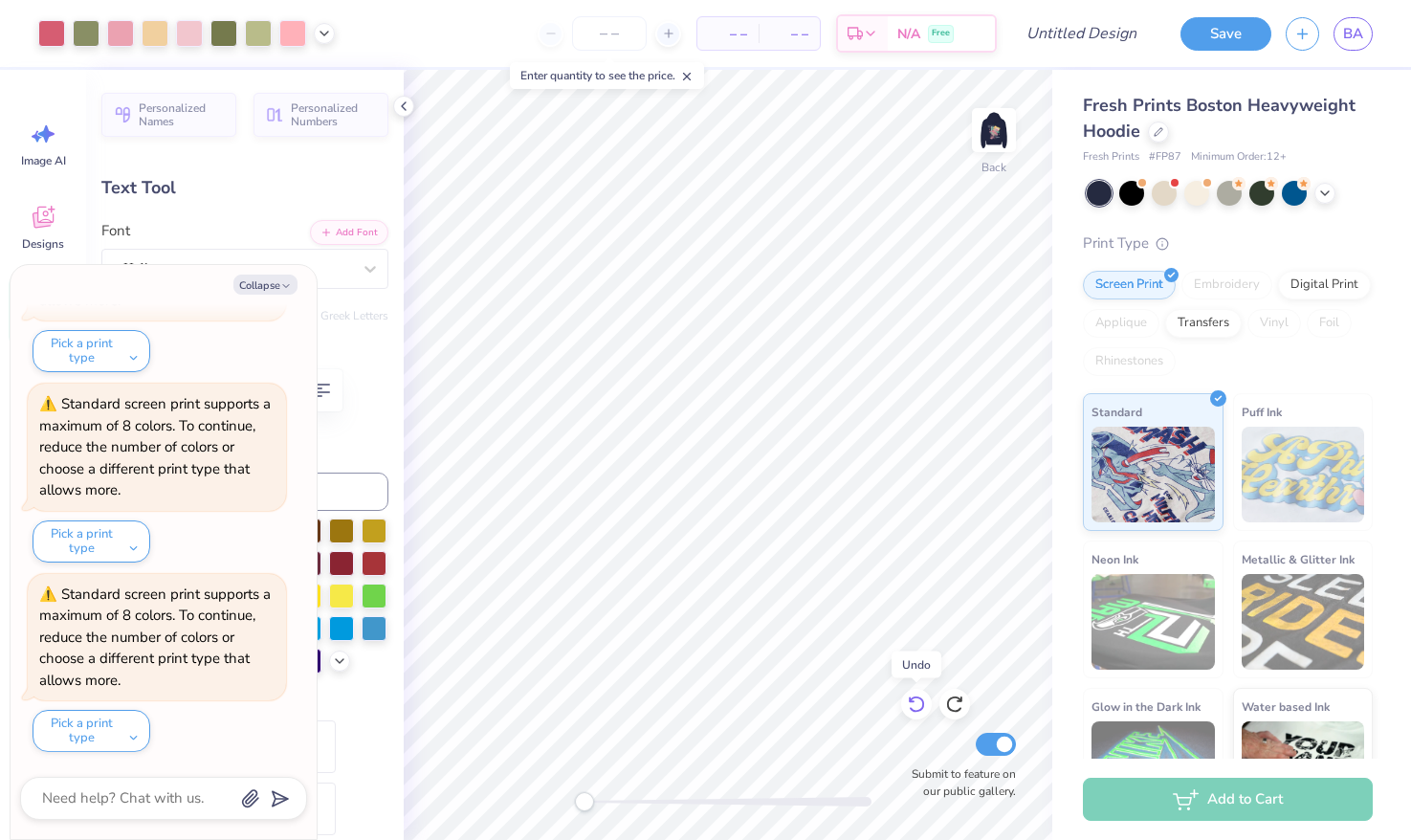
click at [917, 706] on icon at bounding box center [917, 704] width 19 height 19
click at [917, 707] on icon at bounding box center [917, 704] width 19 height 19
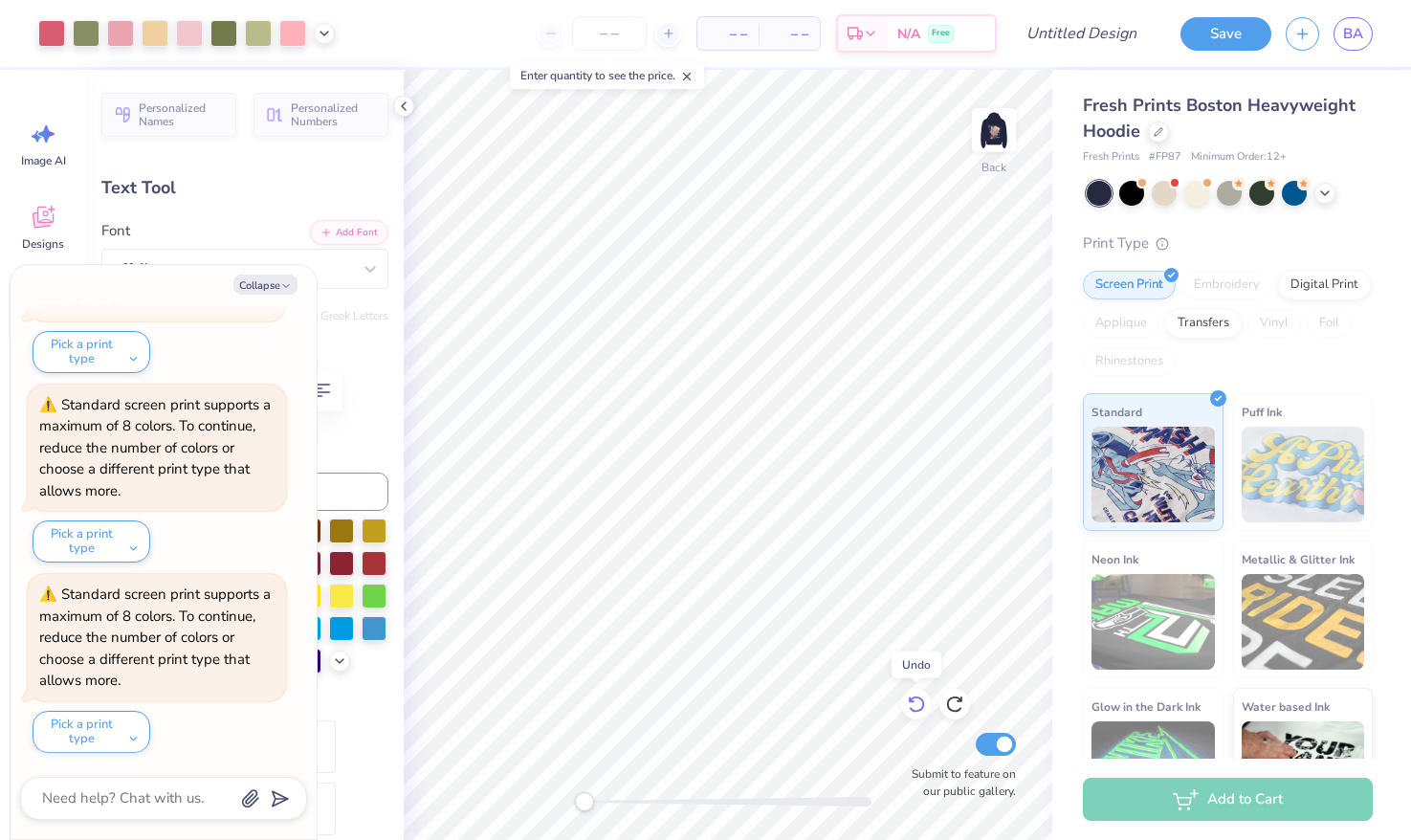
click at [917, 707] on icon at bounding box center [917, 704] width 19 height 19
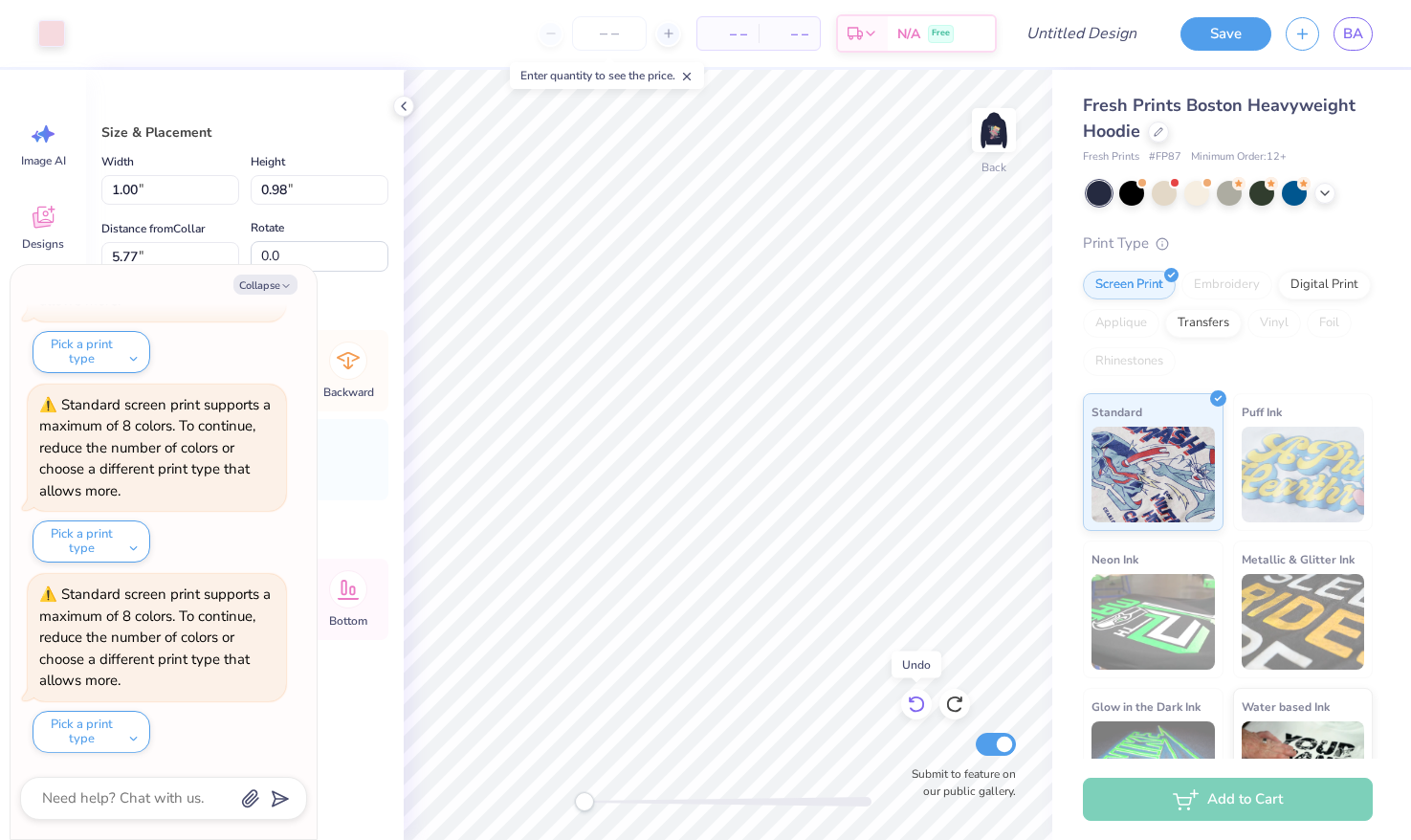
click at [917, 707] on icon at bounding box center [917, 704] width 19 height 19
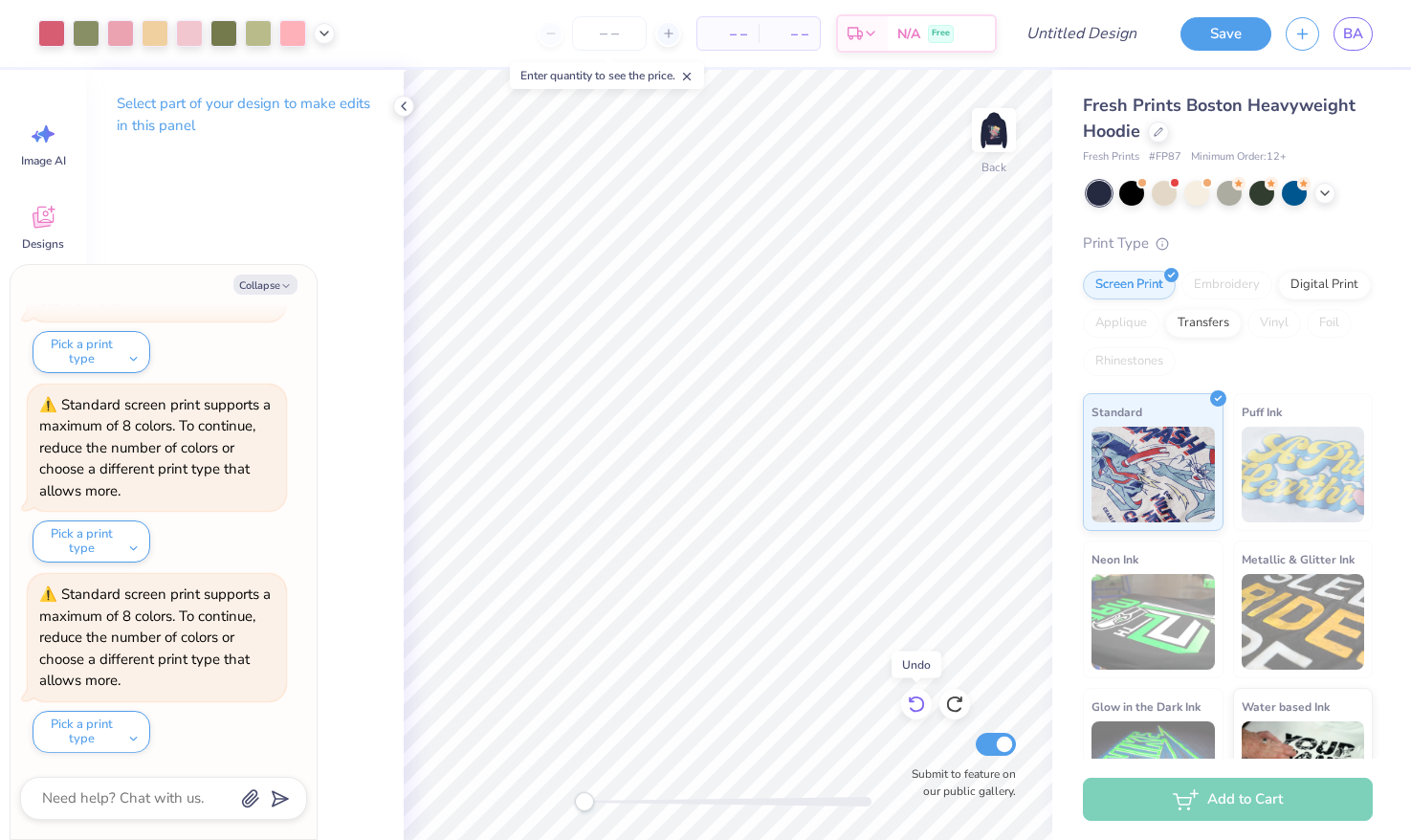
click at [917, 708] on icon at bounding box center [917, 704] width 19 height 19
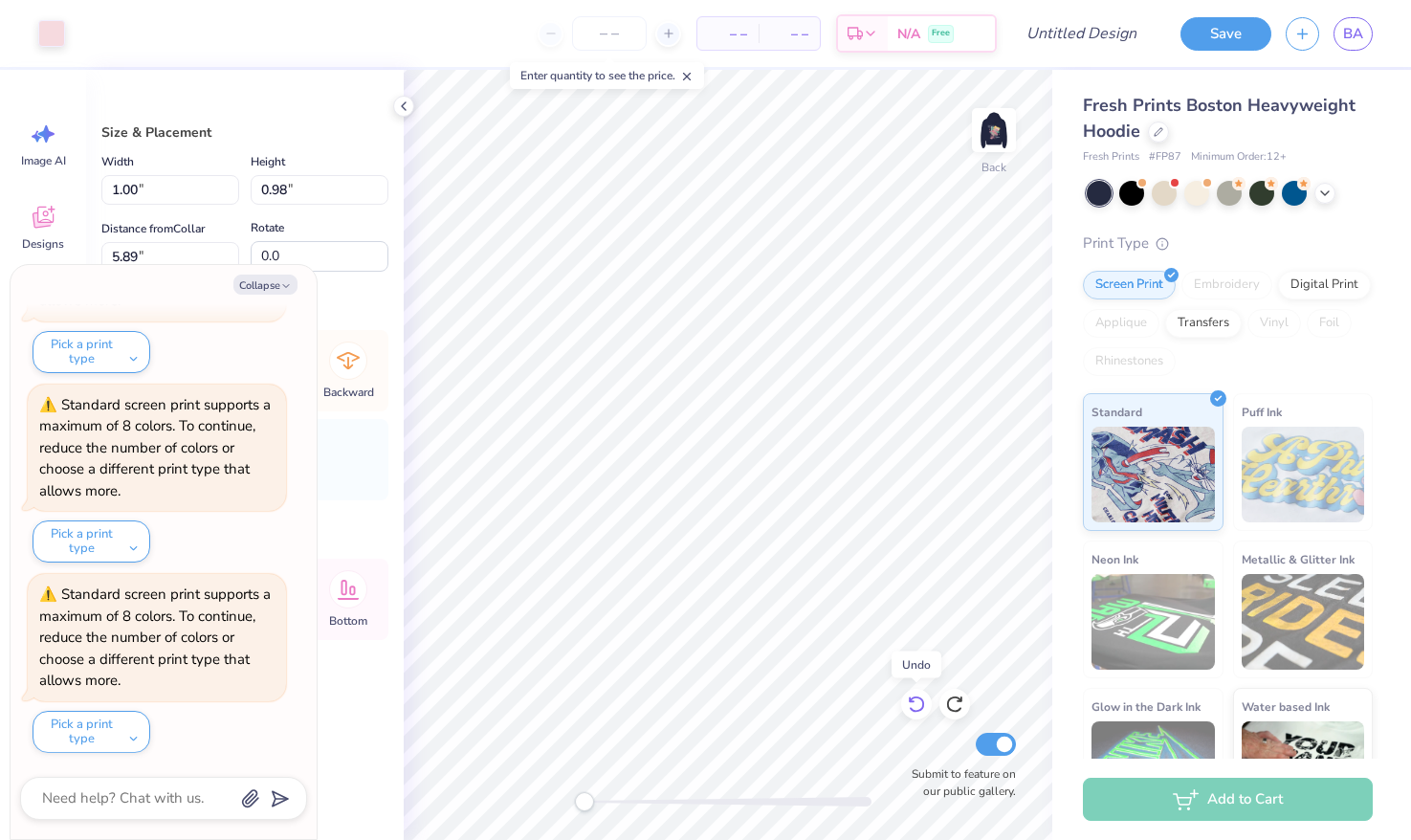
click at [917, 708] on icon at bounding box center [917, 704] width 19 height 19
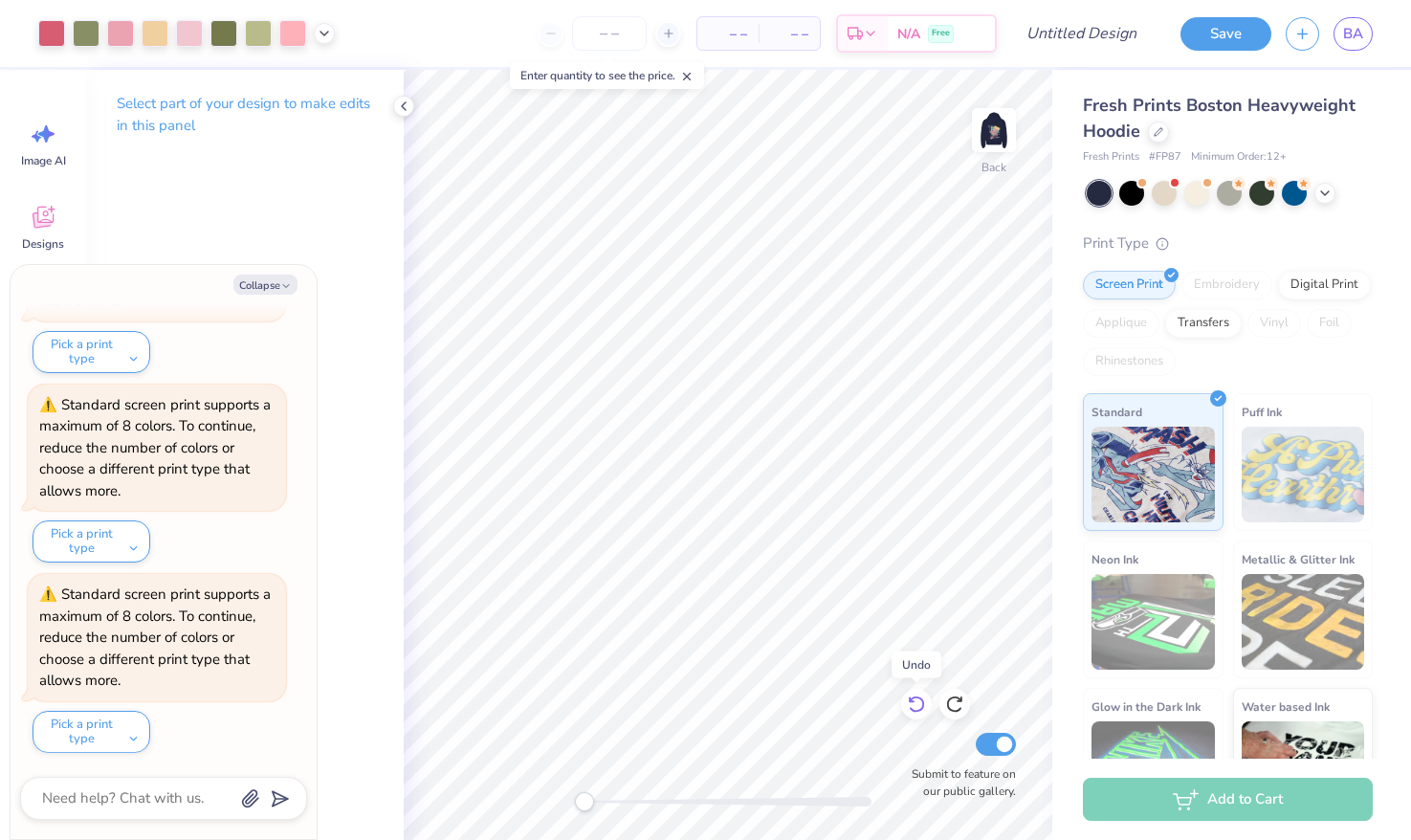
click at [917, 708] on icon at bounding box center [917, 704] width 19 height 19
click at [917, 709] on icon at bounding box center [917, 704] width 19 height 19
click at [917, 710] on icon at bounding box center [917, 704] width 19 height 19
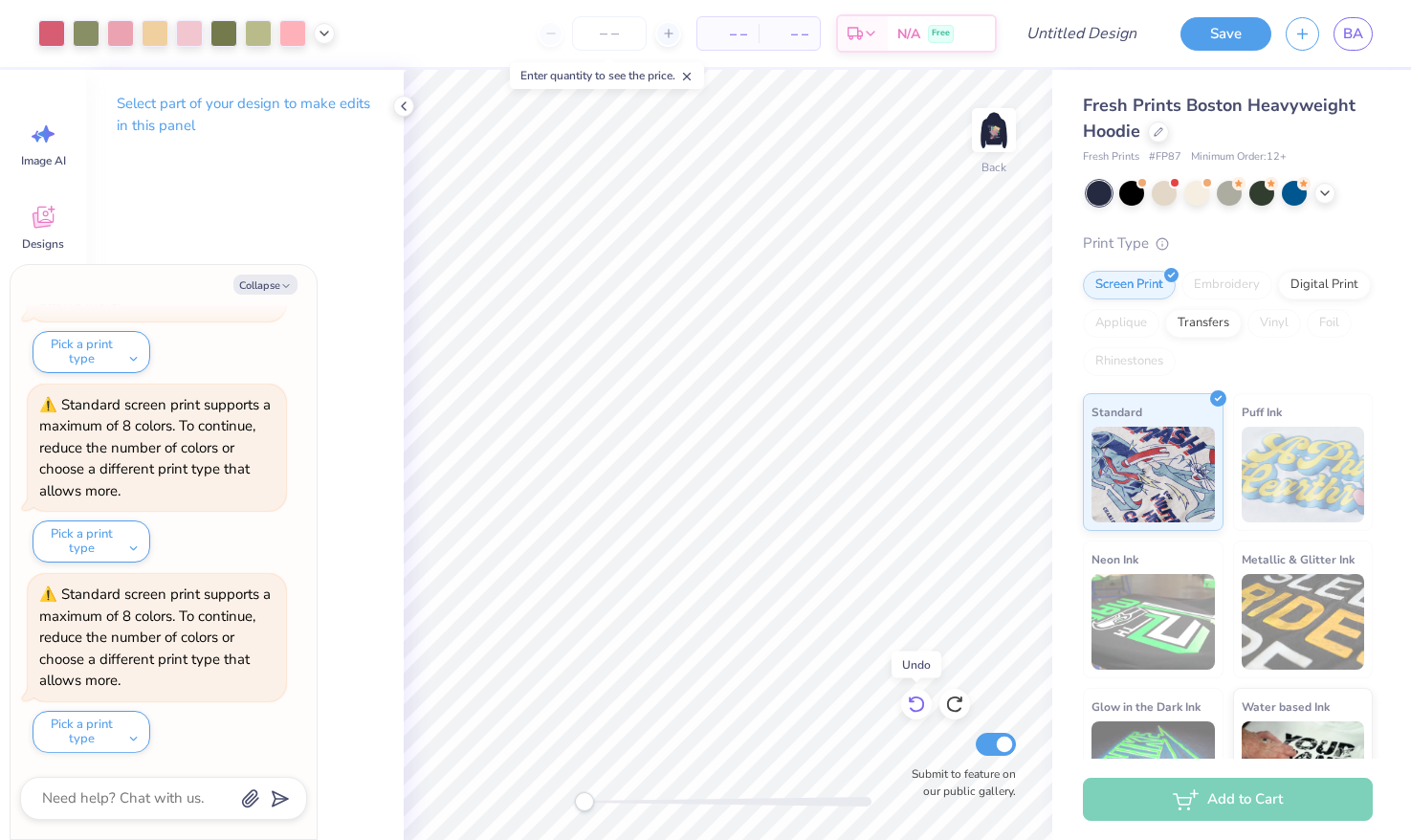
click at [917, 710] on icon at bounding box center [917, 704] width 19 height 19
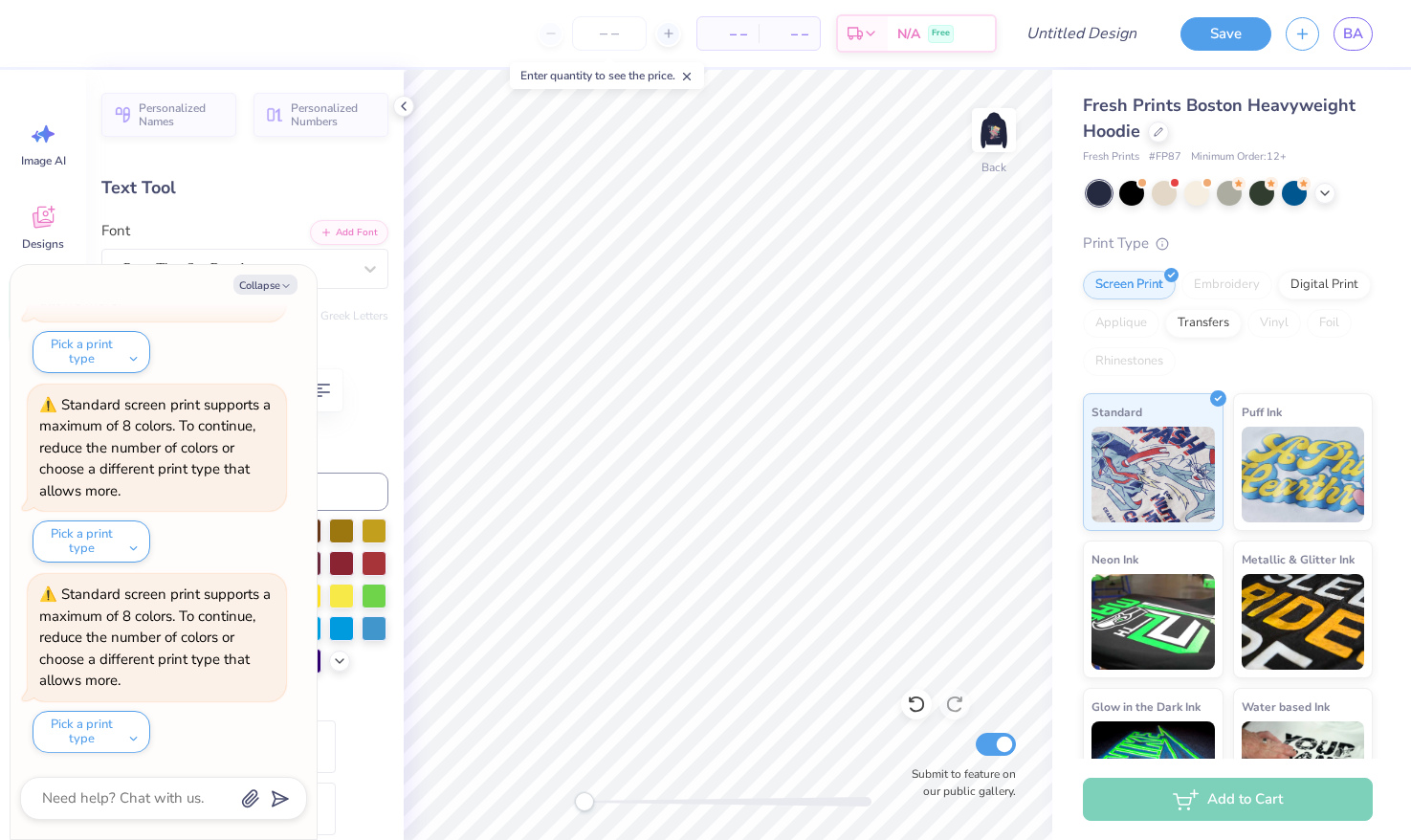
type textarea "x"
type textarea "Api"
type textarea "x"
type textarea "Ai"
type textarea "x"
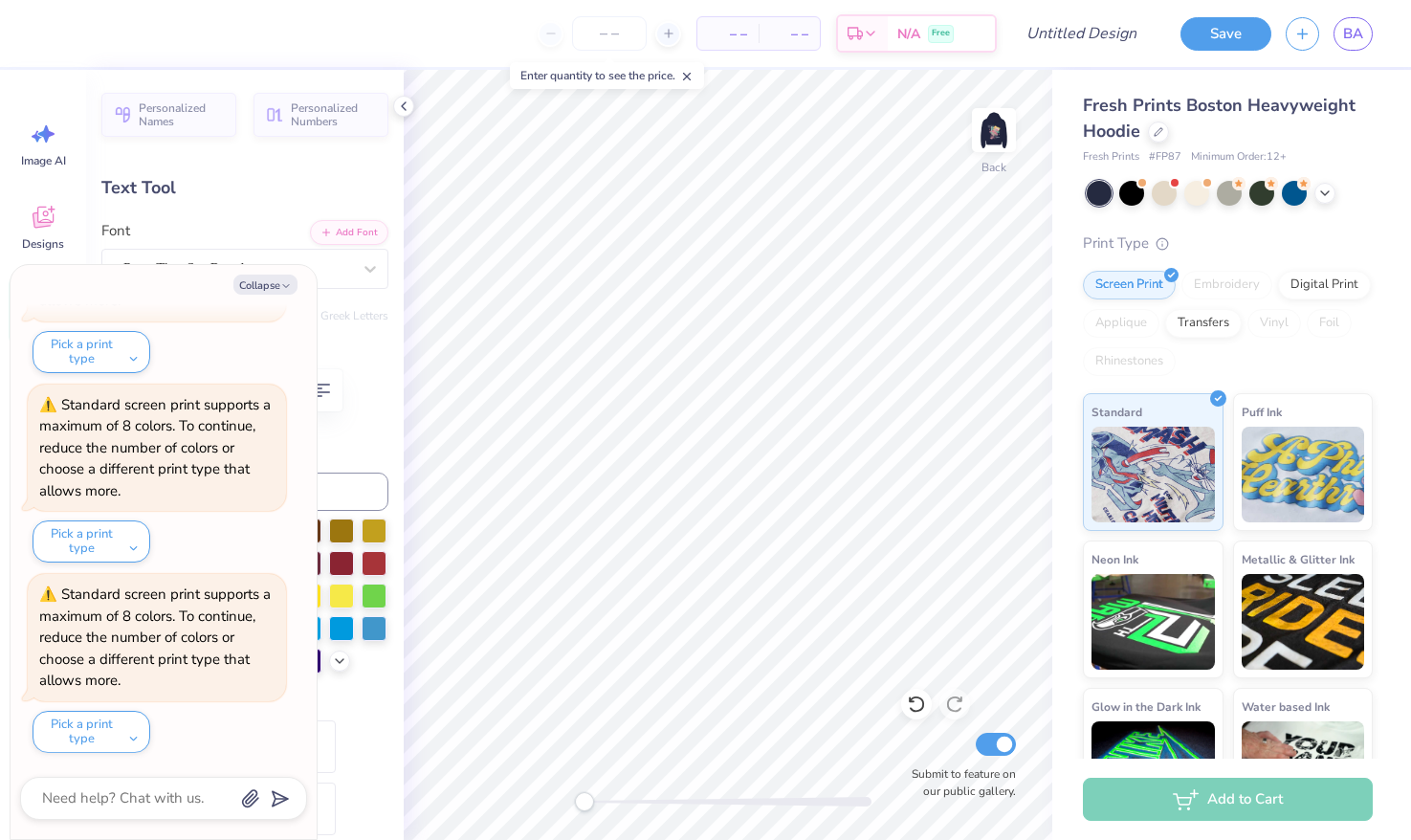
type textarea "Aoi"
type textarea "x"
type textarea "Aoii"
type textarea "x"
type input "2.30"
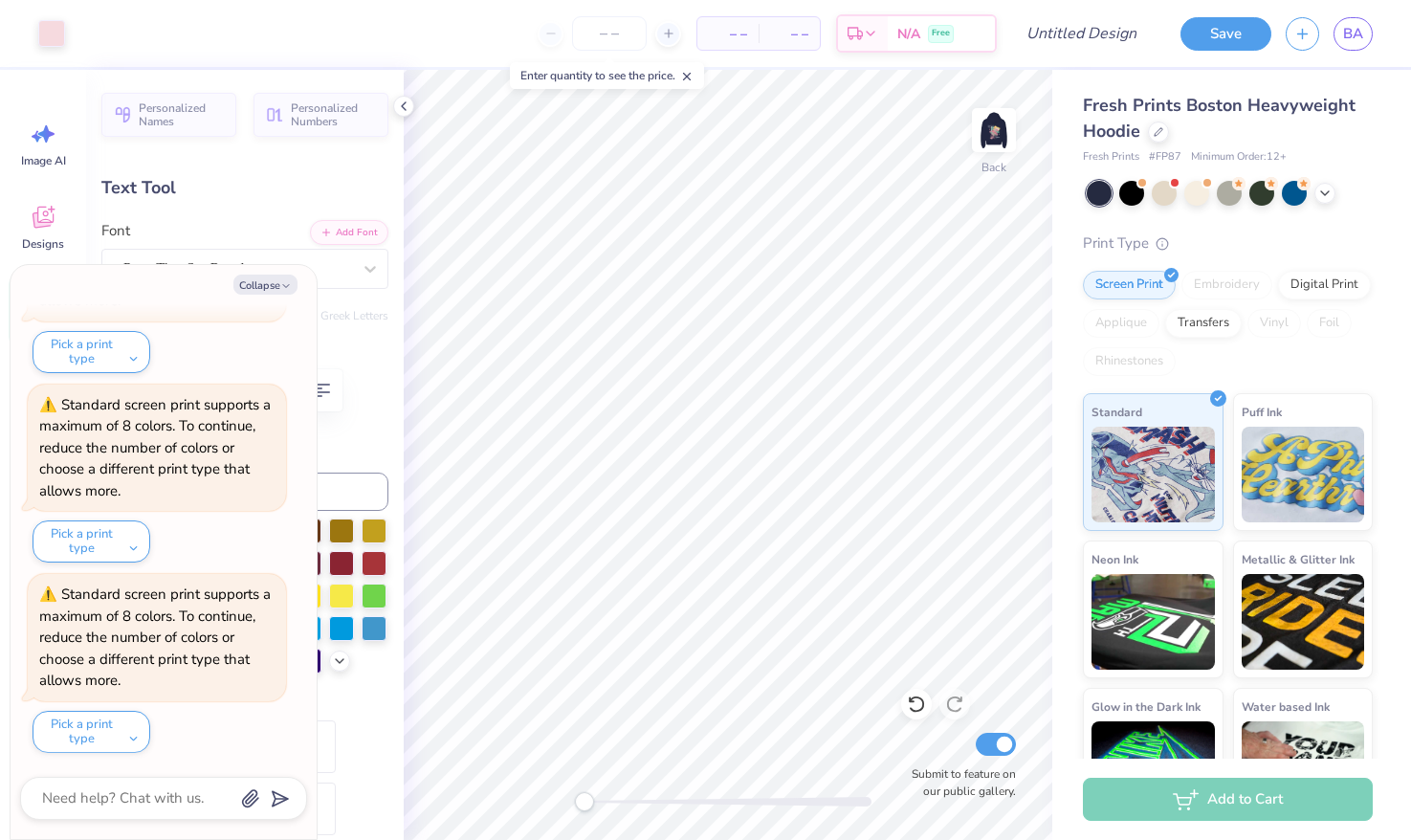
type input "1.19"
type input "5.92"
type textarea "x"
type textarea "1"
type textarea "x"
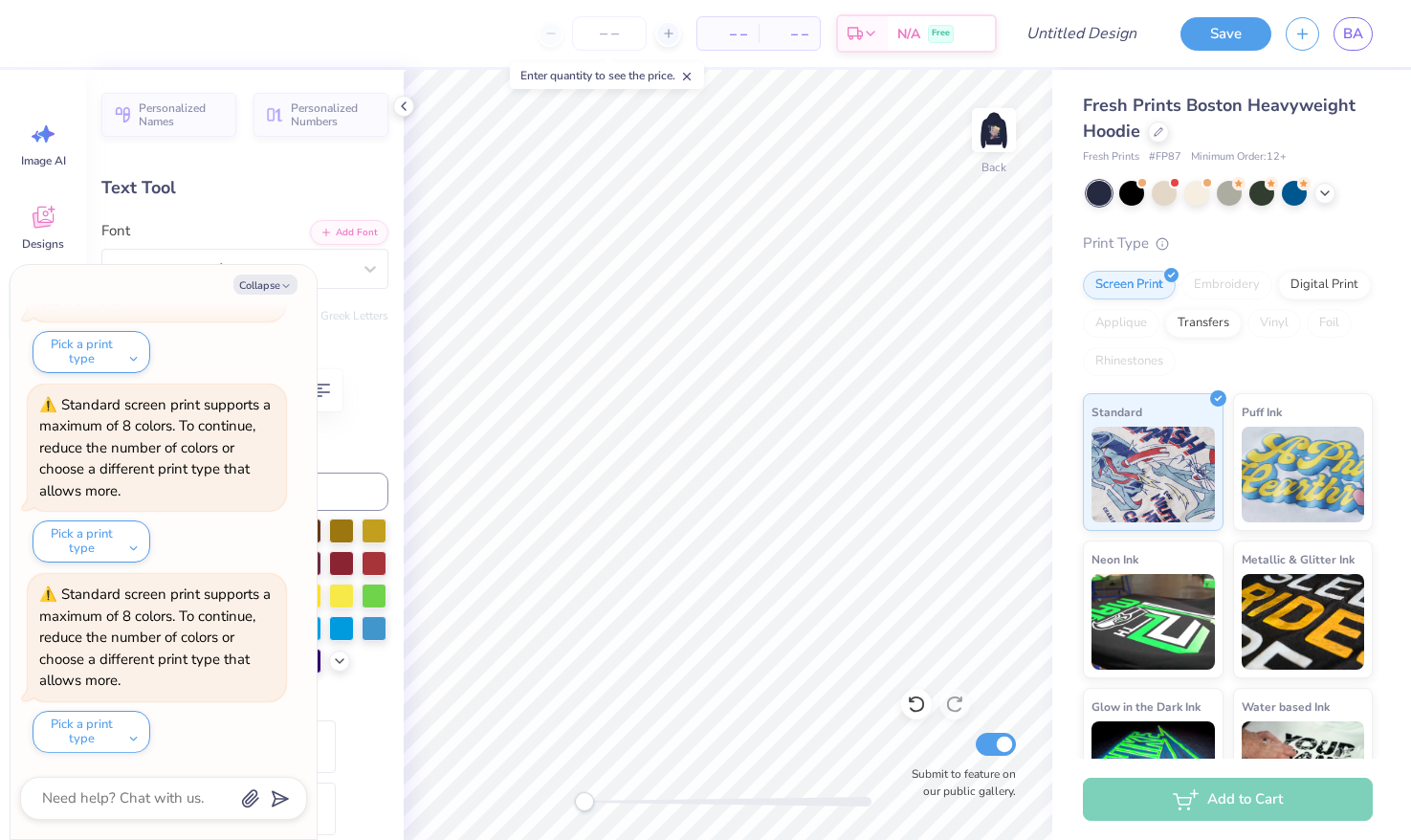
type textarea "18"
type textarea "x"
type textarea "189"
type textarea "x"
type textarea "1897"
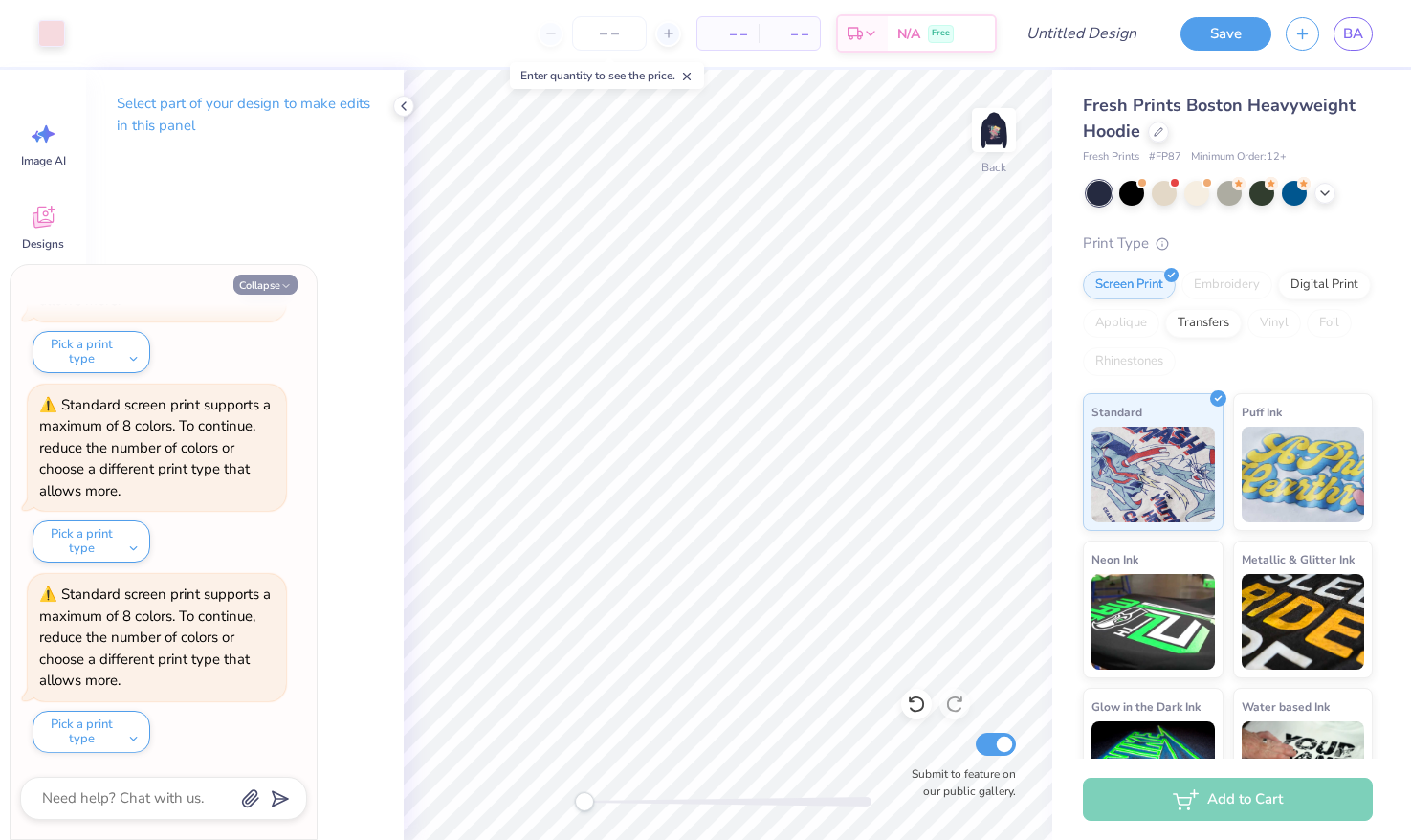
click at [261, 286] on button "Collapse" at bounding box center [265, 285] width 64 height 20
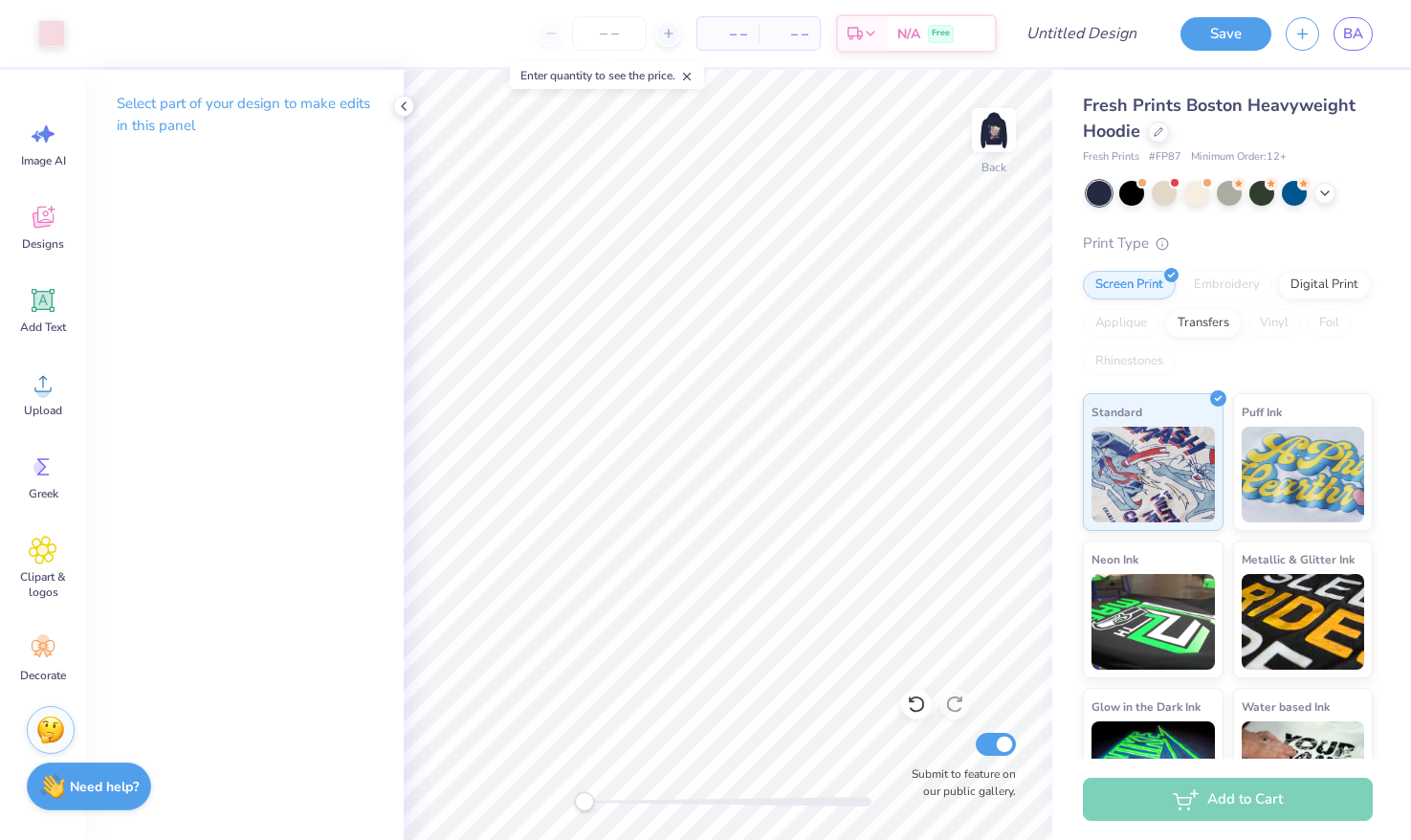
click at [96, 794] on strong "Need help?" at bounding box center [104, 787] width 69 height 18
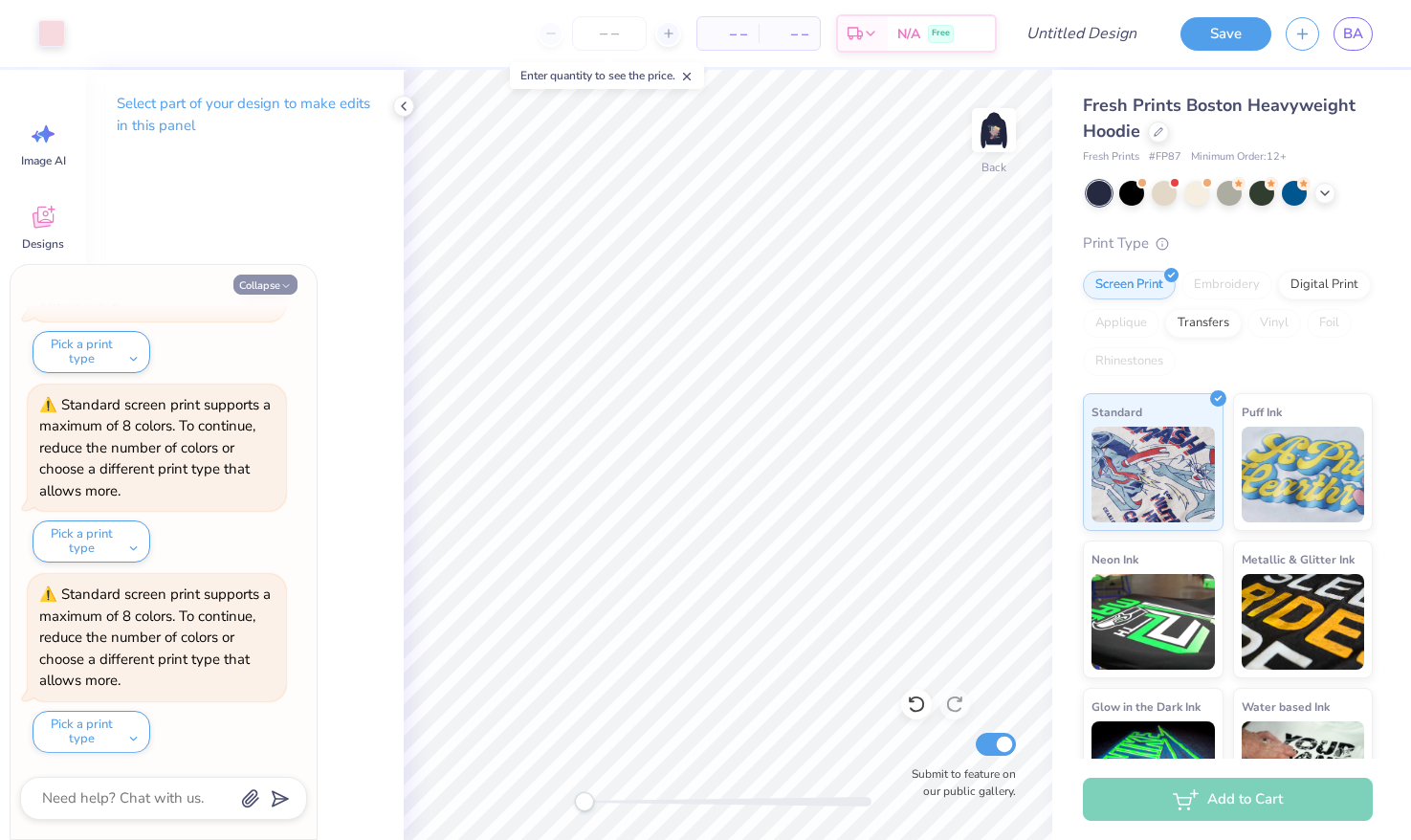
click at [264, 290] on button "Collapse" at bounding box center [265, 285] width 64 height 20
type textarea "x"
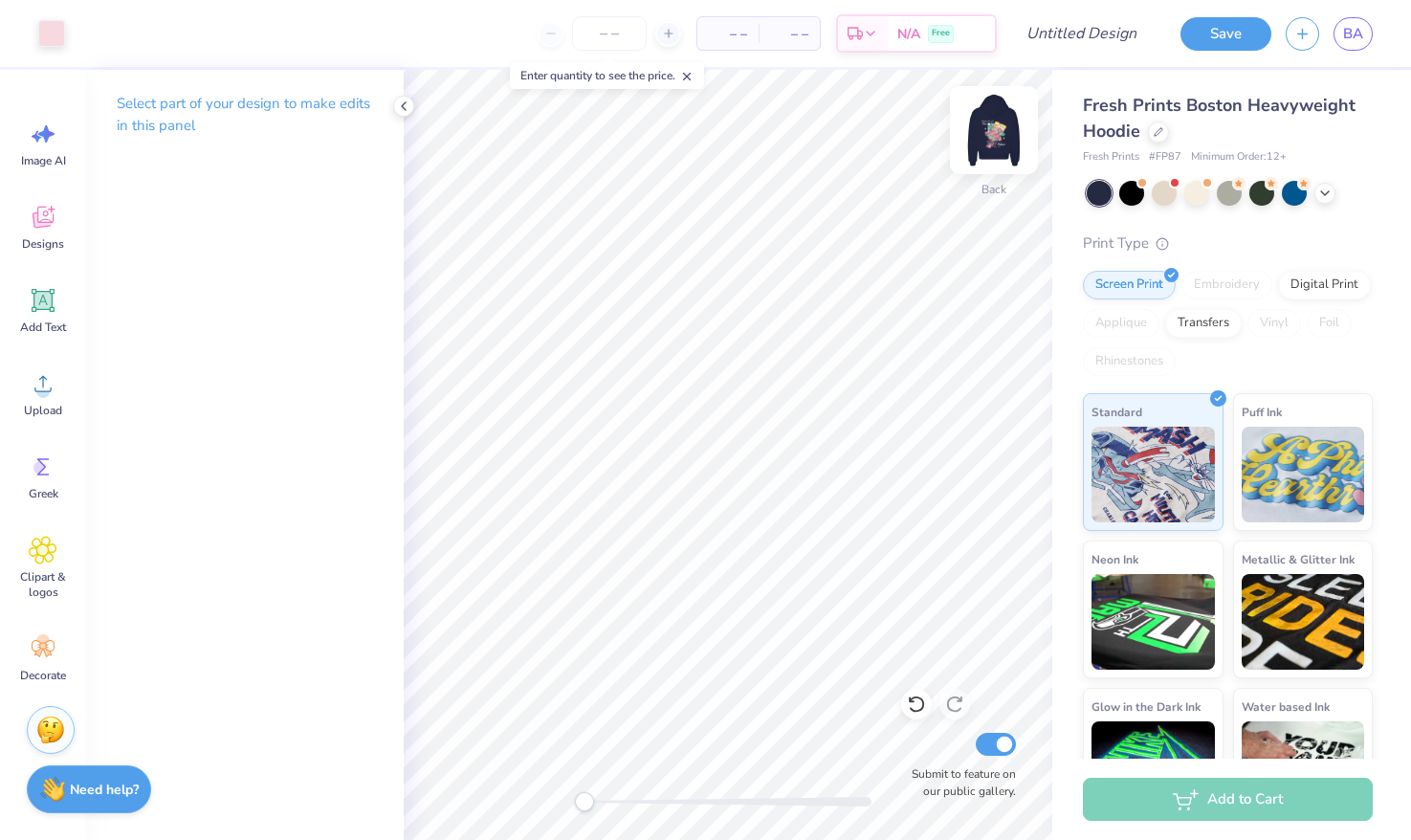
click at [992, 136] on img at bounding box center [993, 130] width 77 height 77
click at [974, 124] on img at bounding box center [993, 130] width 77 height 77
click at [52, 228] on icon at bounding box center [44, 218] width 29 height 29
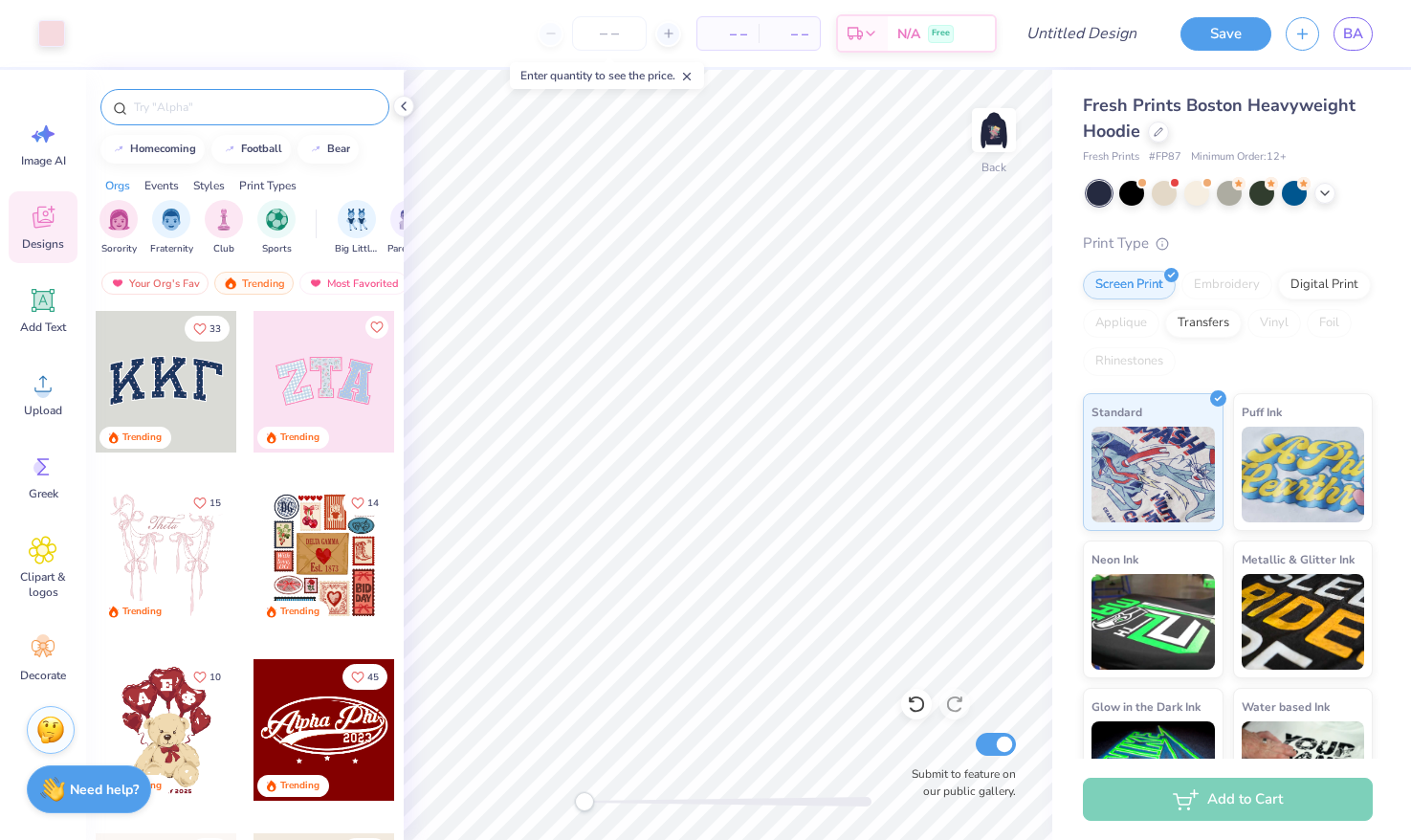
click at [243, 124] on div at bounding box center [245, 107] width 289 height 36
click at [241, 120] on div at bounding box center [245, 107] width 289 height 36
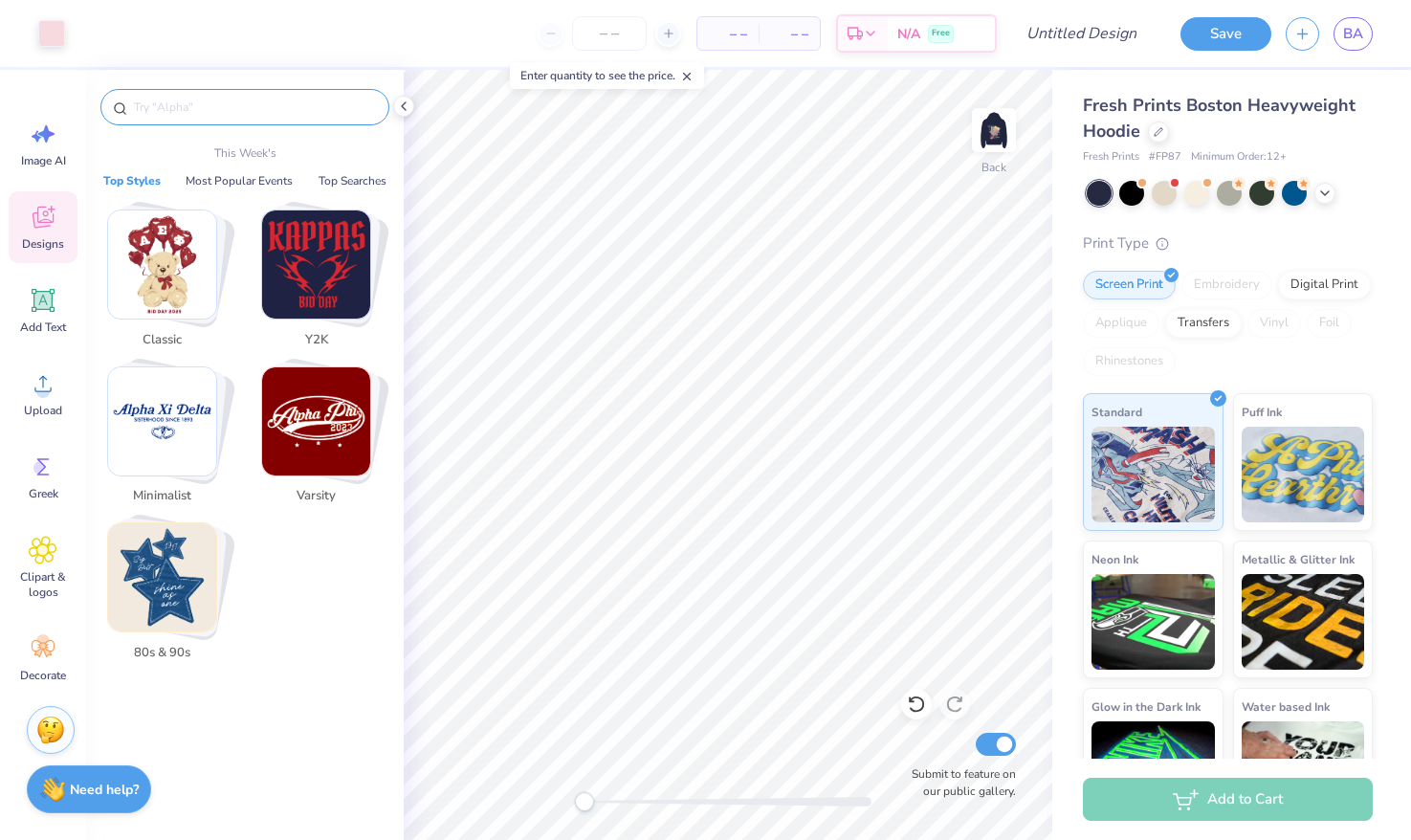
click at [235, 109] on input "text" at bounding box center [254, 108] width 245 height 19
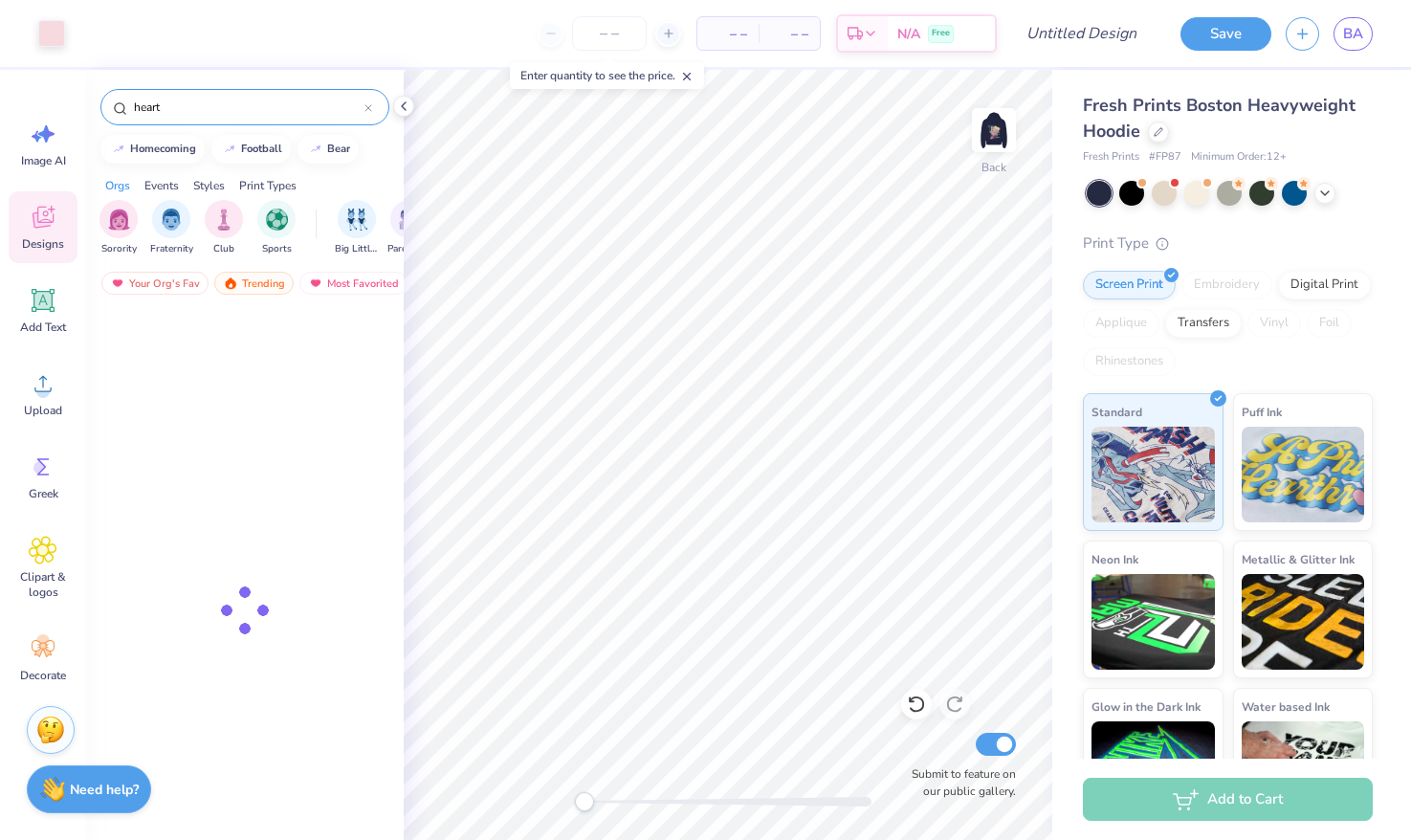
type input "heart"
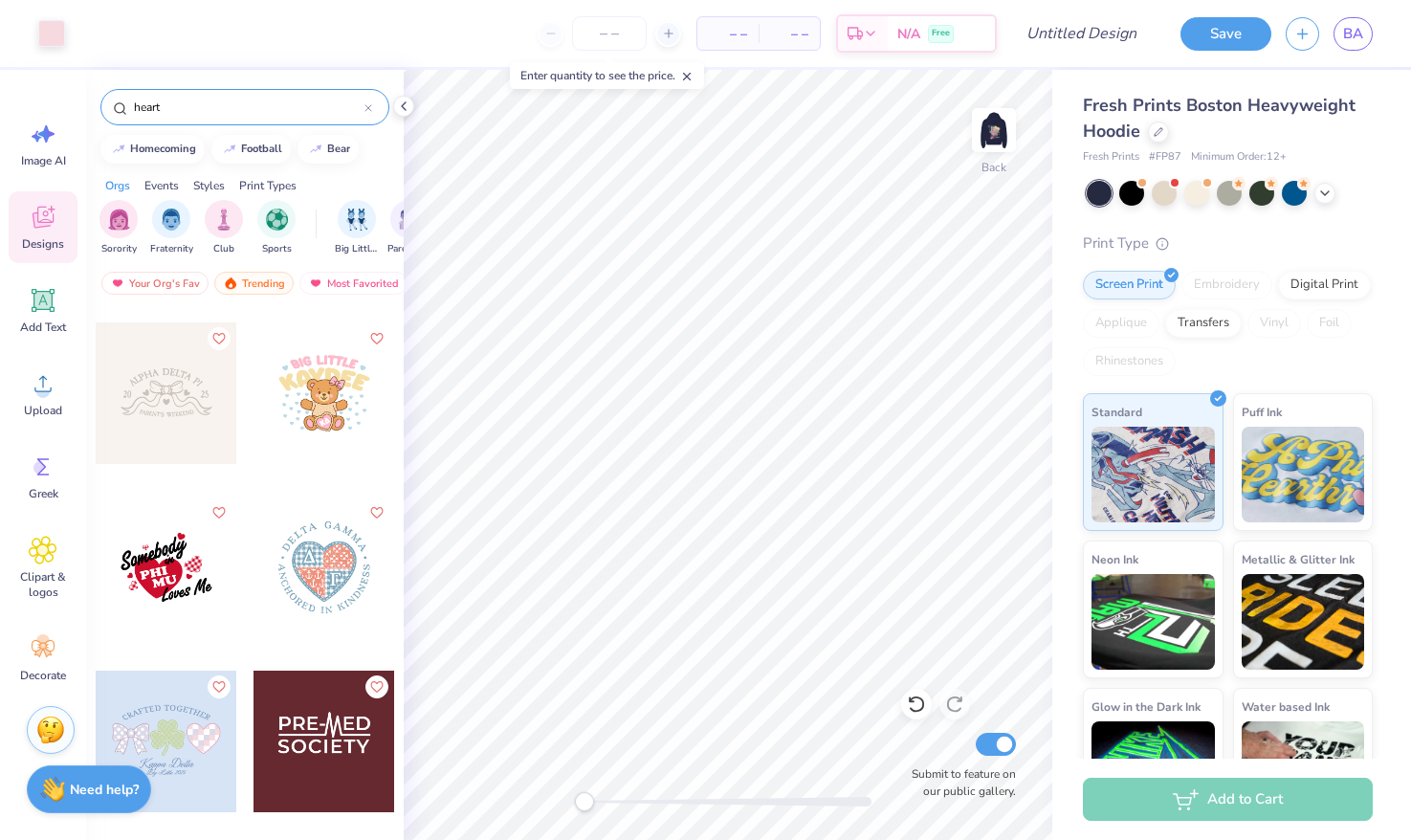
scroll to position [2420, 0]
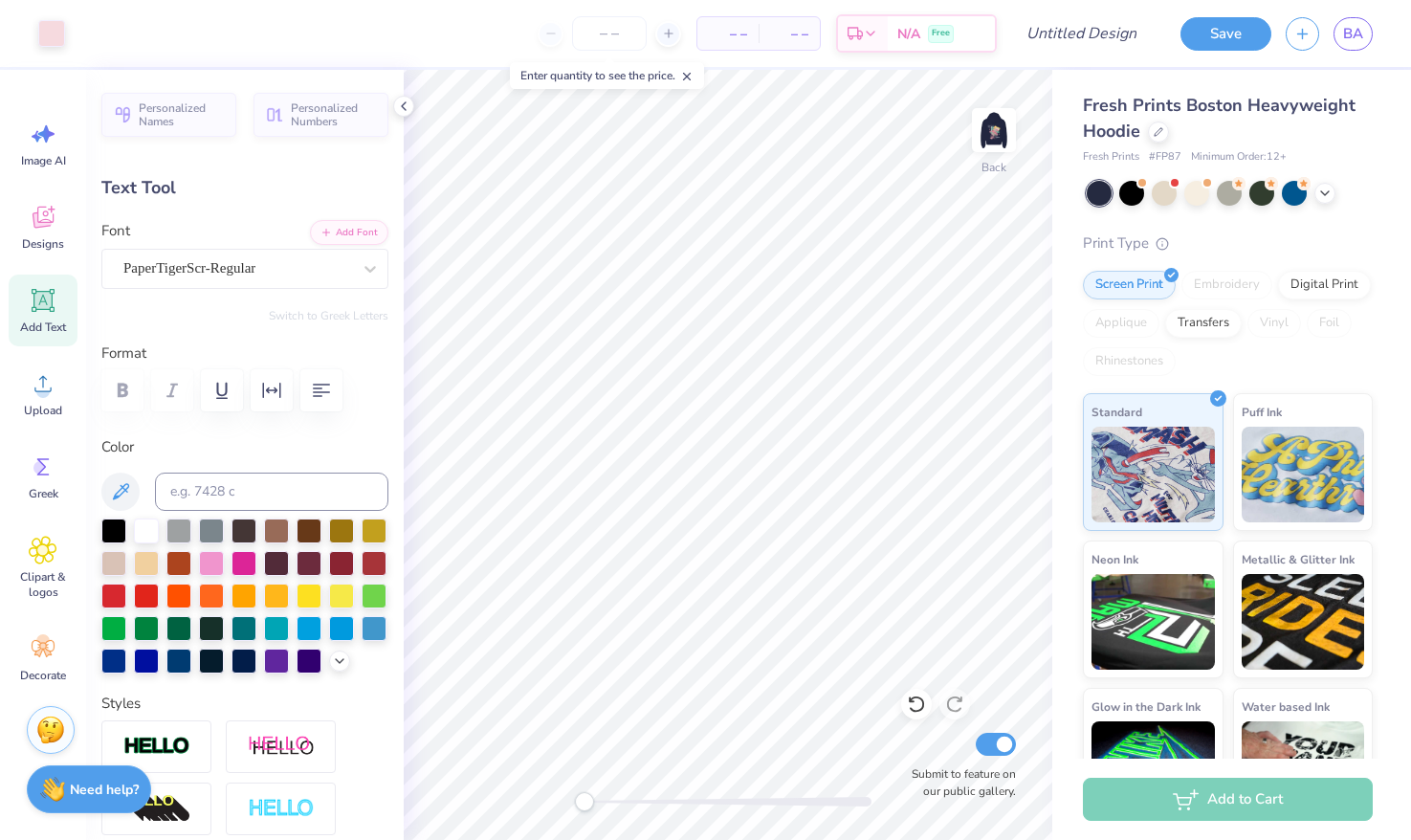
type input "2.26"
type input "1.20"
type input "5.92"
click at [39, 225] on icon at bounding box center [42, 220] width 18 height 16
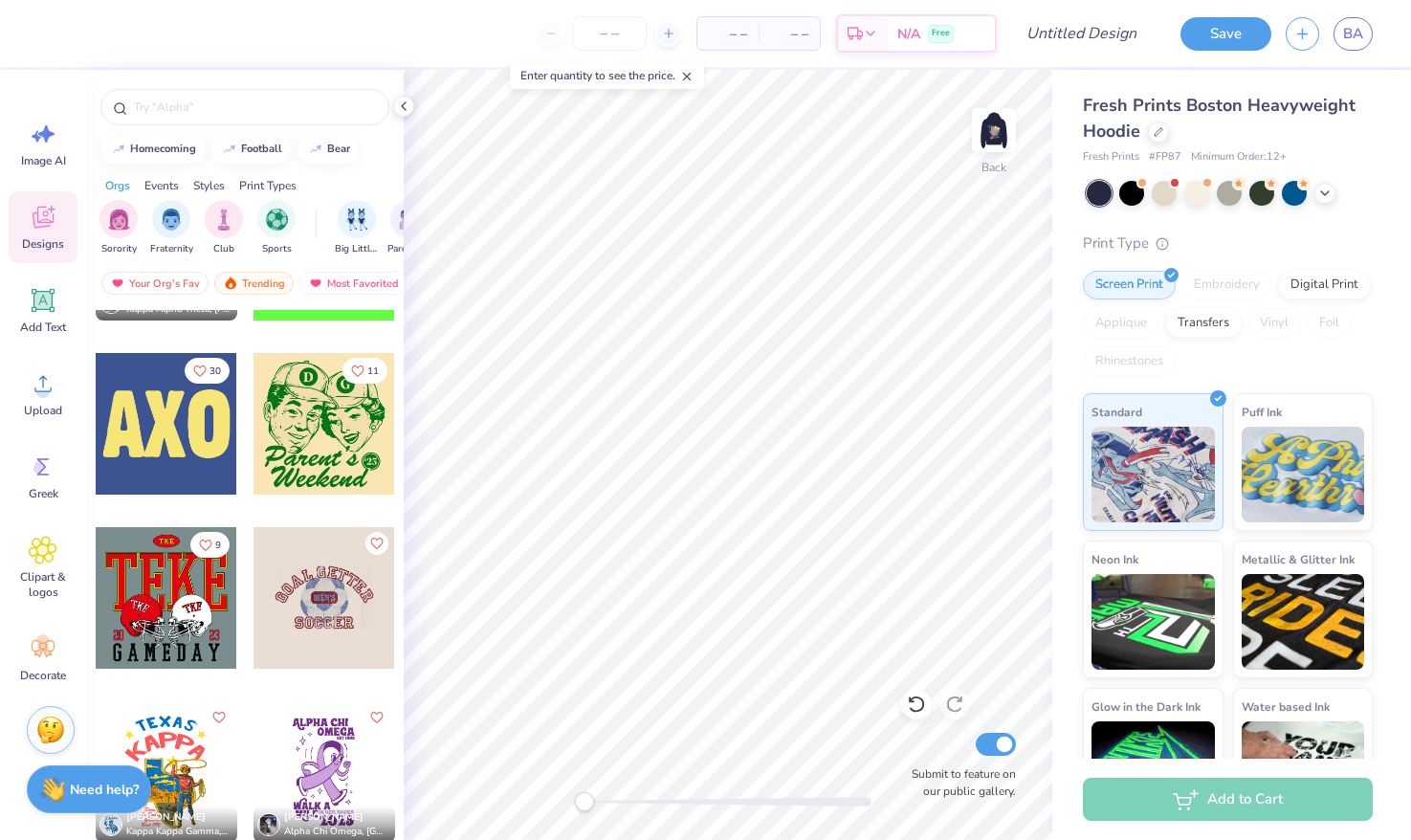
scroll to position [13450, 0]
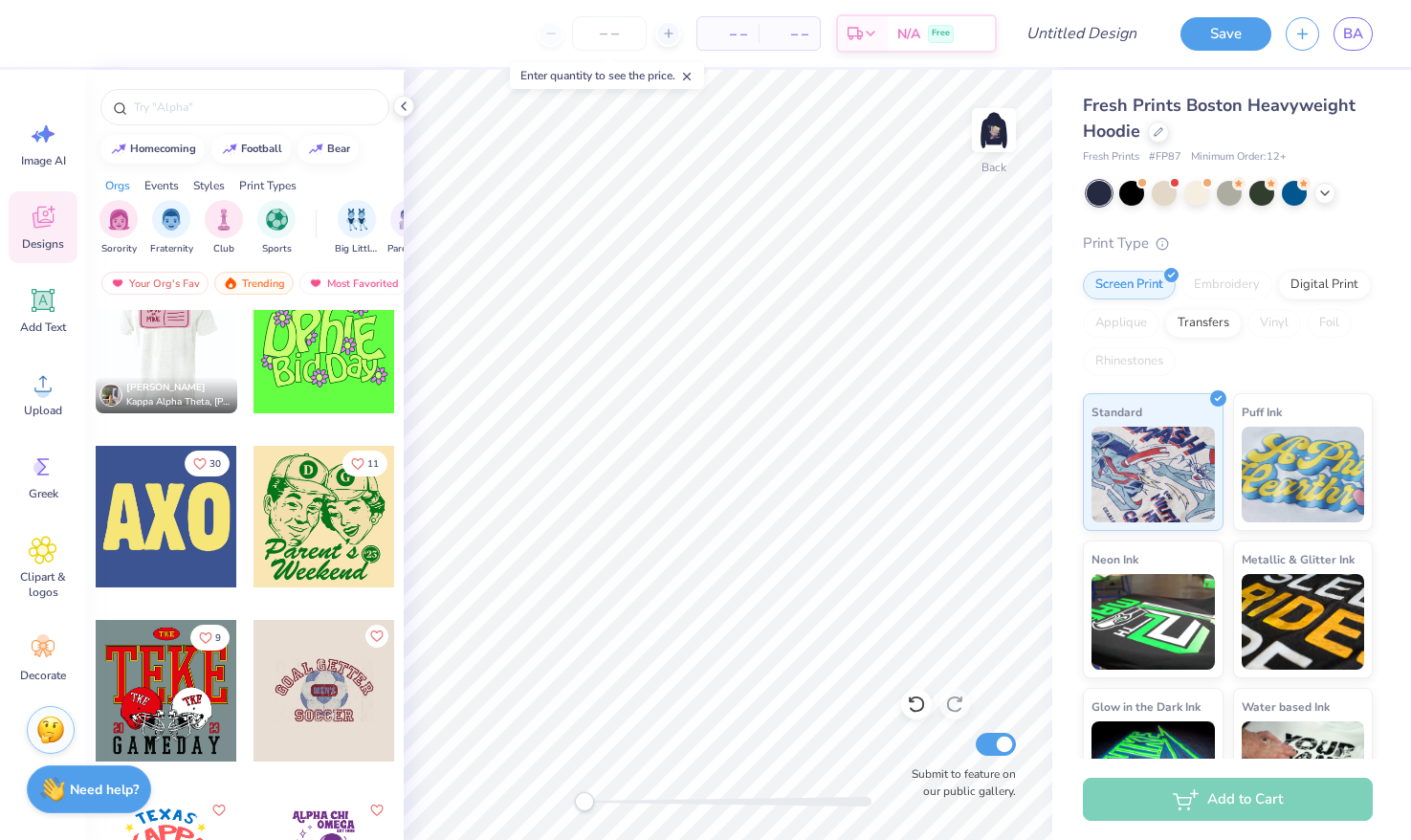
click at [162, 344] on div at bounding box center [167, 343] width 425 height 142
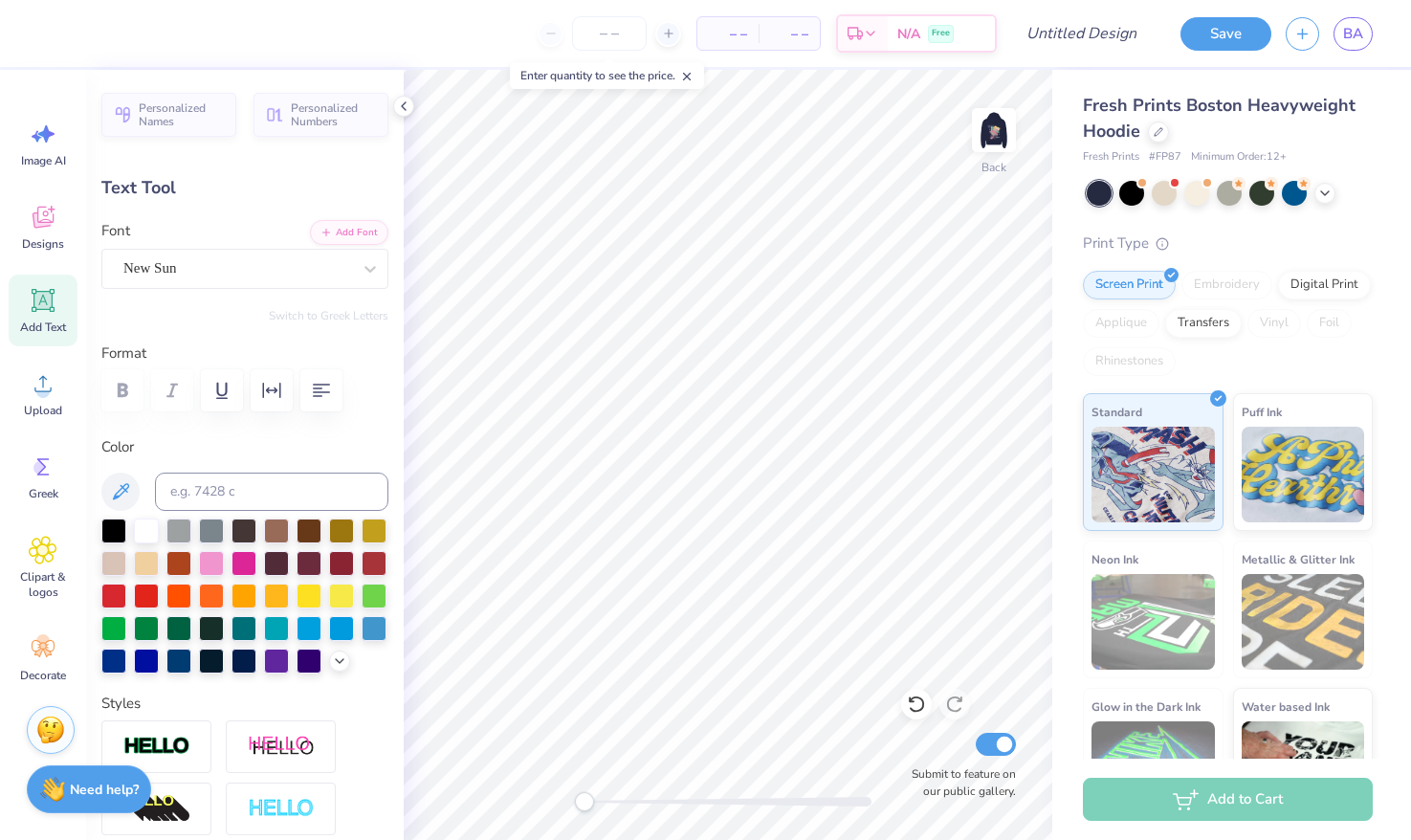
scroll to position [0, 0]
type textarea "Alpha"
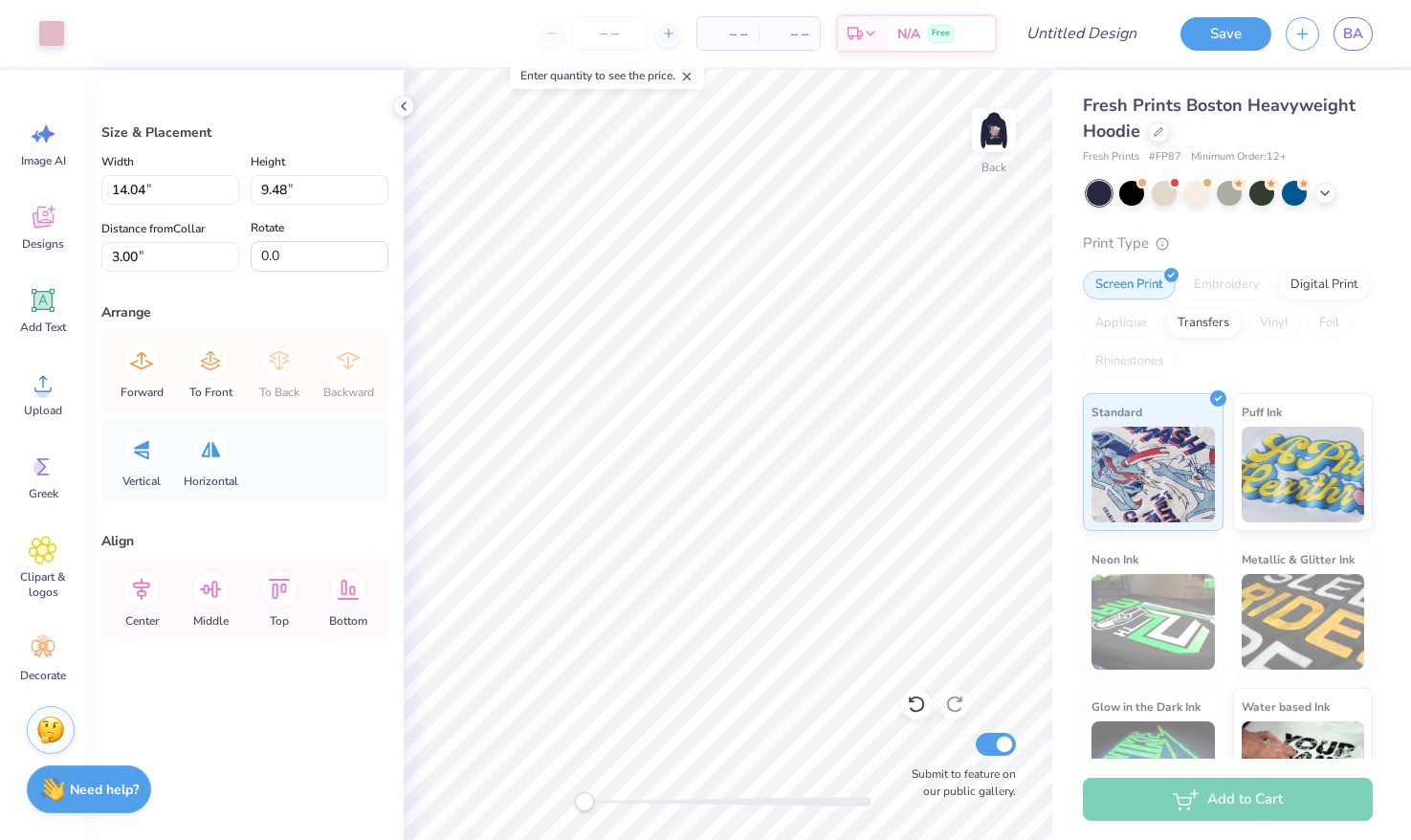
type input "13.91"
type input "9.39"
click at [914, 698] on icon at bounding box center [916, 705] width 17 height 17
type input "14.04"
type input "9.48"
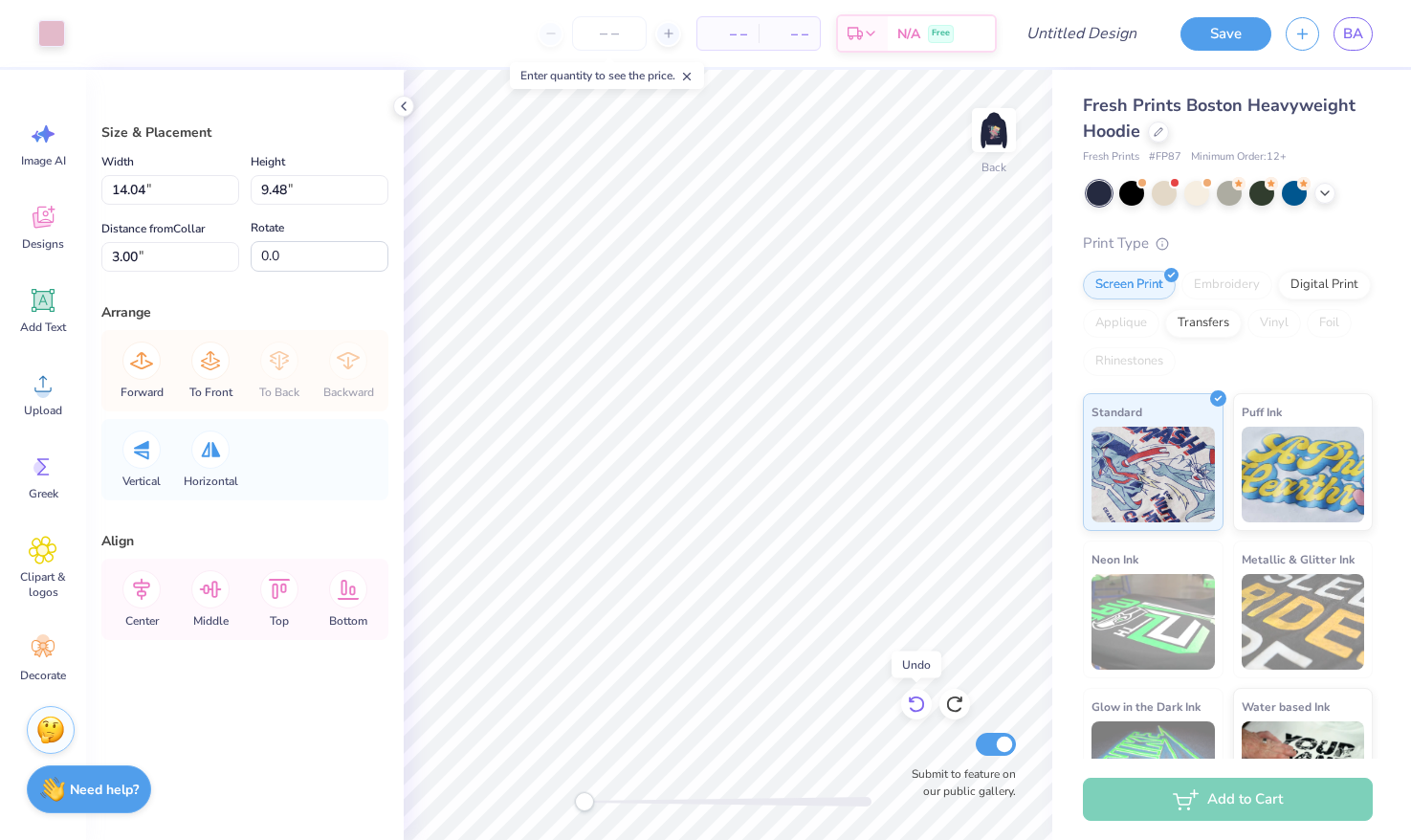
click at [914, 702] on icon at bounding box center [912, 700] width 4 height 4
click at [961, 704] on icon at bounding box center [956, 704] width 19 height 19
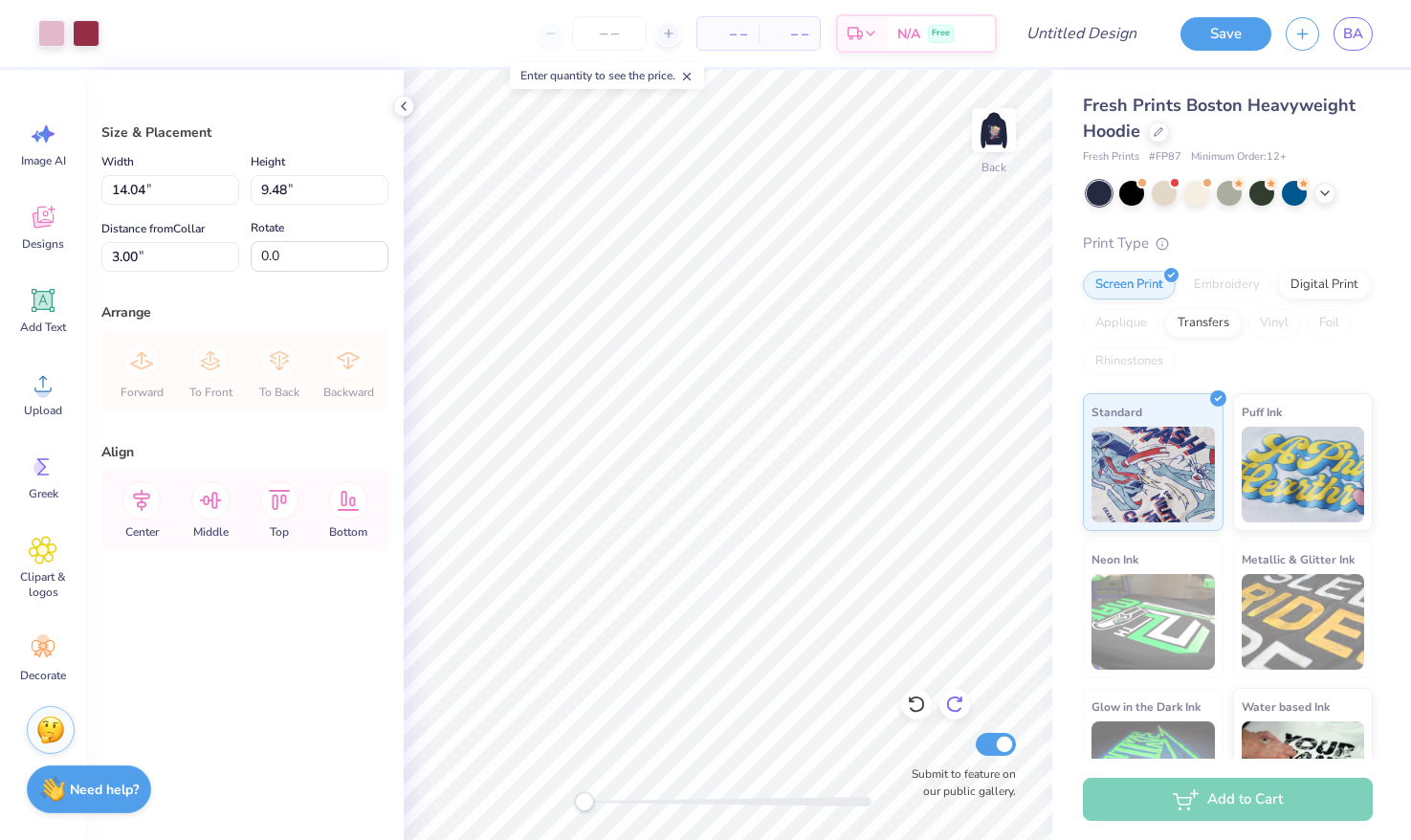
type input "7.11"
type input "4.80"
type input "4.35"
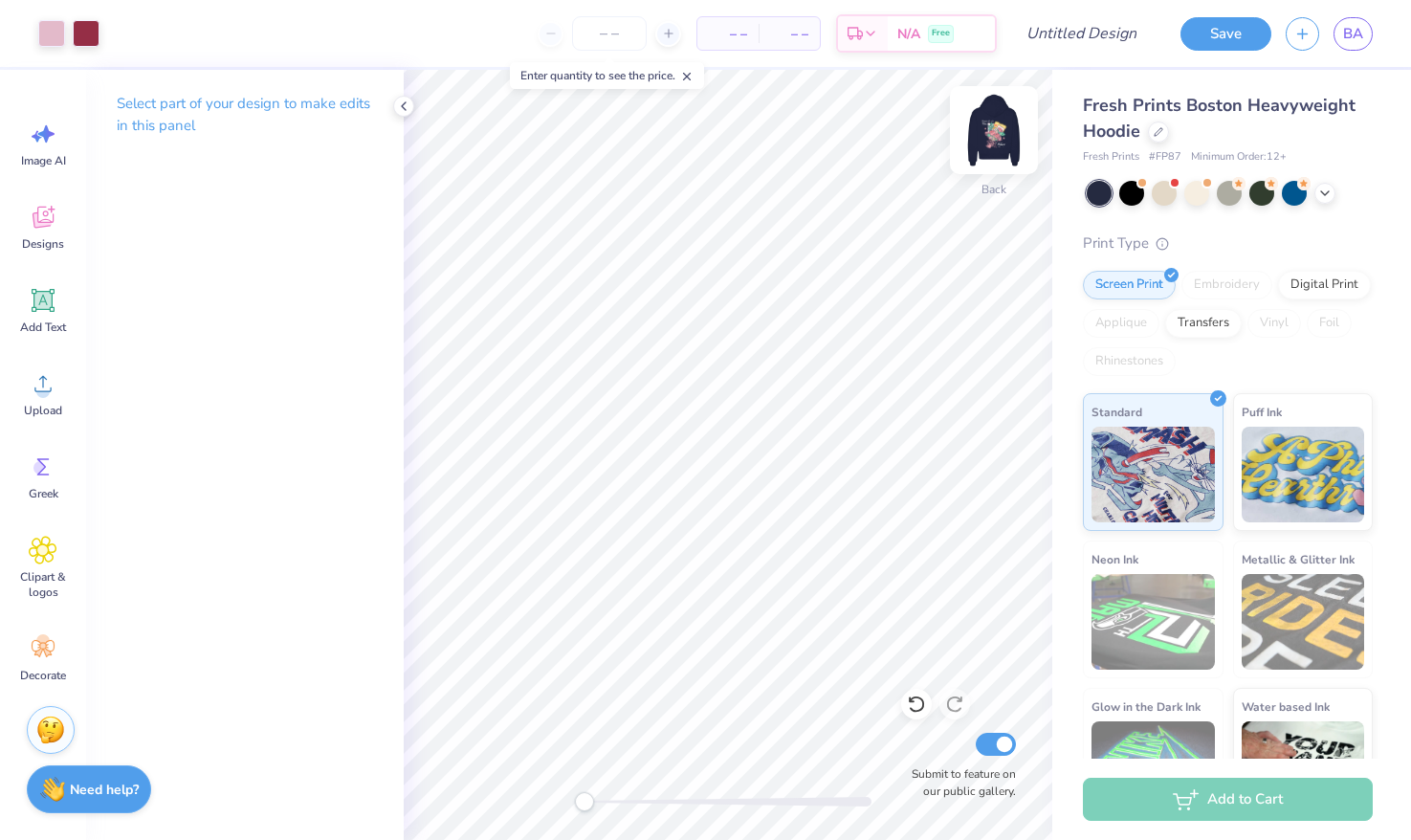
click at [992, 130] on img at bounding box center [993, 130] width 77 height 77
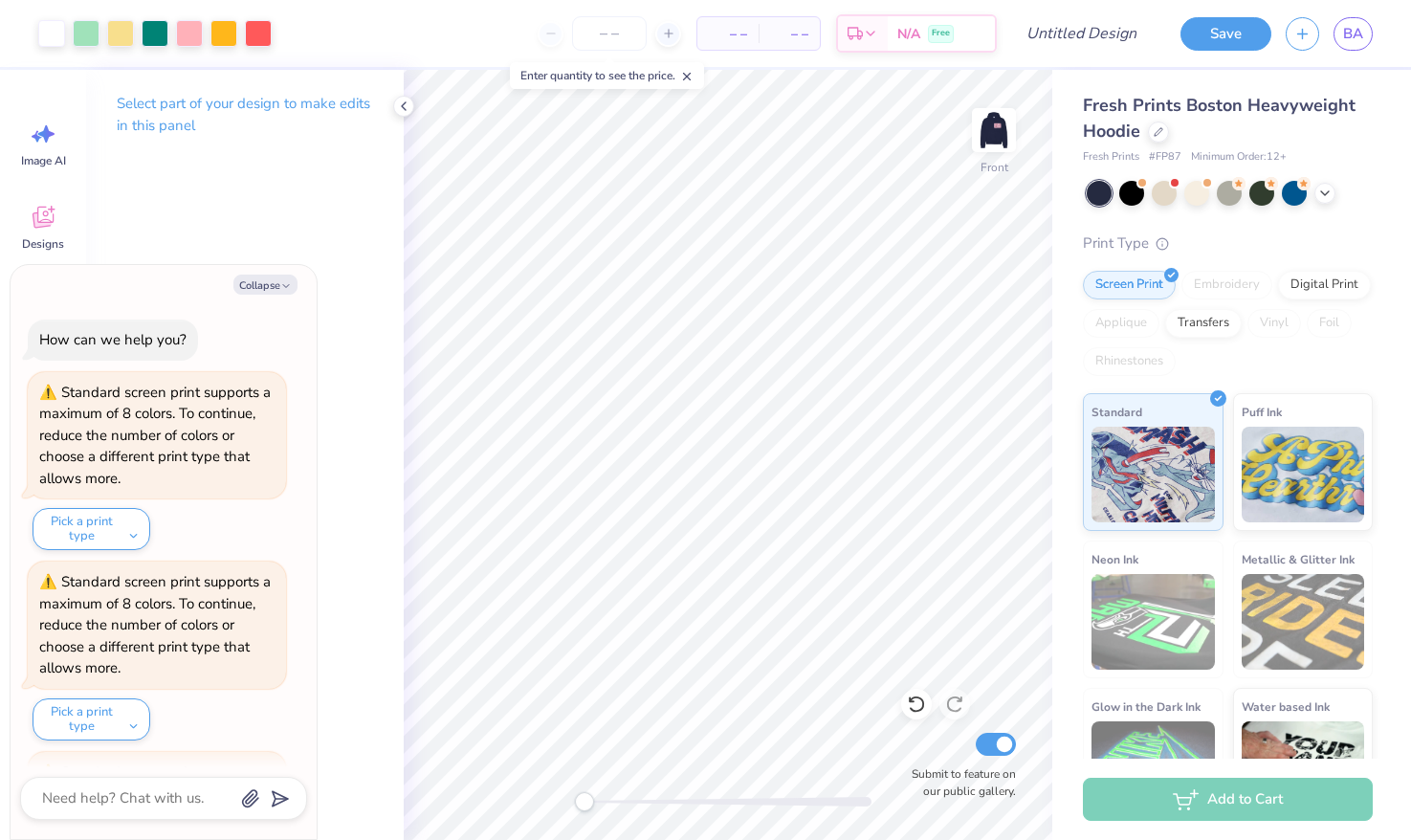
scroll to position [1318, 0]
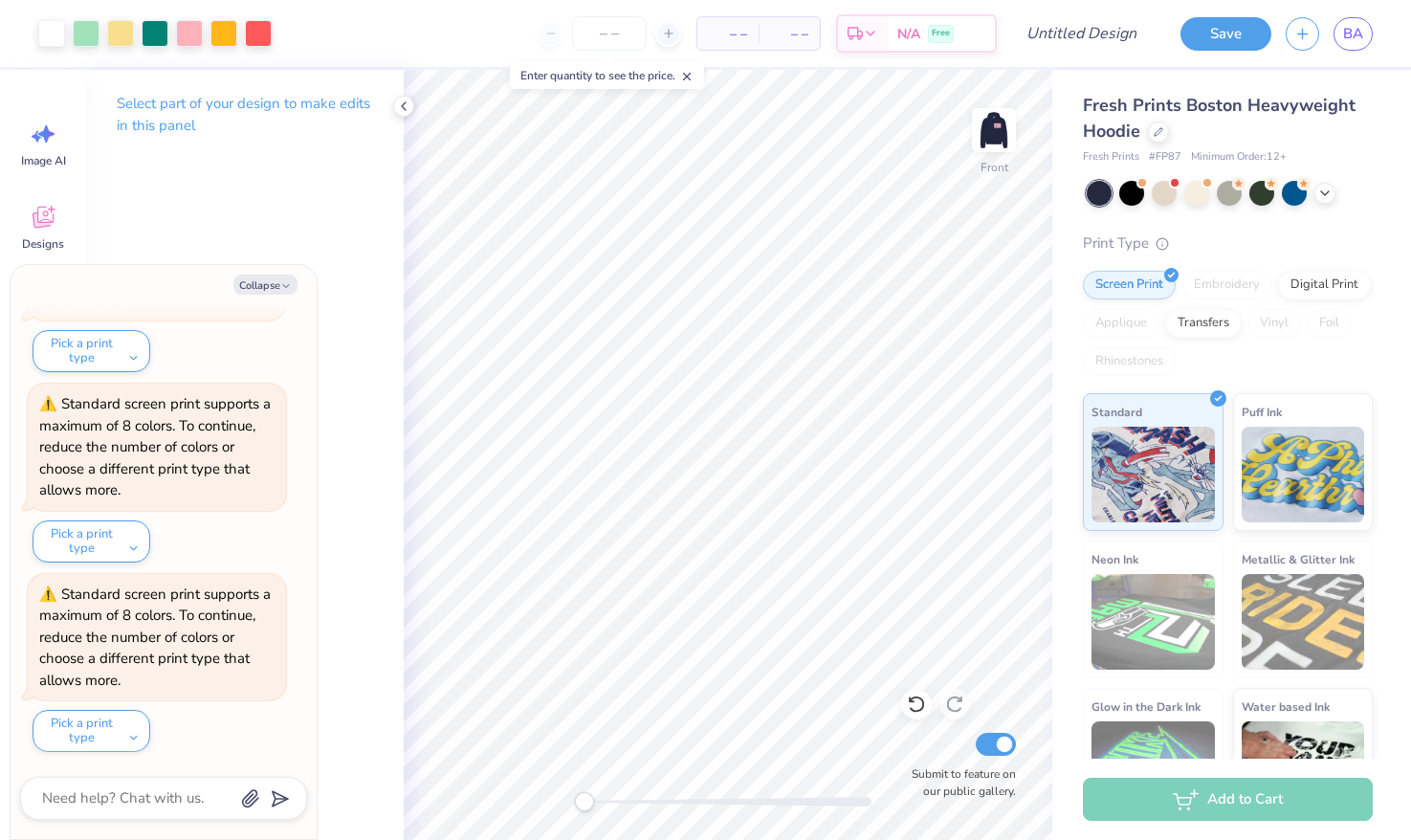
click at [992, 130] on img at bounding box center [993, 129] width 38 height 38
type textarea "x"
click at [1110, 44] on input "Design Title" at bounding box center [1105, 33] width 94 height 38
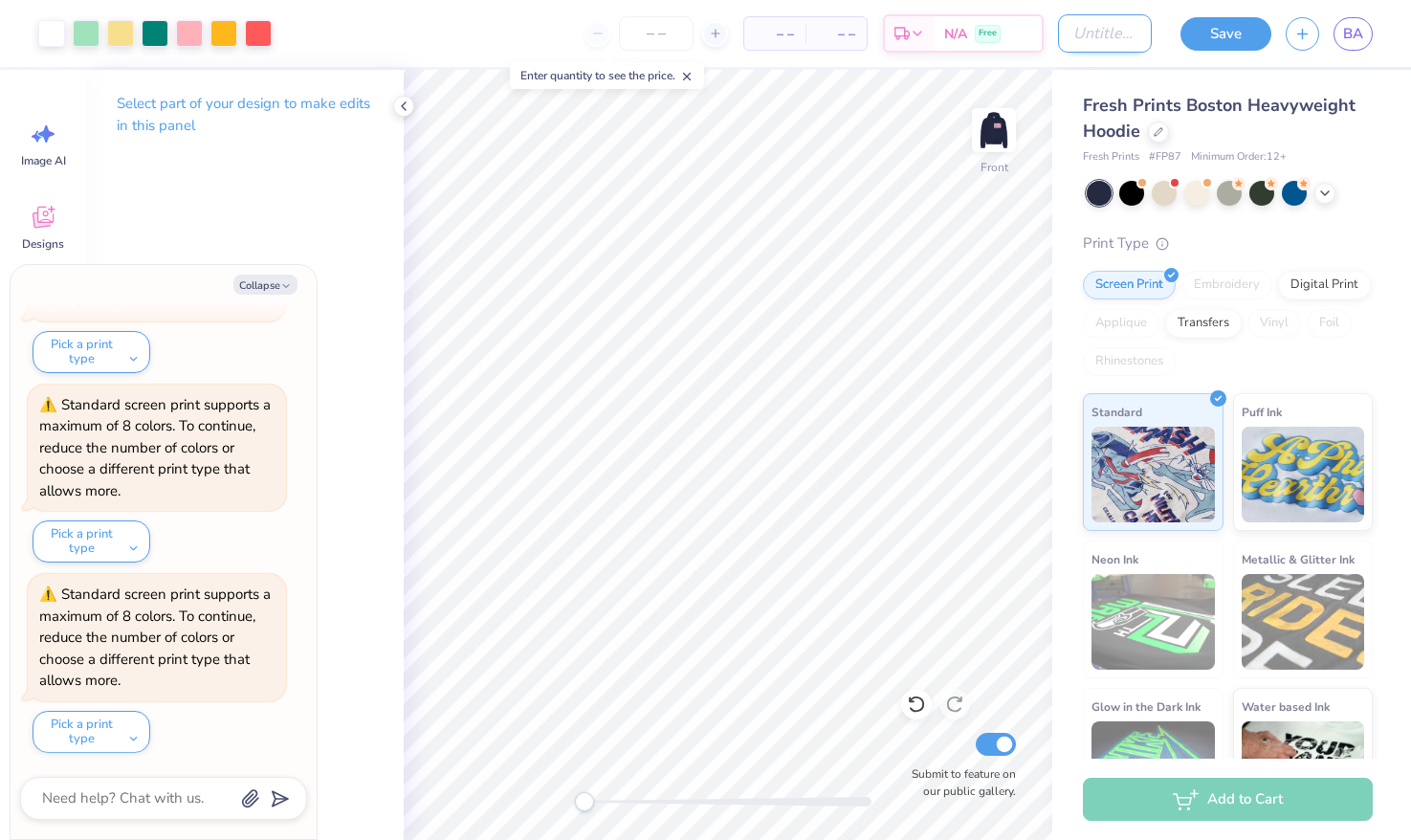
type input "A"
type textarea "x"
type input "Ao"
type textarea "x"
type input "Aoi"
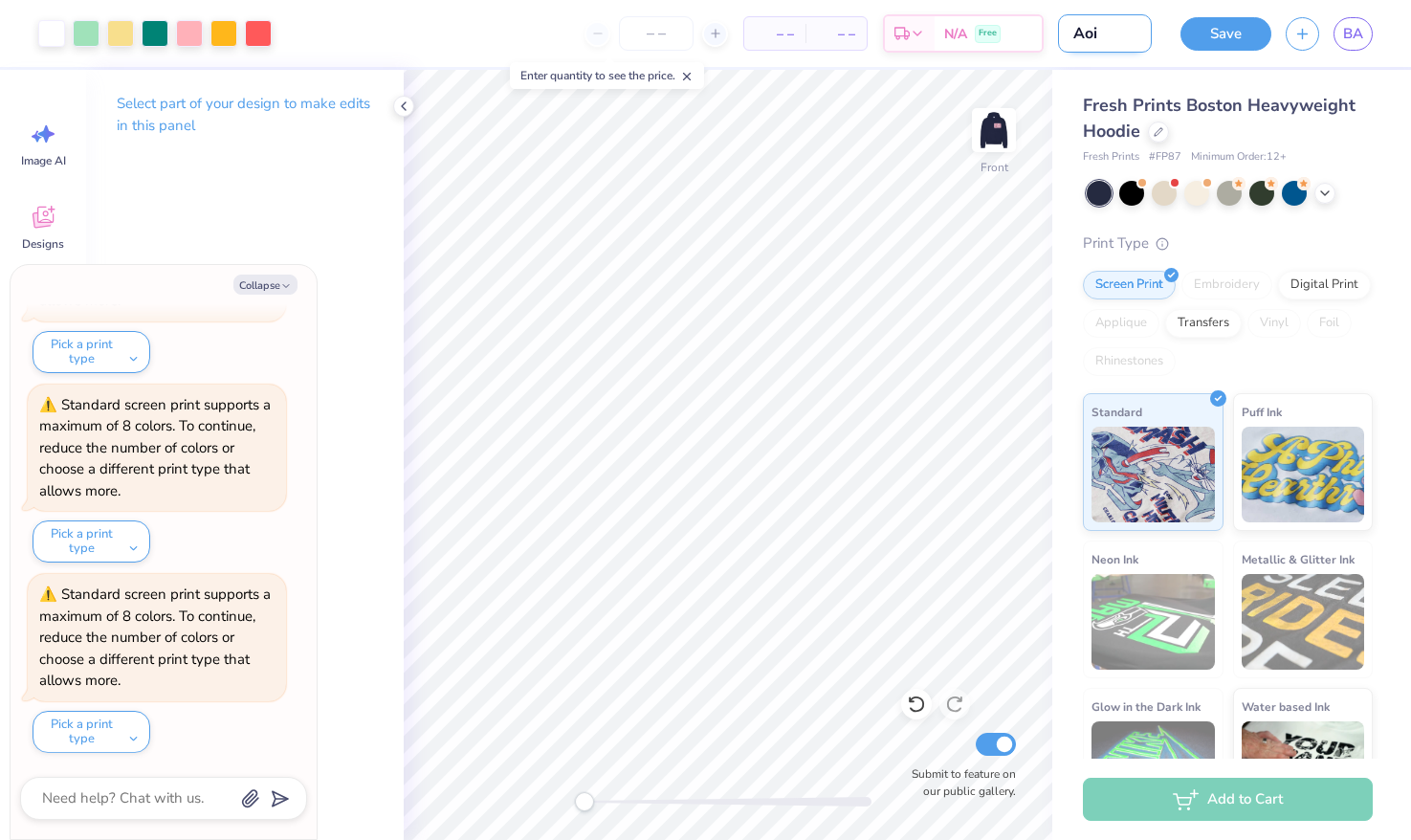
type textarea "x"
type input "Aoi"
type textarea "x"
type input "Aoi"
type textarea "x"
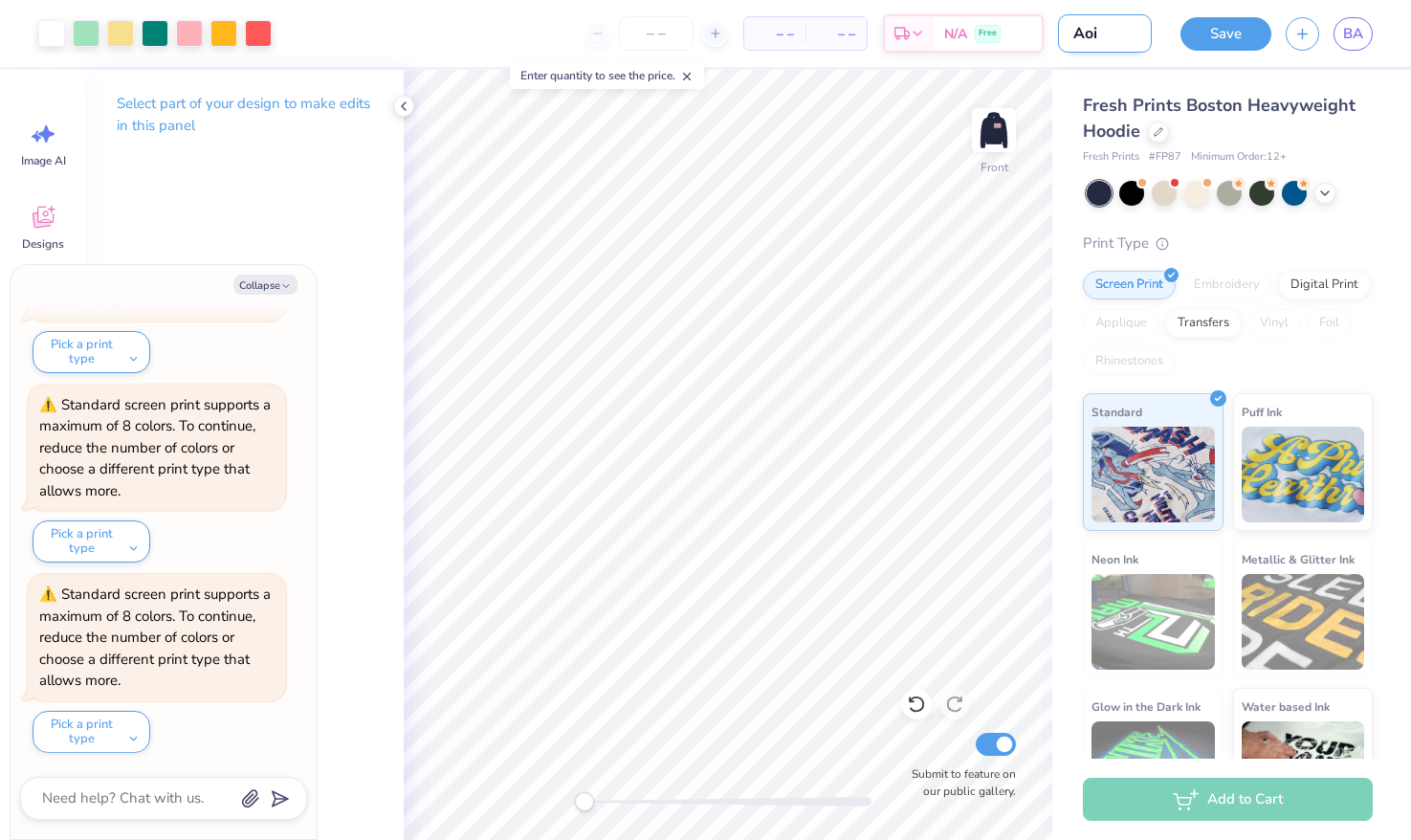
type input "Aoii"
type textarea "x"
type input "Aoii"
type textarea "x"
type input "Aoii d"
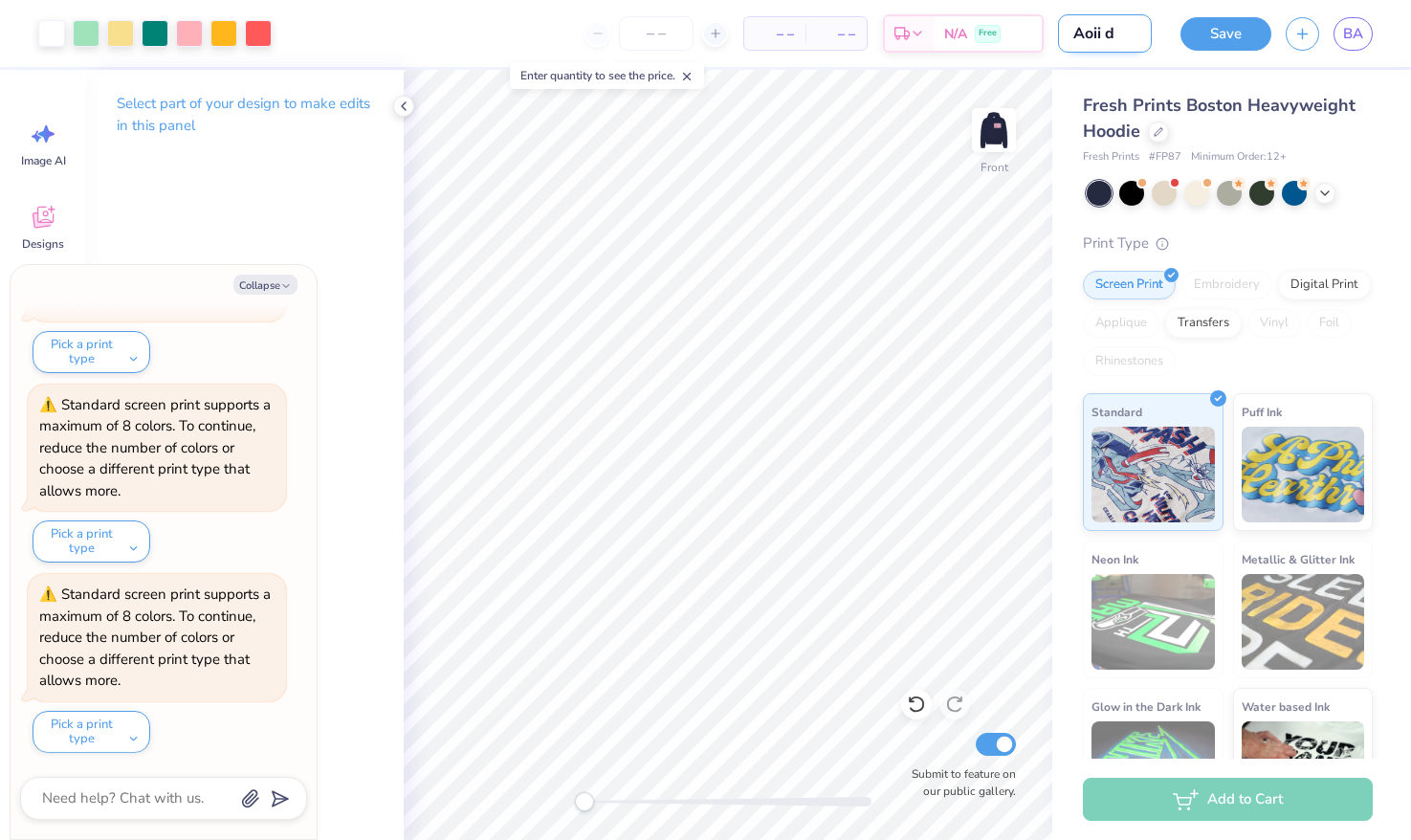
type textarea "x"
type input "Aoii da"
type textarea "x"
type input "Aoii dan"
type textarea "x"
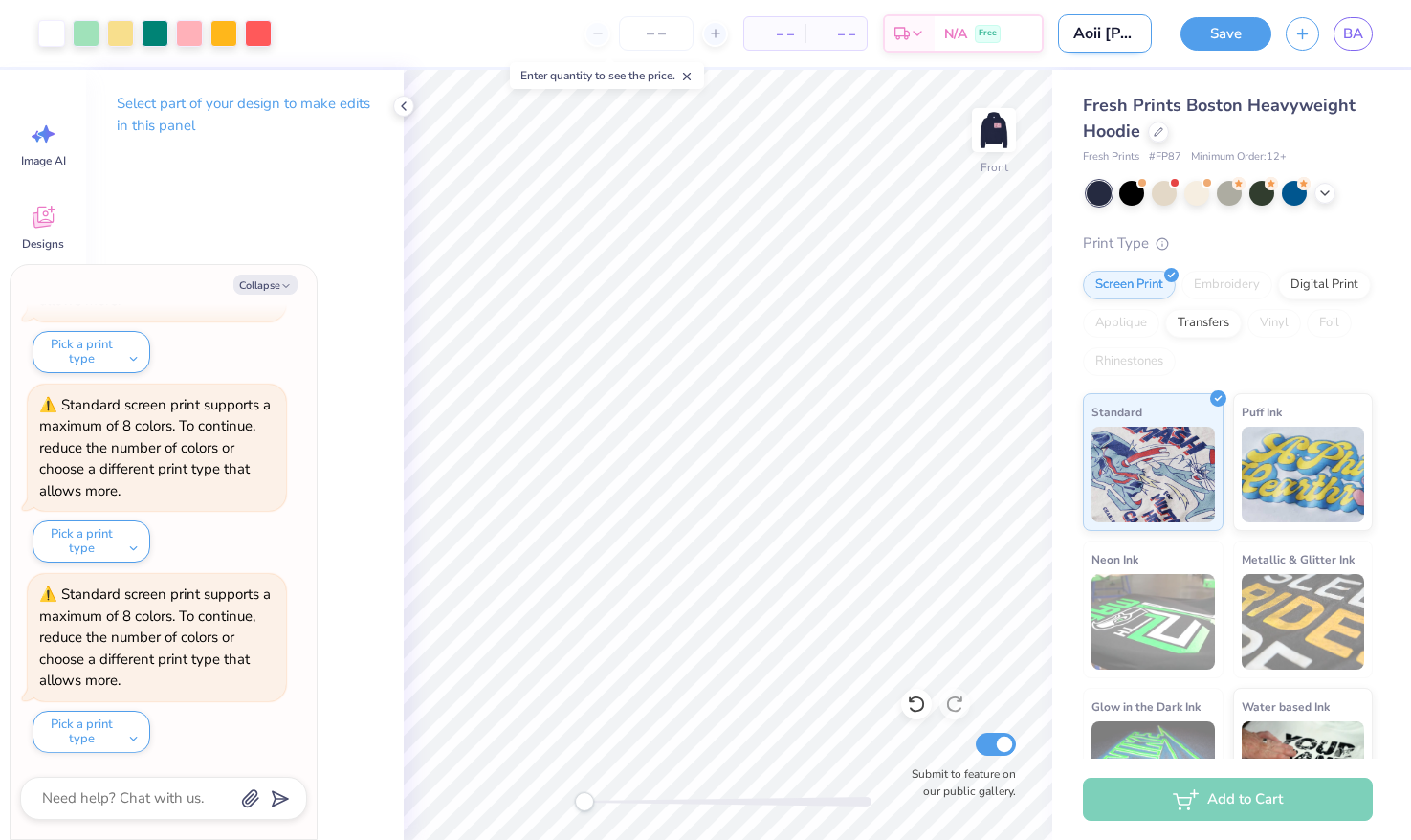
type input "Aoii dand"
type textarea "x"
type input "Aoii dandy"
type textarea "x"
type input "Aoii dandy"
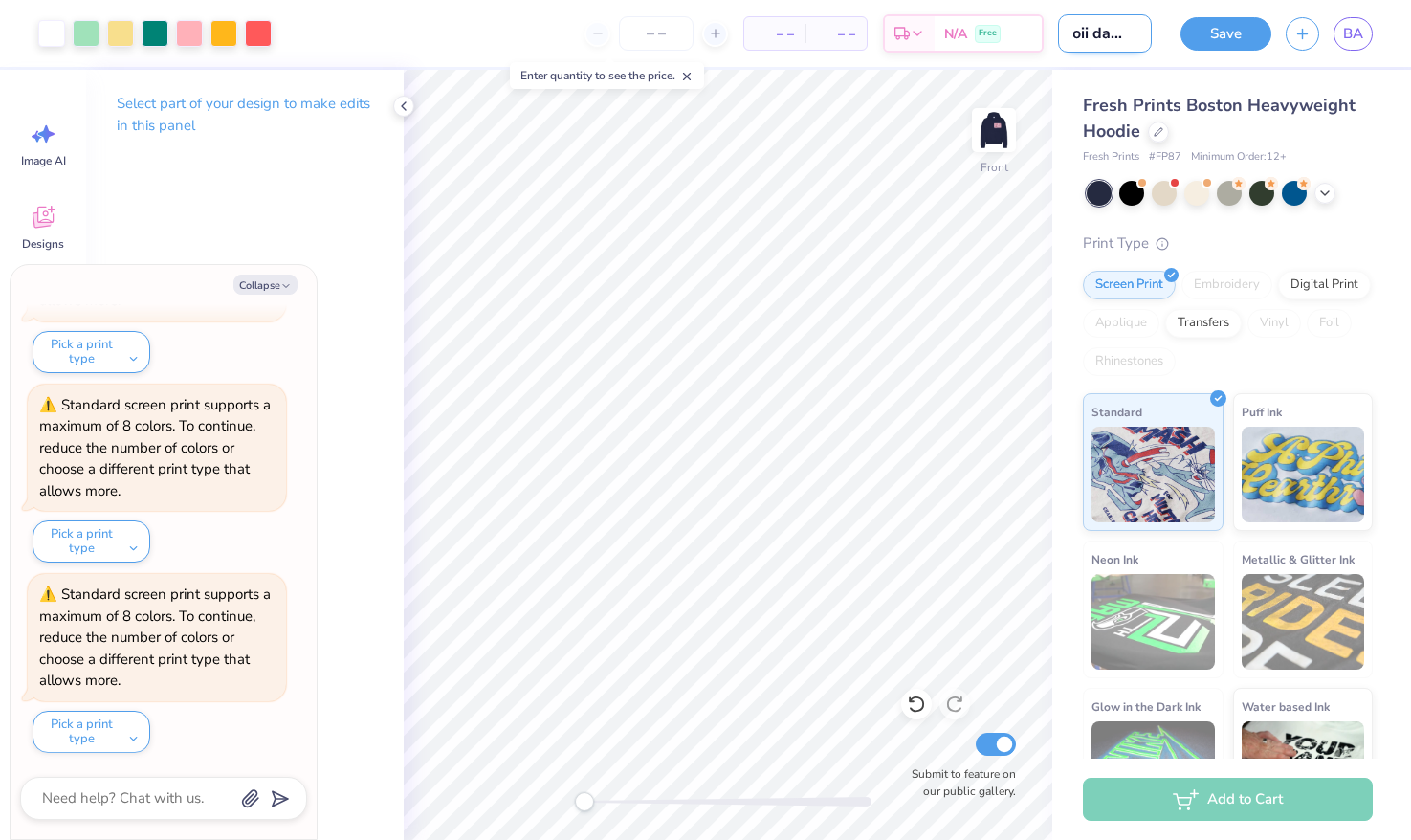
type textarea "x"
type input "Aoii dandy h"
type textarea "x"
type input "Aoii dandy ho"
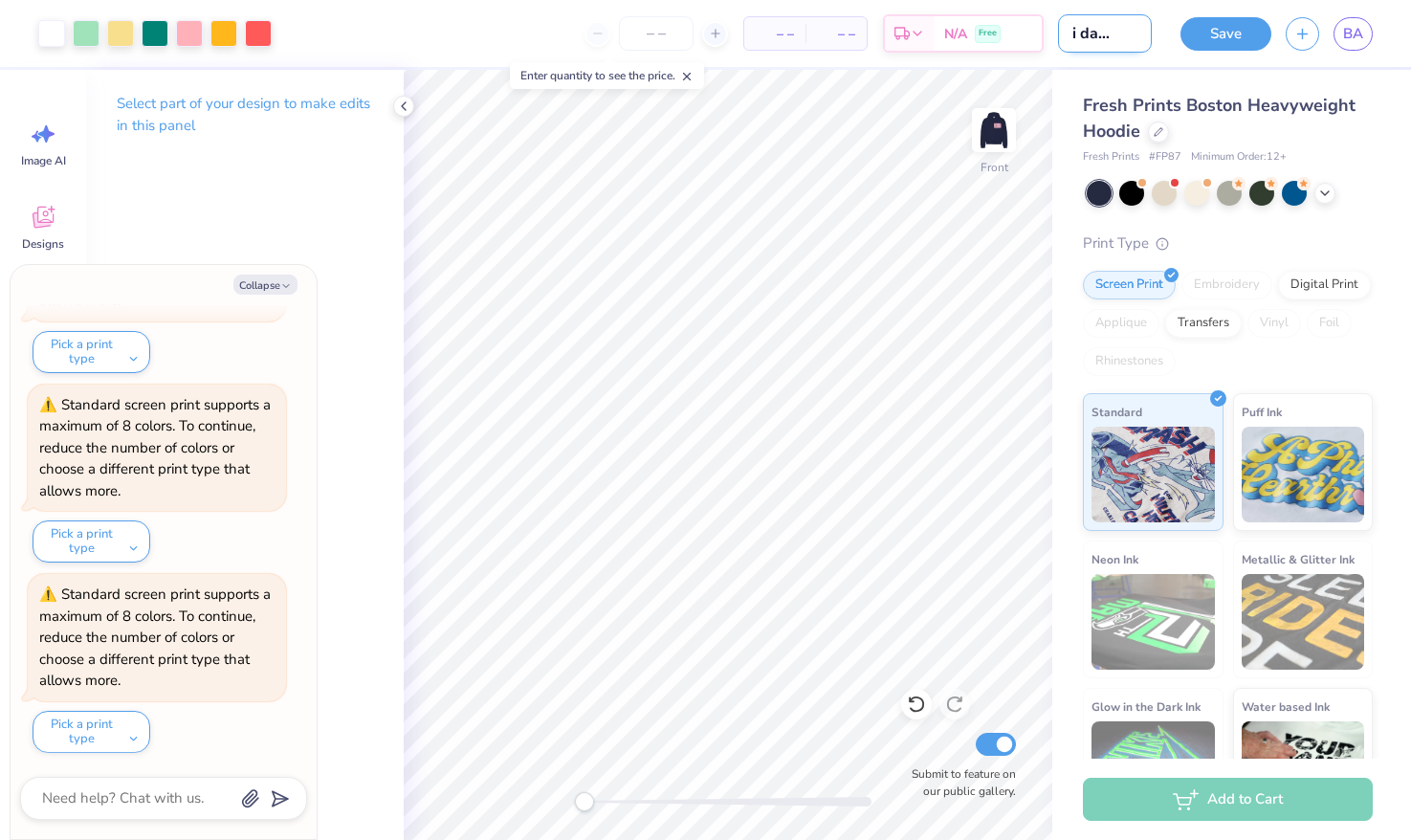
type textarea "x"
type input "Aoii dandy hoo"
type textarea "x"
type input "Aoii dandy hood"
type textarea "x"
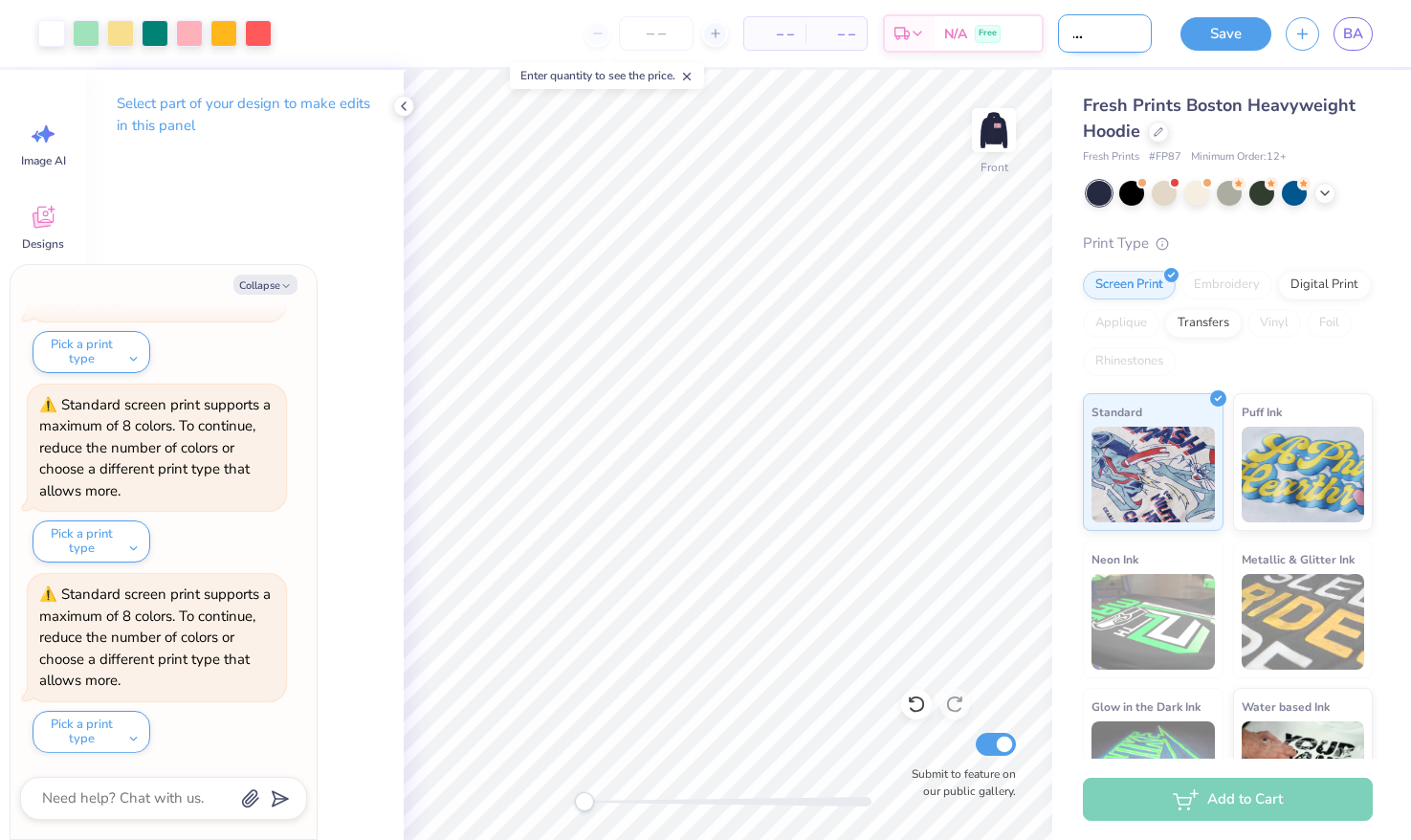
type input "Aoii dandy hoodi"
type textarea "x"
type input "Aoii dandy hoodie"
type textarea "x"
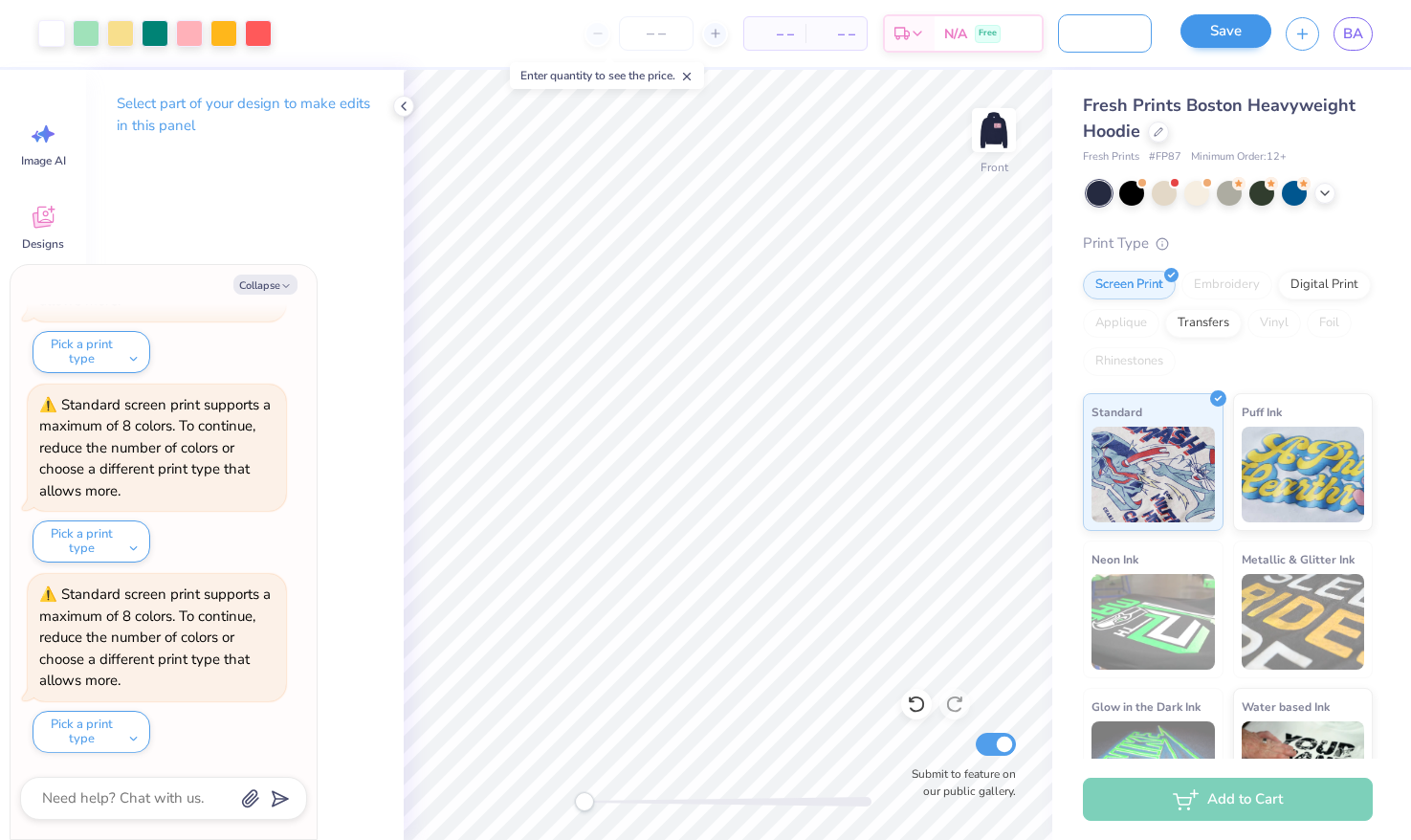
type input "Aoii dandy hoodie"
click at [1219, 32] on button "Save" at bounding box center [1226, 31] width 91 height 33
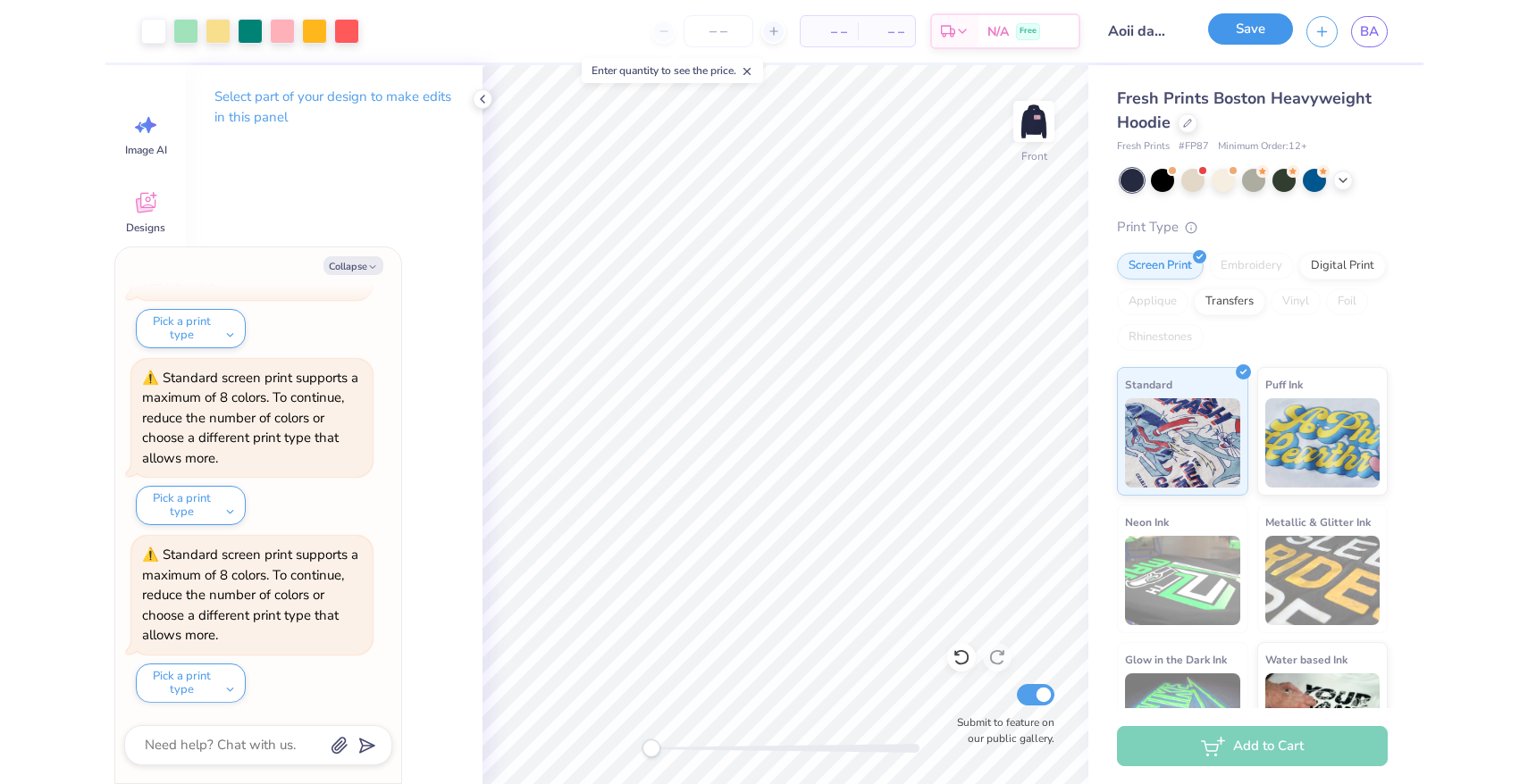
scroll to position [1584, 0]
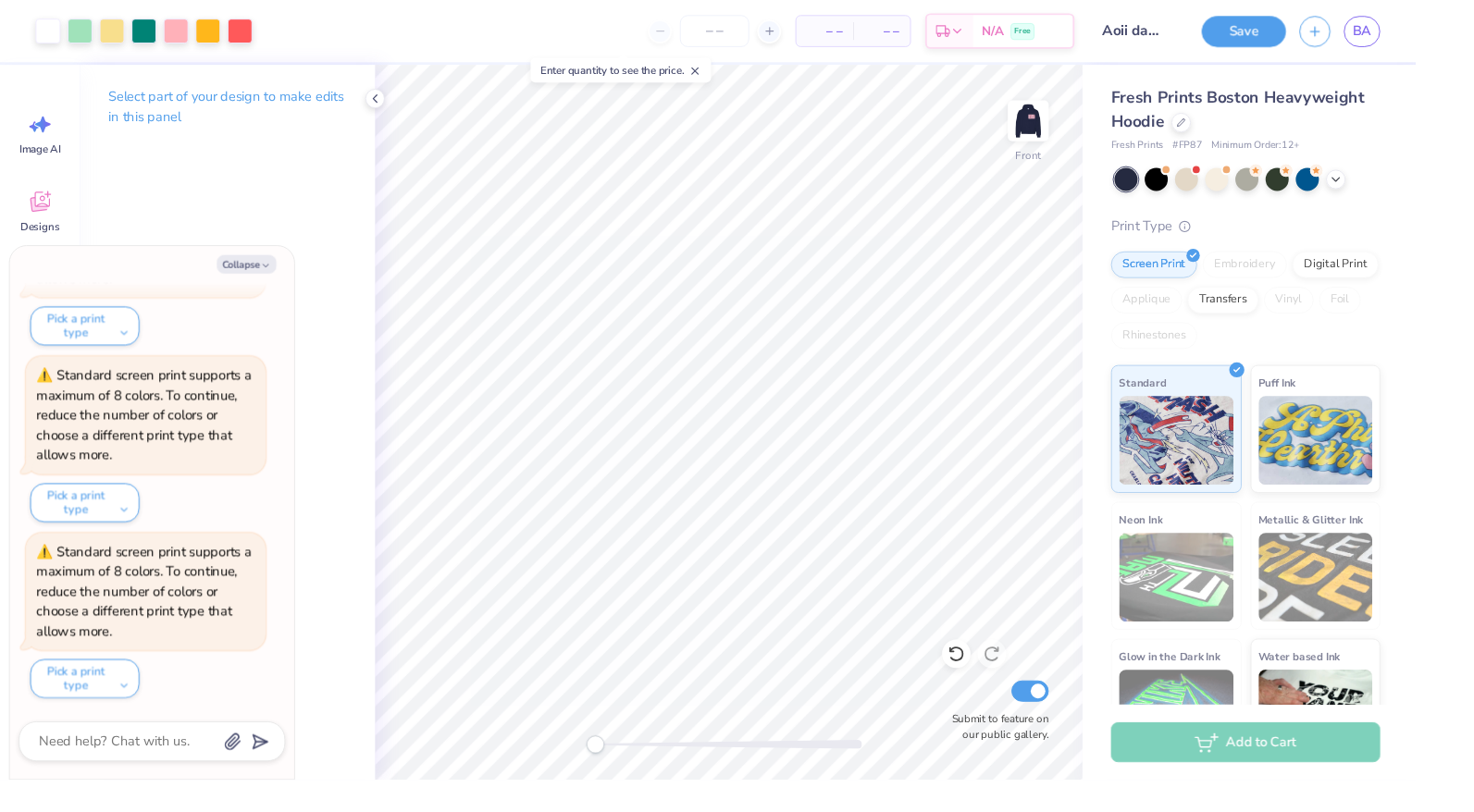
type textarea "x"
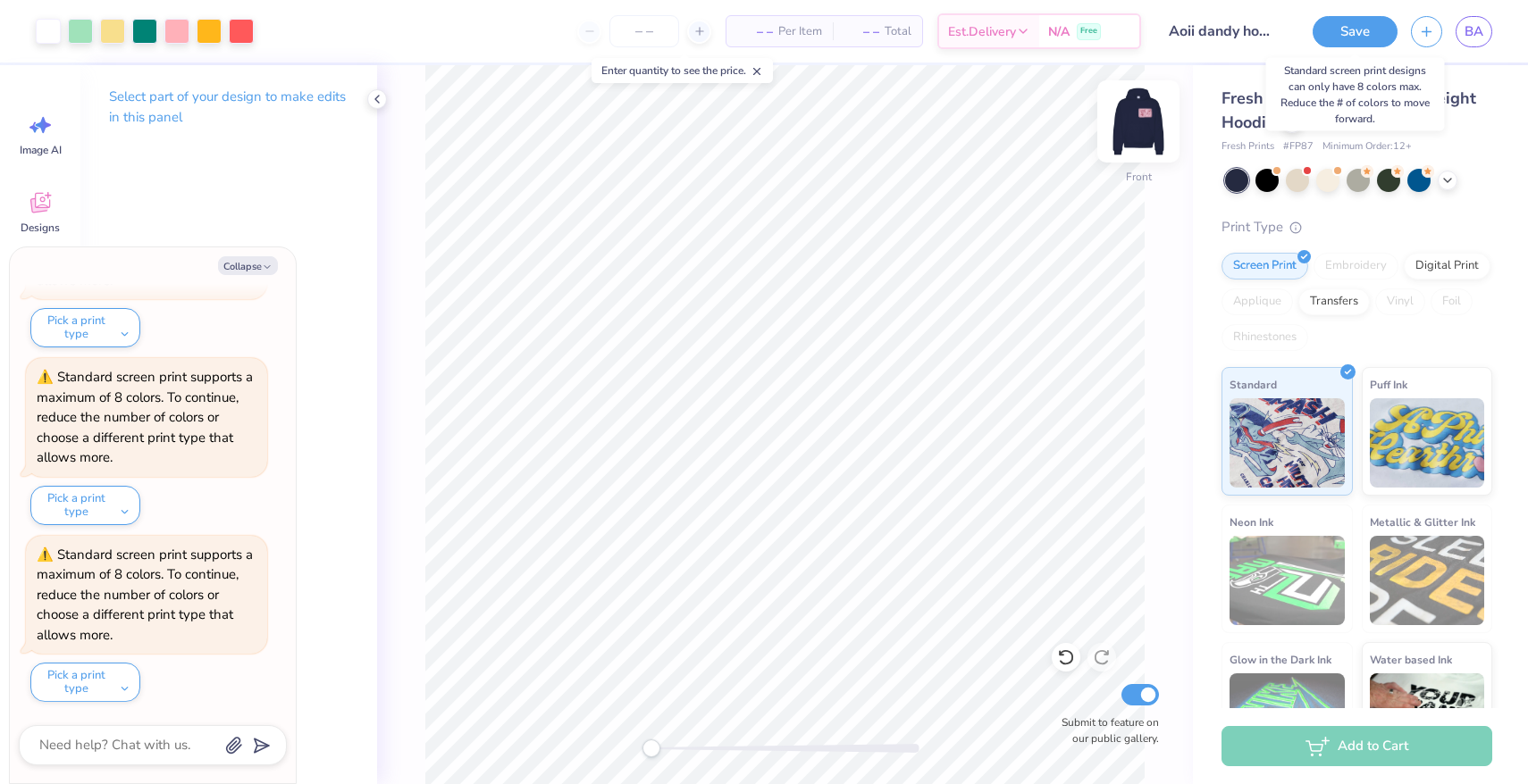
click at [1132, 122] on img at bounding box center [1138, 121] width 72 height 72
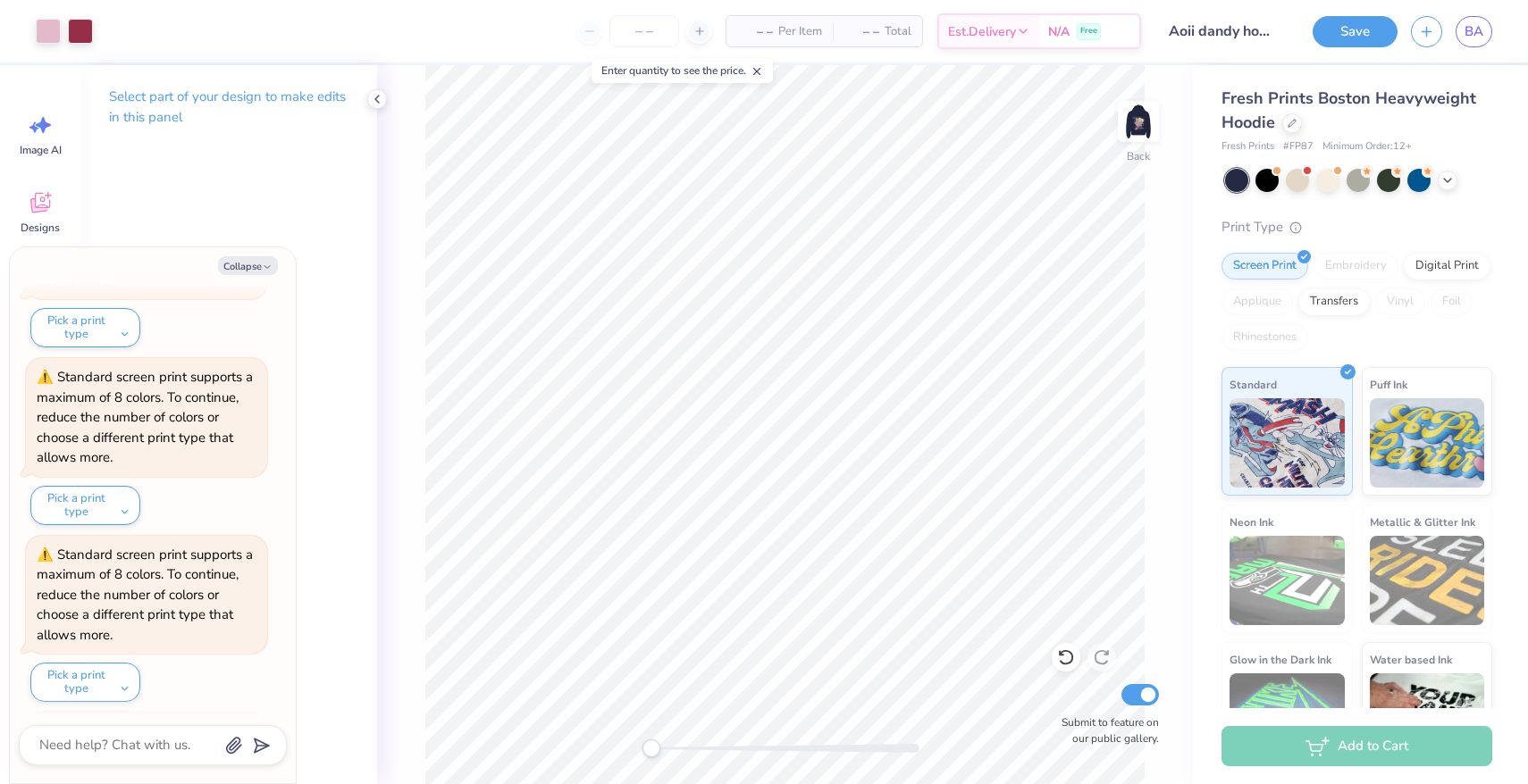
scroll to position [1761, 0]
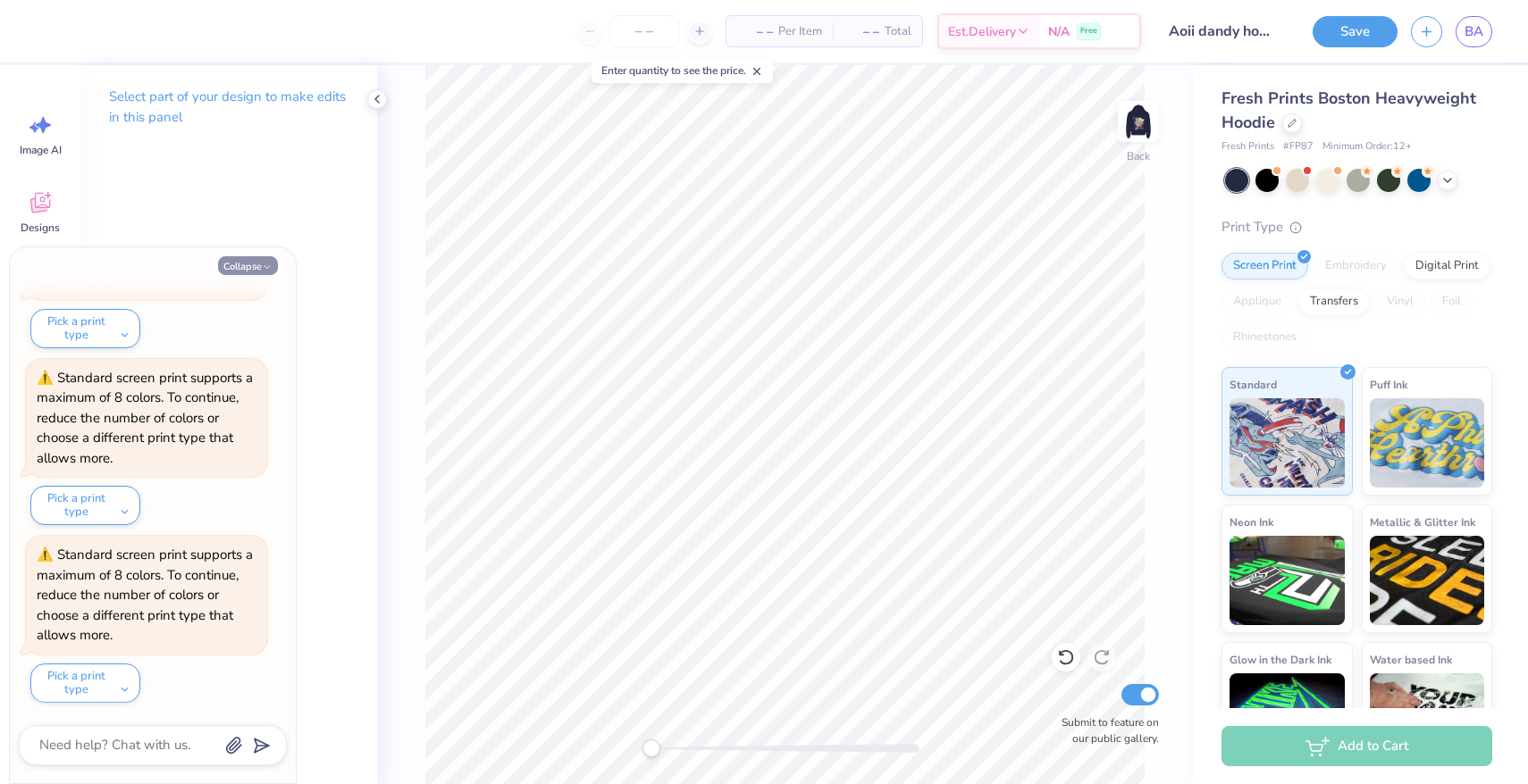
click at [238, 268] on button "Collapse" at bounding box center [248, 266] width 60 height 19
type textarea "x"
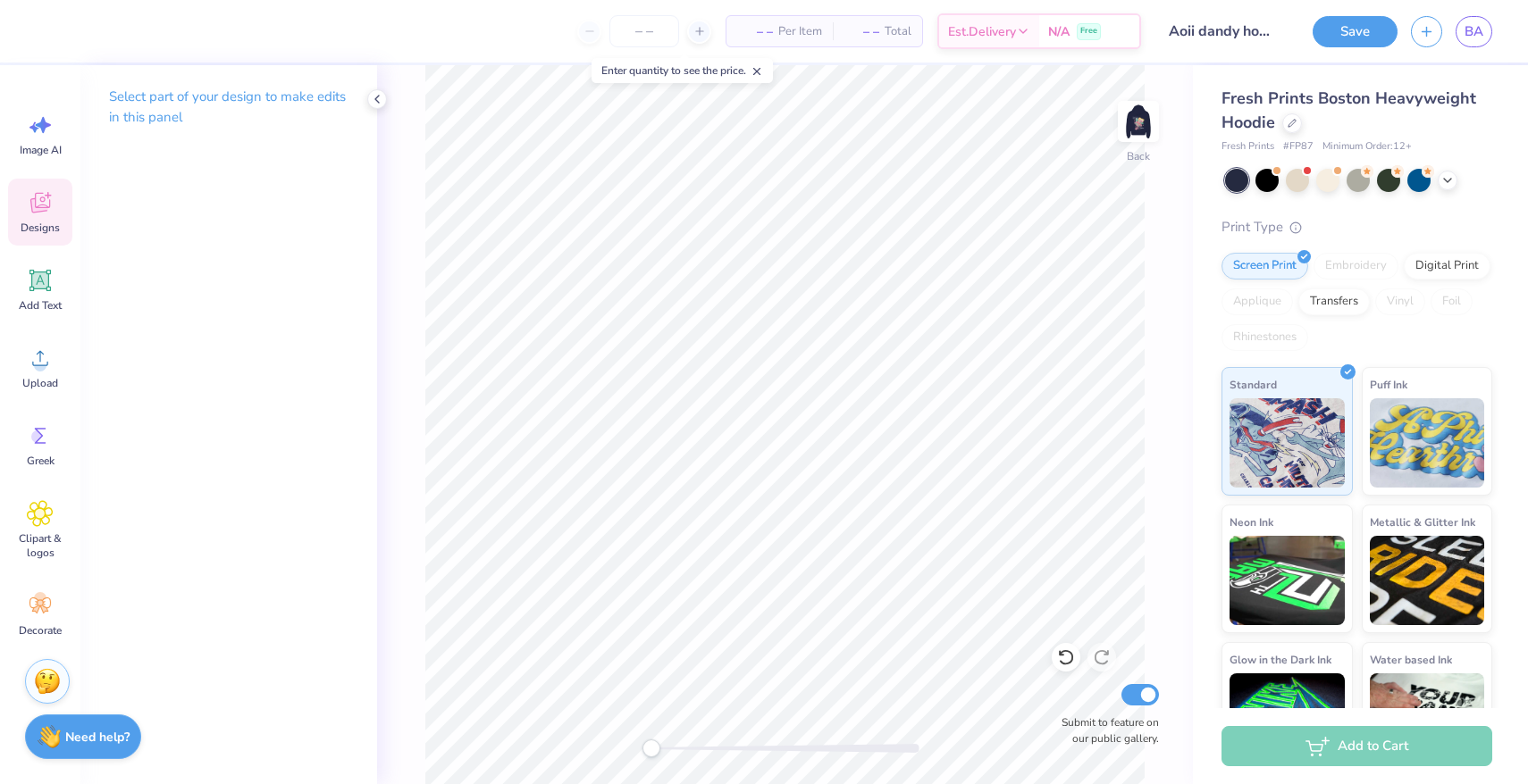
click at [16, 198] on div "Designs" at bounding box center [40, 212] width 64 height 67
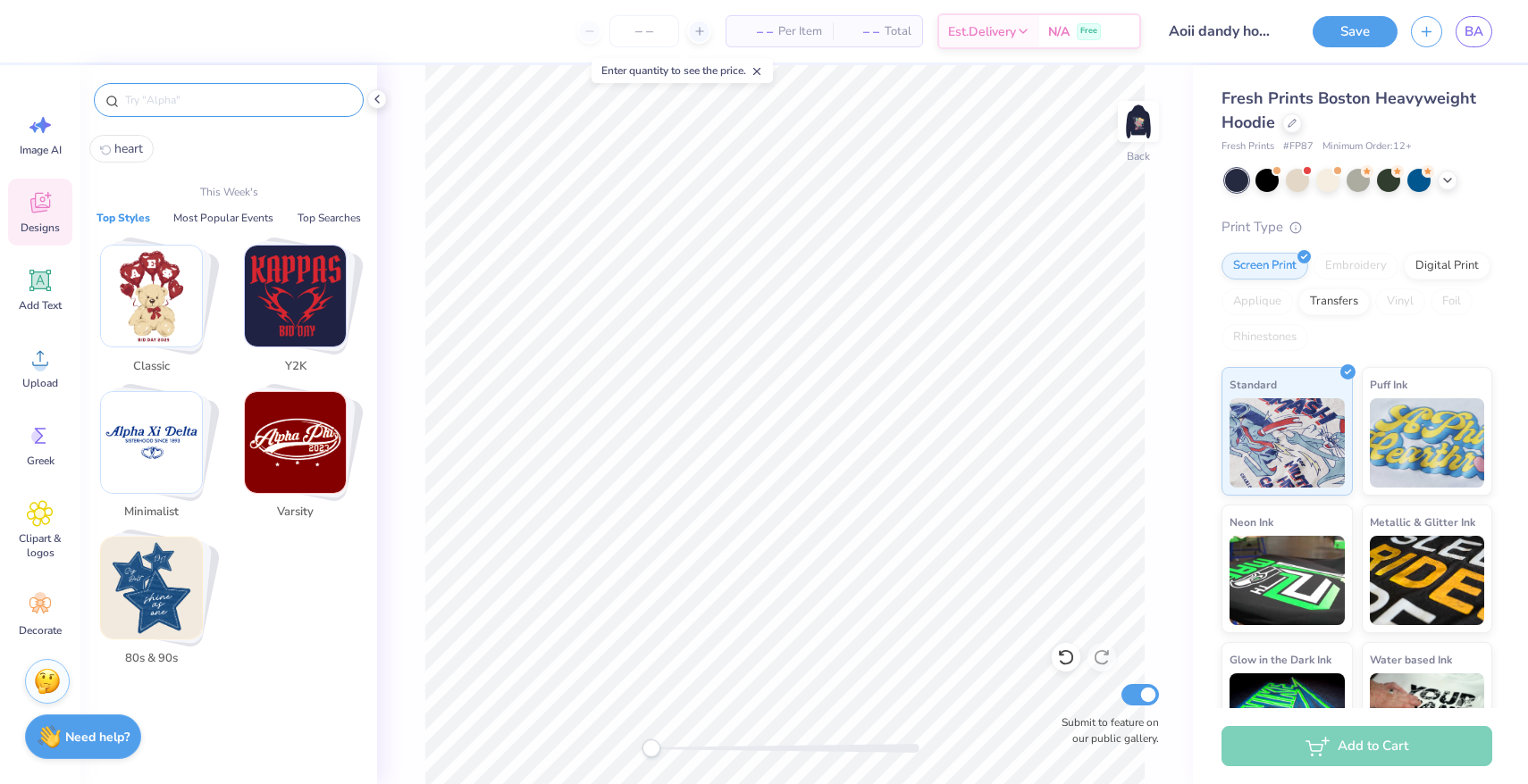
click at [185, 100] on input "text" at bounding box center [238, 101] width 229 height 18
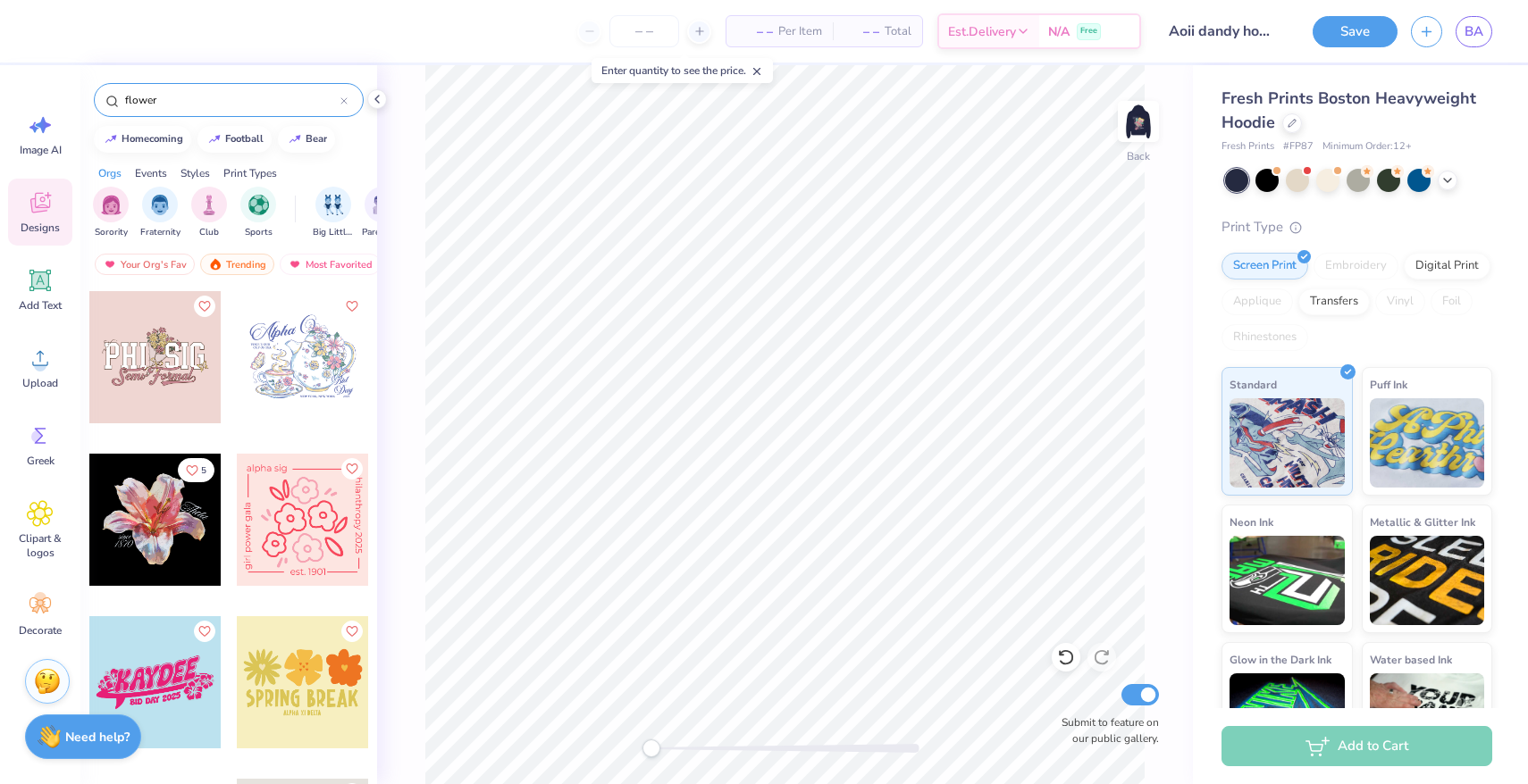
scroll to position [7152, 0]
type input "flower"
click at [236, 365] on div at bounding box center [170, 356] width 132 height 132
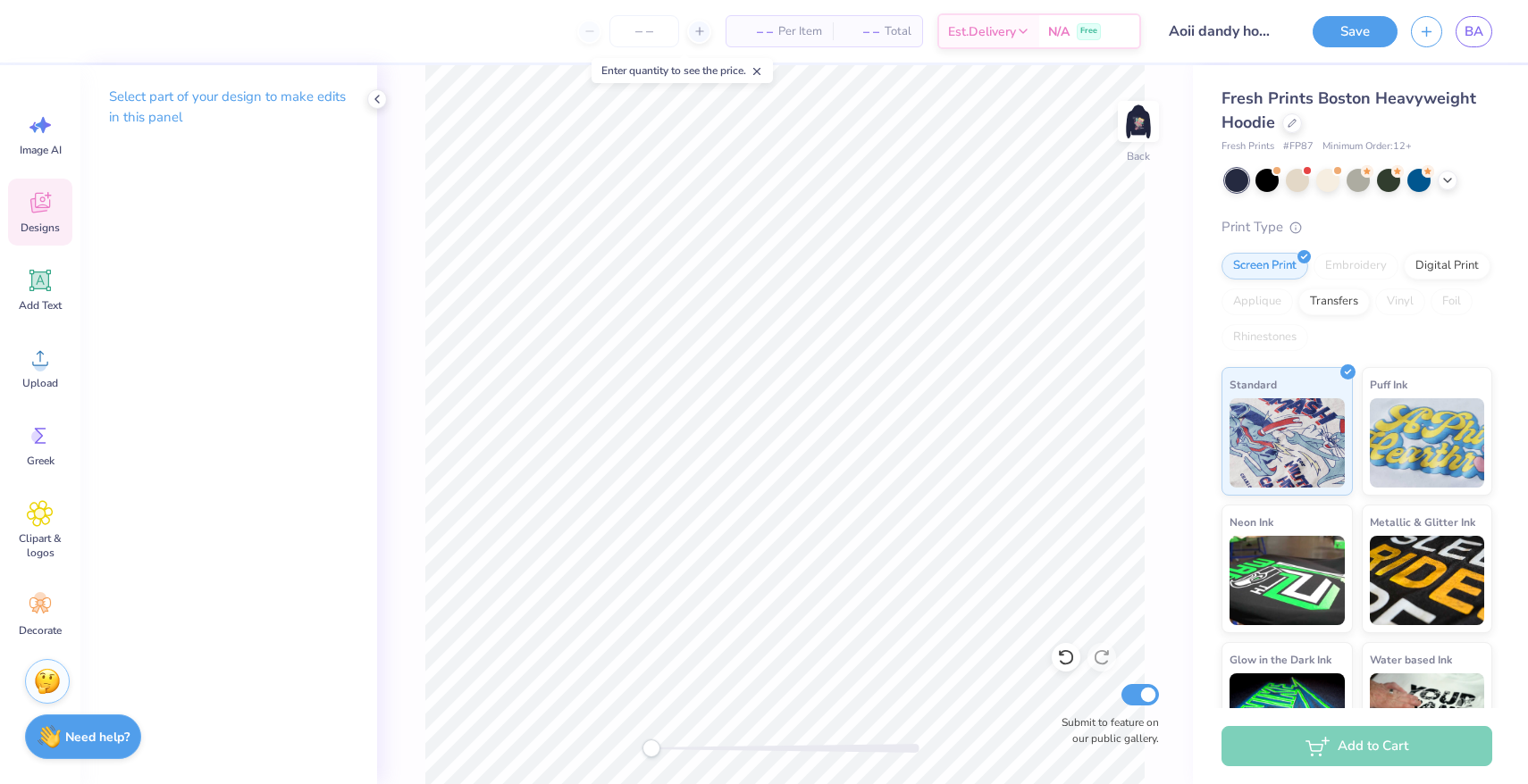
click at [44, 216] on div "Designs" at bounding box center [40, 212] width 64 height 67
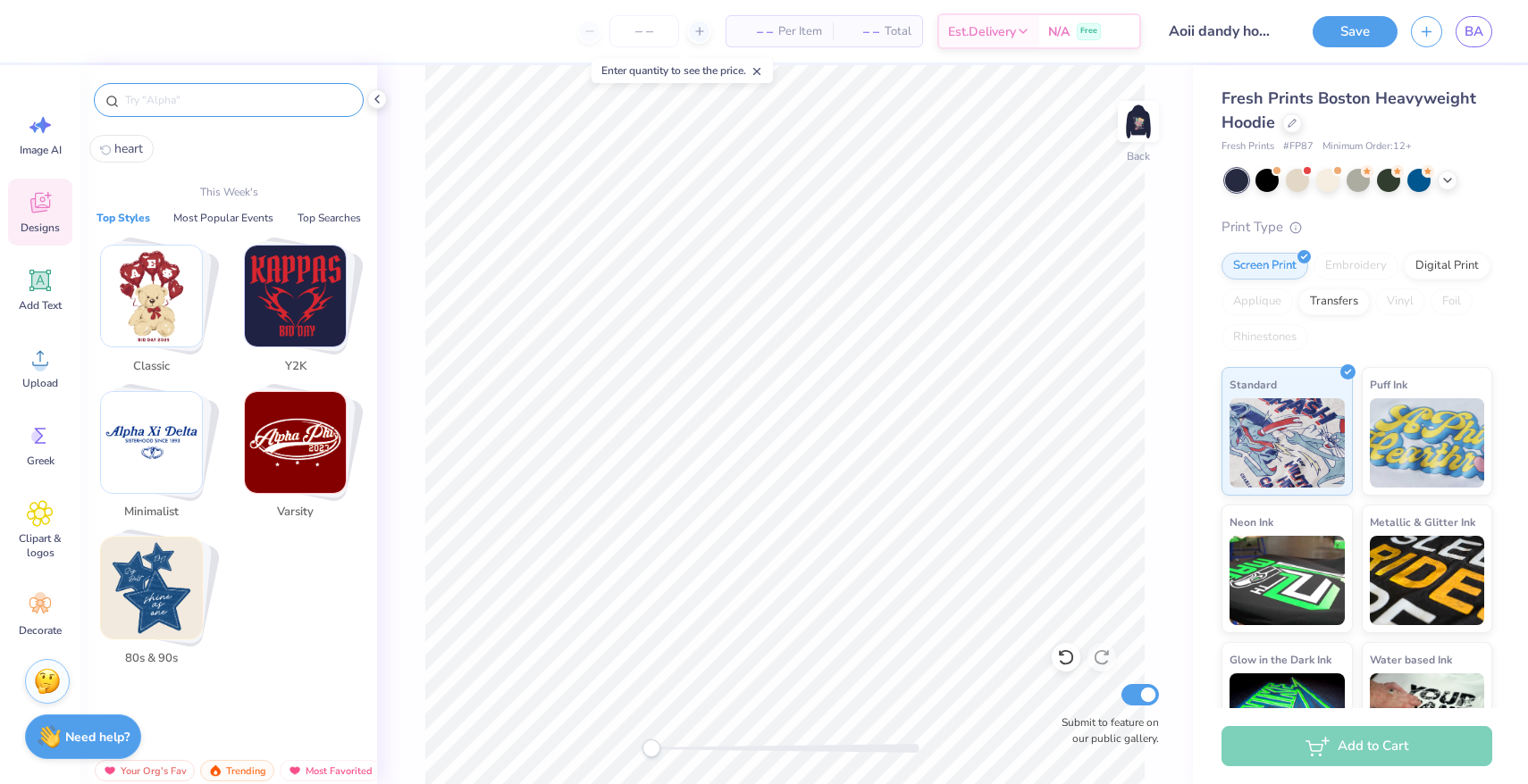
click at [269, 101] on input "text" at bounding box center [238, 101] width 229 height 18
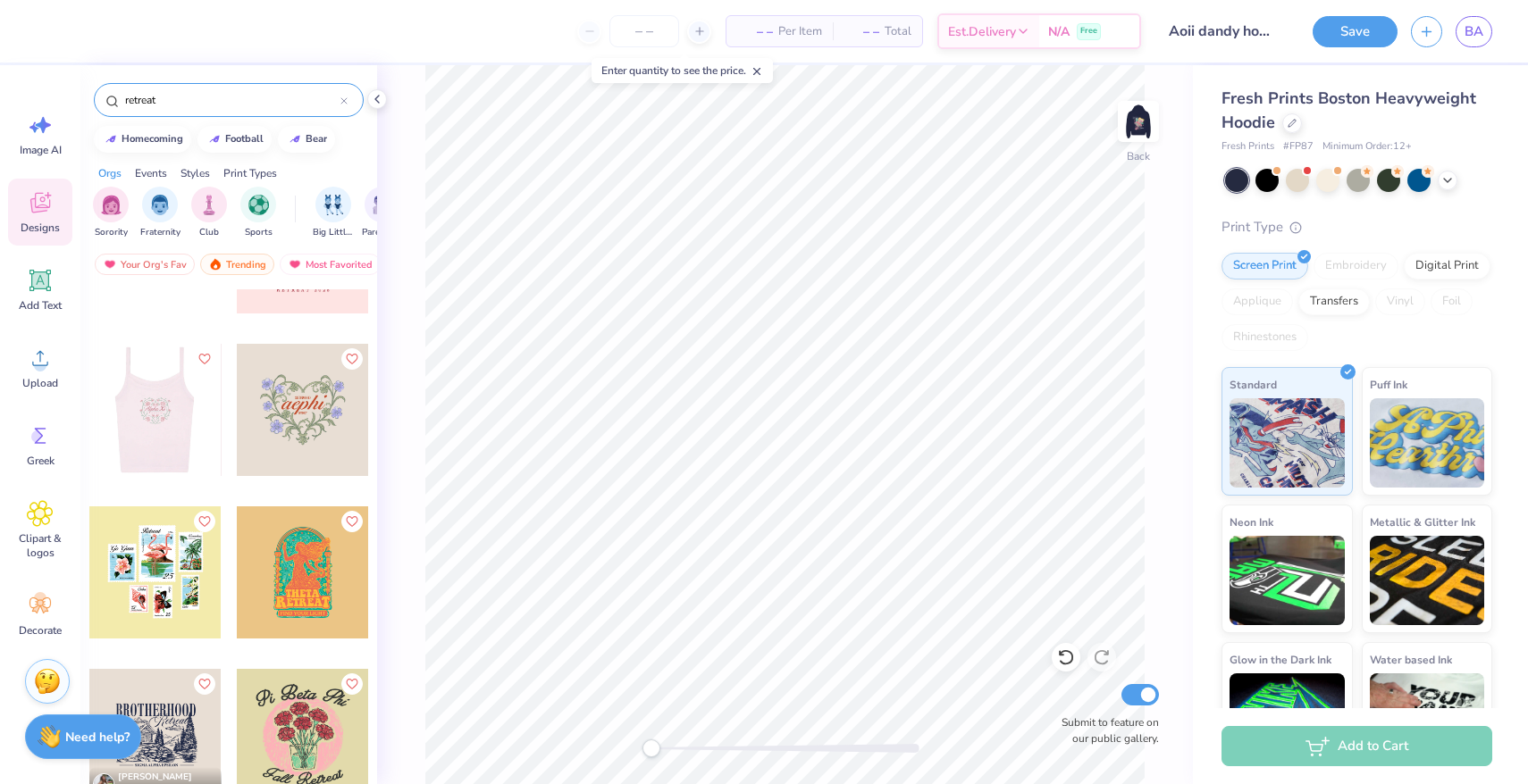
scroll to position [1579, 0]
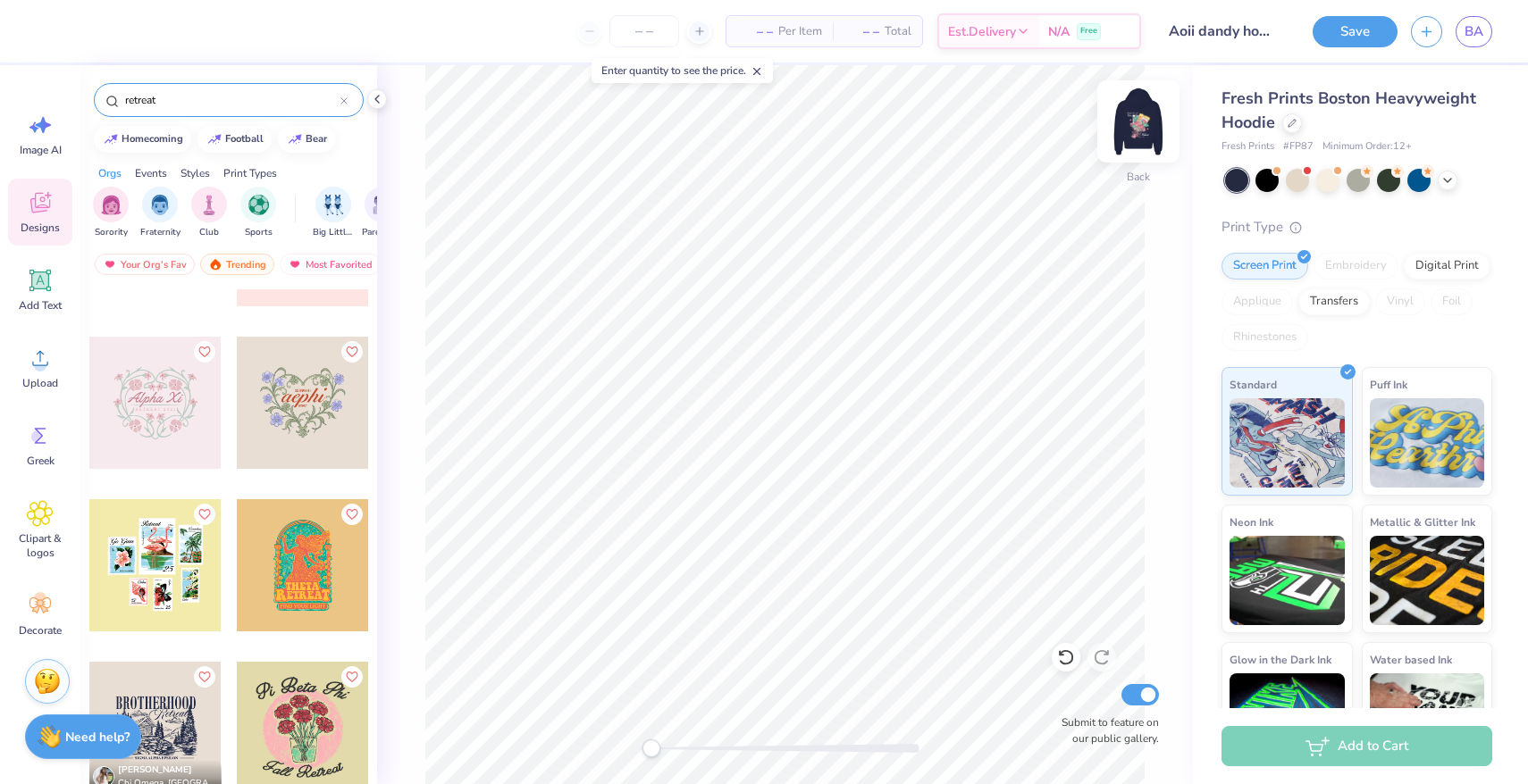
type input "retreat"
click at [1149, 110] on img at bounding box center [1138, 121] width 72 height 72
click at [1119, 118] on img at bounding box center [1138, 121] width 72 height 72
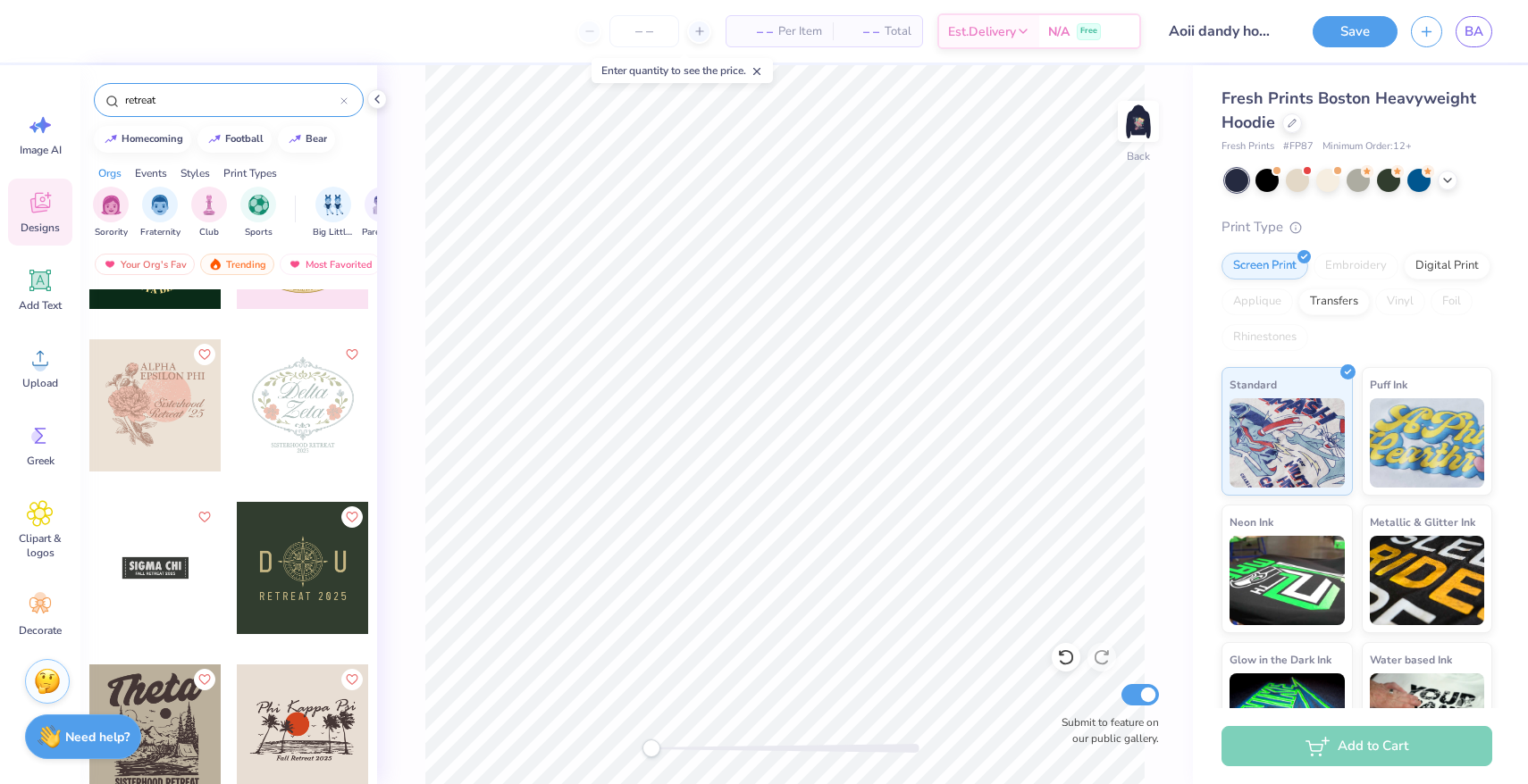
scroll to position [2715, 0]
click at [1132, 125] on img at bounding box center [1138, 121] width 72 height 72
click at [1132, 125] on img at bounding box center [1138, 121] width 35 height 35
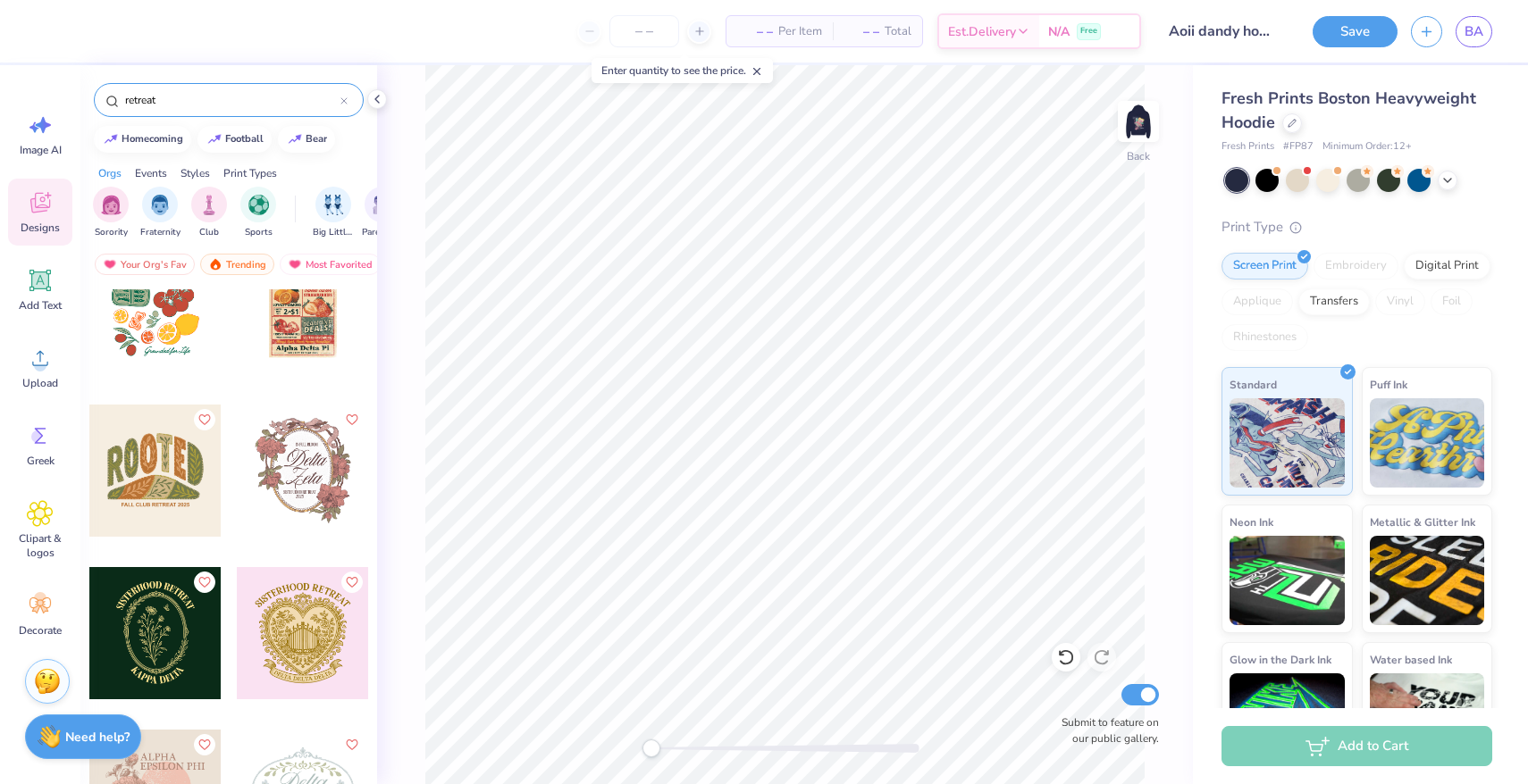
scroll to position [2286, 0]
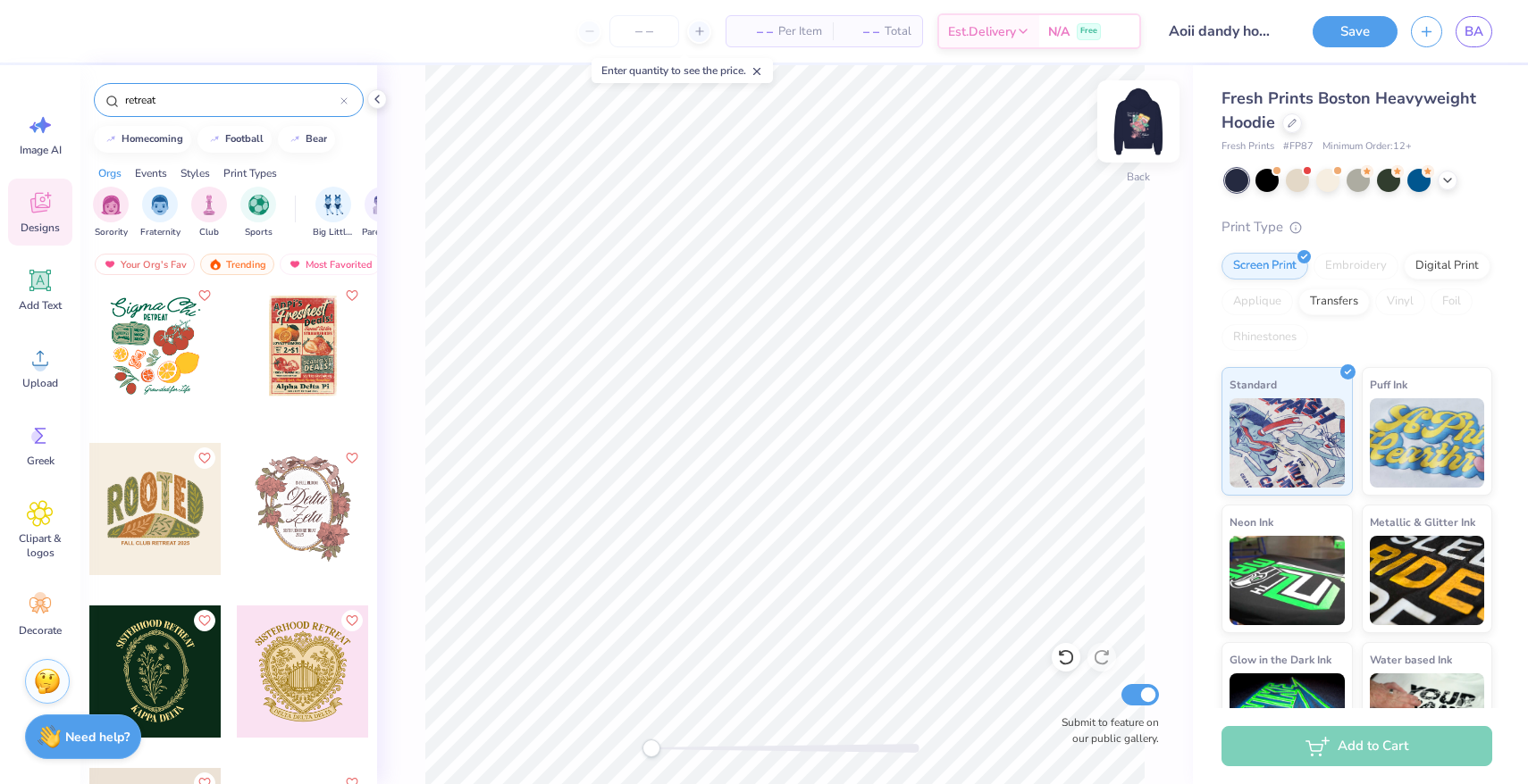
click at [1147, 125] on img at bounding box center [1138, 121] width 72 height 72
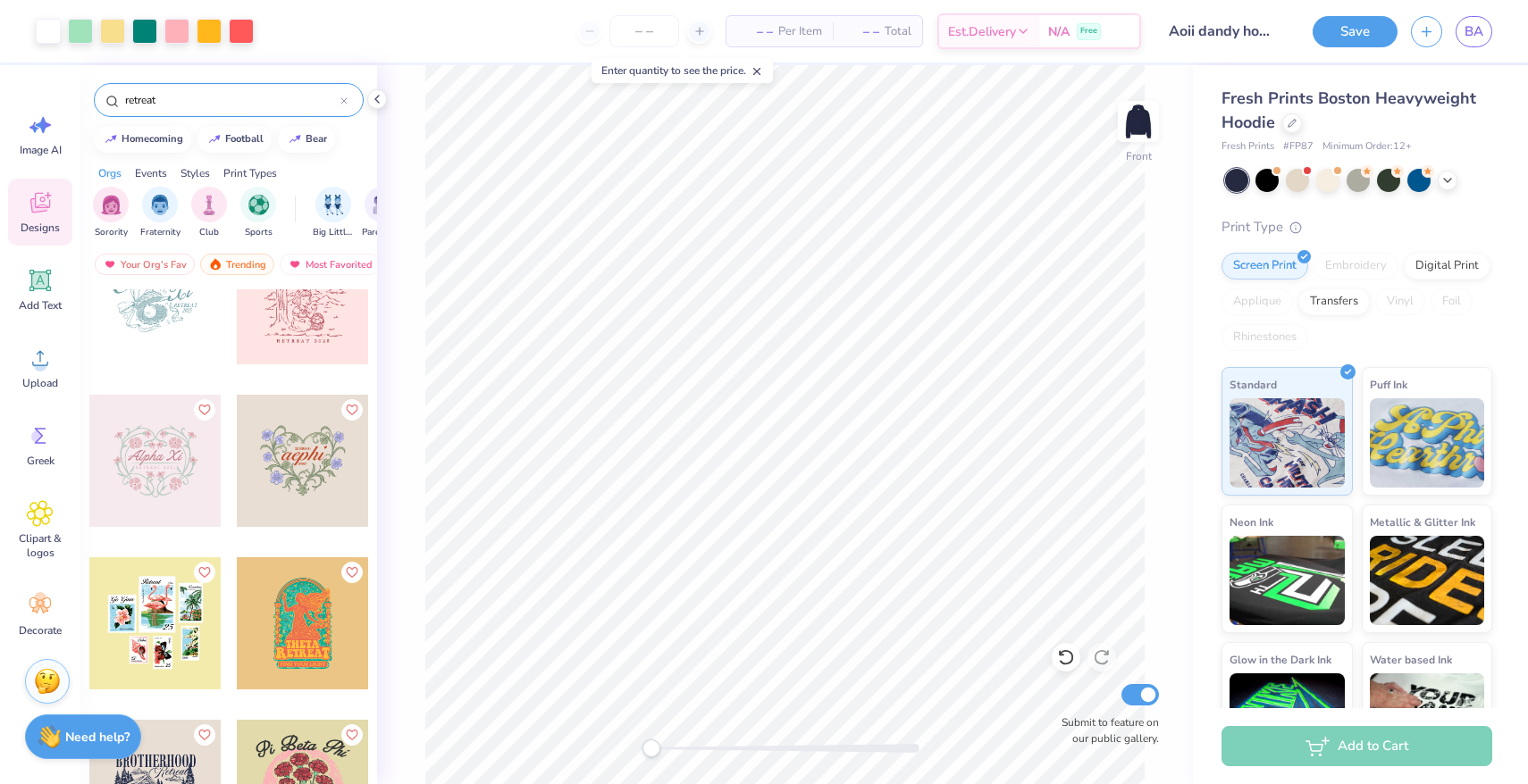
scroll to position [1520, 0]
click at [1142, 127] on img at bounding box center [1138, 121] width 72 height 72
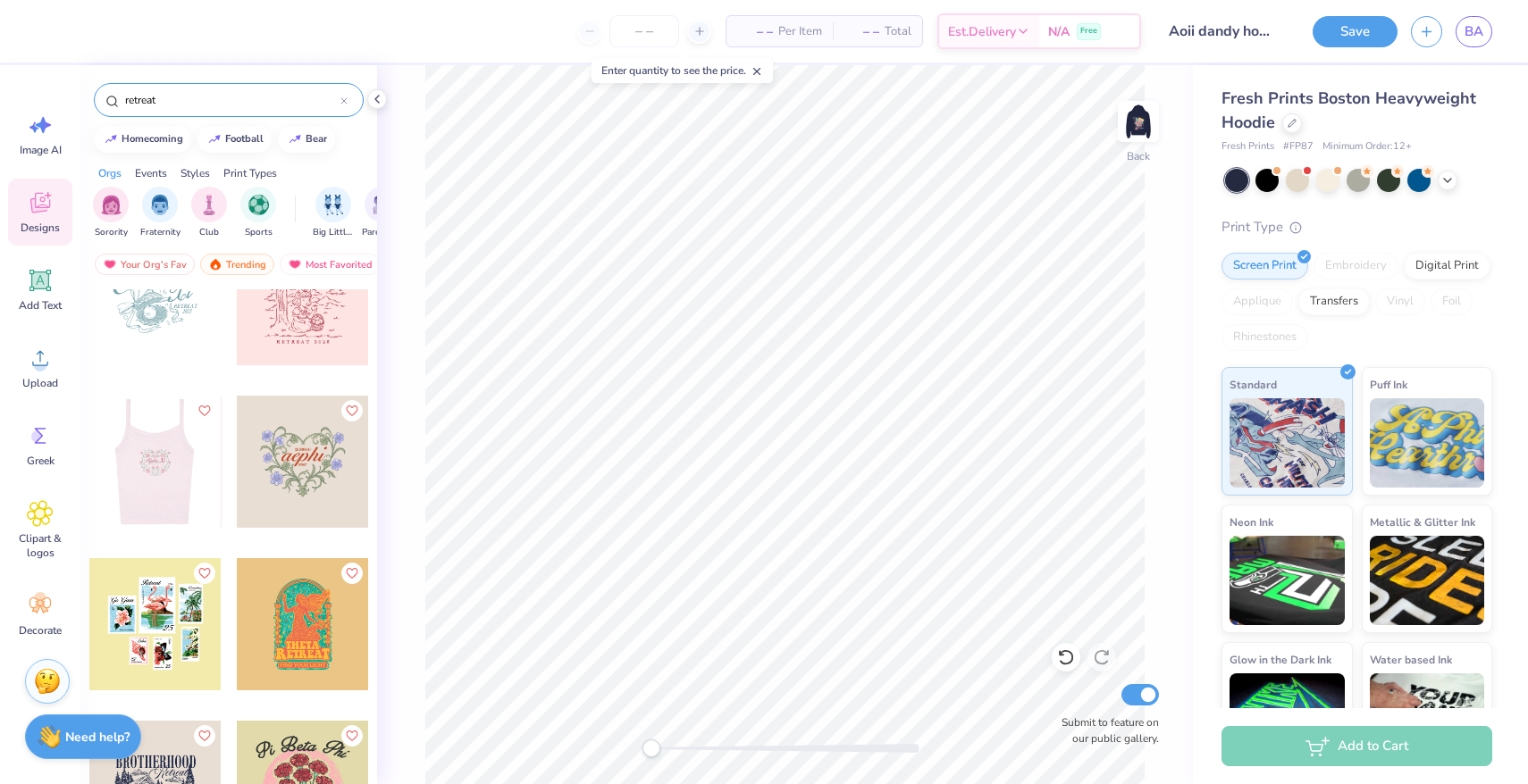
click at [156, 469] on div at bounding box center [155, 462] width 132 height 132
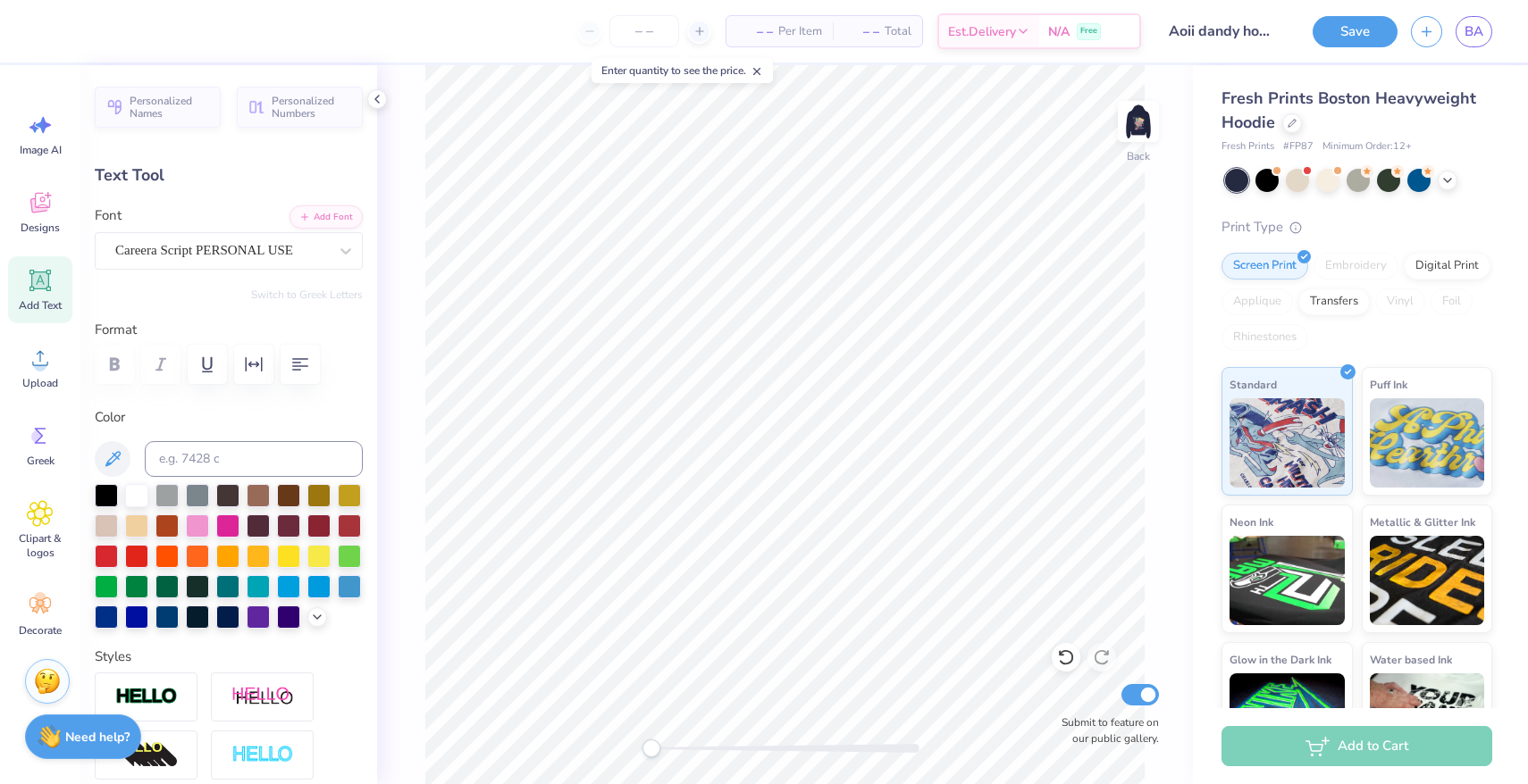
type textarea "Alpha O"
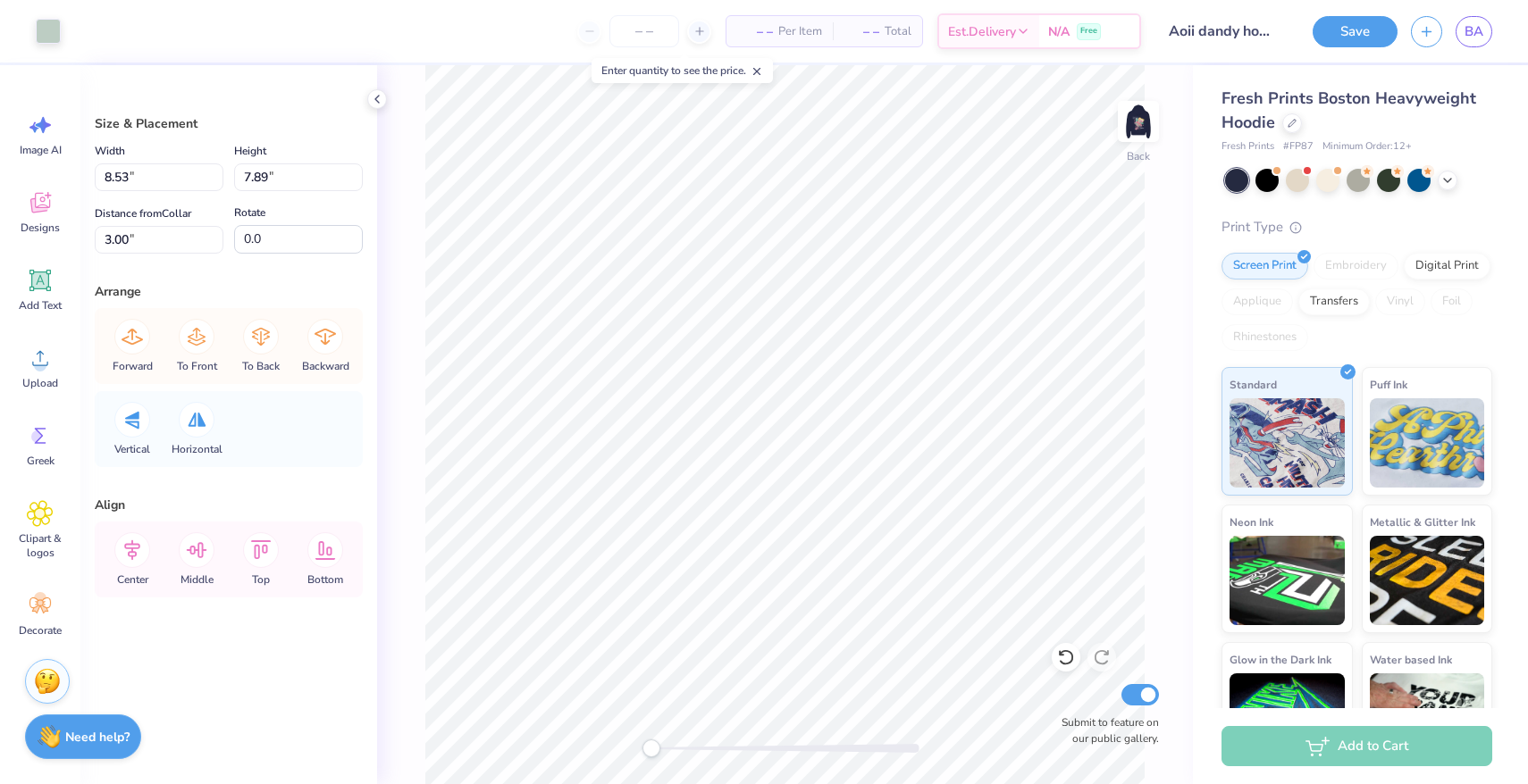
type input "8.60"
type input "7.95"
click at [1068, 654] on icon at bounding box center [1066, 657] width 18 height 18
type input "8.53"
type input "7.89"
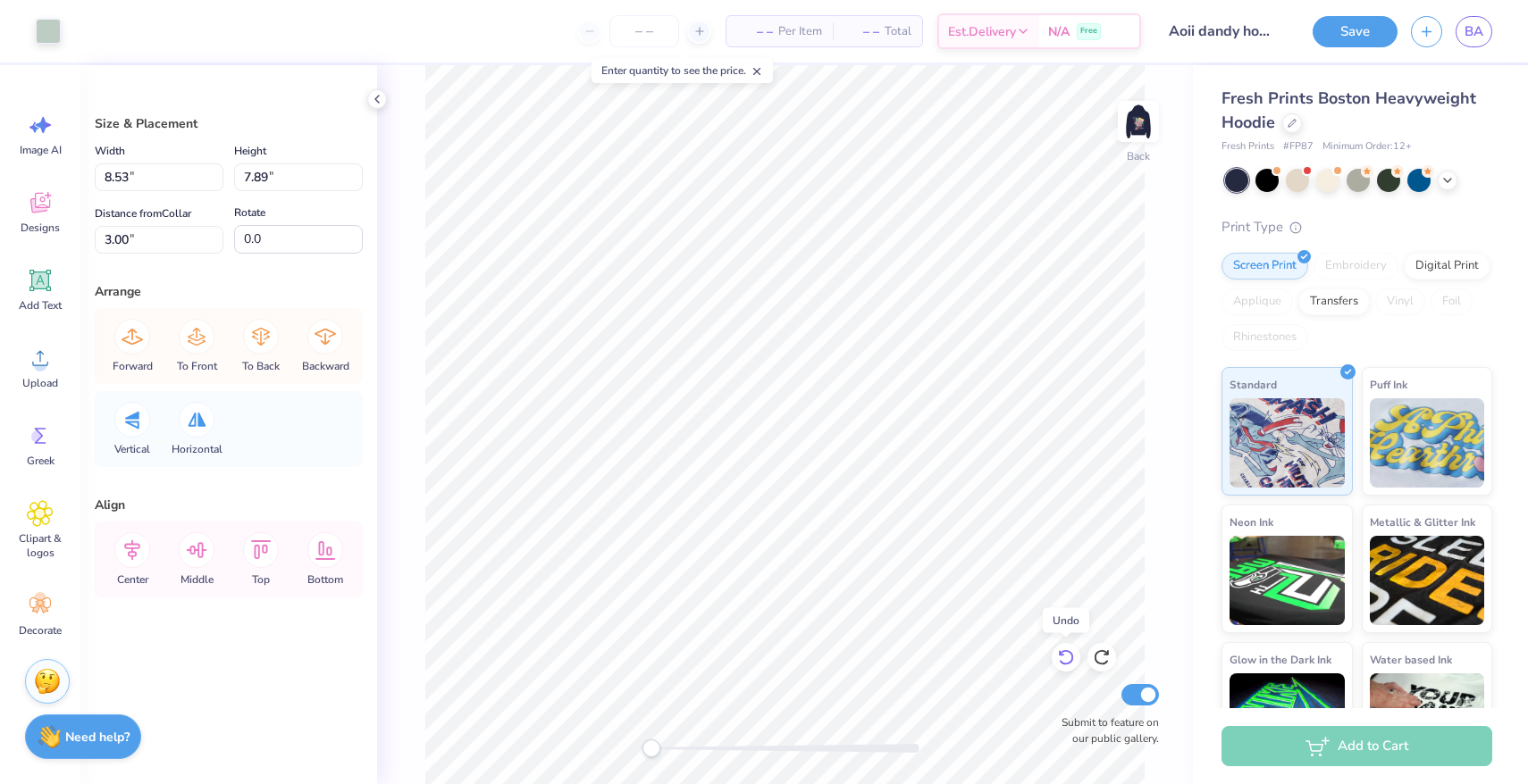
click at [1067, 656] on icon at bounding box center [1066, 657] width 18 height 18
click at [1068, 656] on icon at bounding box center [1066, 657] width 18 height 18
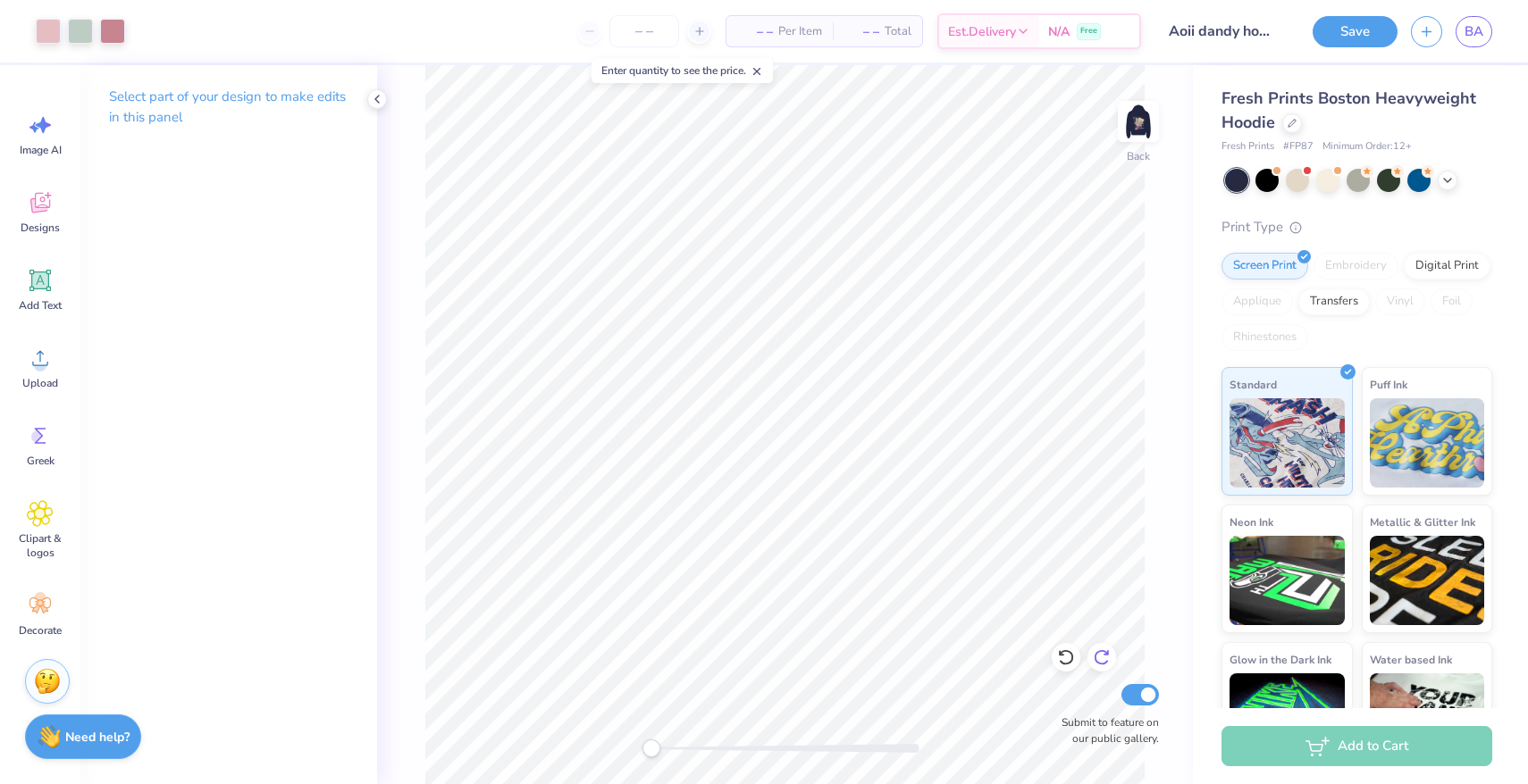
click at [1102, 656] on icon at bounding box center [1102, 657] width 18 height 18
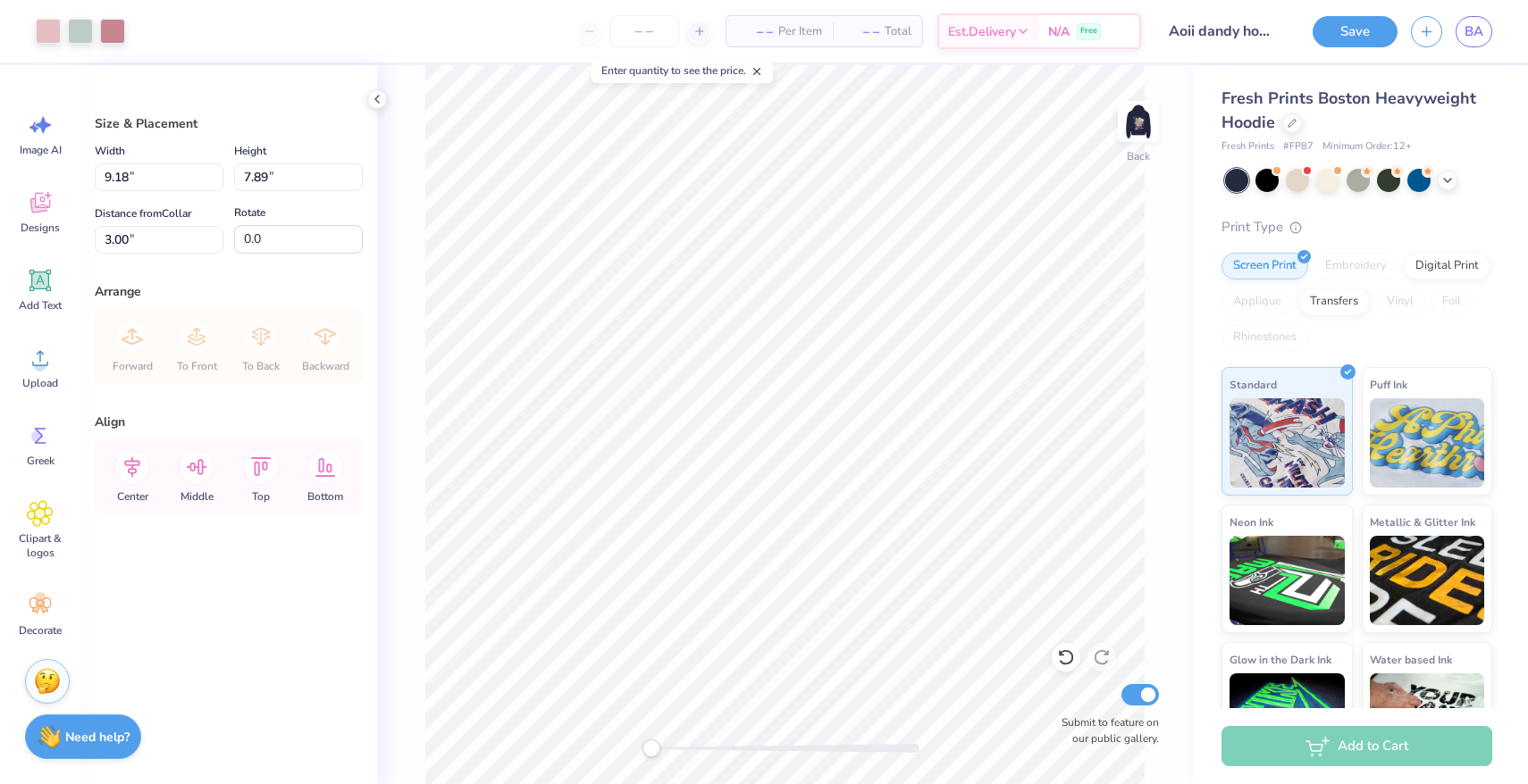
type input "6.18"
type input "5.31"
type input "7.79"
type input "6.69"
type input "10.10"
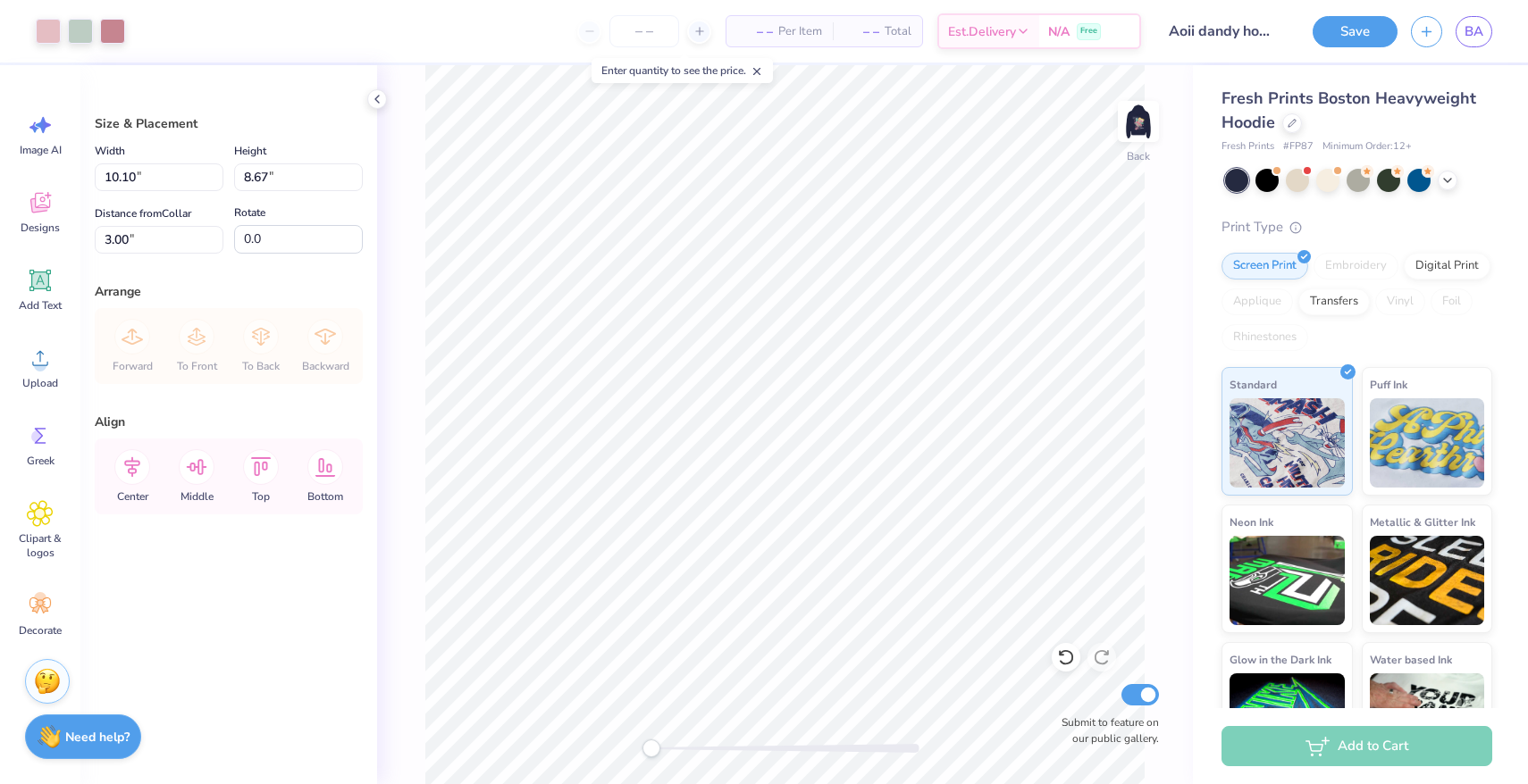
type input "8.67"
